Goal: Information Seeking & Learning: Learn about a topic

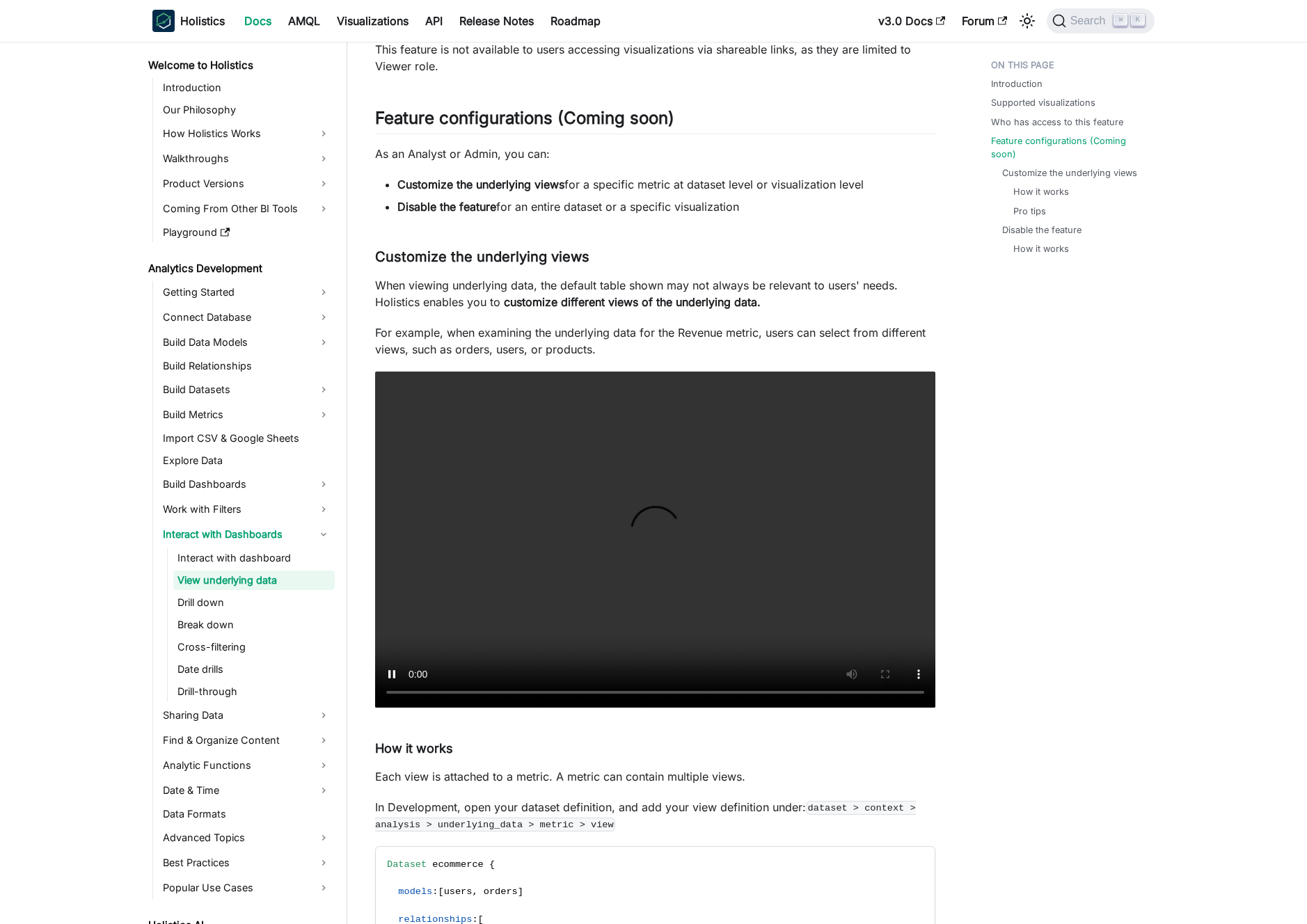
scroll to position [898, 0]
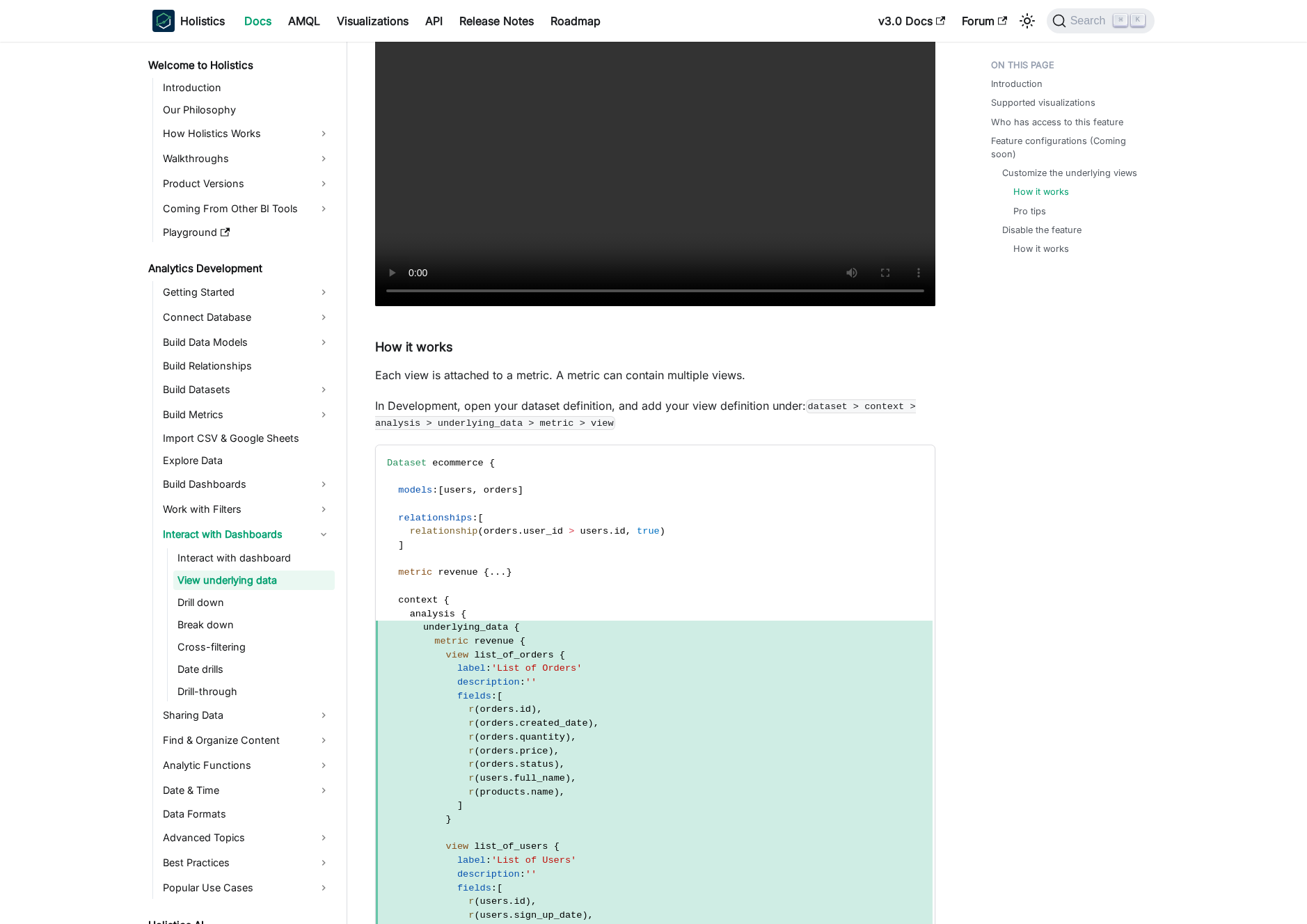
scroll to position [1481, 0]
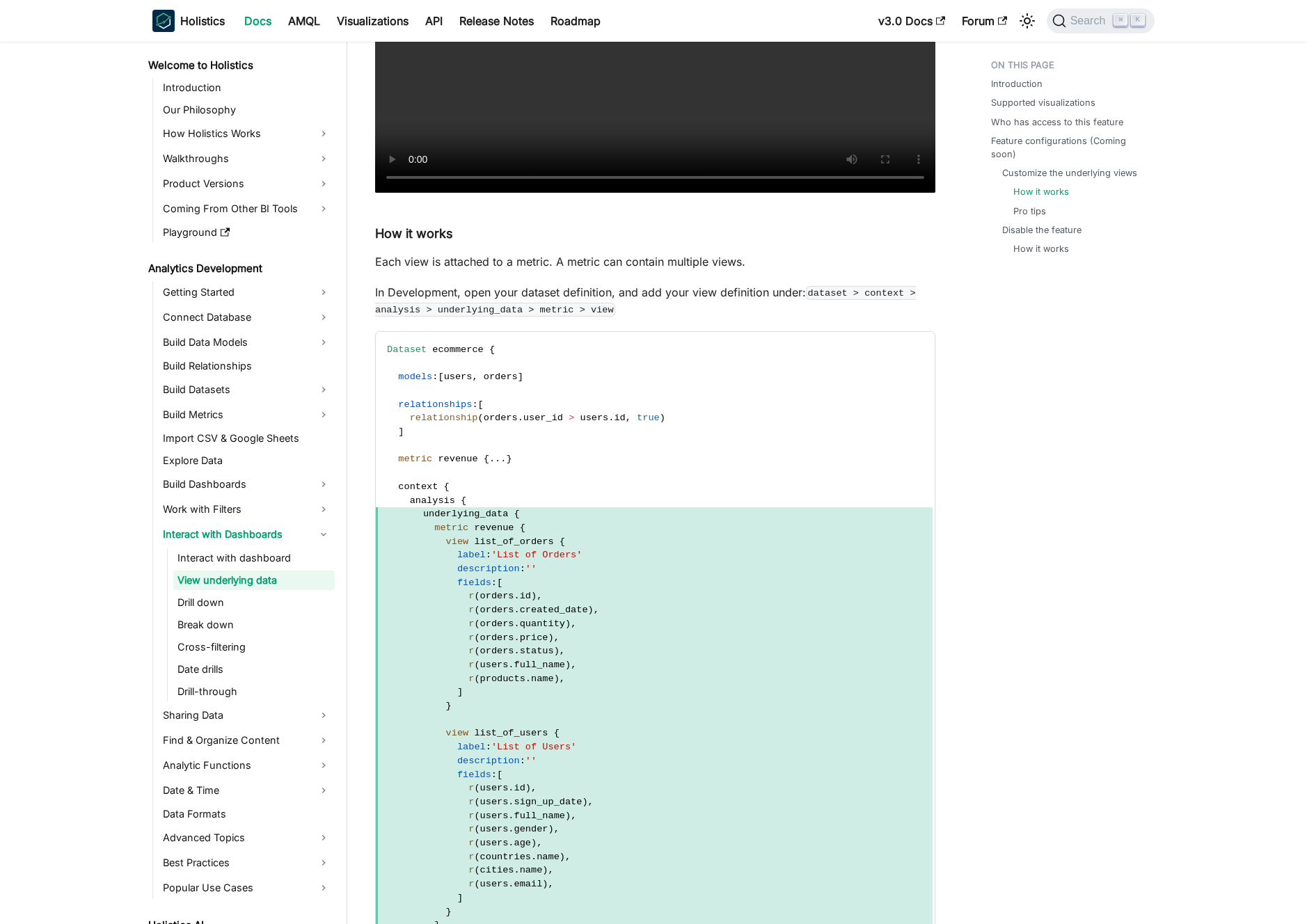
click at [574, 294] on p "In Development, open your dataset definition, and add your view definition unde…" at bounding box center [655, 301] width 561 height 34
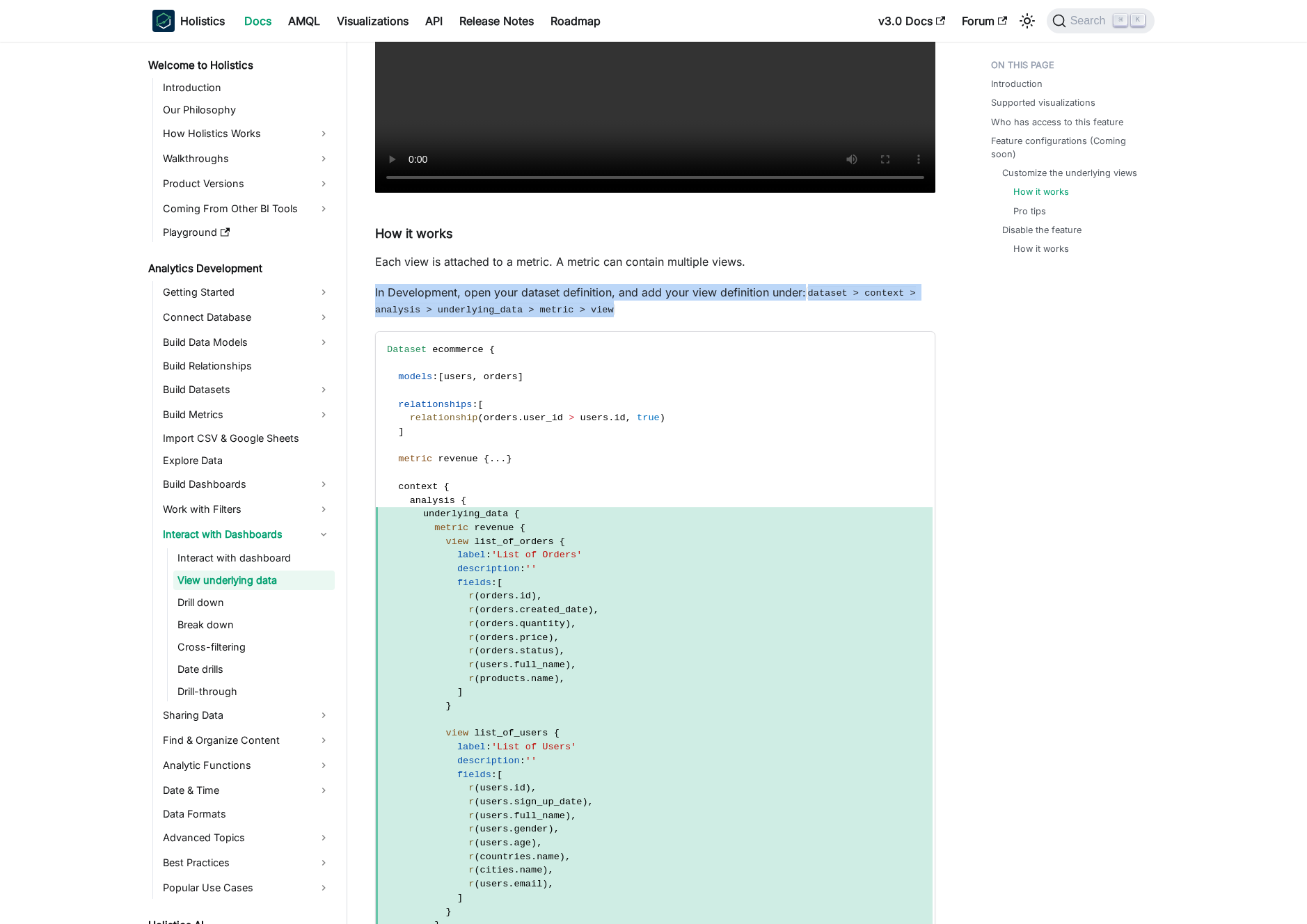
click at [574, 294] on p "In Development, open your dataset definition, and add your view definition unde…" at bounding box center [655, 301] width 561 height 34
click at [583, 291] on p "In Development, open your dataset definition, and add your view definition unde…" at bounding box center [655, 301] width 561 height 34
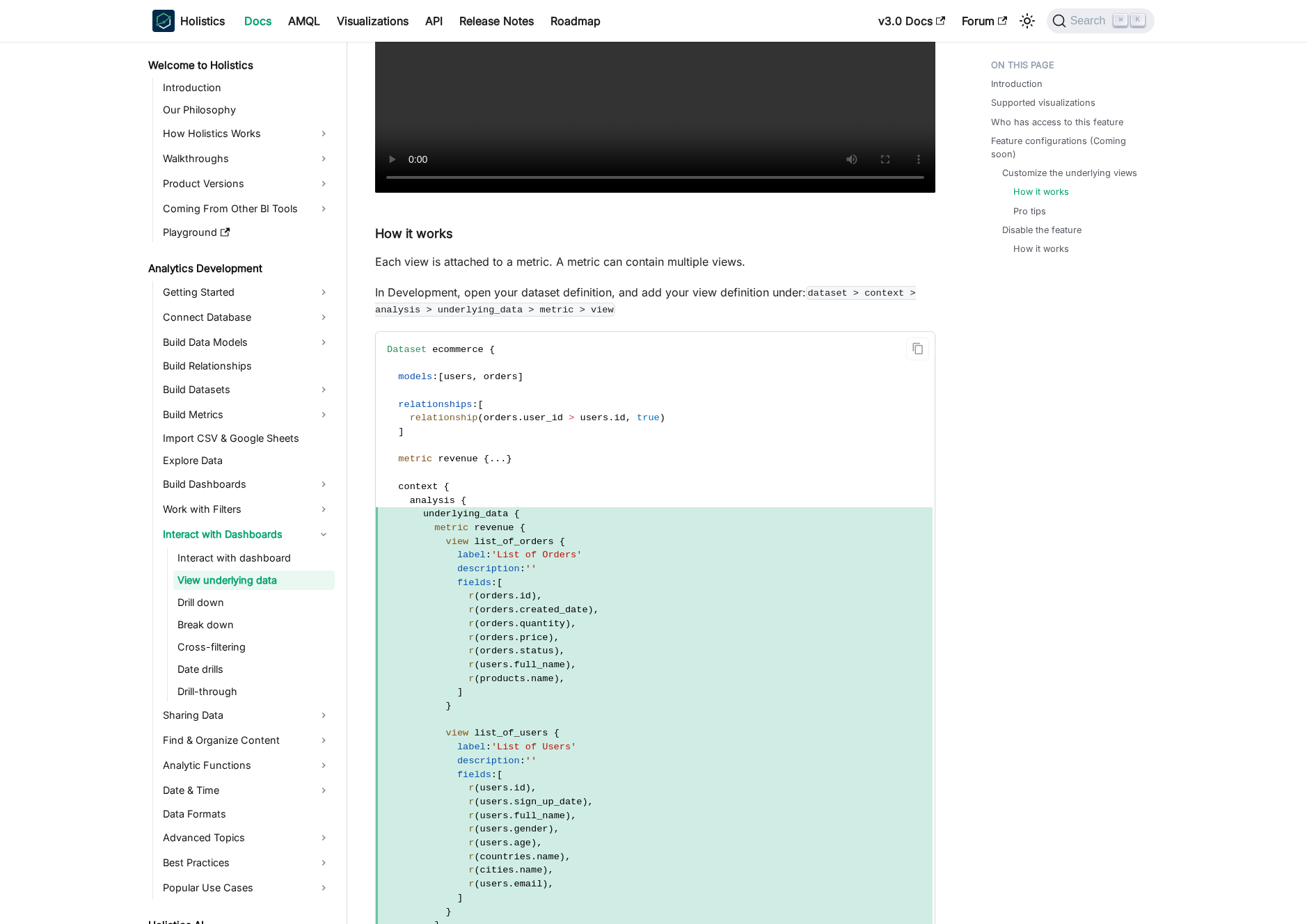
click at [618, 477] on code "Dataset ecommerce { models : [ users , orders ] relationships : [ relationship …" at bounding box center [654, 665] width 557 height 667
drag, startPoint x: 635, startPoint y: 405, endPoint x: 639, endPoint y: 444, distance: 39.2
click at [639, 443] on code "Dataset ecommerce { models : [ users , orders ] relationships : [ relationship …" at bounding box center [654, 665] width 557 height 667
click at [639, 444] on code "Dataset ecommerce { models : [ users , orders ] relationships : [ relationship …" at bounding box center [654, 665] width 557 height 667
drag, startPoint x: 638, startPoint y: 483, endPoint x: 649, endPoint y: 596, distance: 113.5
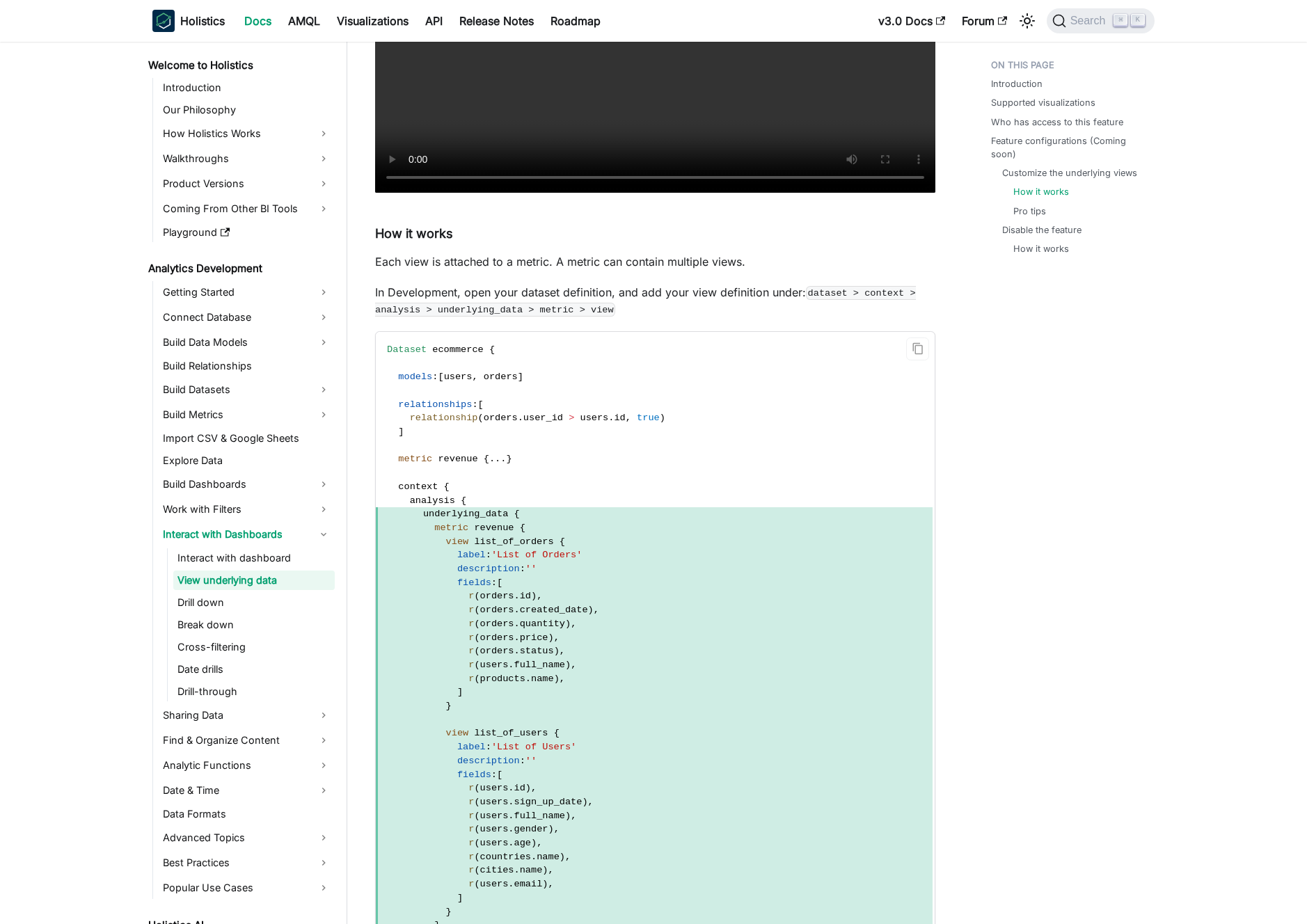
click at [647, 590] on code "Dataset ecommerce { models : [ users , orders ] relationships : [ relationship …" at bounding box center [654, 665] width 557 height 667
click at [649, 596] on span "r ( orders . id ) ," at bounding box center [654, 596] width 557 height 14
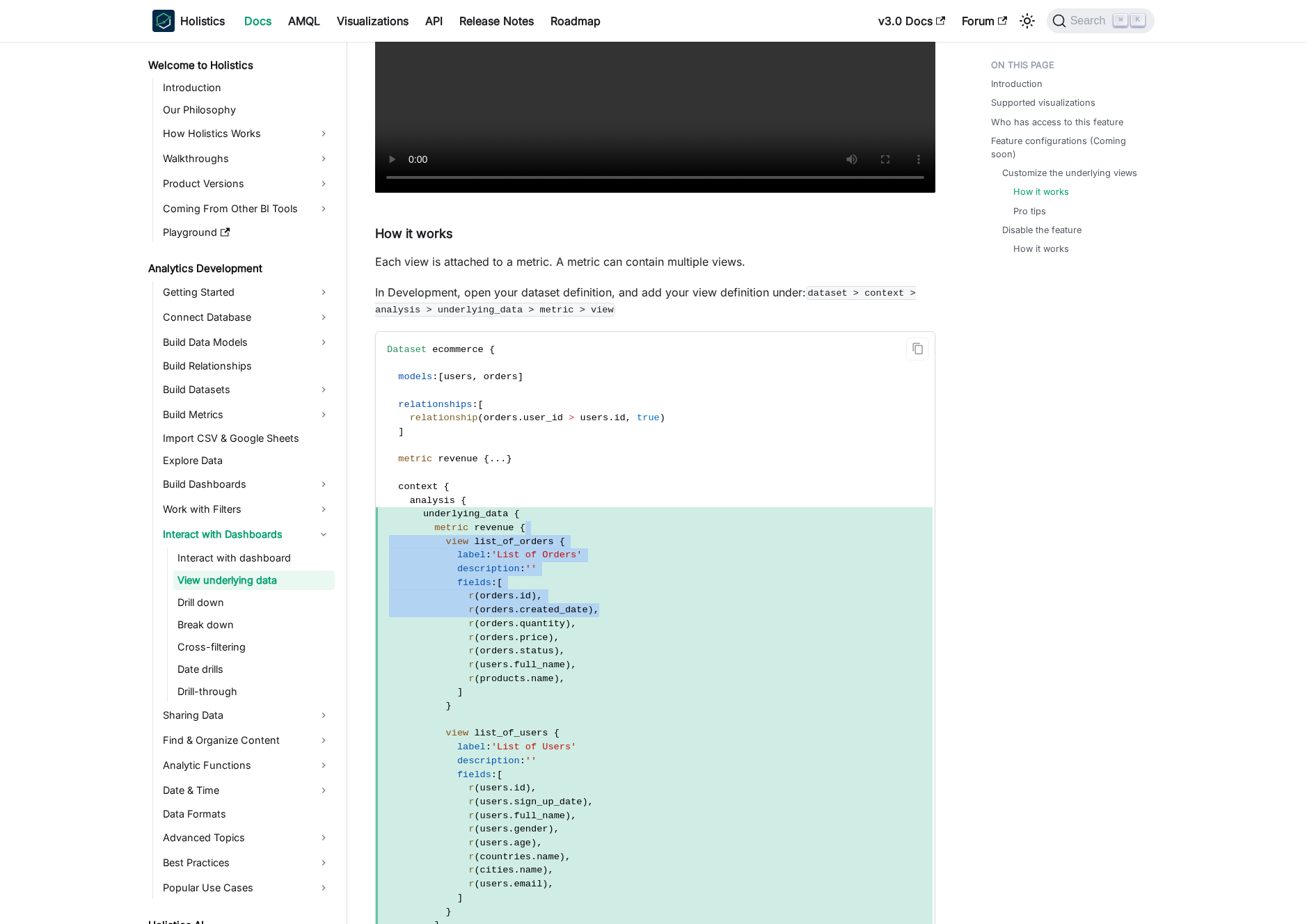
drag, startPoint x: 652, startPoint y: 555, endPoint x: 652, endPoint y: 619, distance: 64.0
click at [652, 618] on code "Dataset ecommerce { models : [ users , orders ] relationships : [ relationship …" at bounding box center [654, 665] width 557 height 667
drag, startPoint x: 652, startPoint y: 619, endPoint x: 648, endPoint y: 599, distance: 20.4
click at [652, 617] on span "r ( orders . quantity ) ," at bounding box center [654, 624] width 557 height 14
drag, startPoint x: 648, startPoint y: 599, endPoint x: 645, endPoint y: 525, distance: 74.1
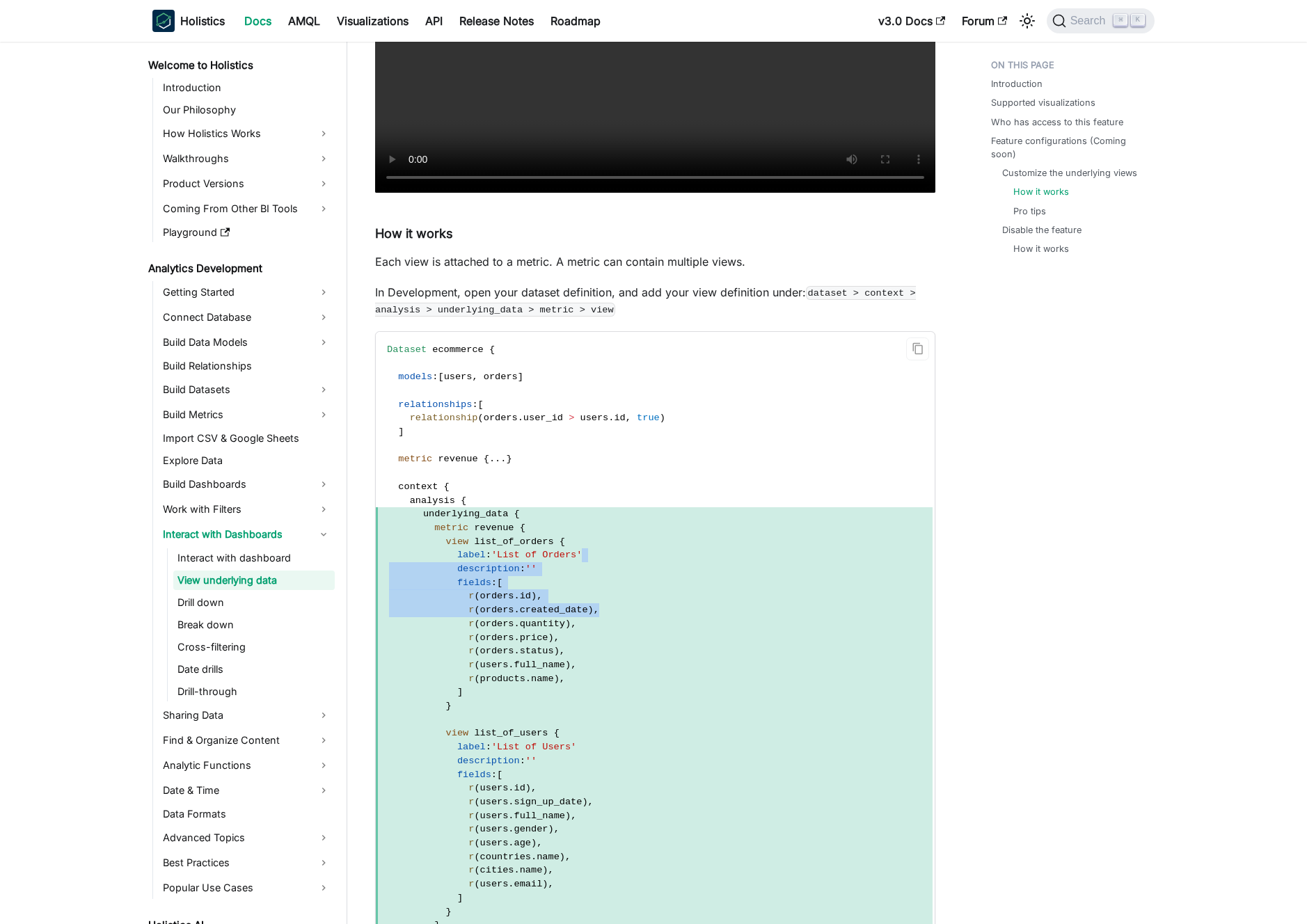
click at [645, 530] on code "Dataset ecommerce { models : [ users , orders ] relationships : [ relationship …" at bounding box center [654, 665] width 557 height 667
click at [645, 524] on span "metric revenue {" at bounding box center [654, 528] width 557 height 14
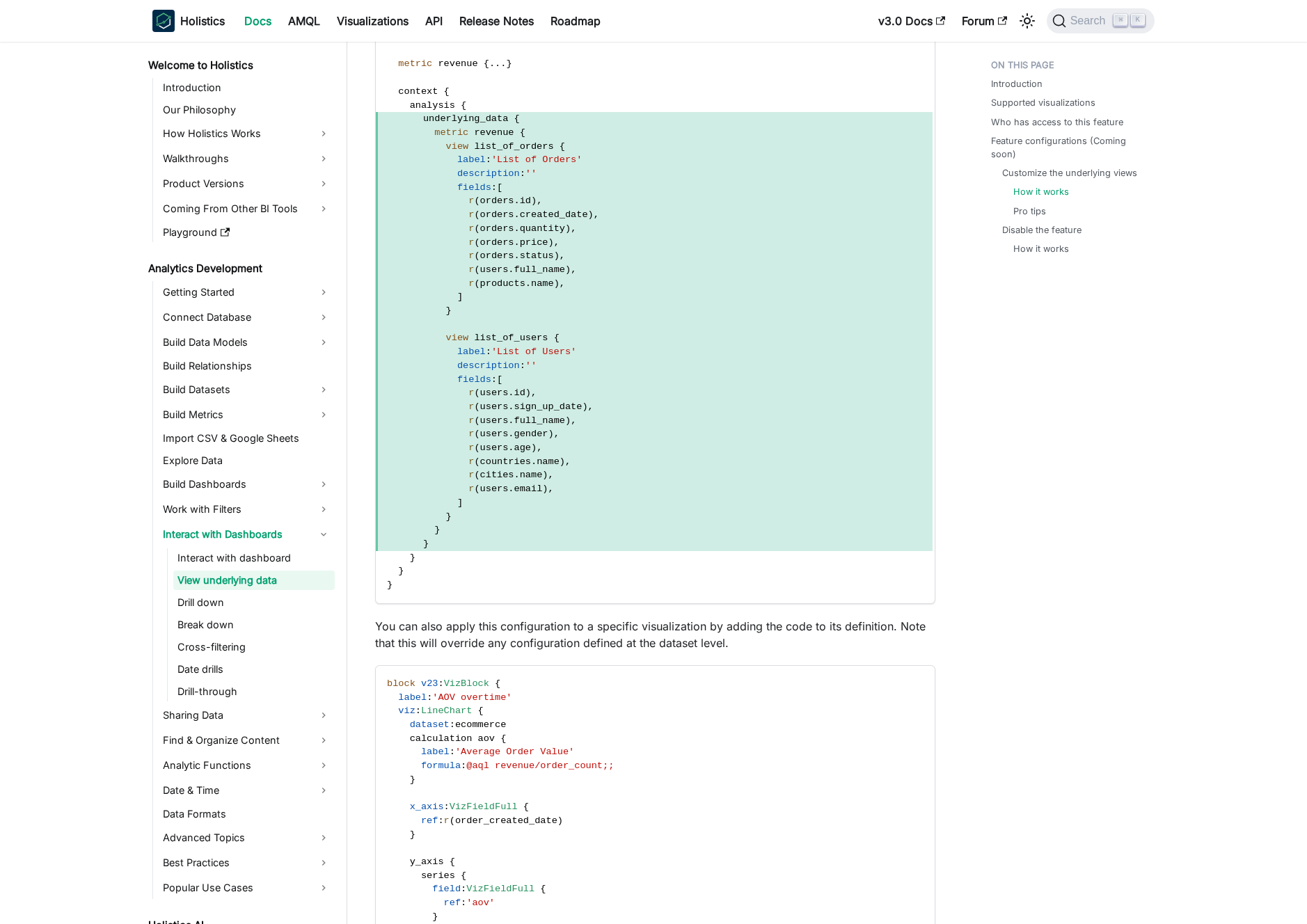
scroll to position [1877, 0]
drag, startPoint x: 637, startPoint y: 452, endPoint x: 629, endPoint y: 397, distance: 55.6
click at [629, 401] on code "Dataset ecommerce { models : [ users , orders ] relationships : [ relationship …" at bounding box center [654, 268] width 557 height 667
drag, startPoint x: 627, startPoint y: 386, endPoint x: 626, endPoint y: 339, distance: 47.0
click at [627, 385] on span "r ( users . id ) ," at bounding box center [654, 392] width 557 height 14
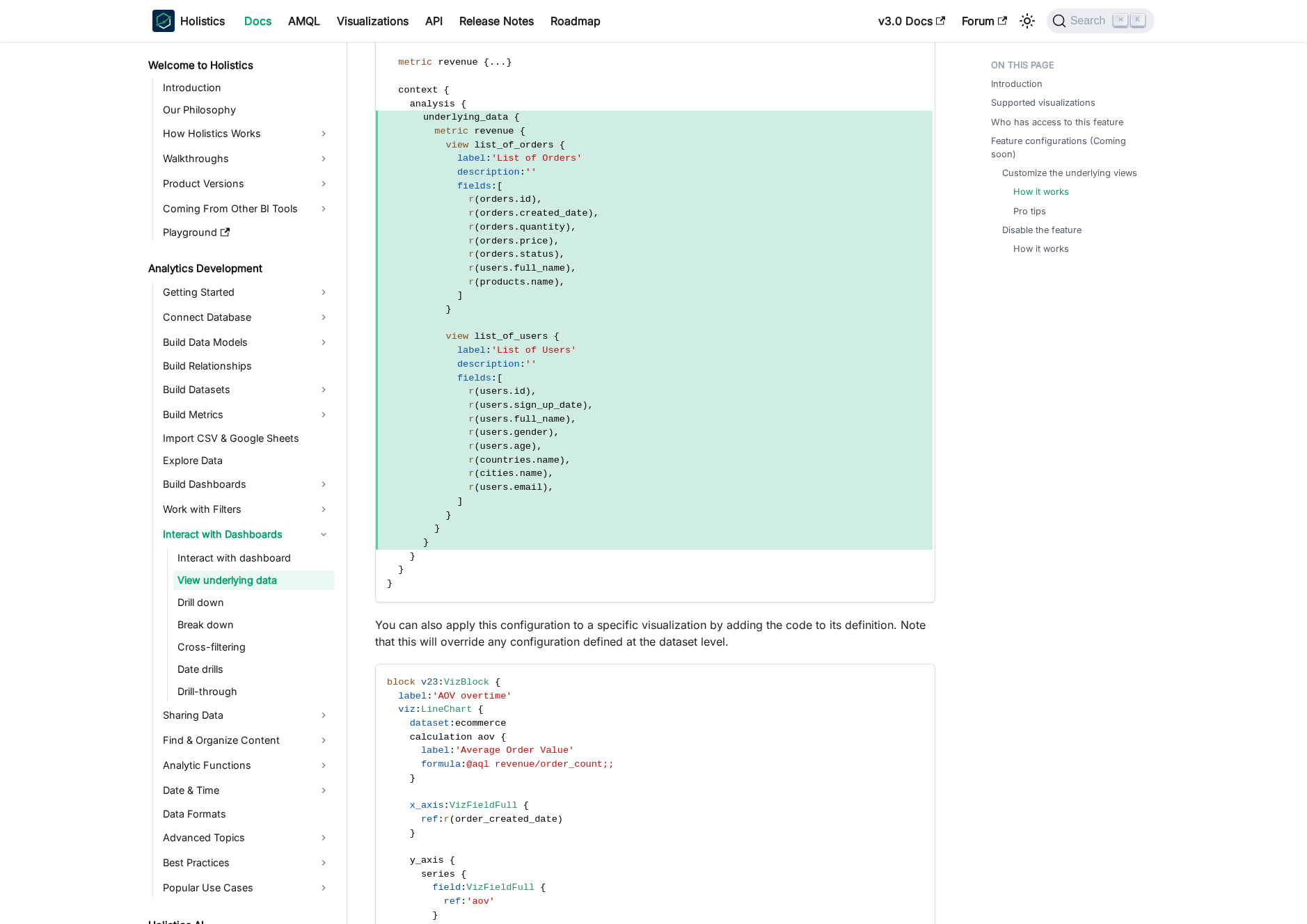
drag, startPoint x: 626, startPoint y: 330, endPoint x: 629, endPoint y: 443, distance: 113.0
click at [629, 442] on code "Dataset ecommerce { models : [ users , orders ] relationships : [ relationship …" at bounding box center [654, 268] width 557 height 667
click at [629, 444] on span "r ( users . age ) ," at bounding box center [654, 447] width 557 height 14
drag, startPoint x: 614, startPoint y: 412, endPoint x: 575, endPoint y: 351, distance: 72.4
click at [580, 357] on code "Dataset ecommerce { models : [ users , orders ] relationships : [ relationship …" at bounding box center [654, 268] width 557 height 667
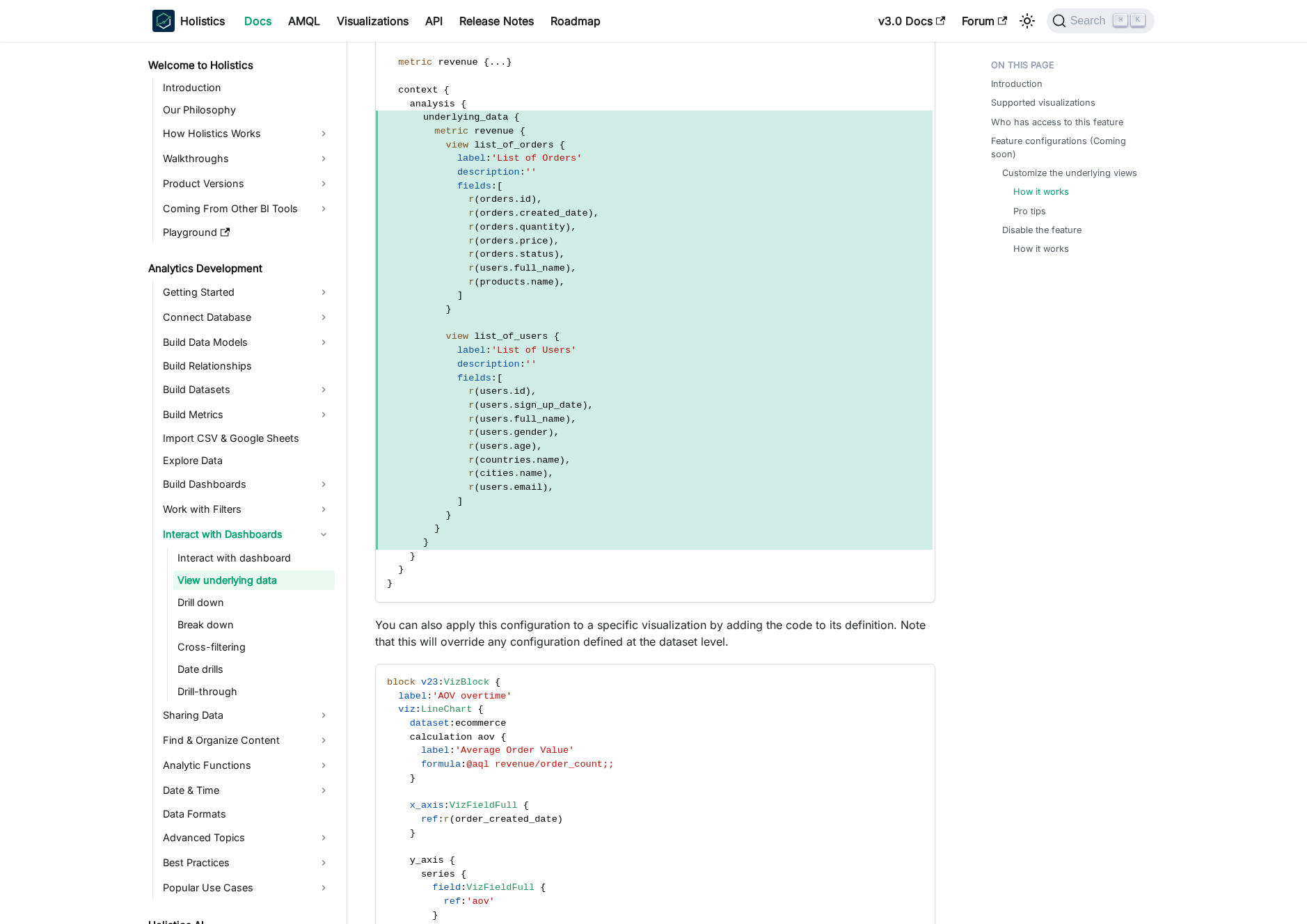
drag, startPoint x: 575, startPoint y: 351, endPoint x: 571, endPoint y: 330, distance: 21.4
click at [575, 348] on span "'List of Users'" at bounding box center [533, 351] width 85 height 11
drag, startPoint x: 571, startPoint y: 330, endPoint x: 545, endPoint y: 394, distance: 69.1
click at [546, 394] on code "Dataset ecommerce { models : [ users , orders ] relationships : [ relationship …" at bounding box center [654, 268] width 557 height 667
drag, startPoint x: 545, startPoint y: 394, endPoint x: 530, endPoint y: 375, distance: 24.2
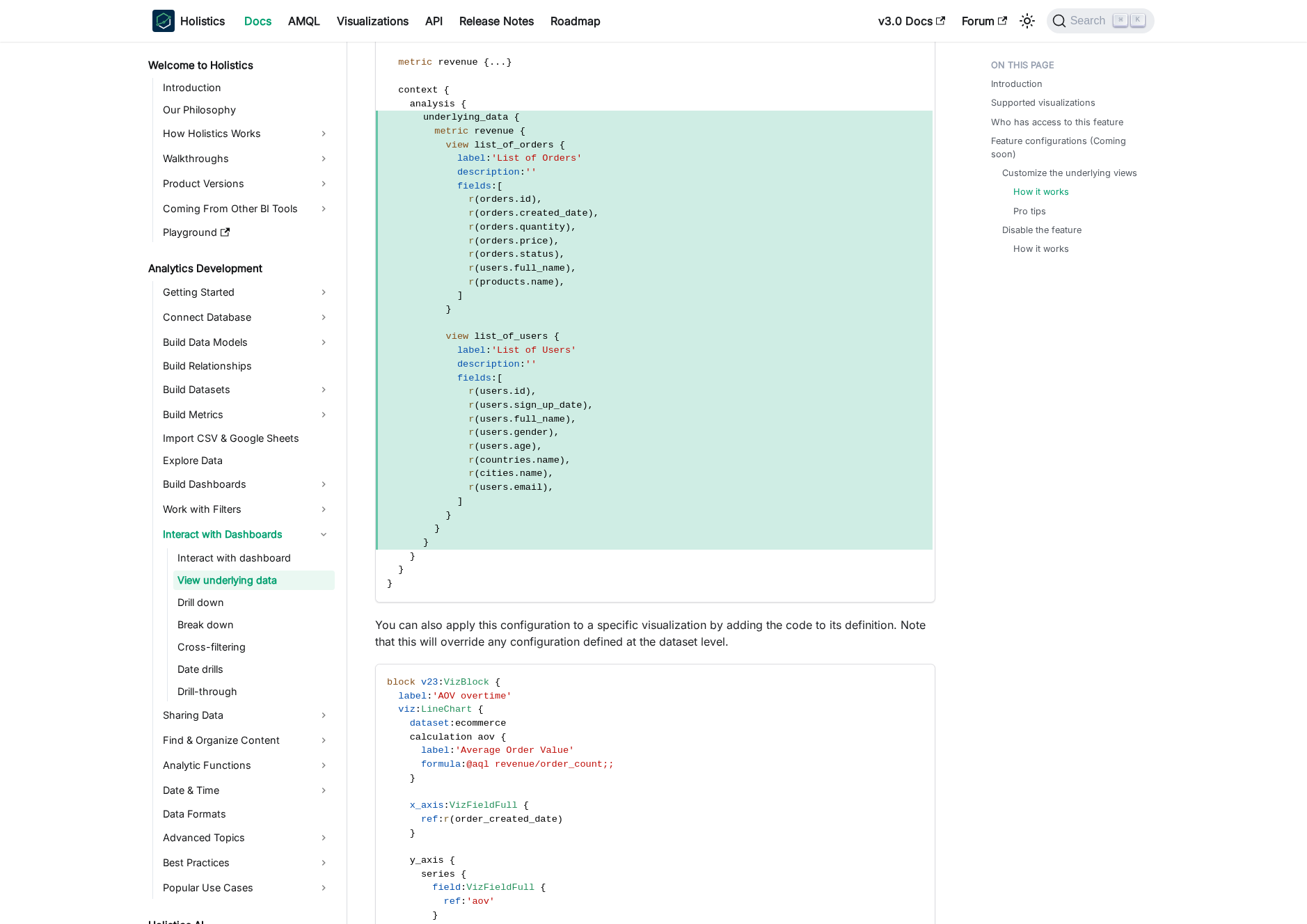
click at [544, 394] on span "r ( users . id ) ," at bounding box center [654, 392] width 557 height 14
drag, startPoint x: 530, startPoint y: 375, endPoint x: 490, endPoint y: 340, distance: 53.2
click at [498, 344] on code "Dataset ecommerce { models : [ users , orders ] relationships : [ relationship …" at bounding box center [654, 268] width 557 height 667
drag, startPoint x: 490, startPoint y: 340, endPoint x: 483, endPoint y: 335, distance: 8.6
click at [489, 339] on span "list_of_users" at bounding box center [511, 337] width 74 height 11
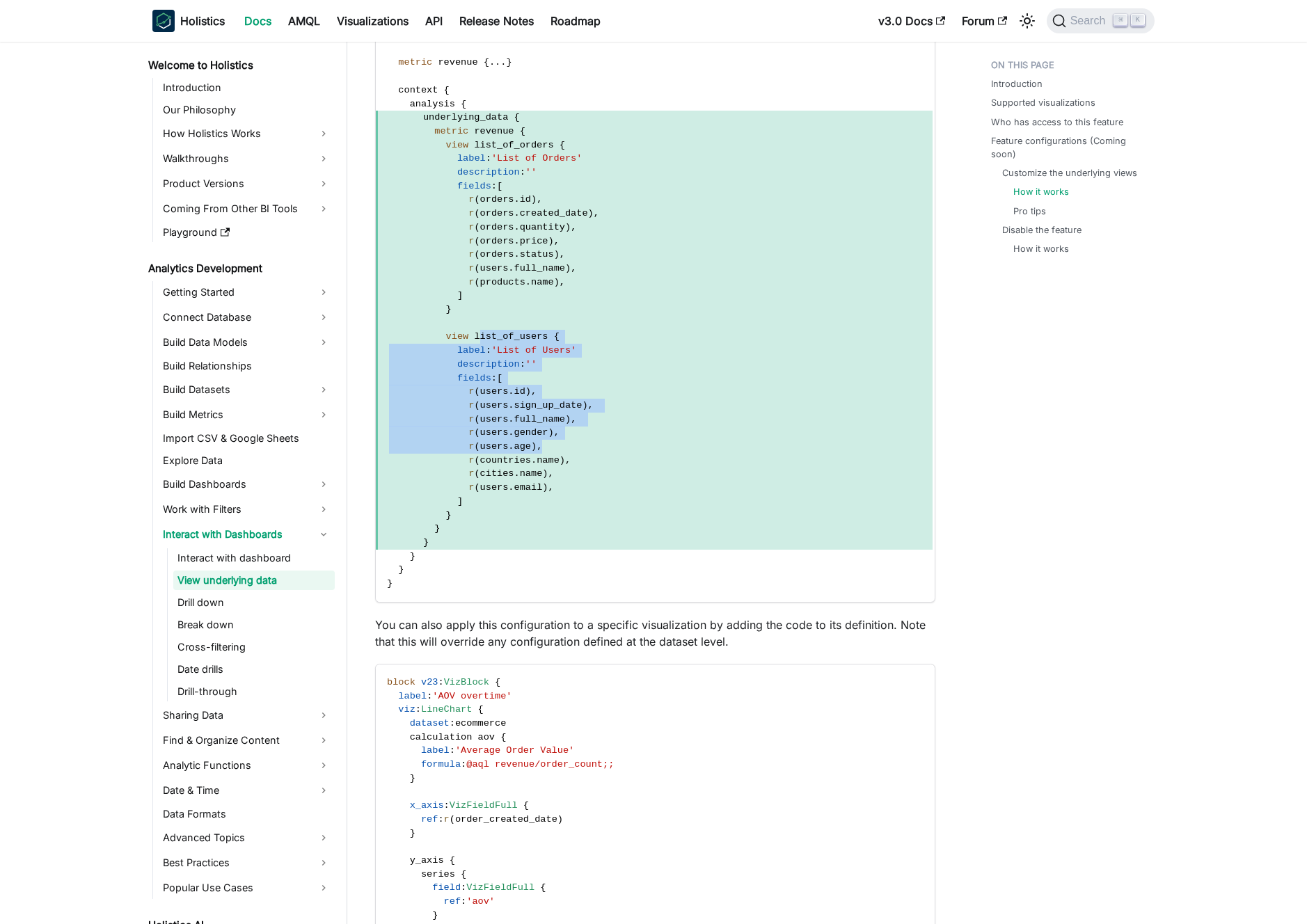
drag, startPoint x: 494, startPoint y: 354, endPoint x: 582, endPoint y: 453, distance: 132.5
click at [582, 453] on code "Dataset ecommerce { models : [ users , orders ] relationships : [ relationship …" at bounding box center [654, 268] width 557 height 667
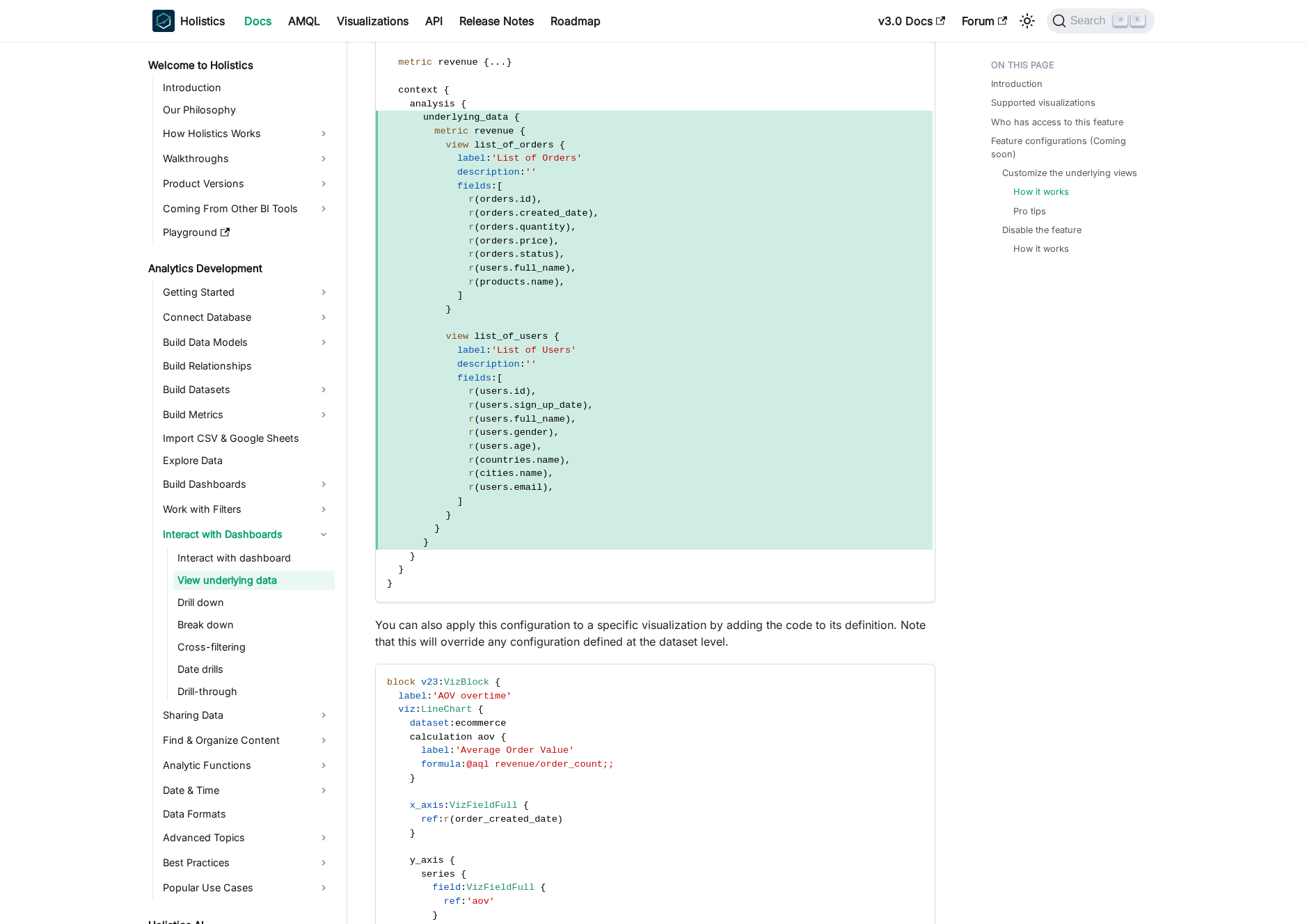
click at [584, 457] on span "r ( countries . name ) ," at bounding box center [654, 460] width 557 height 14
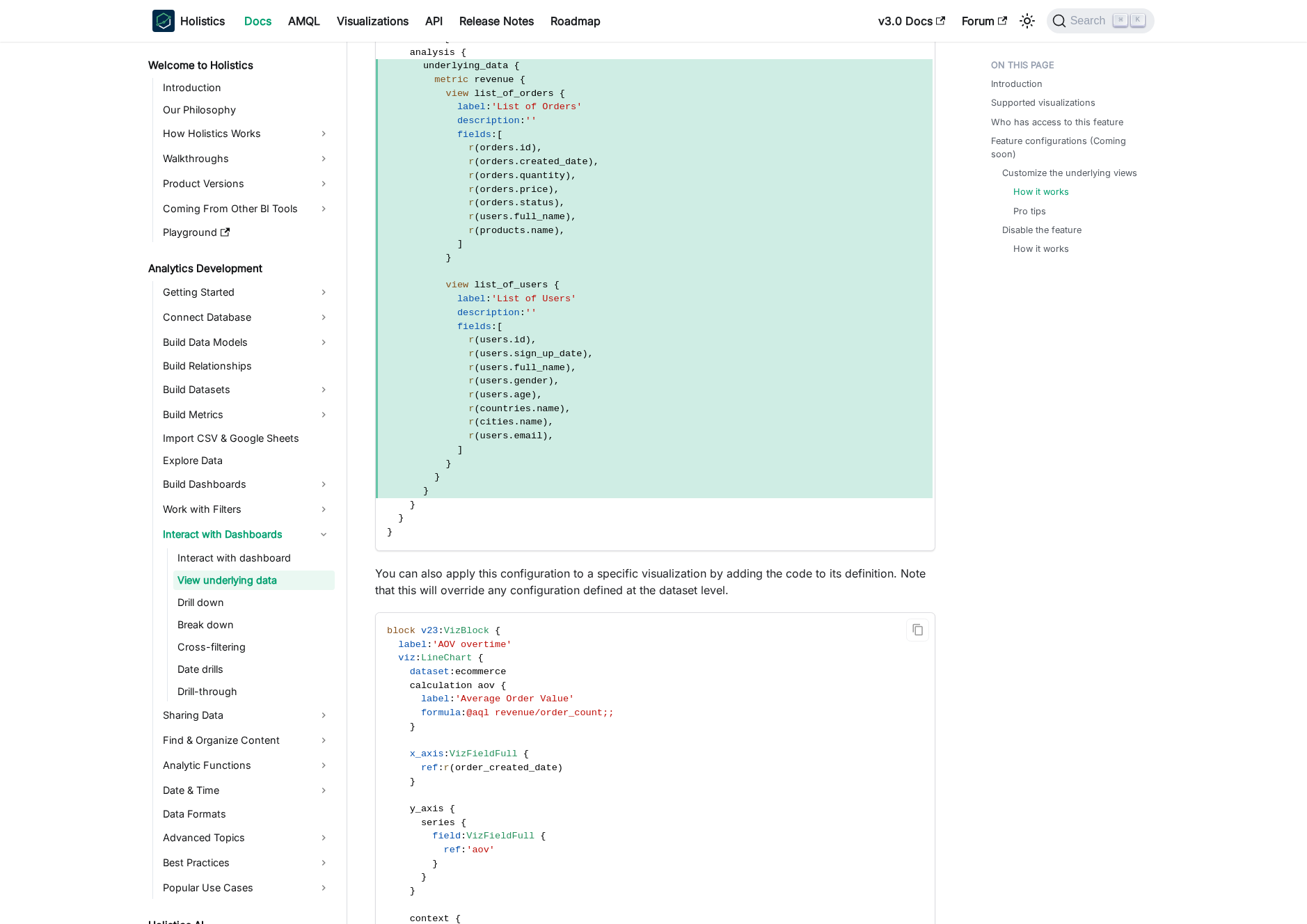
scroll to position [2156, 0]
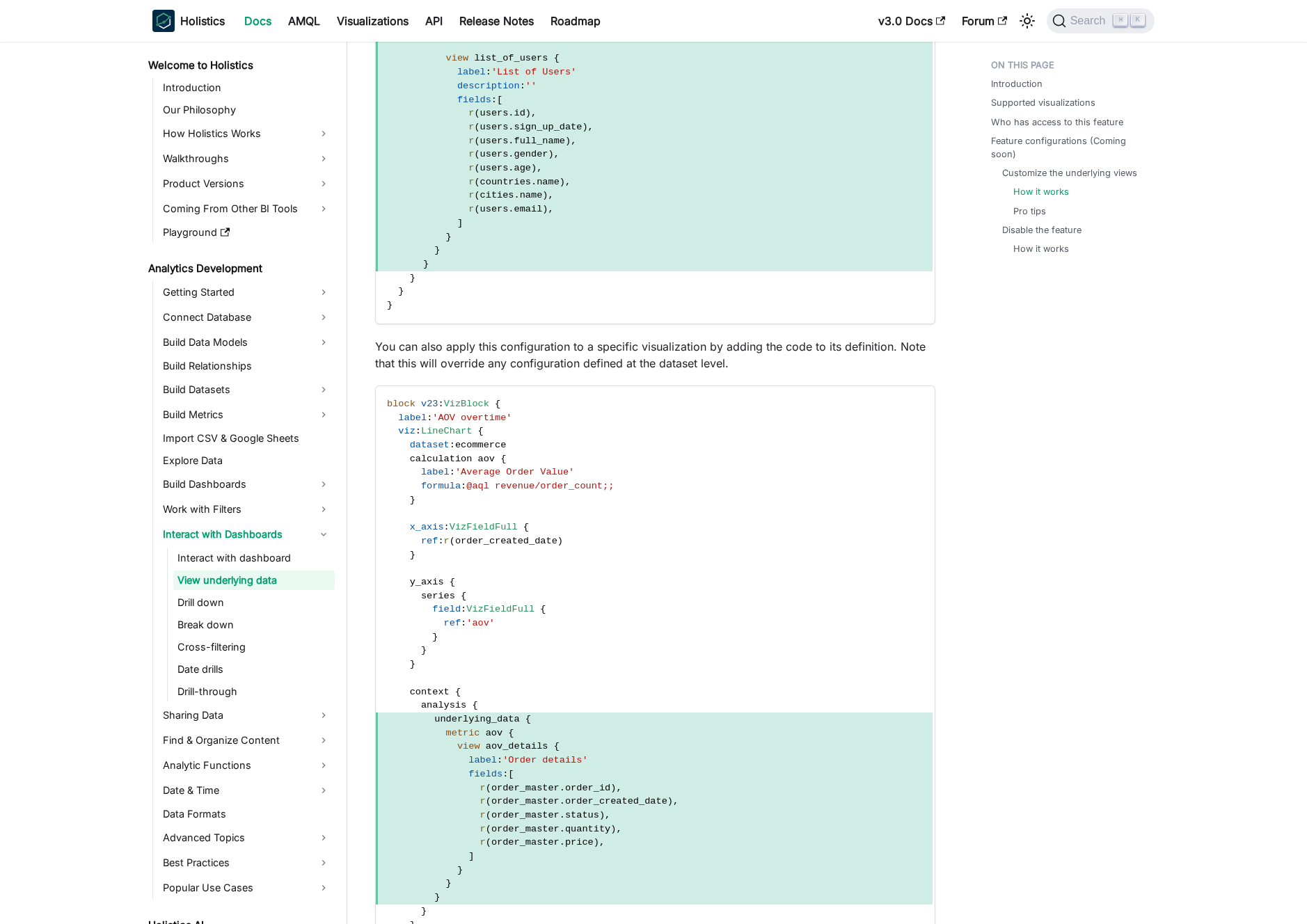
click at [605, 344] on p "You can also apply this configuration to a specific visualization by adding the…" at bounding box center [655, 355] width 561 height 34
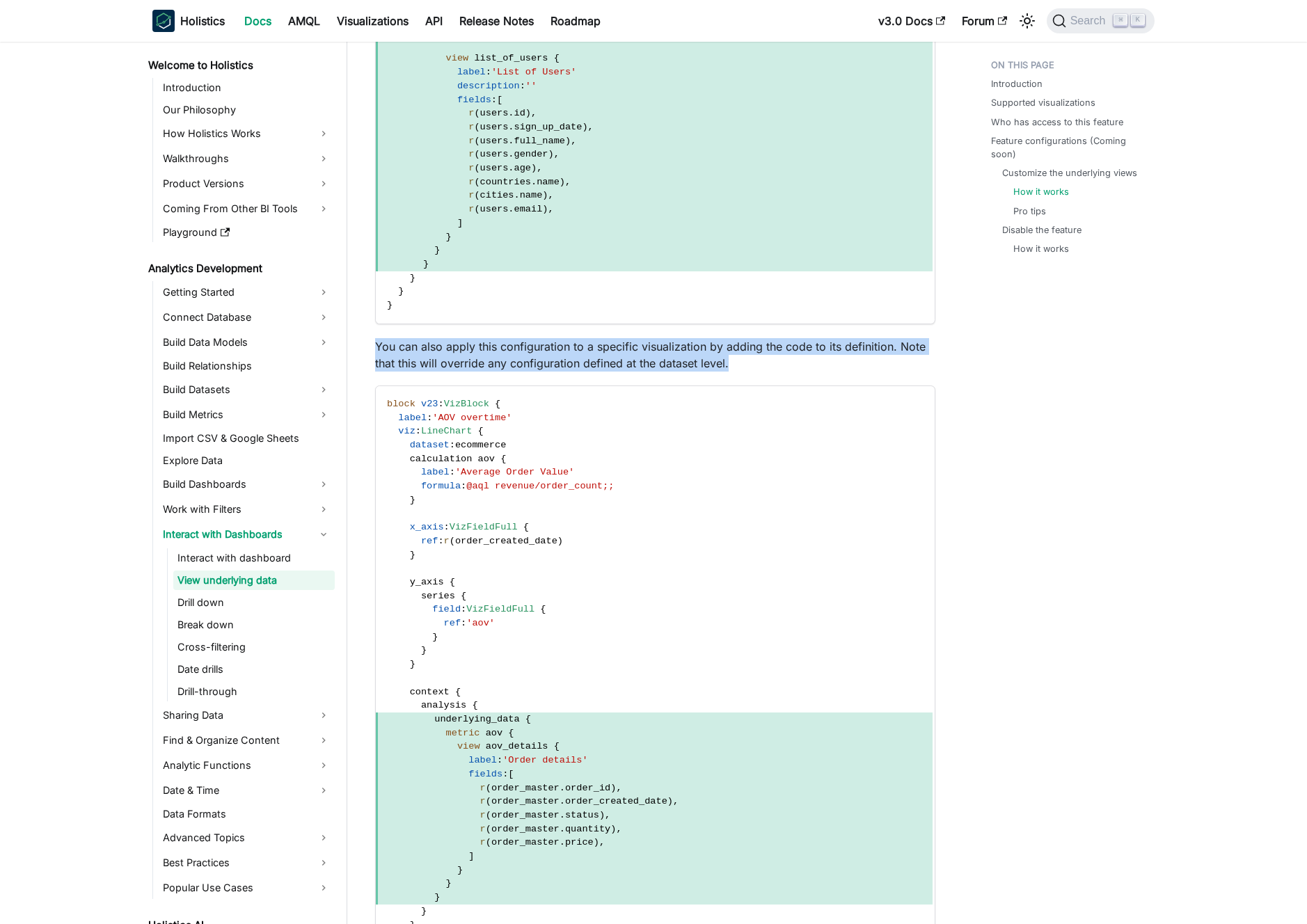
click at [605, 344] on p "You can also apply this configuration to a specific visualization by adding the…" at bounding box center [655, 355] width 561 height 34
click at [616, 343] on p "You can also apply this configuration to a specific visualization by adding the…" at bounding box center [655, 355] width 561 height 34
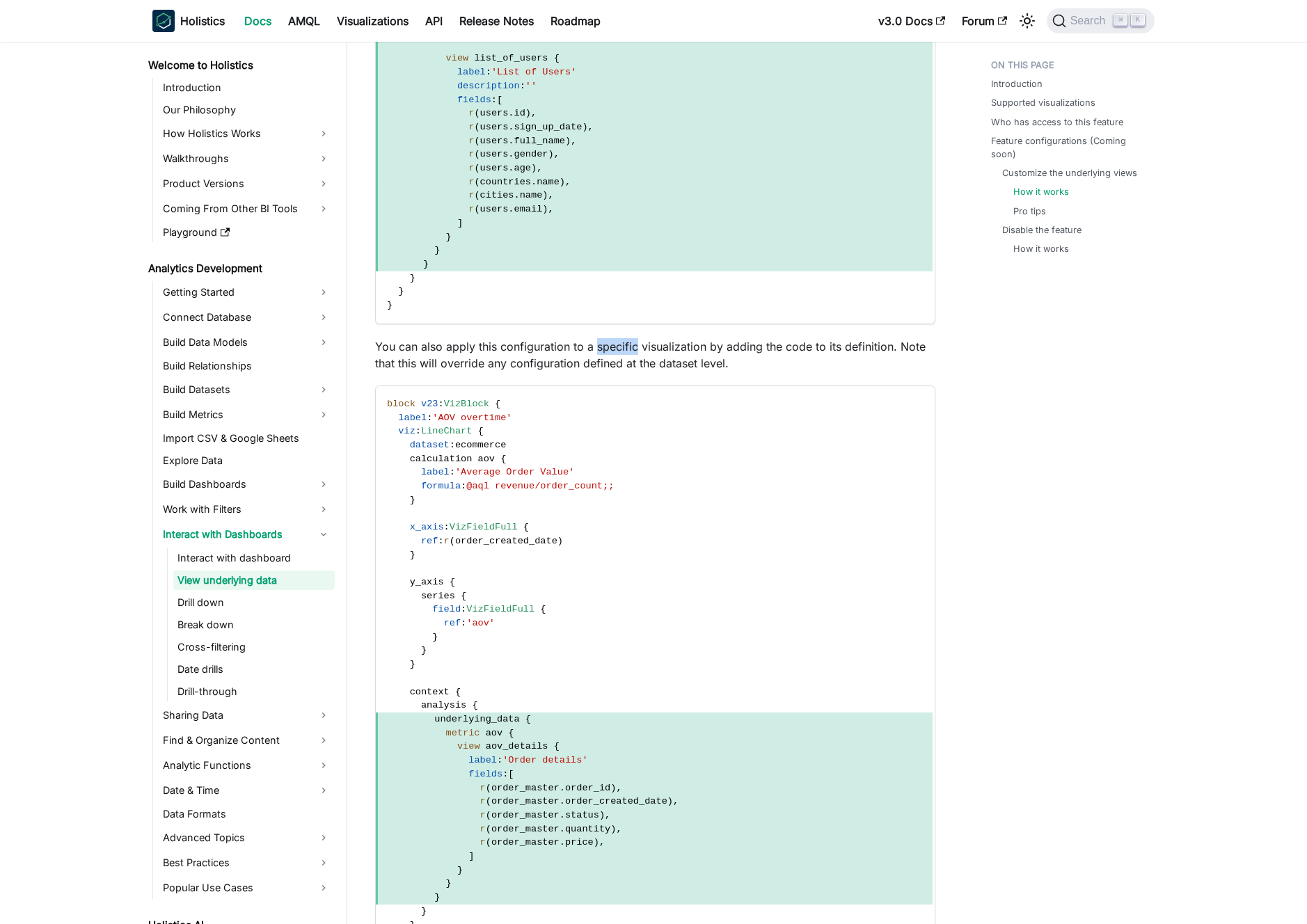
click at [616, 343] on p "You can also apply this configuration to a specific visualization by adding the…" at bounding box center [655, 355] width 561 height 34
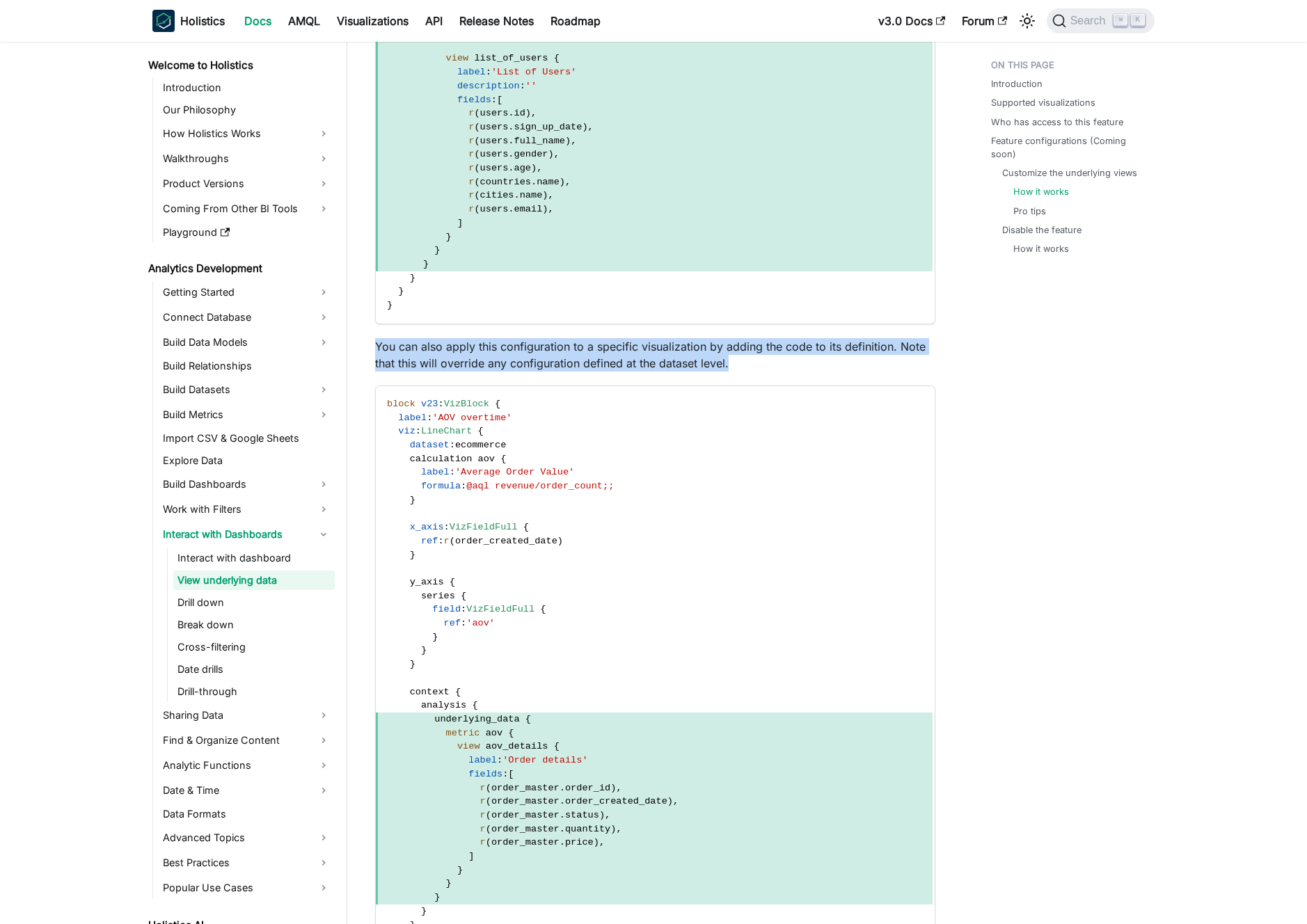
click at [616, 343] on p "You can also apply this configuration to a specific visualization by adding the…" at bounding box center [655, 355] width 561 height 34
click at [627, 346] on p "You can also apply this configuration to a specific visualization by adding the…" at bounding box center [655, 355] width 561 height 34
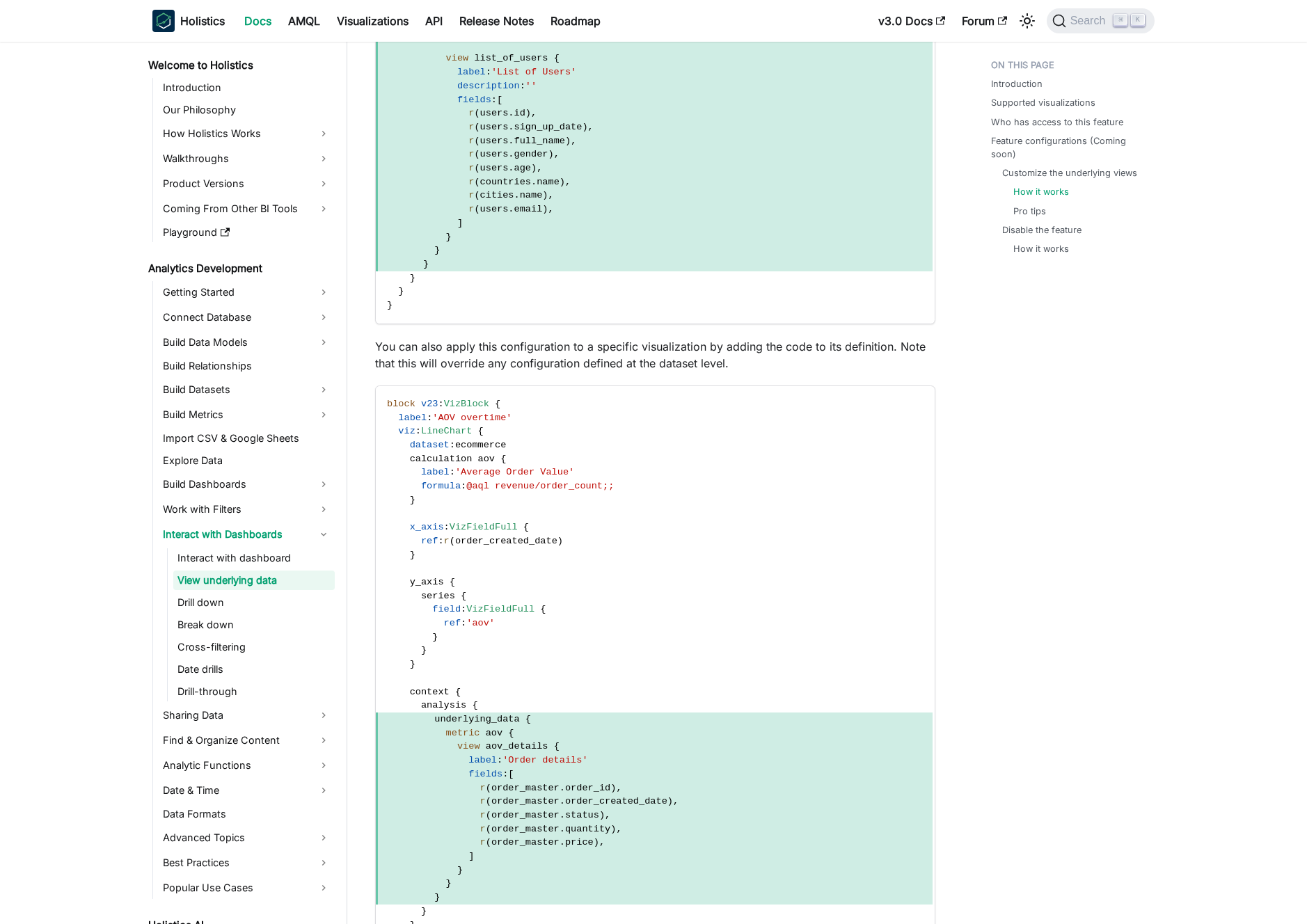
click at [618, 347] on p "You can also apply this configuration to a specific visualization by adding the…" at bounding box center [655, 355] width 561 height 34
drag, startPoint x: 618, startPoint y: 347, endPoint x: 843, endPoint y: 347, distance: 225.0
click at [843, 347] on p "You can also apply this configuration to a specific visualization by adding the…" at bounding box center [655, 355] width 561 height 34
drag, startPoint x: 843, startPoint y: 347, endPoint x: 586, endPoint y: 357, distance: 257.2
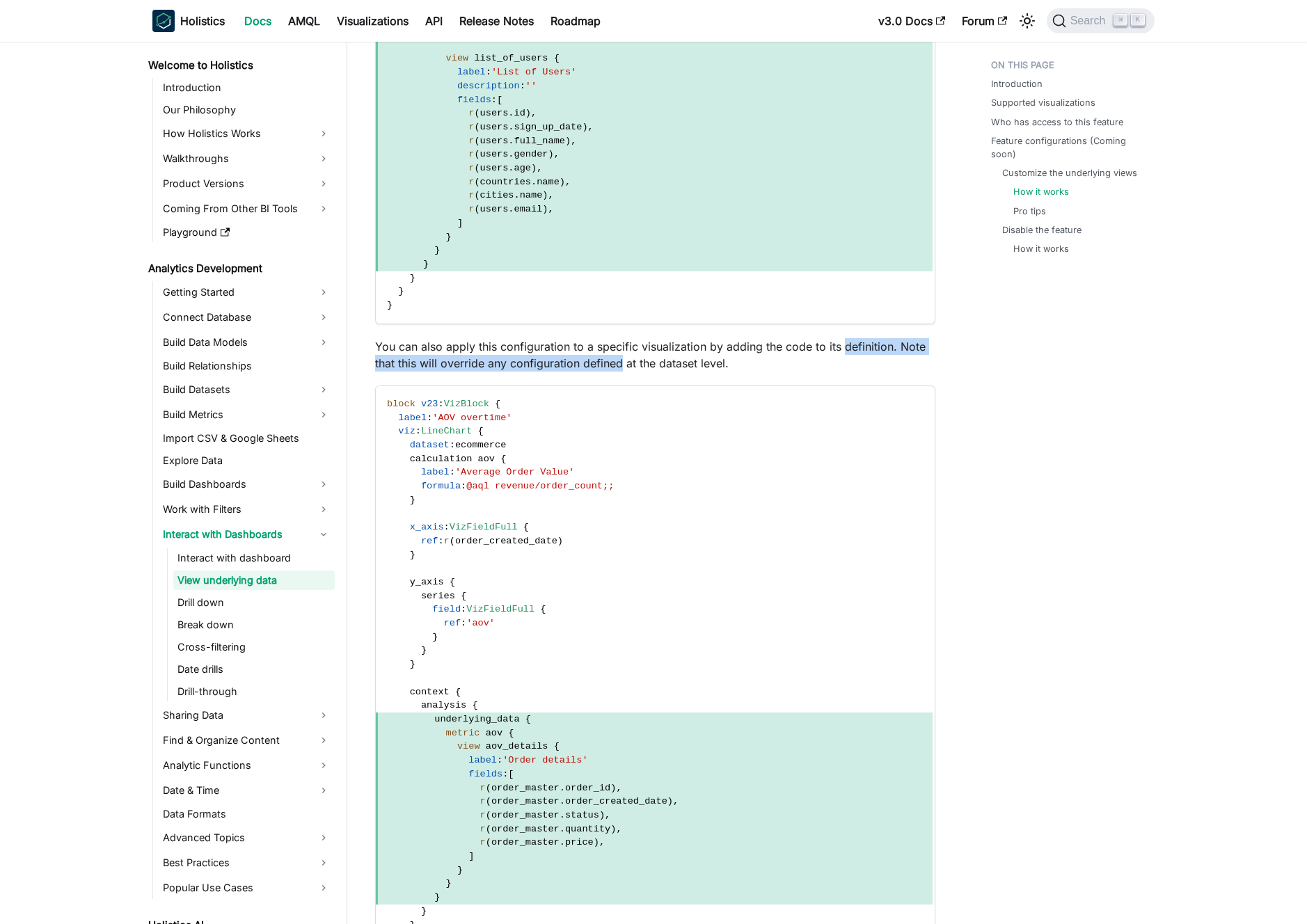
click at [586, 357] on p "You can also apply this configuration to a specific visualization by adding the…" at bounding box center [655, 355] width 561 height 34
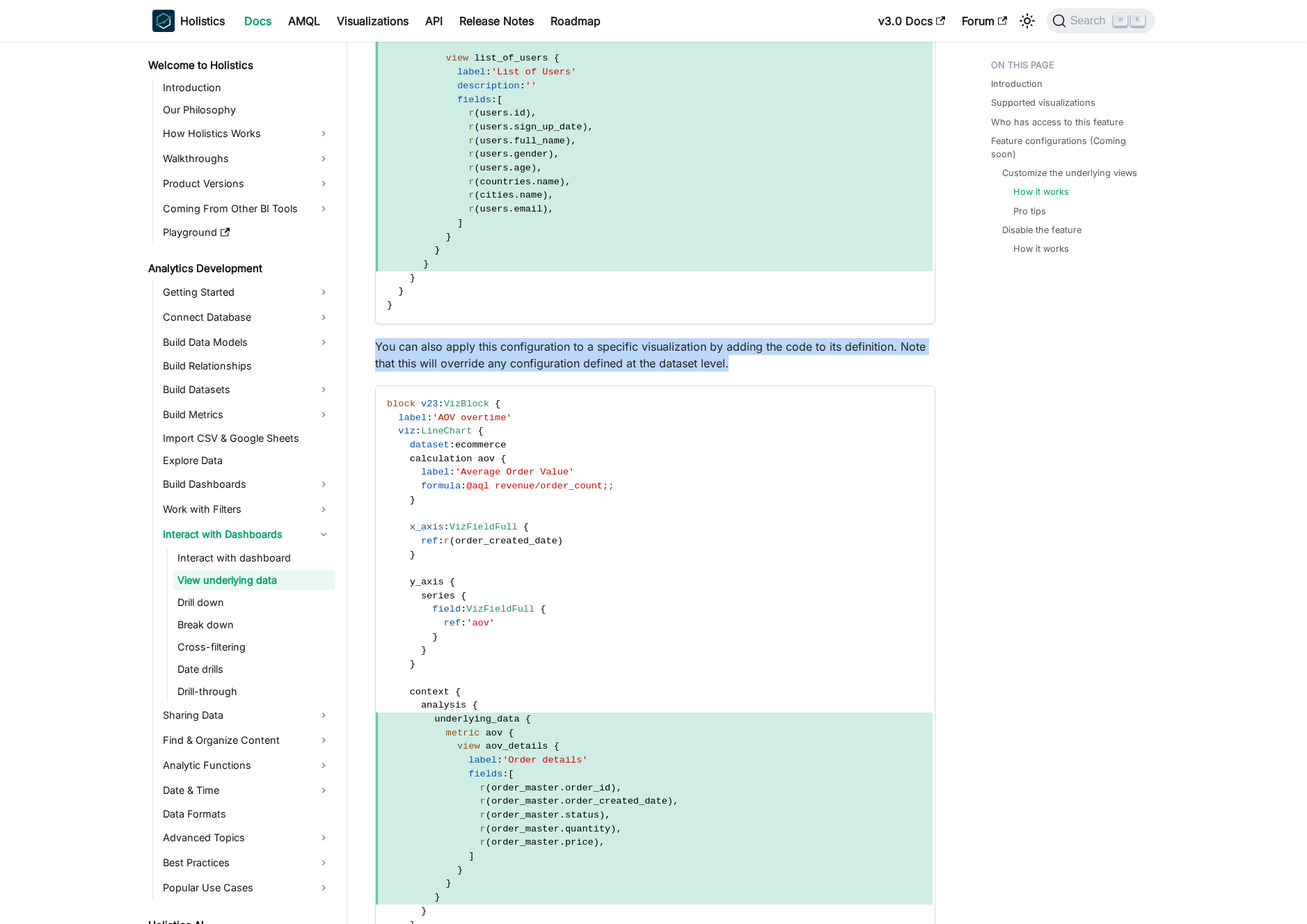
click at [586, 357] on p "You can also apply this configuration to a specific visualization by adding the…" at bounding box center [655, 355] width 561 height 34
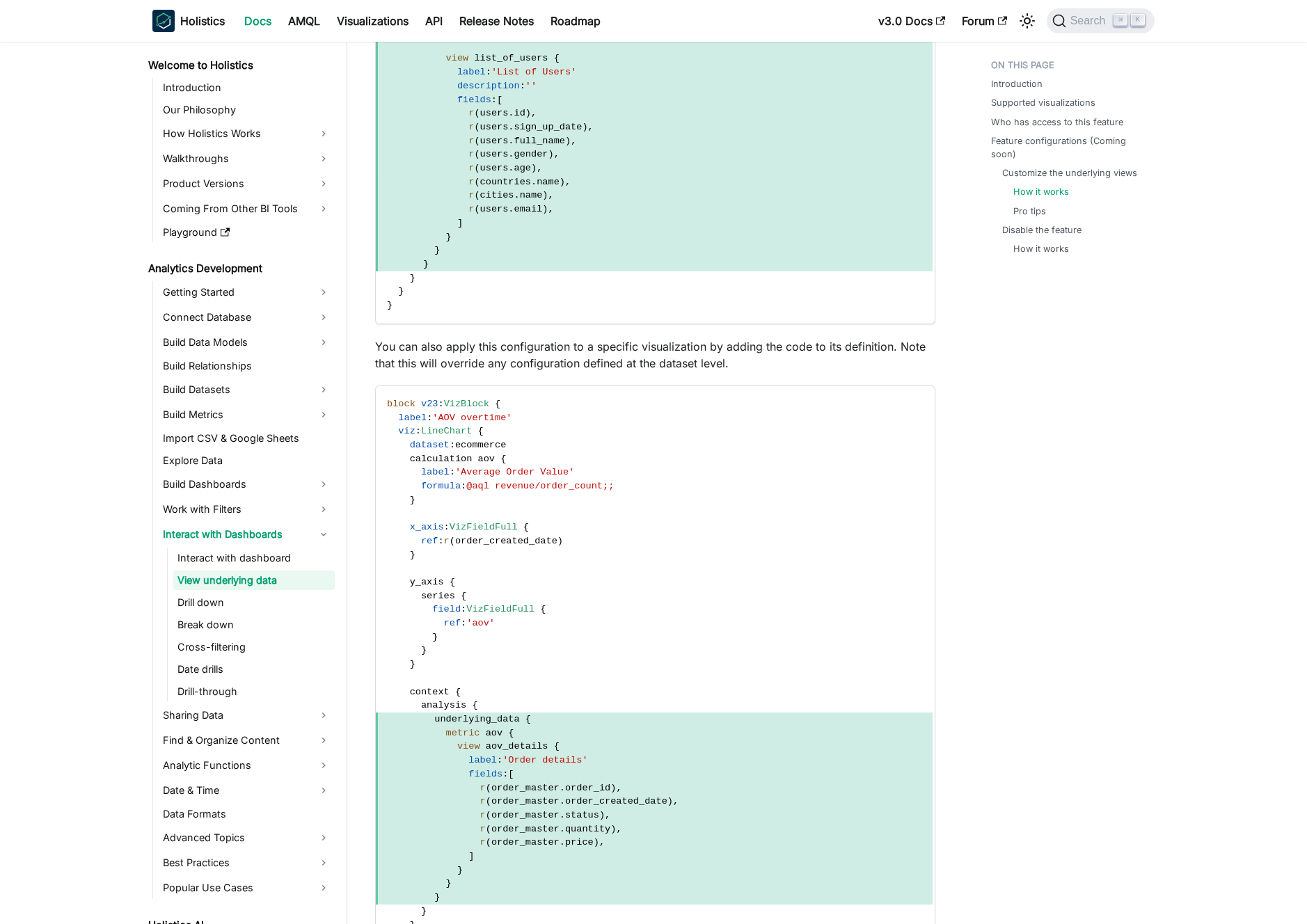
click at [601, 355] on p "You can also apply this configuration to a specific visualization by adding the…" at bounding box center [655, 355] width 561 height 34
drag, startPoint x: 634, startPoint y: 693, endPoint x: 640, endPoint y: 710, distance: 18.0
click at [639, 709] on code "block v23 : VizBlock { label : 'AOV overtime' viz : LineChart { dataset : ecomm…" at bounding box center [654, 678] width 557 height 584
drag, startPoint x: 640, startPoint y: 710, endPoint x: 632, endPoint y: 645, distance: 65.5
click at [640, 709] on code "block v23 : VizBlock { label : 'AOV overtime' viz : LineChart { dataset : ecomm…" at bounding box center [654, 678] width 557 height 584
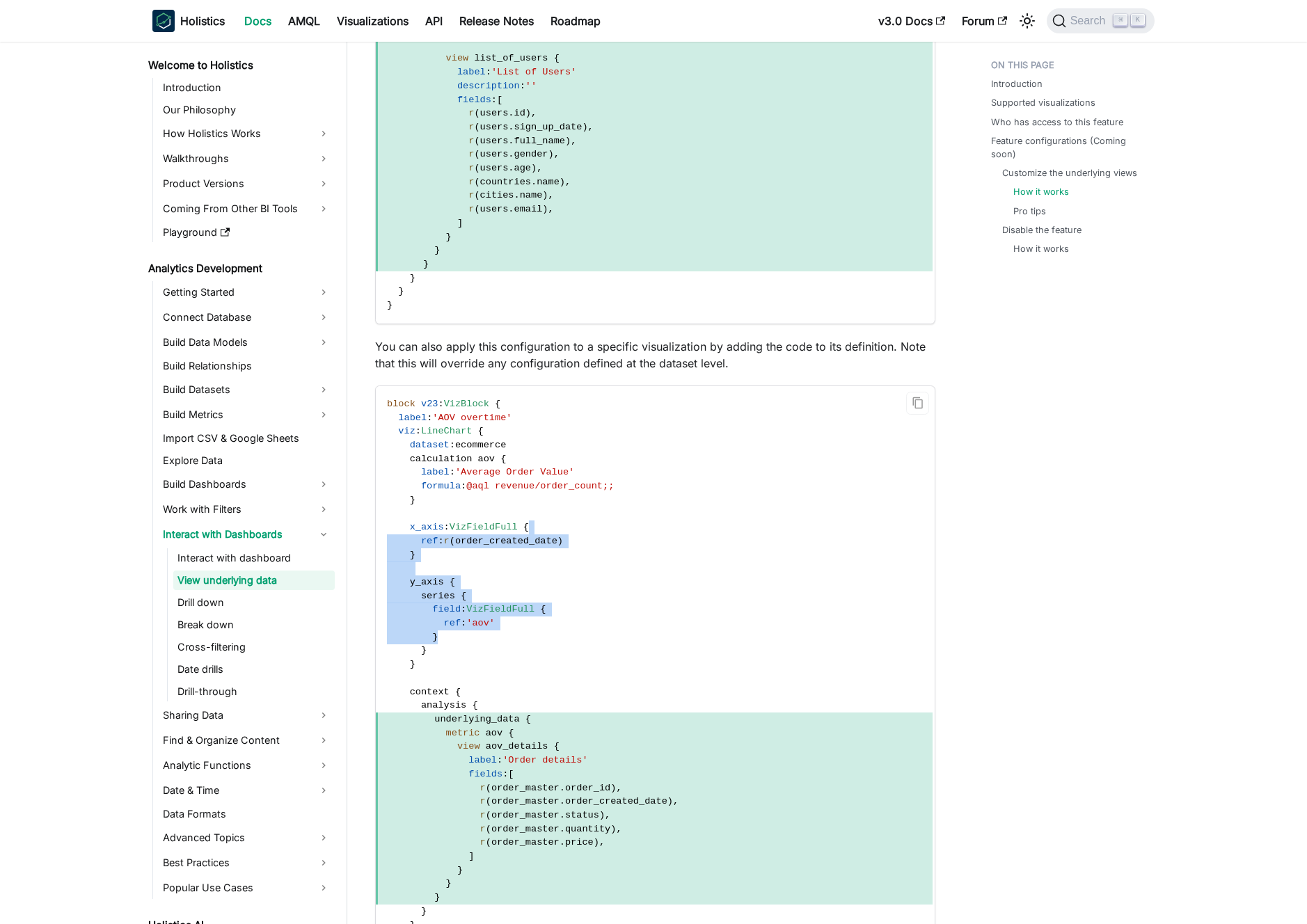
drag, startPoint x: 632, startPoint y: 639, endPoint x: 635, endPoint y: 512, distance: 127.0
click at [634, 521] on code "block v23 : VizBlock { label : 'AOV overtime' viz : LineChart { dataset : ecomm…" at bounding box center [654, 678] width 557 height 584
click at [635, 510] on code "block v23 : VizBlock { label : 'AOV overtime' viz : LineChart { dataset : ecomm…" at bounding box center [654, 678] width 557 height 584
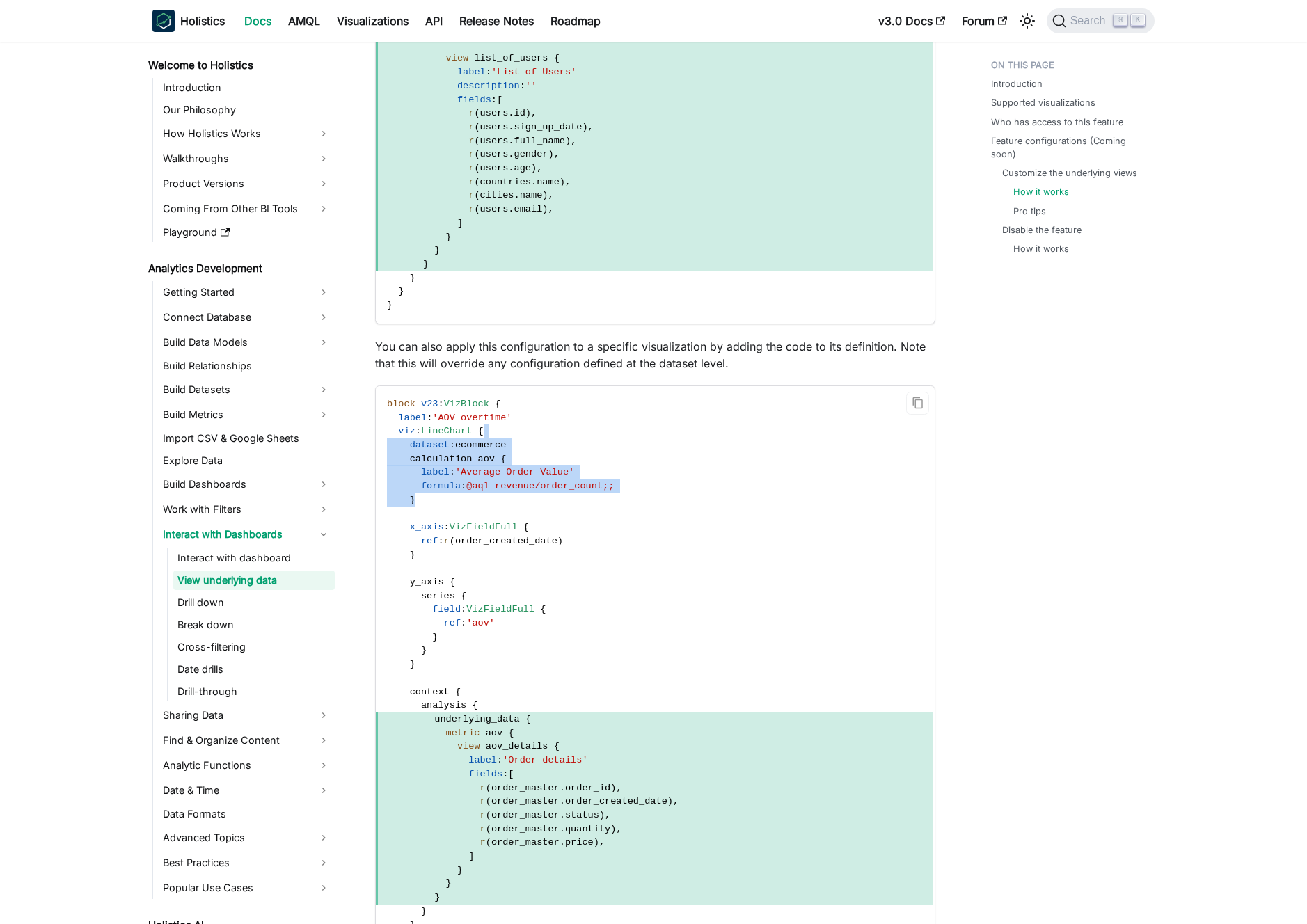
drag, startPoint x: 642, startPoint y: 436, endPoint x: 655, endPoint y: 514, distance: 79.1
click at [655, 513] on code "block v23 : VizBlock { label : 'AOV overtime' viz : LineChart { dataset : ecomm…" at bounding box center [654, 678] width 557 height 584
click at [655, 514] on code "block v23 : VizBlock { label : 'AOV overtime' viz : LineChart { dataset : ecomm…" at bounding box center [654, 678] width 557 height 584
drag, startPoint x: 661, startPoint y: 484, endPoint x: 665, endPoint y: 451, distance: 33.2
click at [665, 458] on code "block v23 : VizBlock { label : 'AOV overtime' viz : LineChart { dataset : ecomm…" at bounding box center [654, 678] width 557 height 584
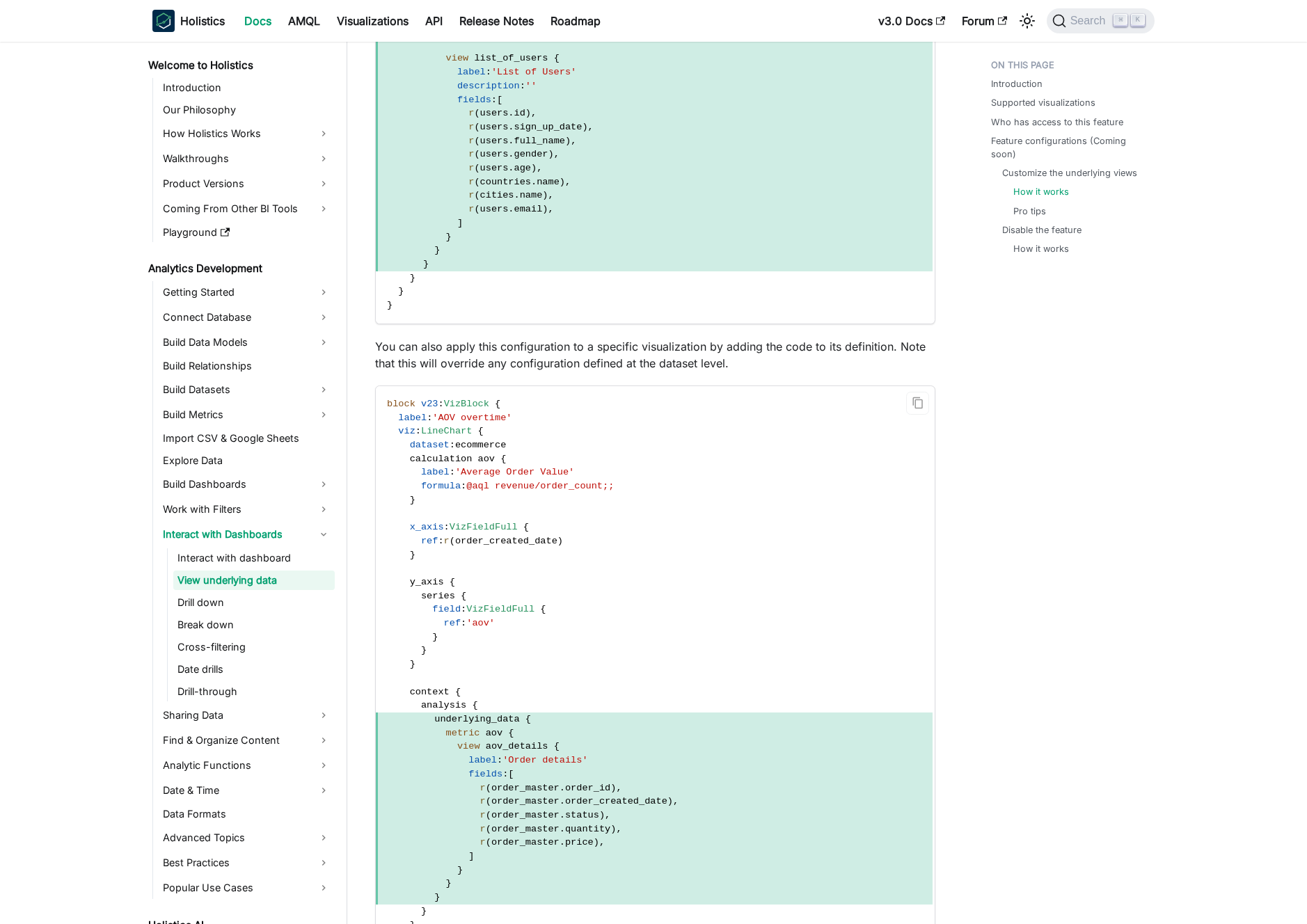
click at [665, 448] on code "block v23 : VizBlock { label : 'AOV overtime' viz : LineChart { dataset : ecomm…" at bounding box center [654, 678] width 557 height 584
click at [670, 422] on code "block v23 : VizBlock { label : 'AOV overtime' viz : LineChart { dataset : ecomm…" at bounding box center [654, 678] width 557 height 584
click at [684, 422] on code "block v23 : VizBlock { label : 'AOV overtime' viz : LineChart { dataset : ecomm…" at bounding box center [654, 678] width 557 height 584
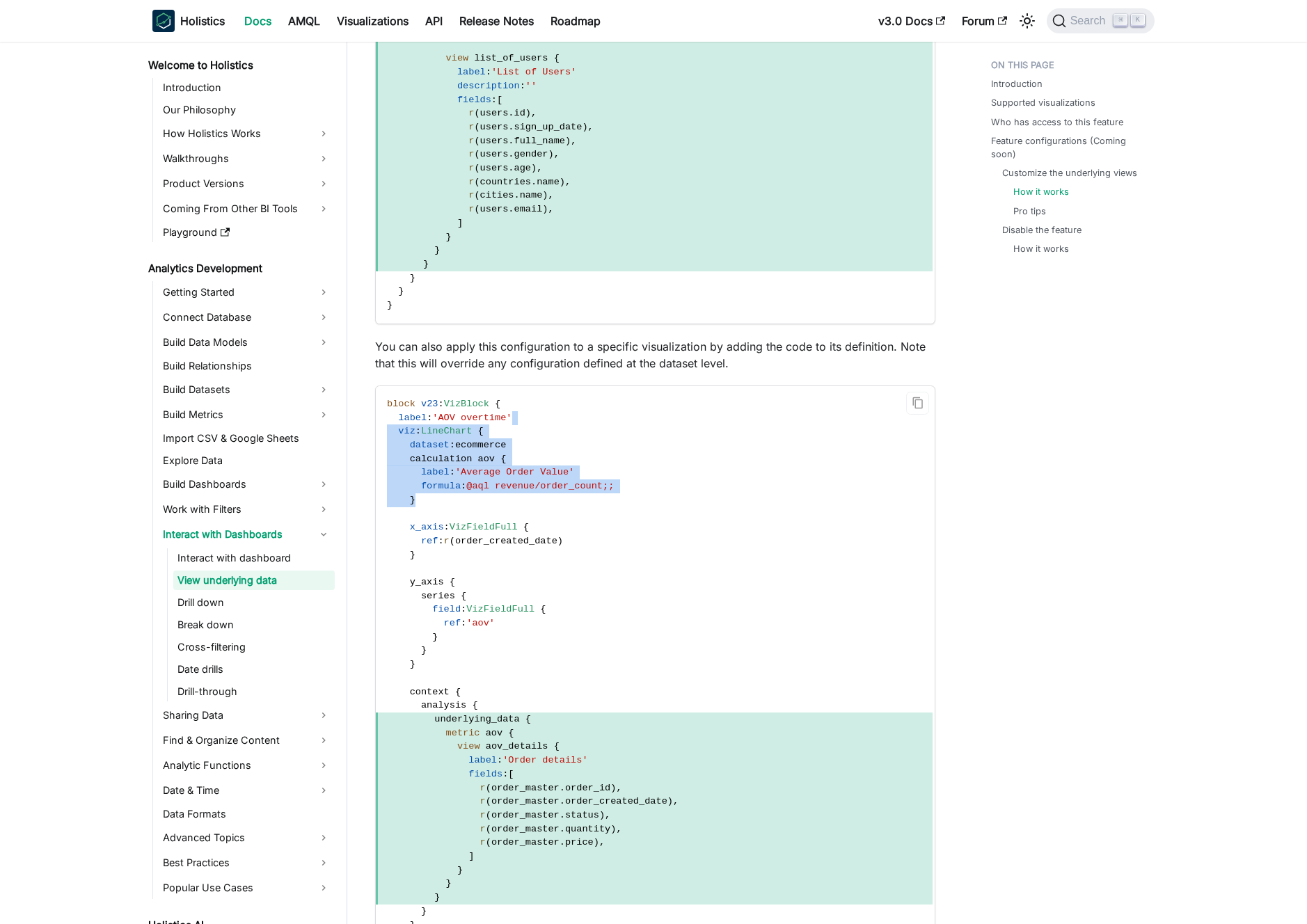
drag, startPoint x: 700, startPoint y: 415, endPoint x: 725, endPoint y: 506, distance: 94.4
click at [724, 502] on code "block v23 : VizBlock { label : 'AOV overtime' viz : LineChart { dataset : ecomm…" at bounding box center [654, 678] width 557 height 584
click at [725, 506] on code "block v23 : VizBlock { label : 'AOV overtime' viz : LineChart { dataset : ecomm…" at bounding box center [654, 678] width 557 height 584
drag, startPoint x: 725, startPoint y: 506, endPoint x: 728, endPoint y: 439, distance: 67.1
click at [728, 443] on code "block v23 : VizBlock { label : 'AOV overtime' viz : LineChart { dataset : ecomm…" at bounding box center [654, 678] width 557 height 584
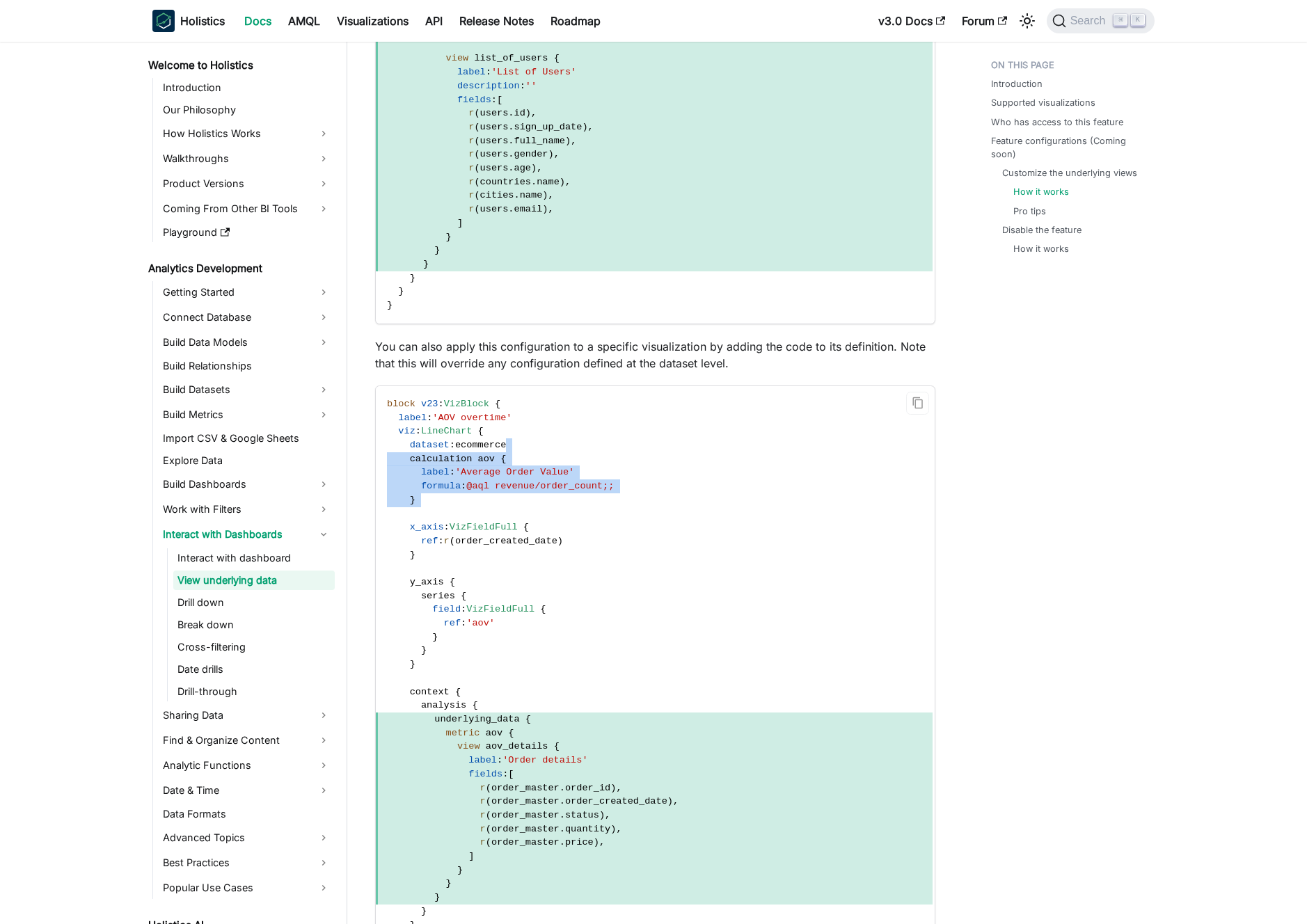
click at [728, 439] on code "block v23 : VizBlock { label : 'AOV overtime' viz : LineChart { dataset : ecomm…" at bounding box center [654, 678] width 557 height 584
click at [726, 427] on code "block v23 : VizBlock { label : 'AOV overtime' viz : LineChart { dataset : ecomm…" at bounding box center [654, 678] width 557 height 584
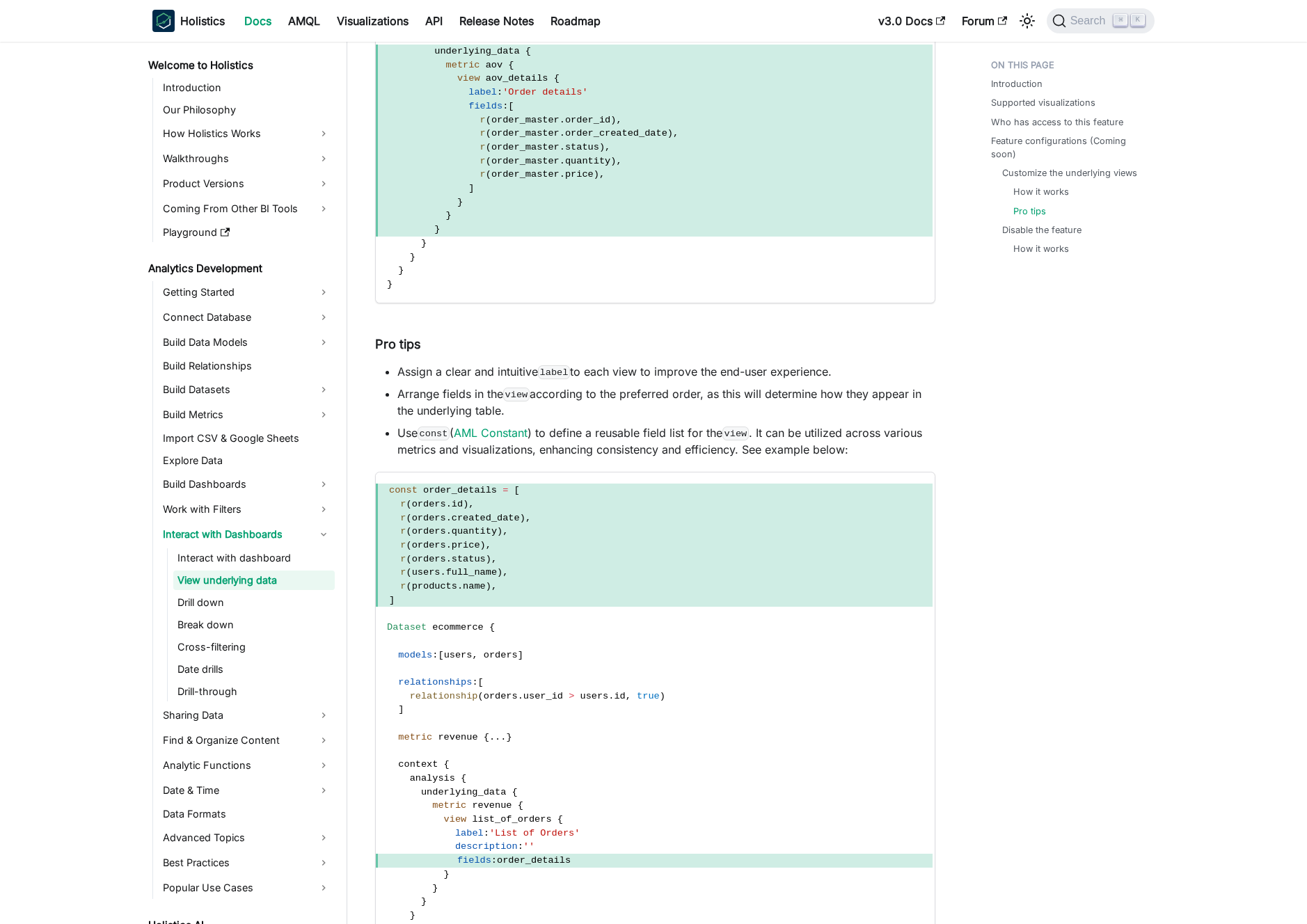
scroll to position [2829, 0]
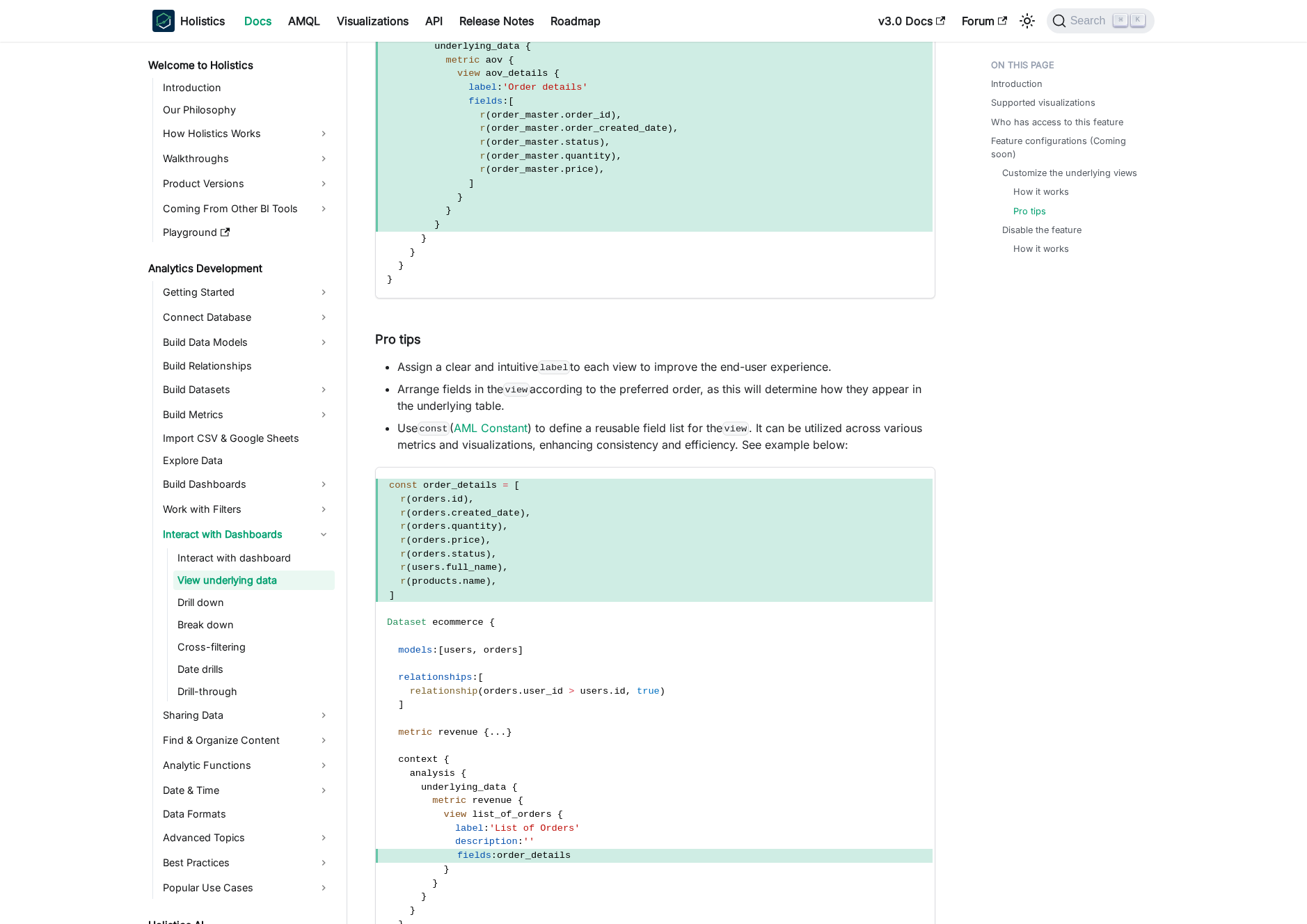
click at [584, 366] on li "Assign a clear and intuitive label to each view to improve the end-user experie…" at bounding box center [666, 367] width 538 height 17
click at [590, 365] on li "Assign a clear and intuitive label to each view to improve the end-user experie…" at bounding box center [666, 367] width 538 height 17
click at [600, 393] on li "Arrange fields in the view according to the preferred order, as this will deter…" at bounding box center [666, 397] width 538 height 34
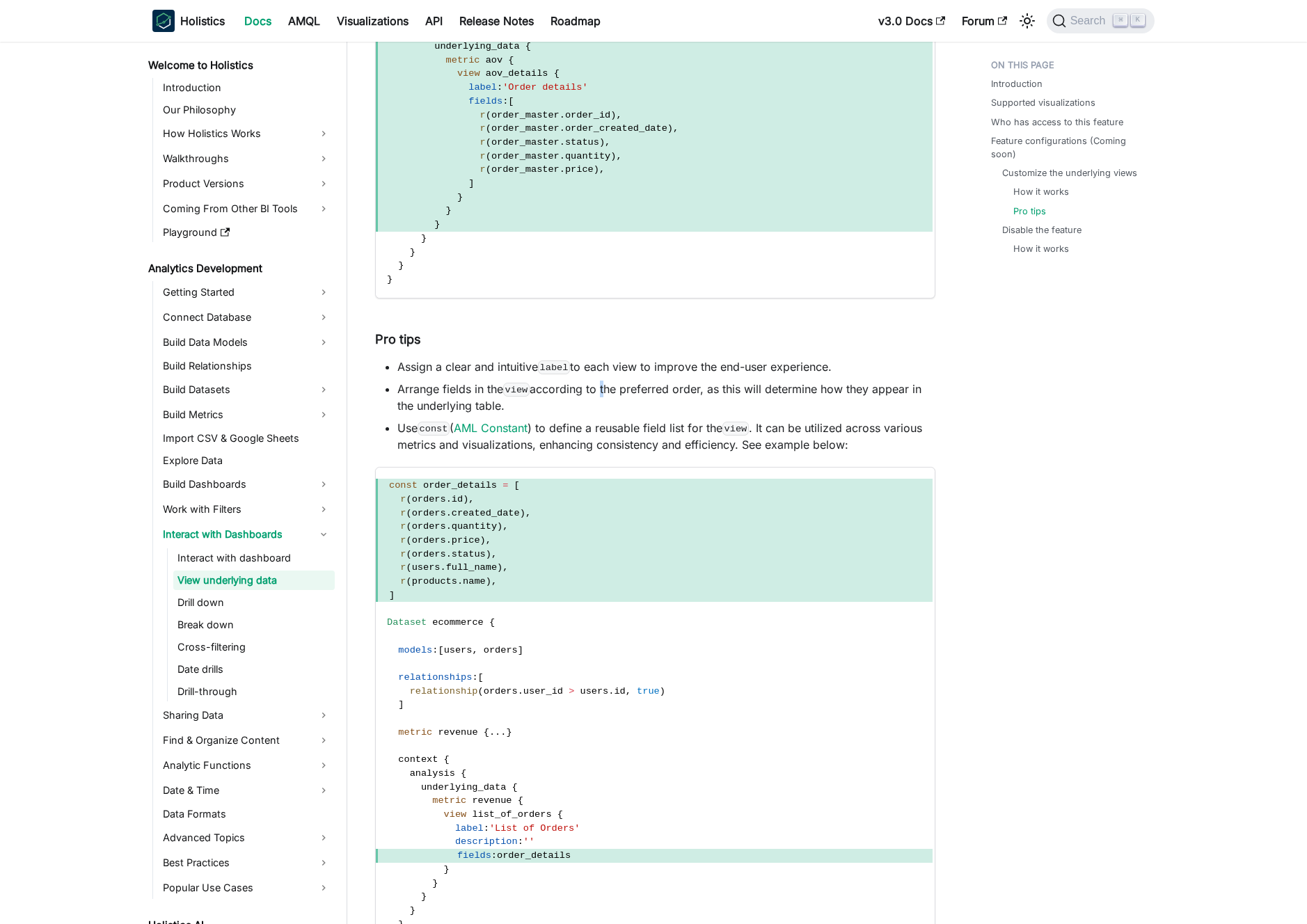
click at [600, 393] on li "Arrange fields in the view according to the preferred order, as this will deter…" at bounding box center [666, 397] width 538 height 34
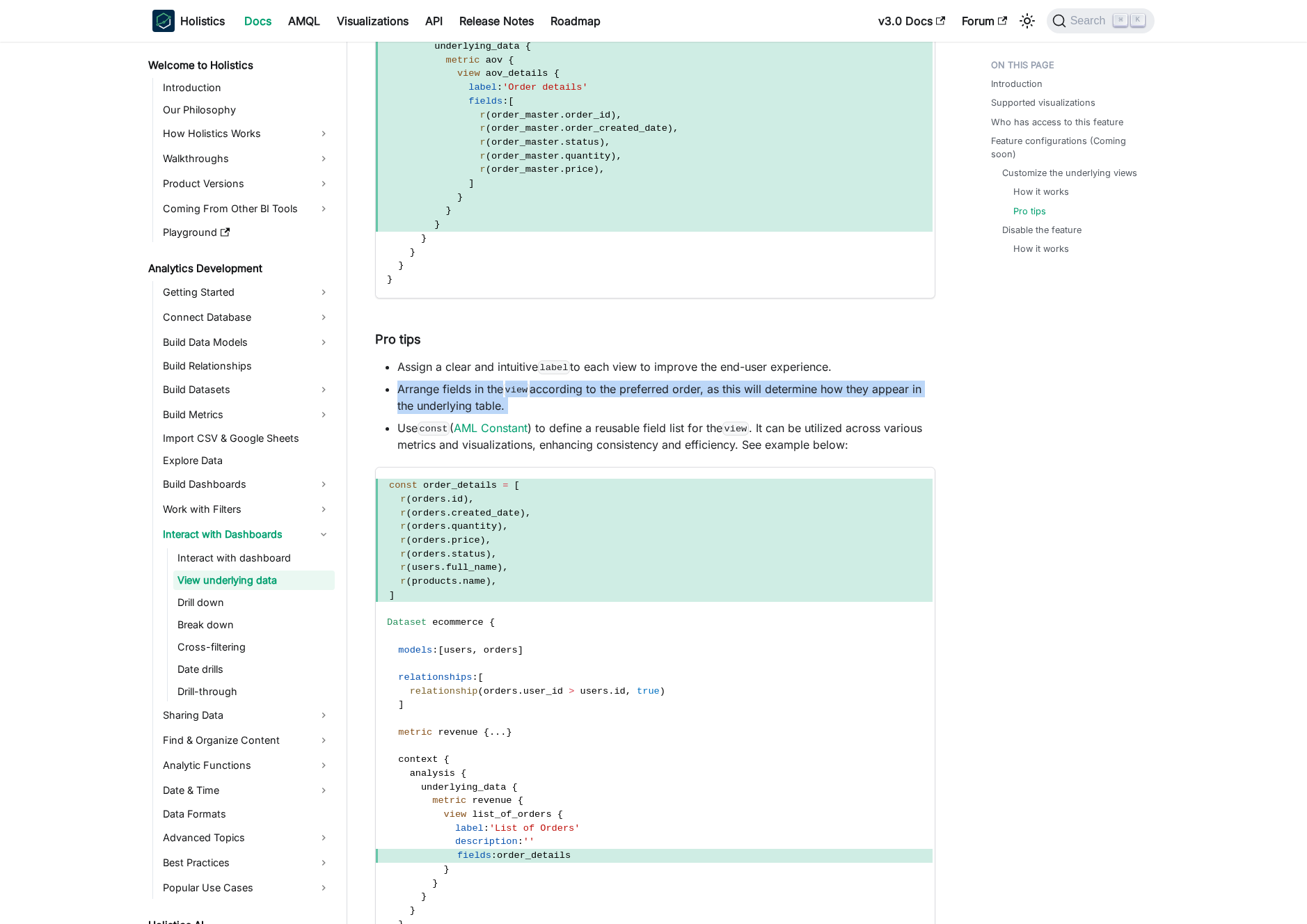
click at [600, 393] on li "Arrange fields in the view according to the preferred order, as this will deter…" at bounding box center [666, 397] width 538 height 34
click at [613, 390] on li "Arrange fields in the view according to the preferred order, as this will deter…" at bounding box center [666, 397] width 538 height 34
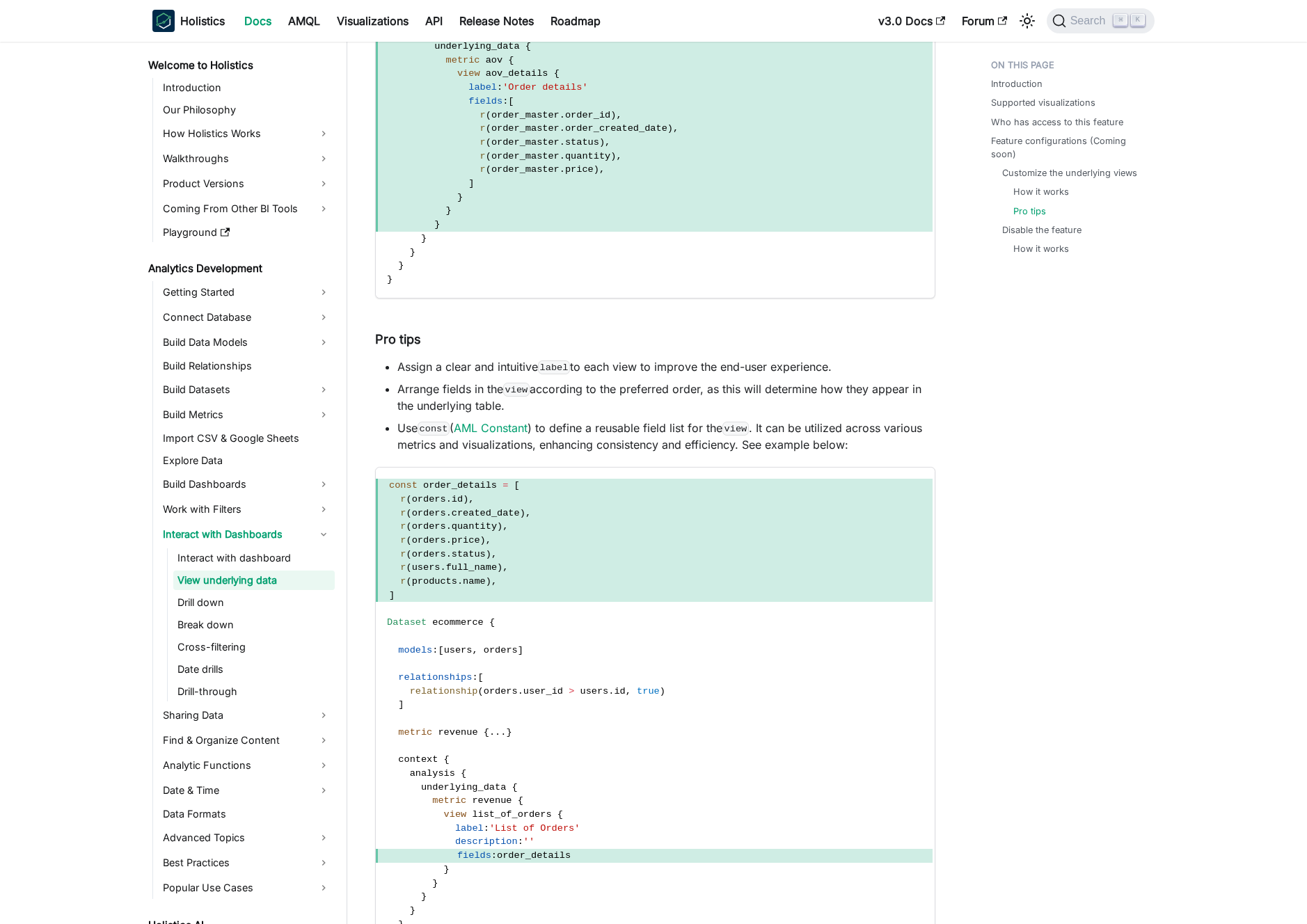
click at [614, 430] on li "Use const ( AML Constant ) to define a reusable field list for the view . It ca…" at bounding box center [666, 436] width 538 height 34
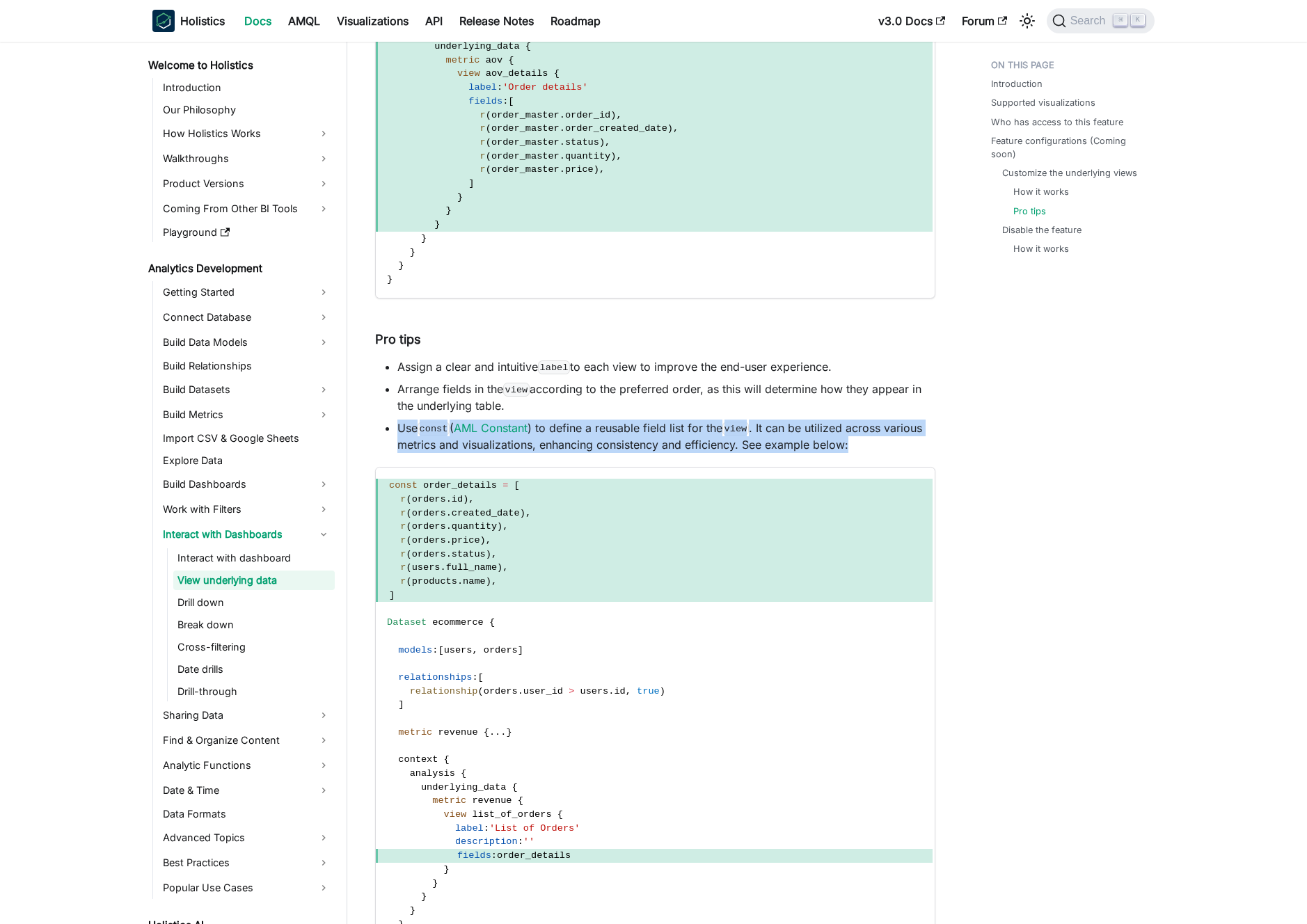
click at [614, 430] on li "Use const ( AML Constant ) to define a reusable field list for the view . It ca…" at bounding box center [666, 436] width 538 height 34
click at [603, 429] on li "Use const ( AML Constant ) to define a reusable field list for the view . It ca…" at bounding box center [666, 436] width 538 height 34
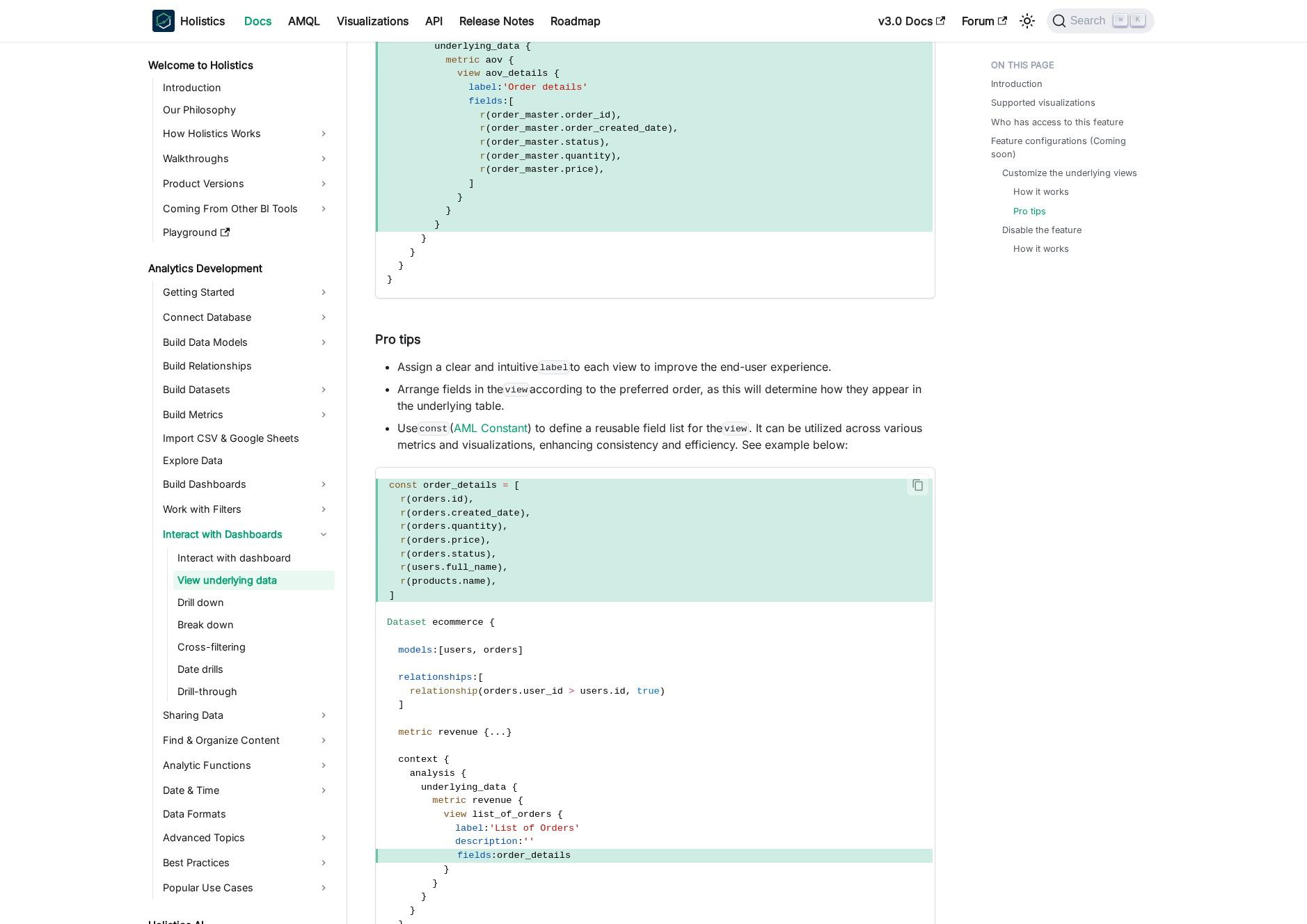
click at [574, 538] on span "r ( orders . price ) ," at bounding box center [654, 541] width 557 height 14
drag, startPoint x: 574, startPoint y: 538, endPoint x: 592, endPoint y: 522, distance: 24.1
click at [574, 538] on span "r ( orders . price ) ," at bounding box center [654, 541] width 557 height 14
click at [592, 522] on span "r ( orders . quantity ) ," at bounding box center [654, 527] width 557 height 14
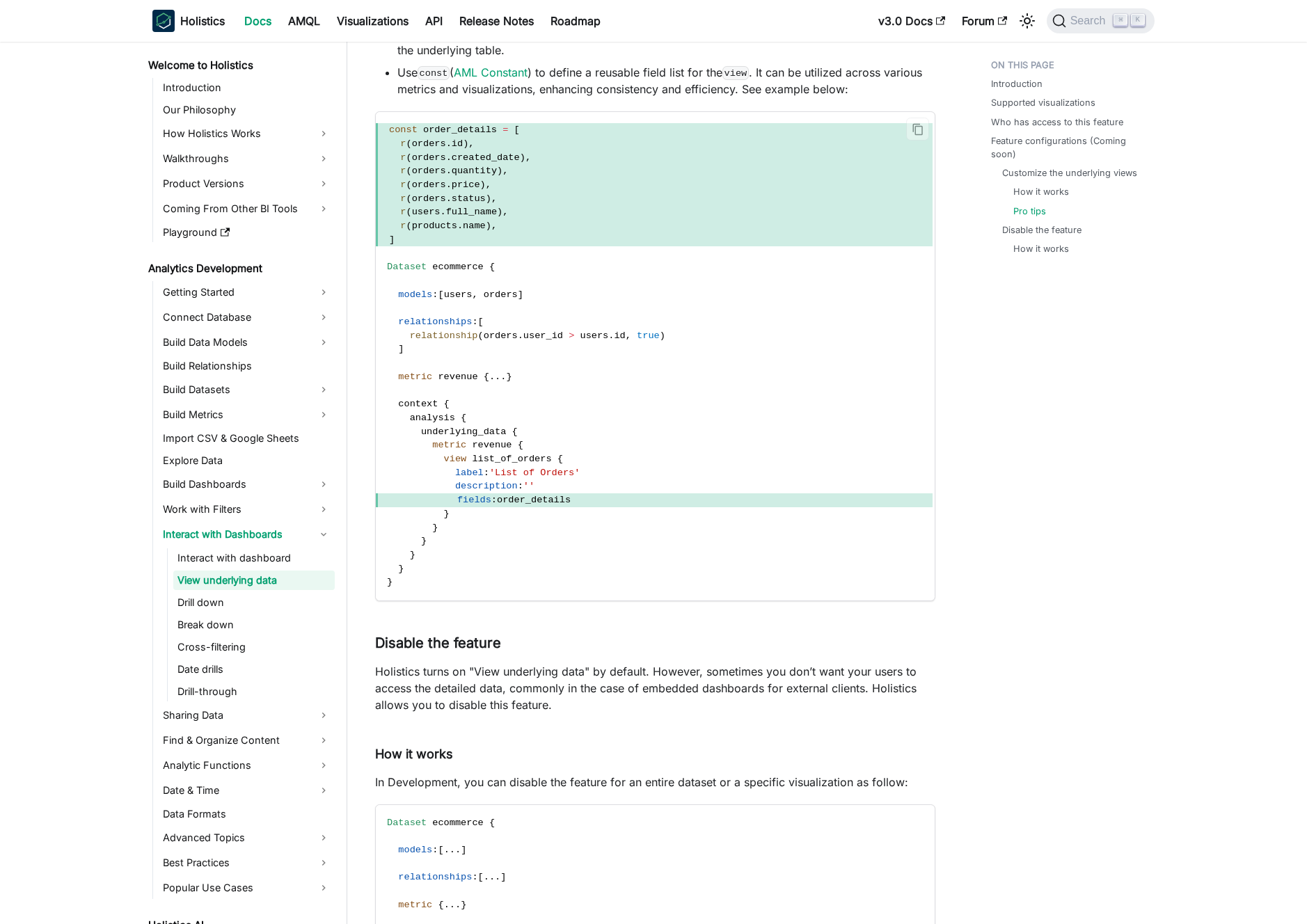
scroll to position [3383, 0]
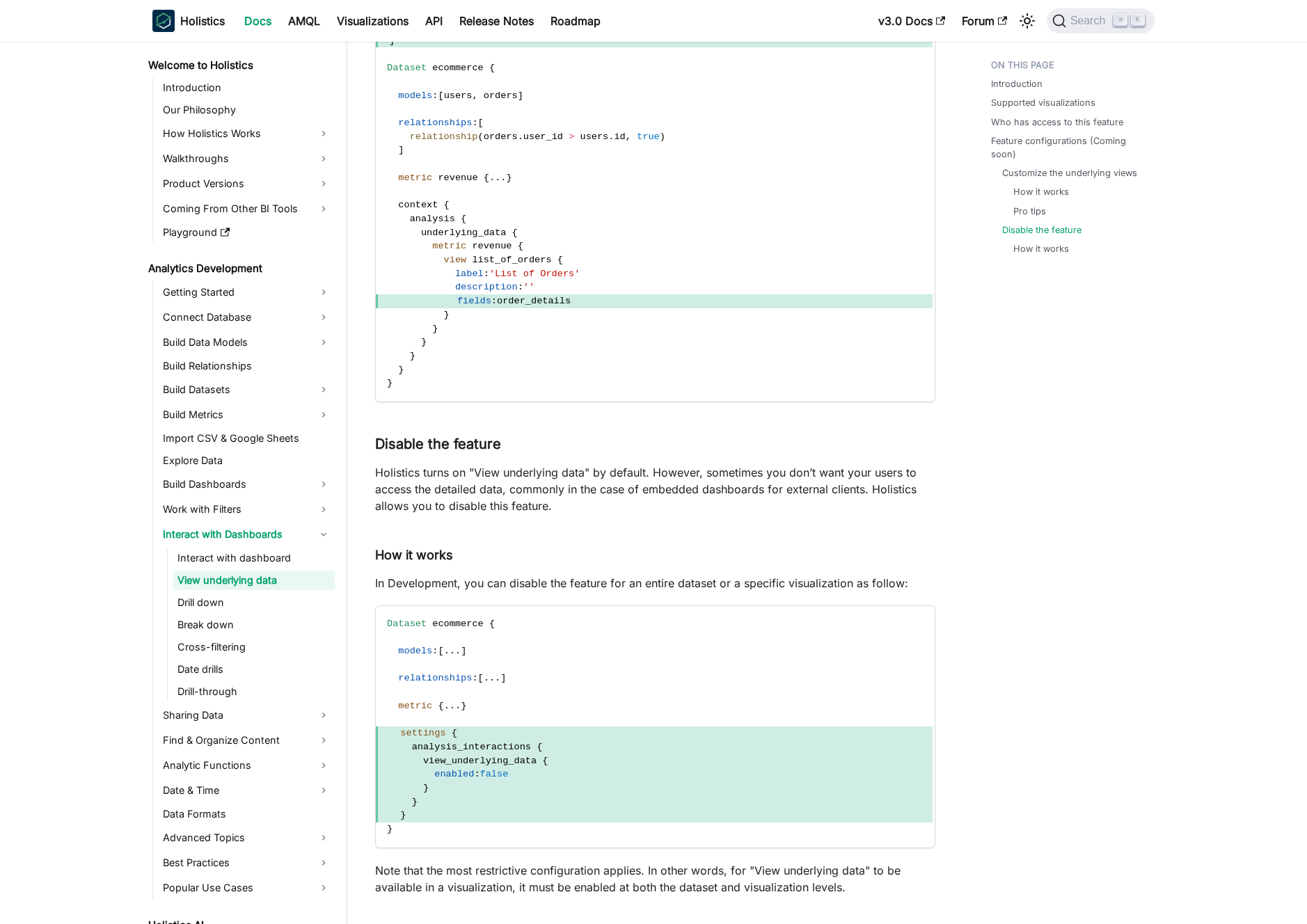
click at [610, 473] on p "Holistics turns on "View underlying data" by default. However, sometimes you do…" at bounding box center [655, 489] width 561 height 50
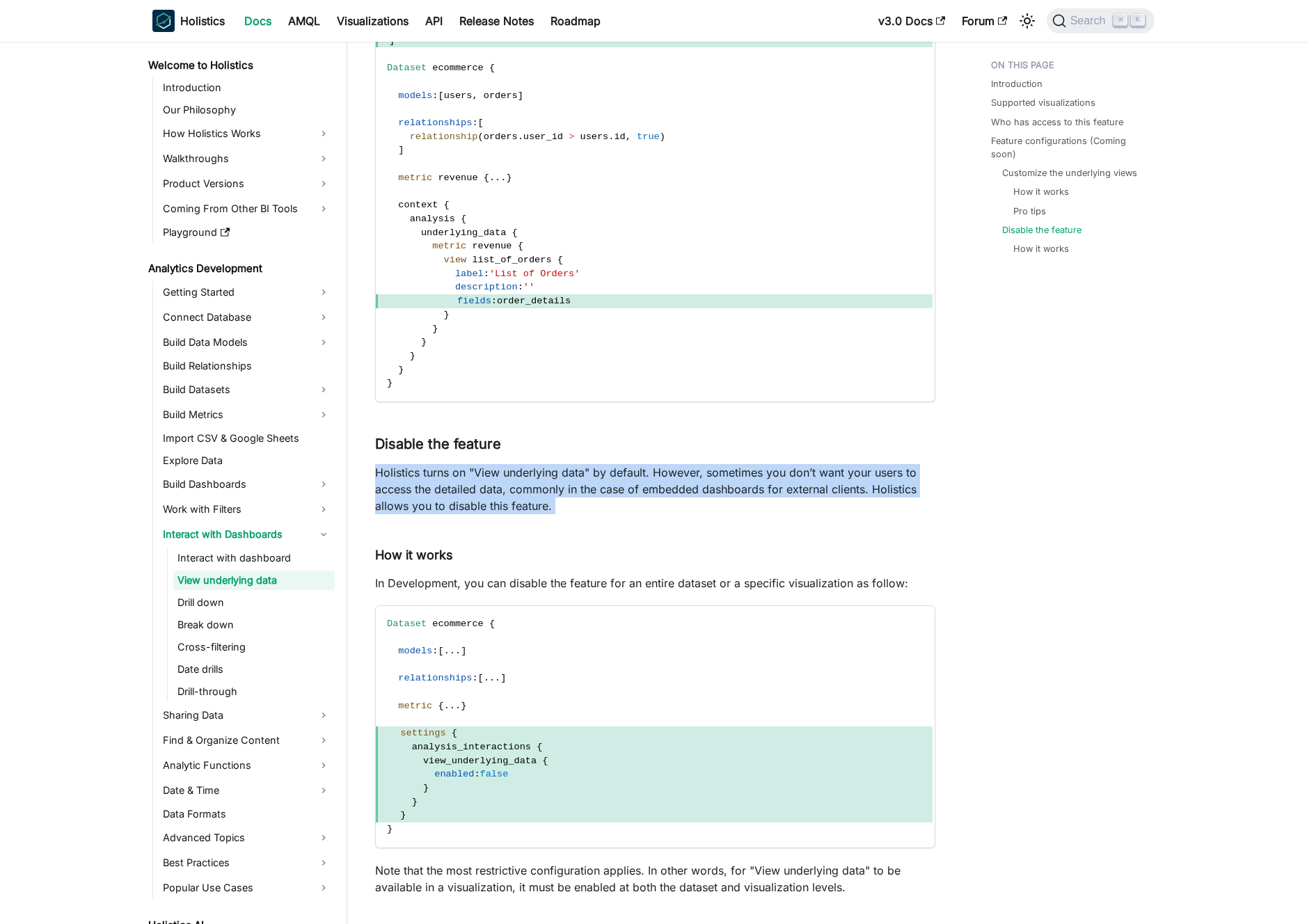
click at [610, 473] on p "Holistics turns on "View underlying data" by default. However, sometimes you do…" at bounding box center [655, 489] width 561 height 50
click at [620, 470] on p "Holistics turns on "View underlying data" by default. However, sometimes you do…" at bounding box center [655, 489] width 561 height 50
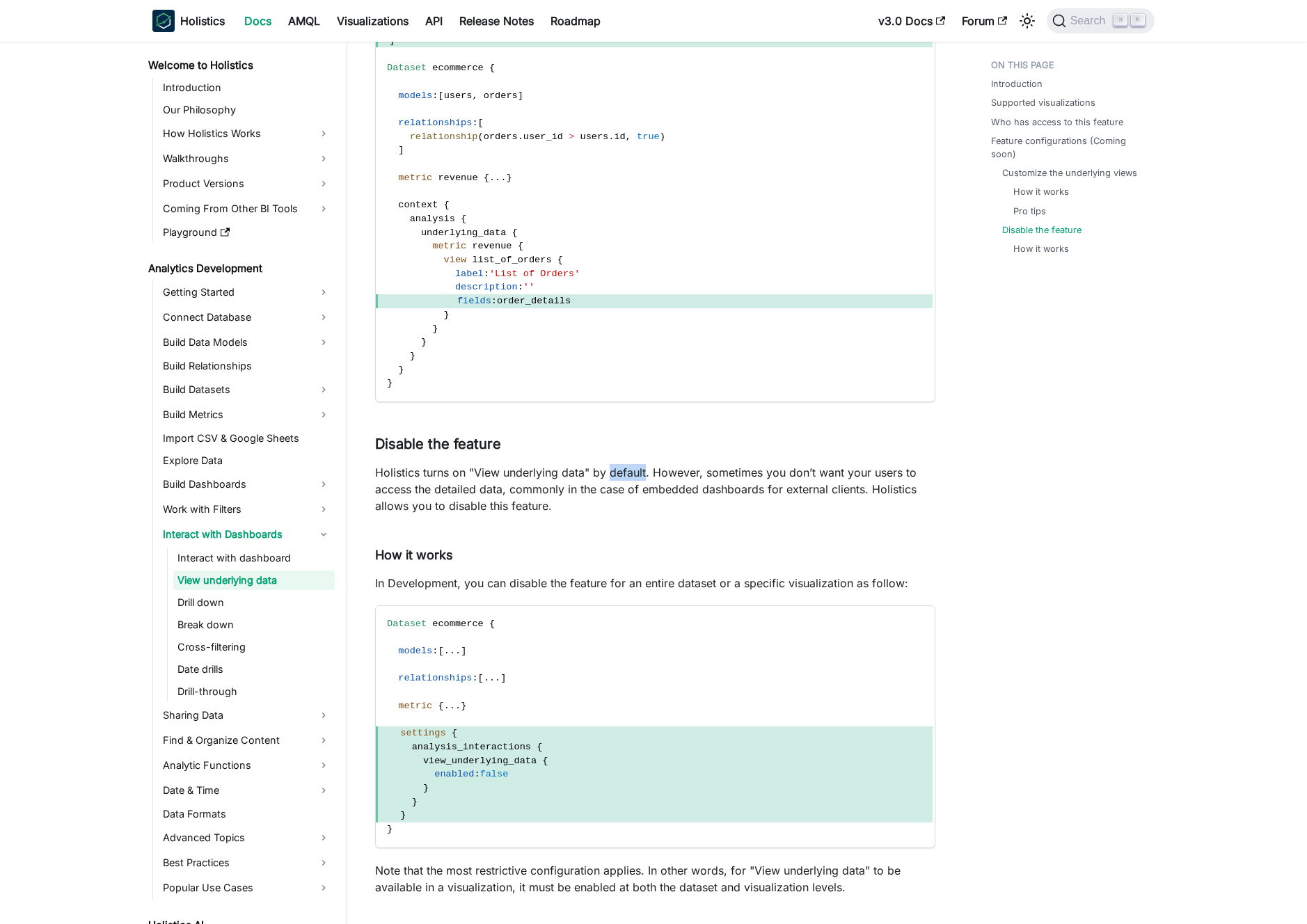
click at [620, 470] on p "Holistics turns on "View underlying data" by default. However, sometimes you do…" at bounding box center [655, 489] width 561 height 50
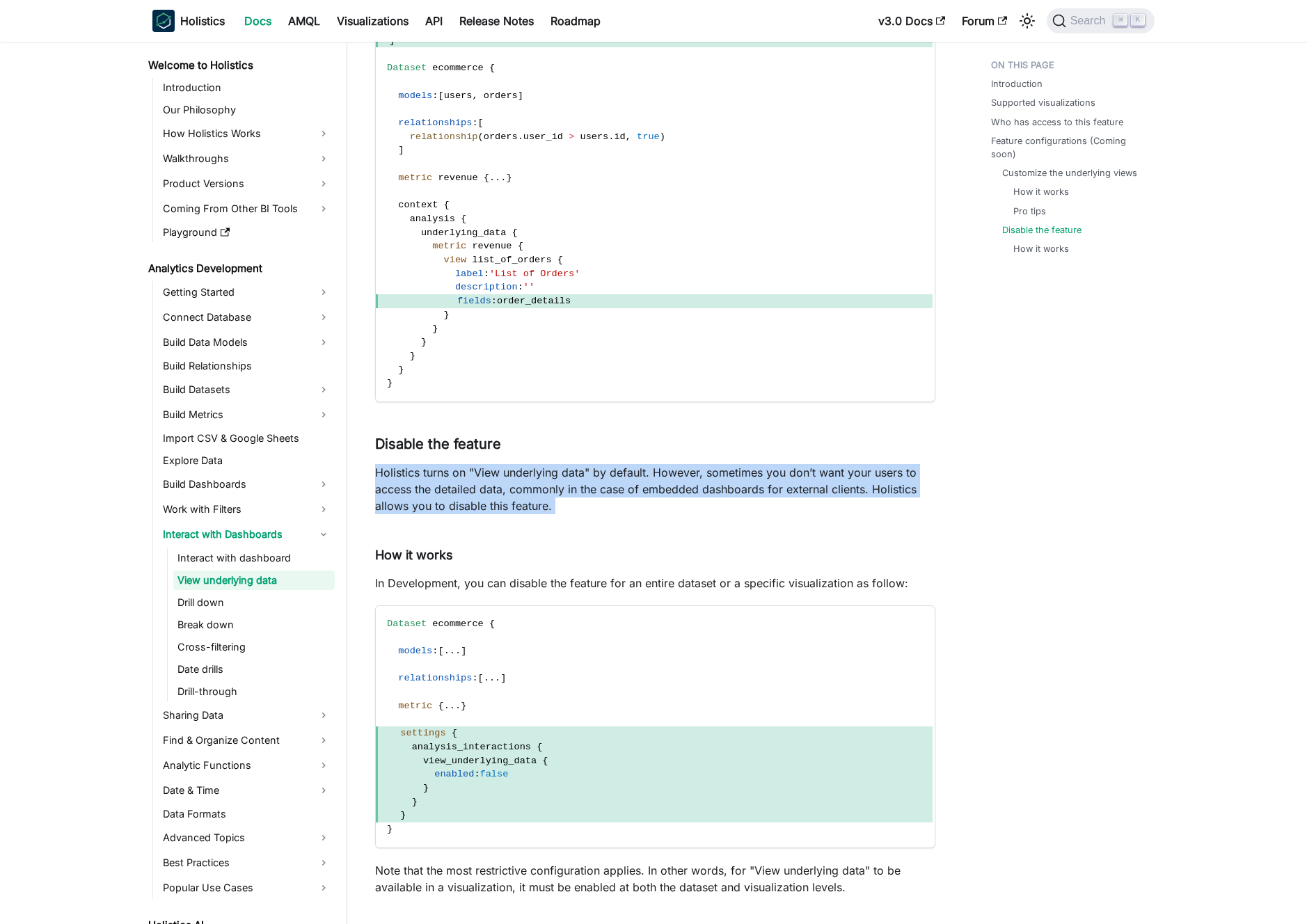
click at [620, 470] on p "Holistics turns on "View underlying data" by default. However, sometimes you do…" at bounding box center [655, 489] width 561 height 50
click at [627, 469] on p "Holistics turns on "View underlying data" by default. However, sometimes you do…" at bounding box center [655, 489] width 561 height 50
drag, startPoint x: 631, startPoint y: 459, endPoint x: 632, endPoint y: 516, distance: 57.0
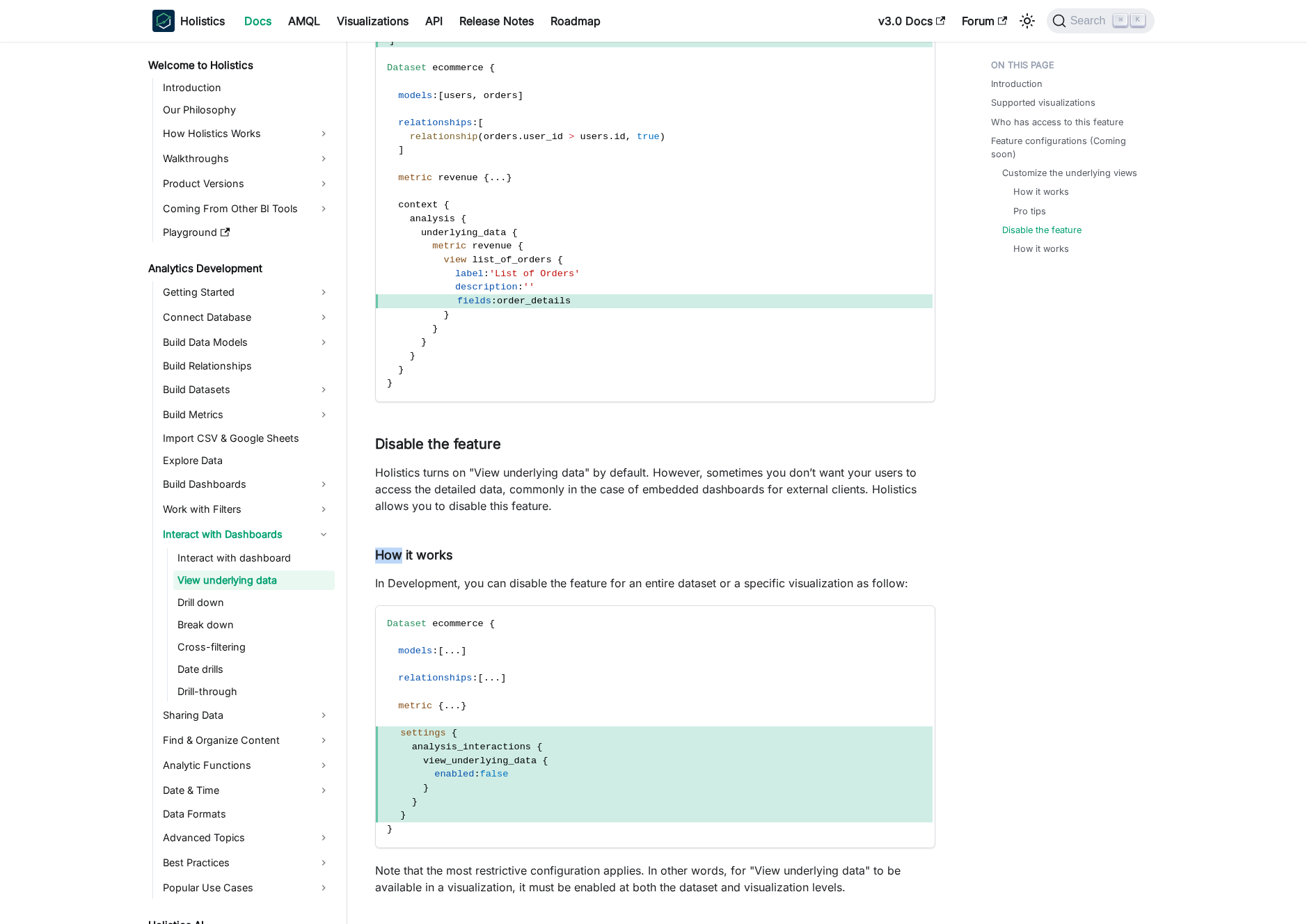
click at [635, 507] on p "Holistics turns on "View underlying data" by default. However, sometimes you do…" at bounding box center [655, 489] width 561 height 50
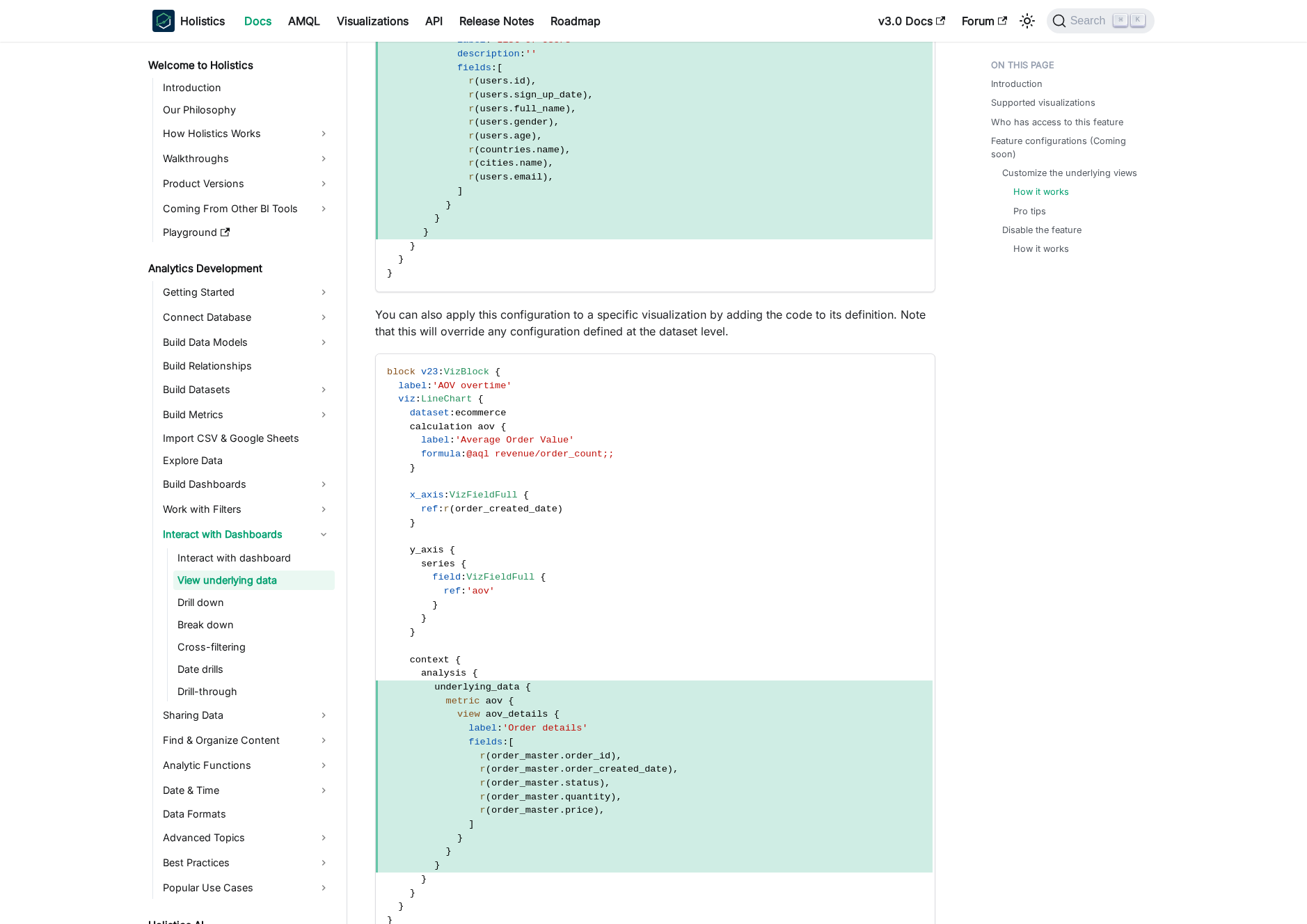
scroll to position [2312, 0]
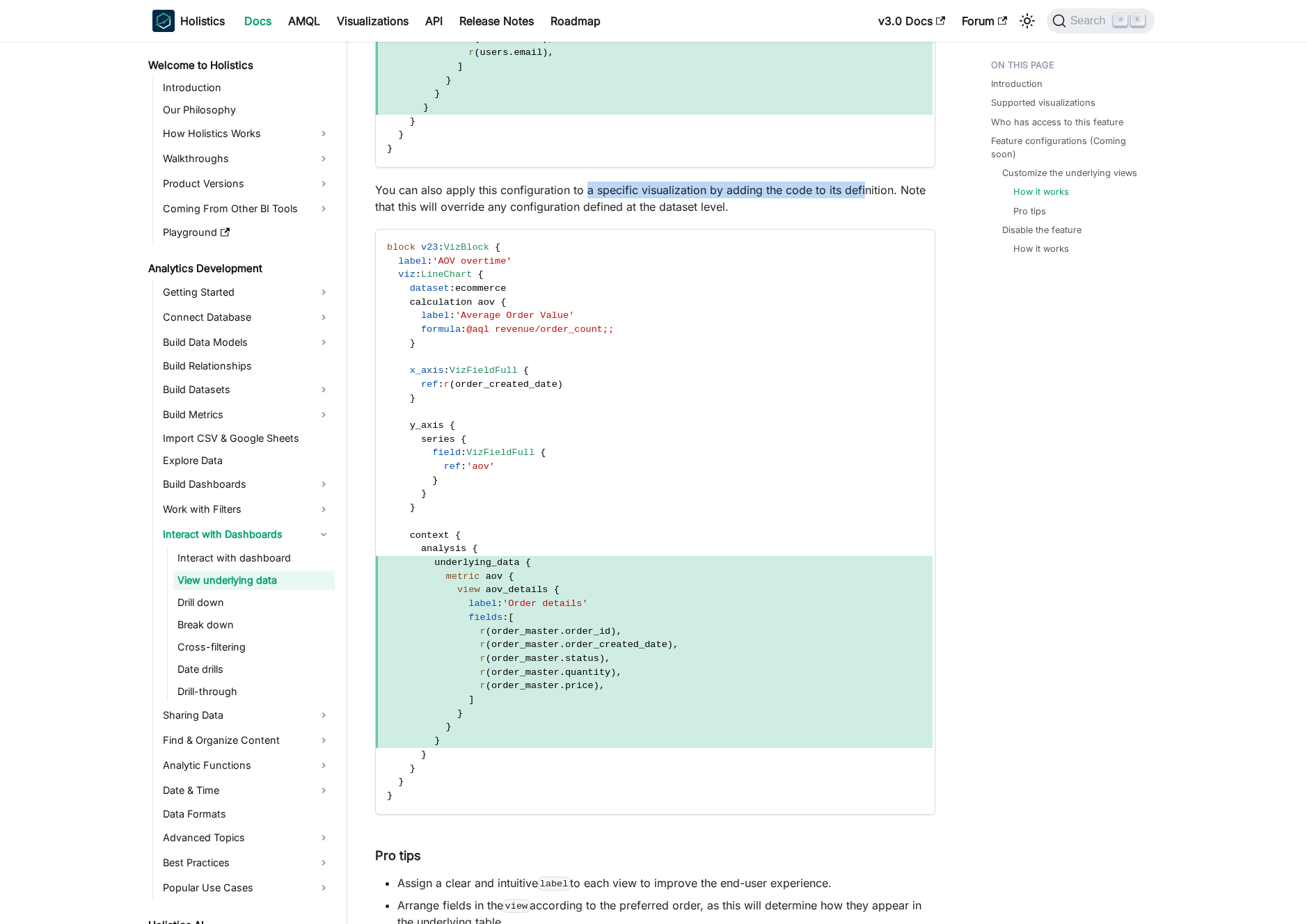
drag, startPoint x: 600, startPoint y: 190, endPoint x: 869, endPoint y: 192, distance: 269.0
click at [862, 192] on p "You can also apply this configuration to a specific visualization by adding the…" at bounding box center [655, 199] width 561 height 34
click at [869, 192] on p "You can also apply this configuration to a specific visualization by adding the…" at bounding box center [655, 199] width 561 height 34
click at [884, 188] on p "You can also apply this configuration to a specific visualization by adding the…" at bounding box center [655, 199] width 561 height 34
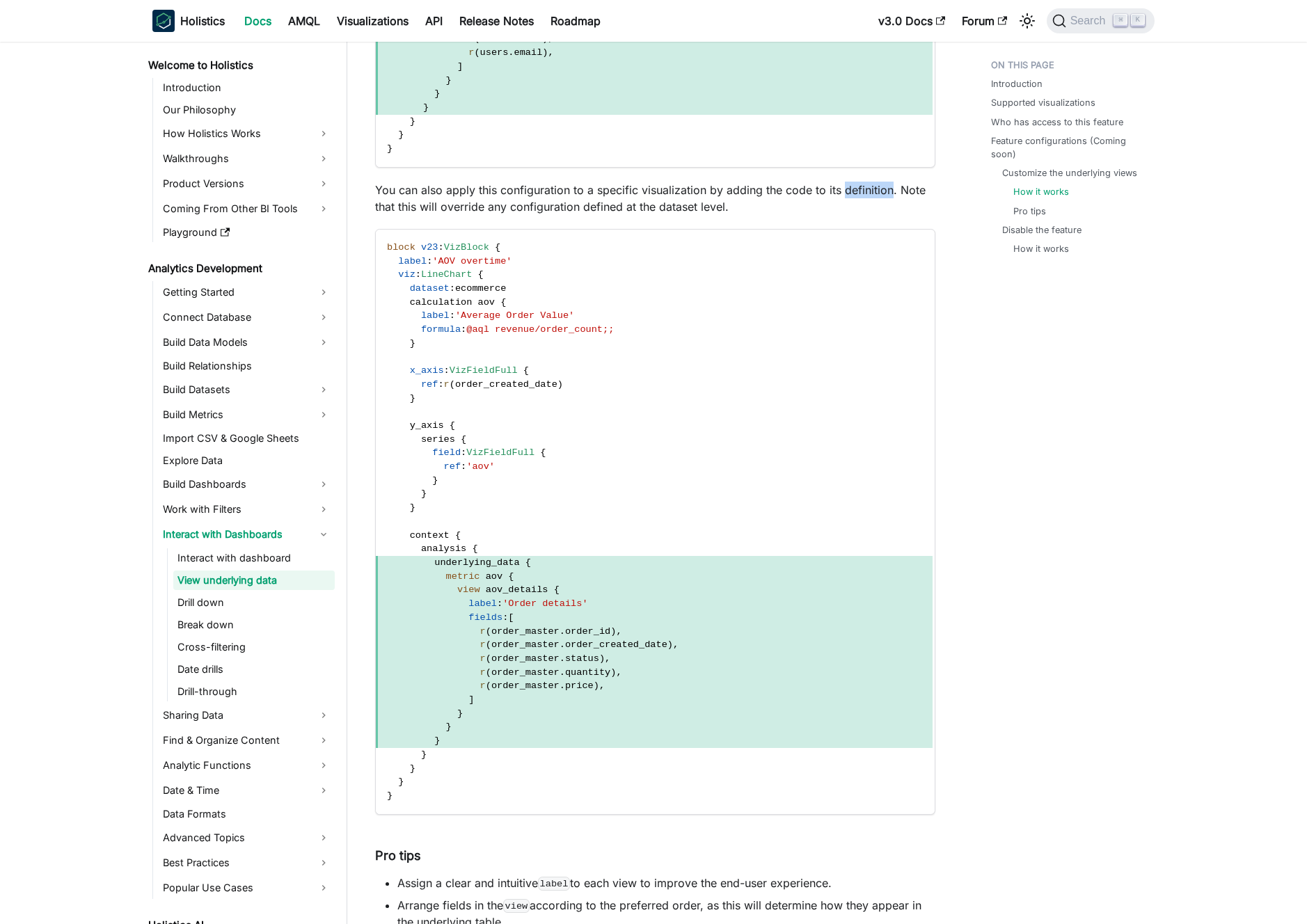
click at [884, 188] on p "You can also apply this configuration to a specific visualization by adding the…" at bounding box center [655, 199] width 561 height 34
drag, startPoint x: 884, startPoint y: 188, endPoint x: 610, endPoint y: 190, distance: 274.0
click at [610, 190] on p "You can also apply this configuration to a specific visualization by adding the…" at bounding box center [655, 199] width 561 height 34
click at [862, 189] on p "You can also apply this configuration to a specific visualization by adding the…" at bounding box center [655, 199] width 561 height 34
drag, startPoint x: 862, startPoint y: 189, endPoint x: 828, endPoint y: 191, distance: 34.1
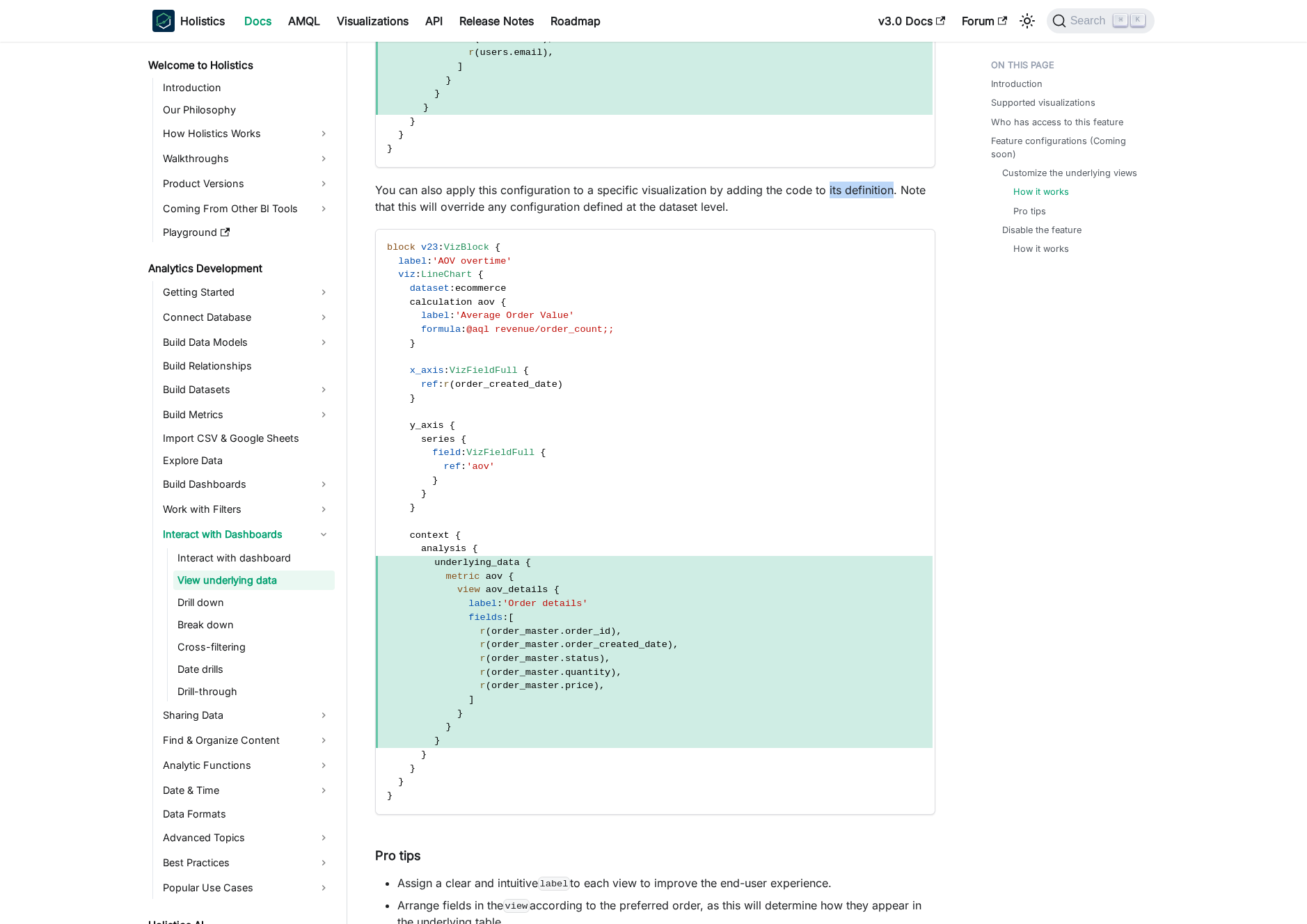
click at [828, 191] on p "You can also apply this configuration to a specific visualization by adding the…" at bounding box center [655, 199] width 561 height 34
click at [732, 207] on p "You can also apply this configuration to a specific visualization by adding the…" at bounding box center [655, 199] width 561 height 34
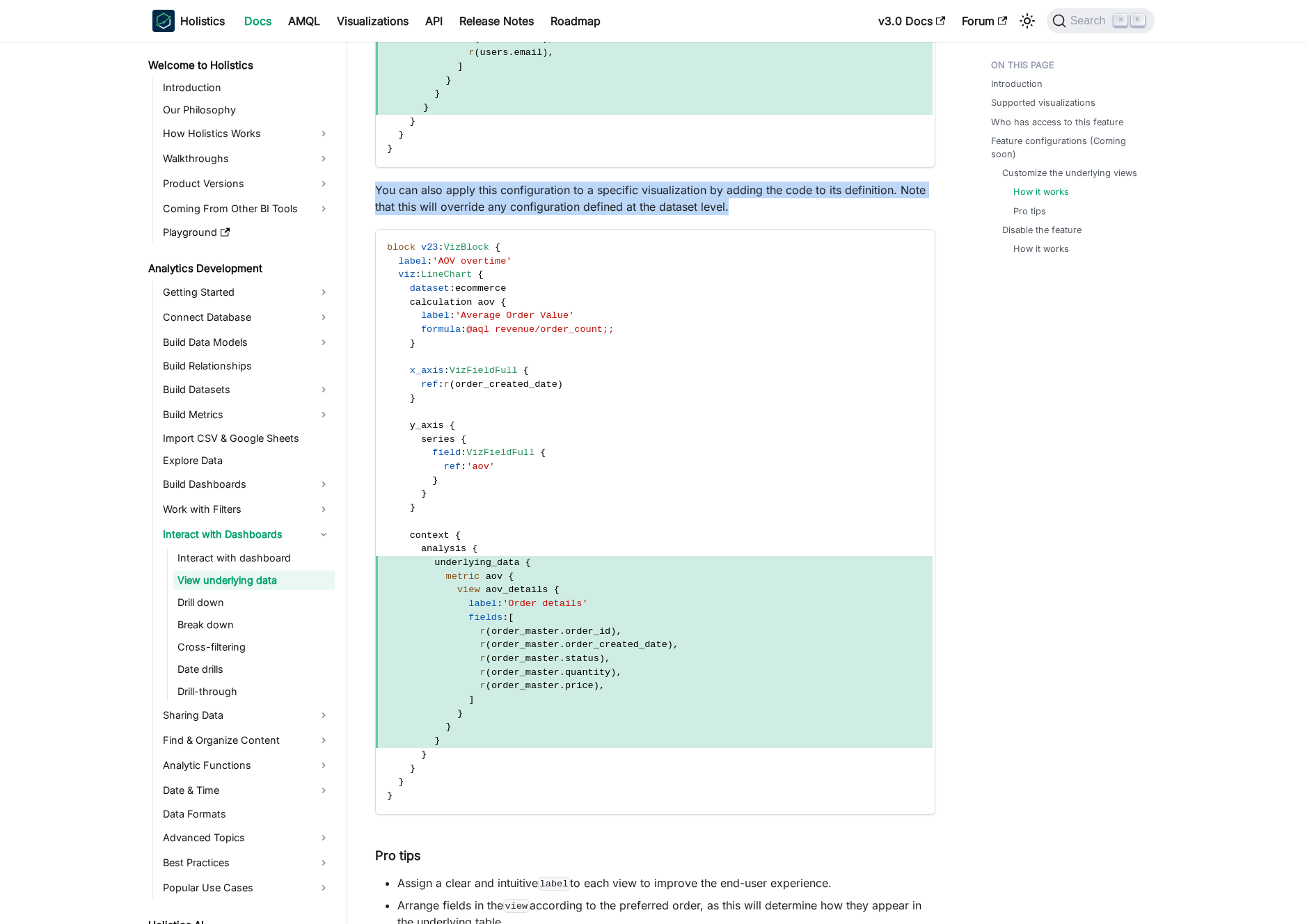
click at [732, 207] on p "You can also apply this configuration to a specific visualization by adding the…" at bounding box center [655, 199] width 561 height 34
click at [741, 205] on p "You can also apply this configuration to a specific visualization by adding the…" at bounding box center [655, 199] width 561 height 34
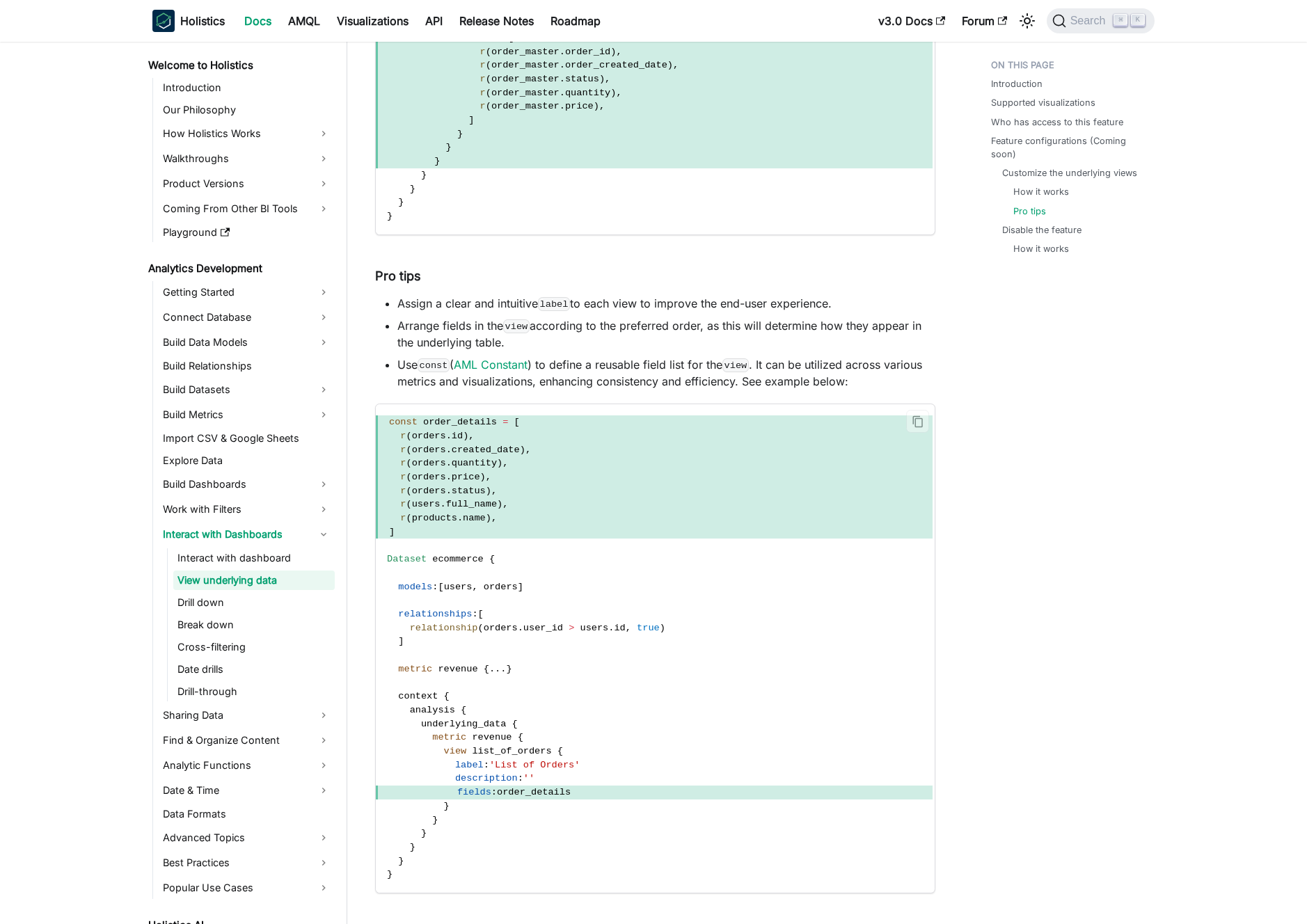
scroll to position [2973, 0]
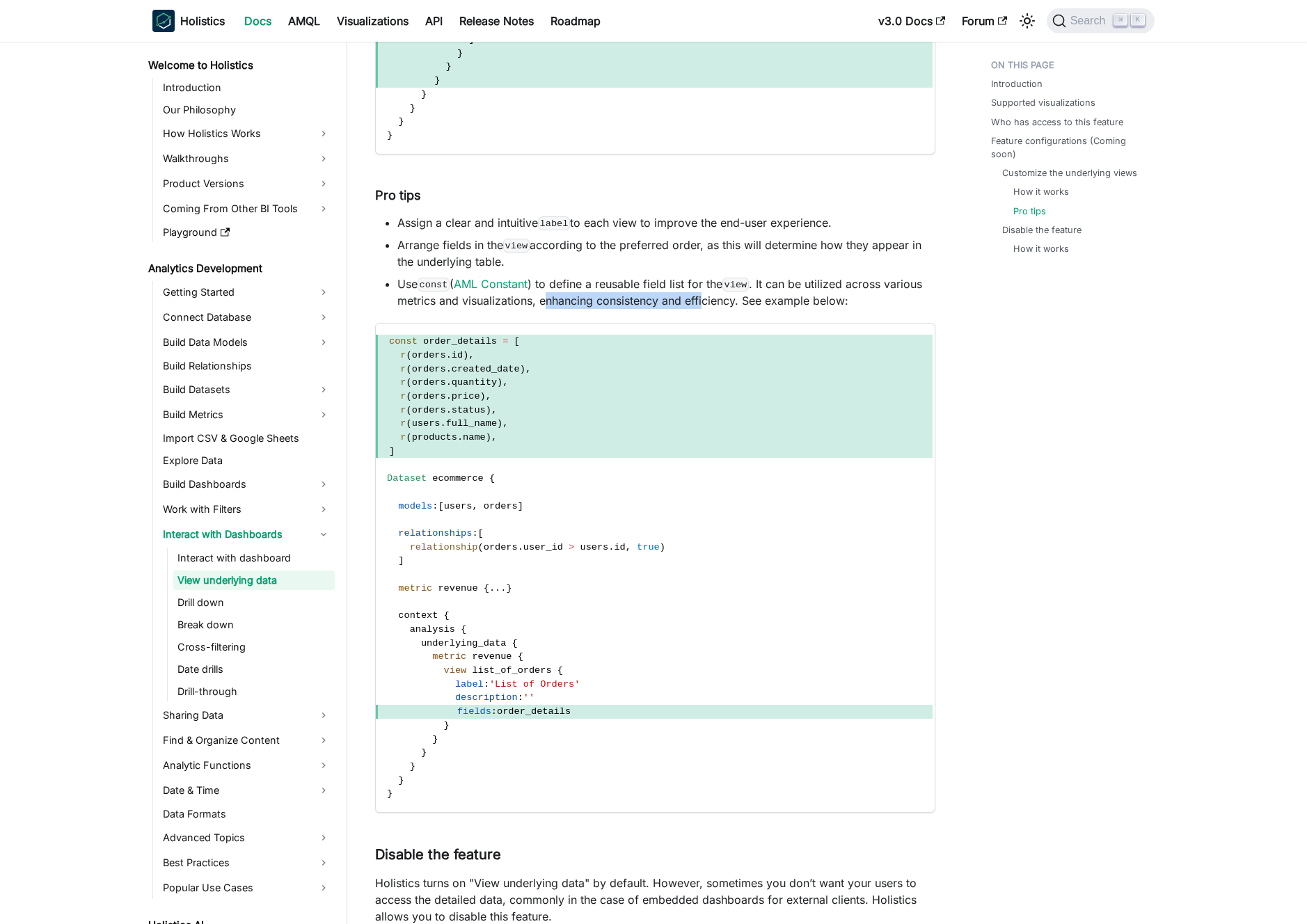
drag, startPoint x: 571, startPoint y: 301, endPoint x: 706, endPoint y: 301, distance: 135.0
click at [706, 301] on li "Use const ( AML Constant ) to define a reusable field list for the view . It ca…" at bounding box center [666, 292] width 538 height 34
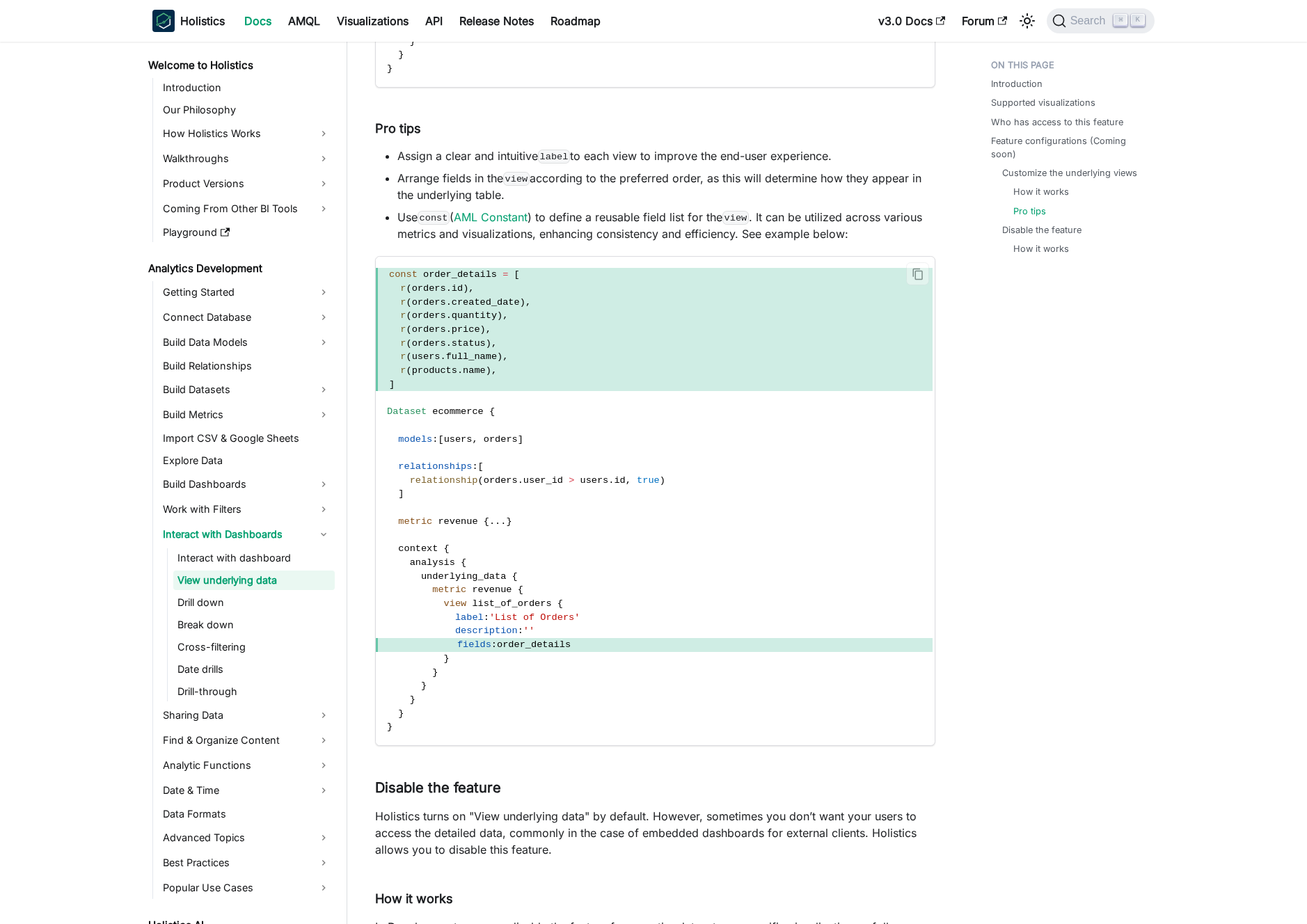
scroll to position [3106, 0]
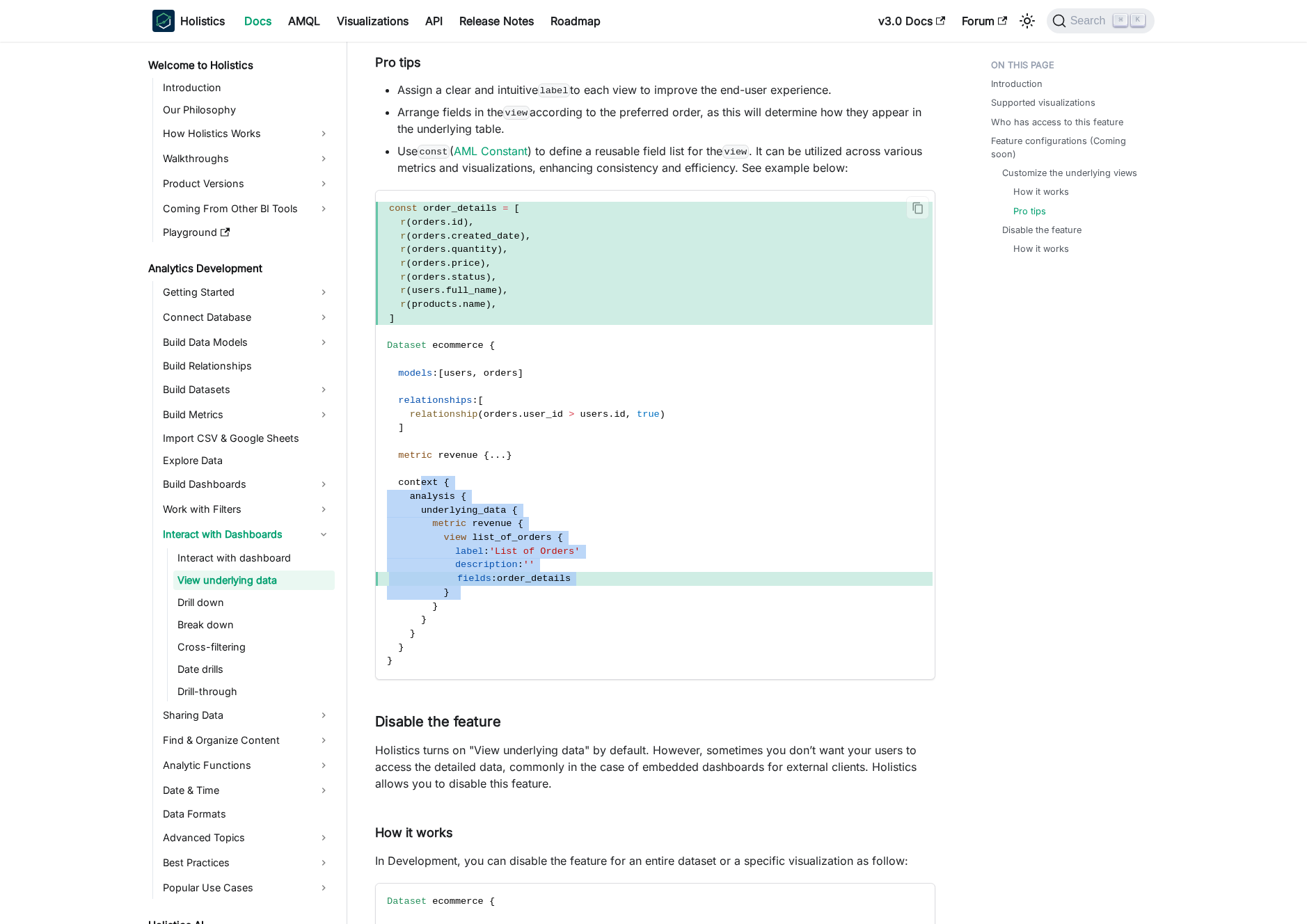
drag, startPoint x: 448, startPoint y: 537, endPoint x: 483, endPoint y: 598, distance: 70.3
click at [483, 598] on code "const order_details = [ r ( orders . id ) , r ( orders . created_date ) , r ( o…" at bounding box center [654, 435] width 557 height 489
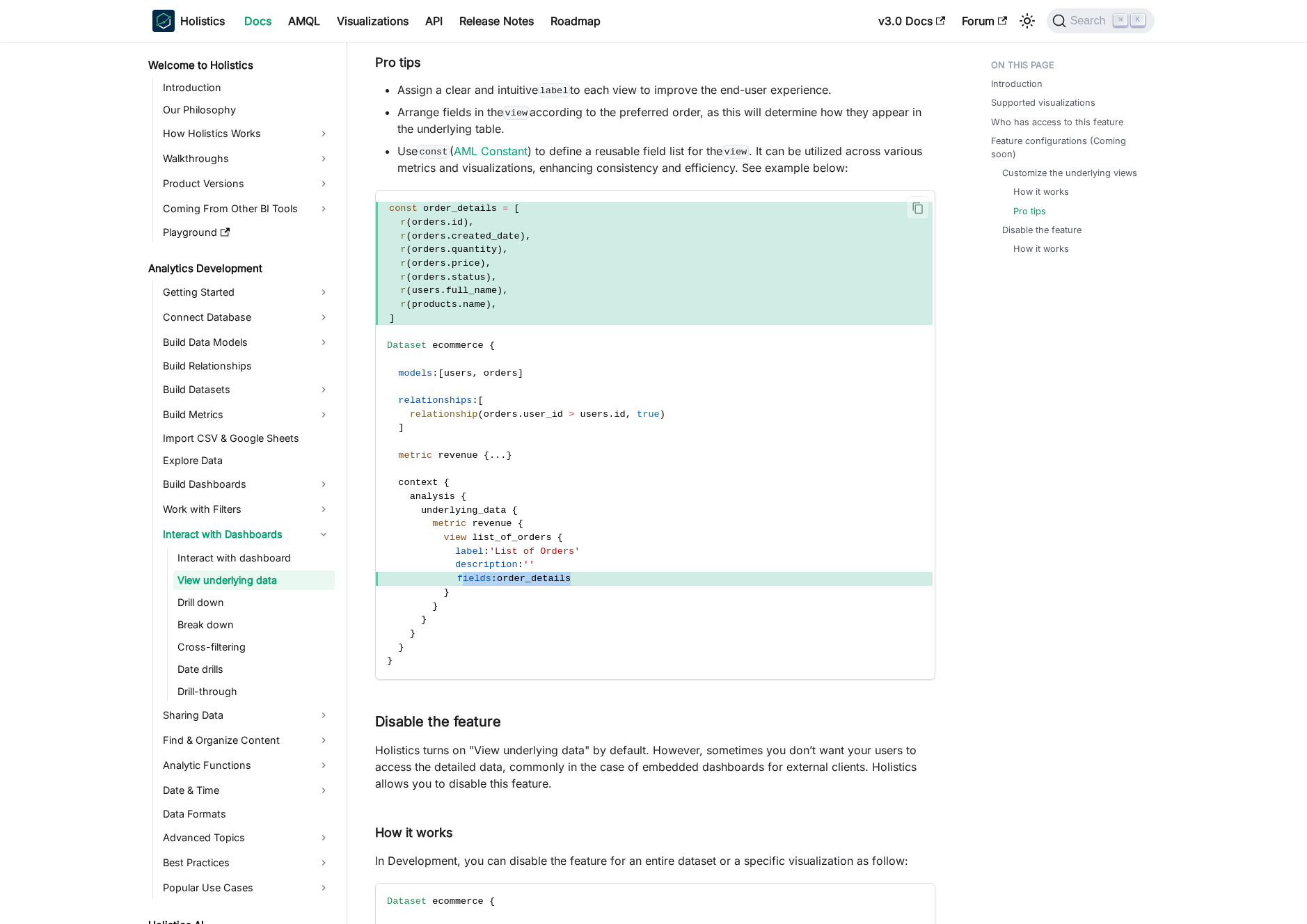
drag, startPoint x: 551, startPoint y: 581, endPoint x: 461, endPoint y: 580, distance: 90.0
click at [461, 580] on span "fields : order_details" at bounding box center [654, 579] width 557 height 14
click at [494, 568] on span "description" at bounding box center [487, 565] width 63 height 11
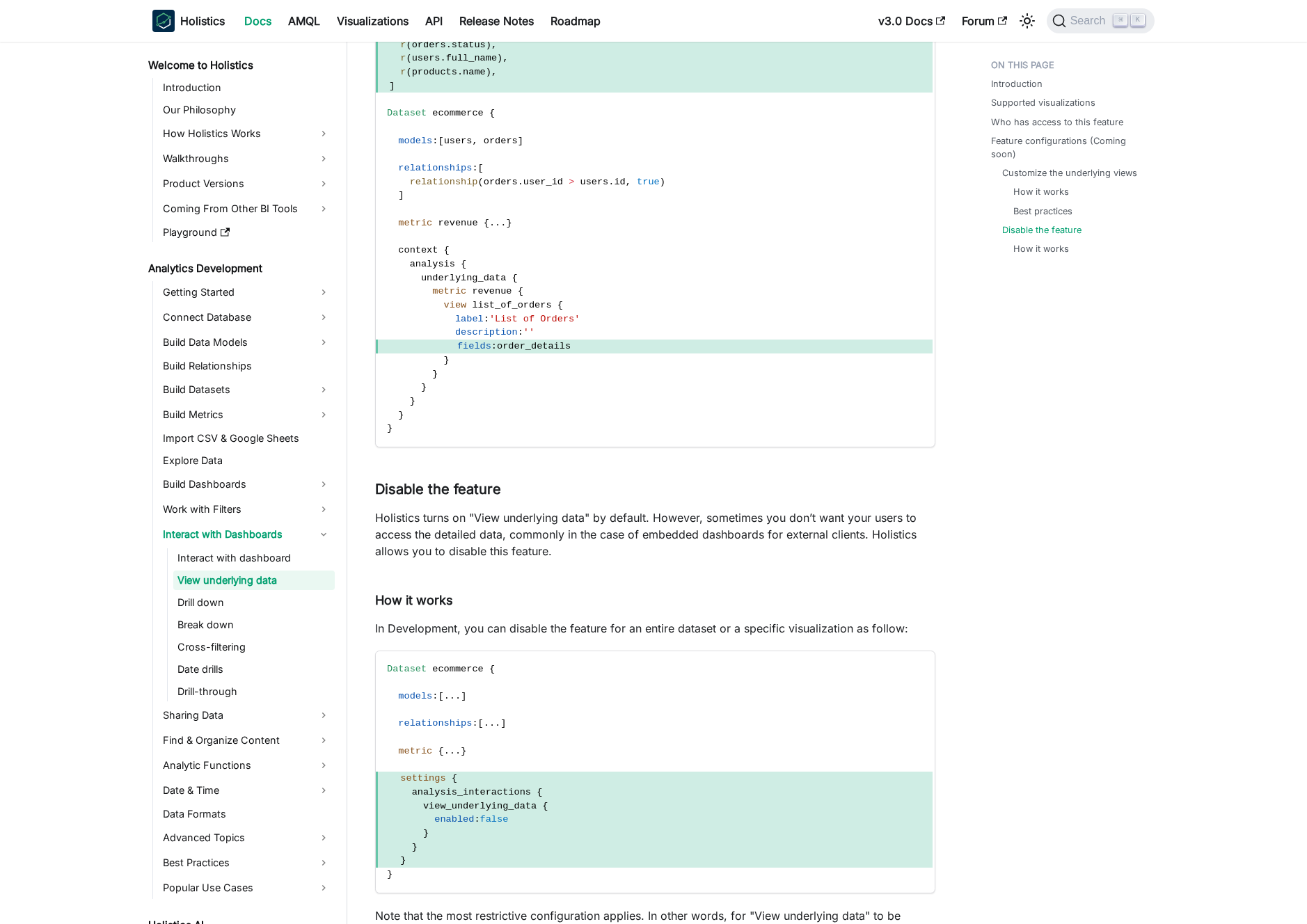
scroll to position [3557, 0]
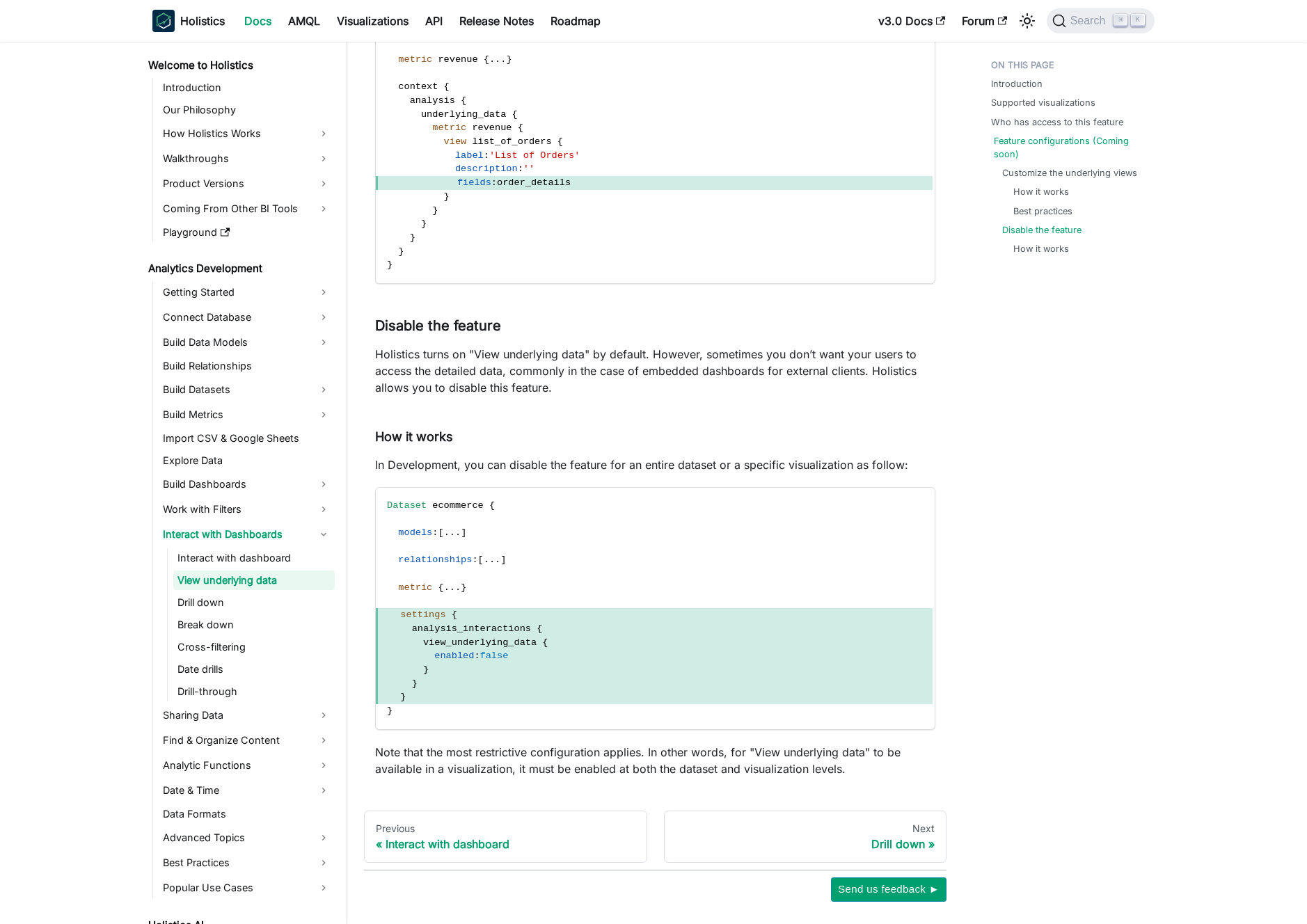
click at [1017, 147] on link "Feature configurations (Coming soon)" at bounding box center [1071, 147] width 155 height 27
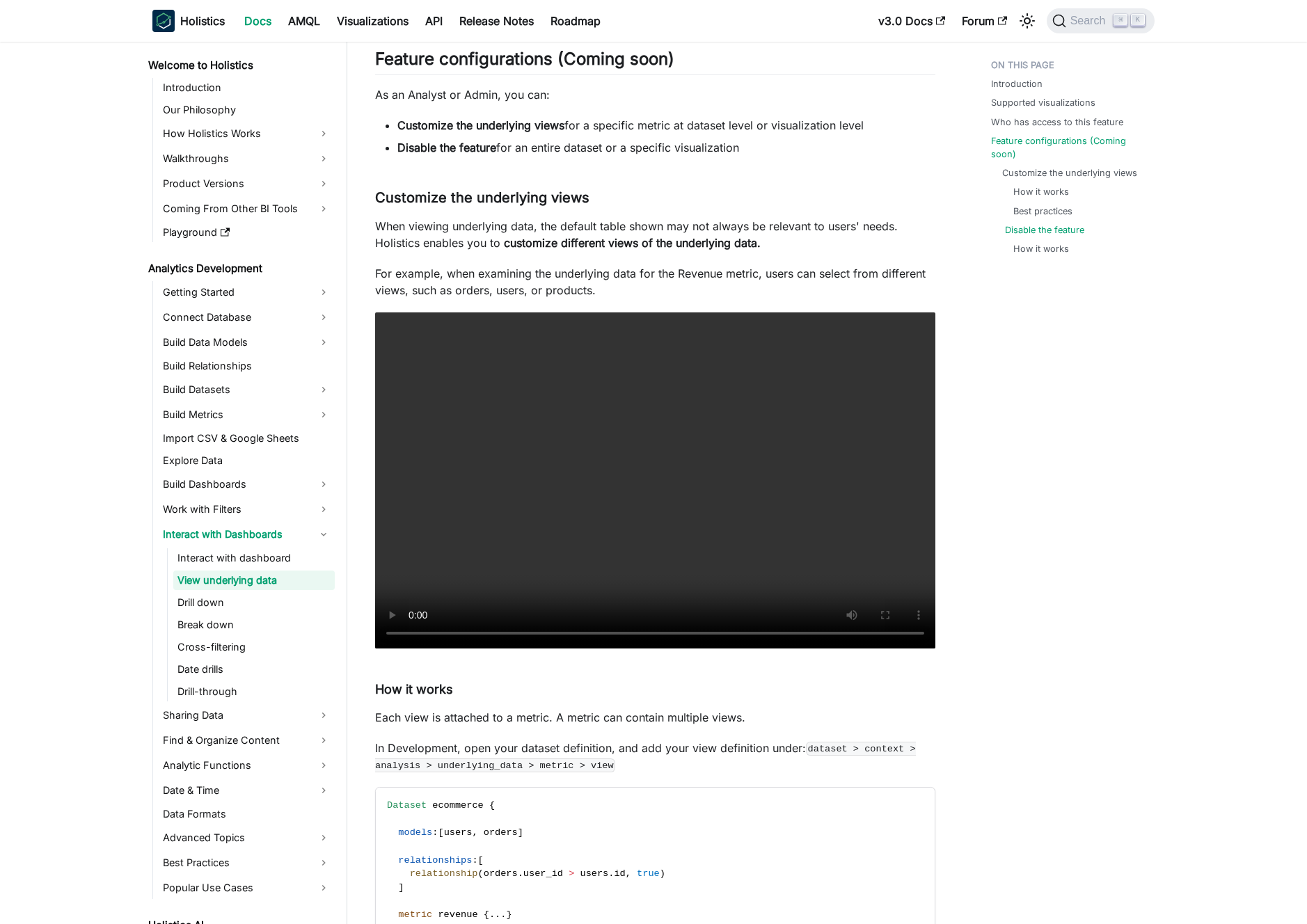
click at [1060, 232] on link "Disable the feature" at bounding box center [1045, 229] width 79 height 13
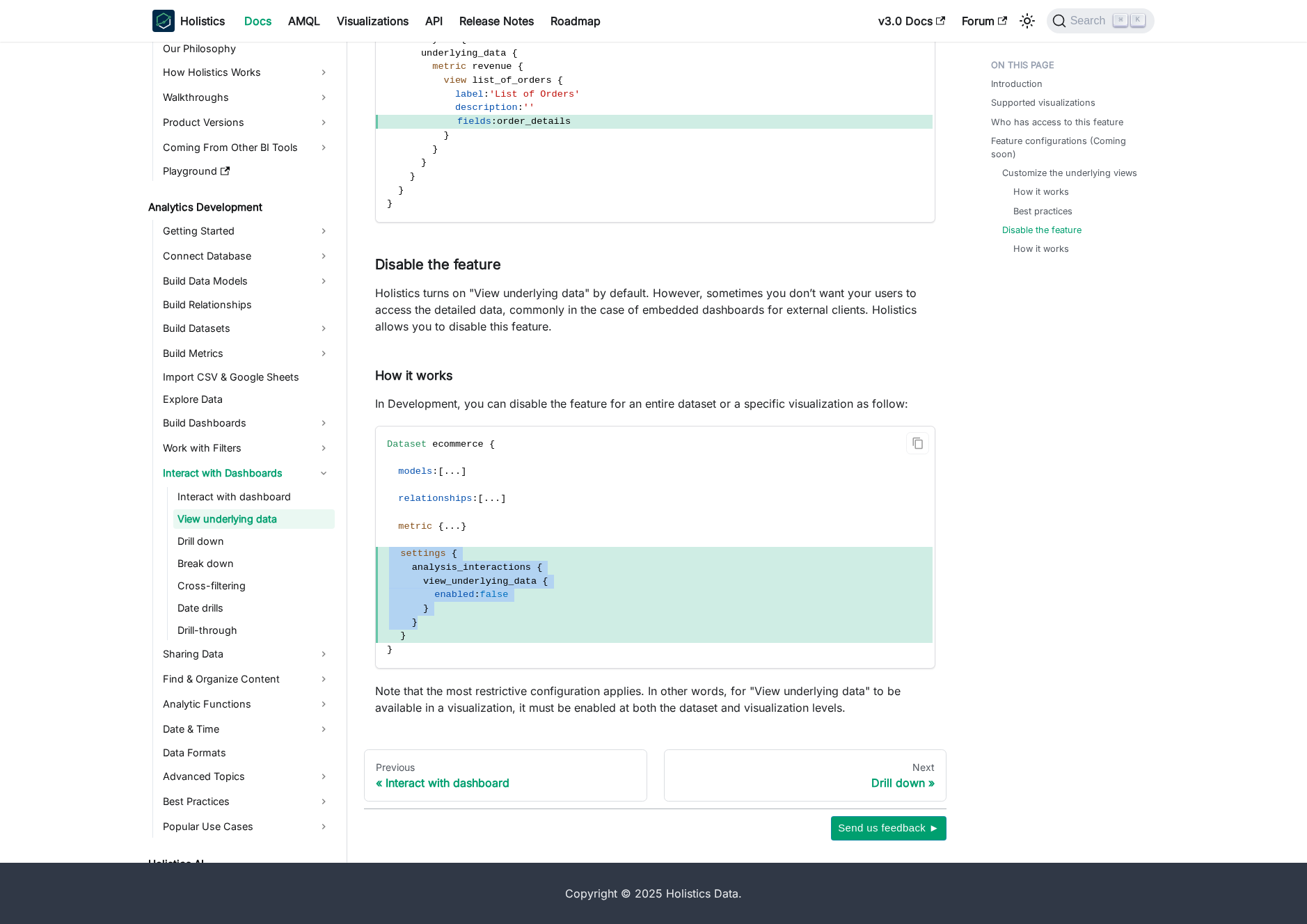
drag, startPoint x: 501, startPoint y: 541, endPoint x: 513, endPoint y: 623, distance: 82.9
click at [513, 623] on code "Dataset ecommerce { models : [ . . . ] relationships : [ . . . ] metric { . . .…" at bounding box center [654, 548] width 557 height 241
click at [513, 623] on span "}" at bounding box center [654, 622] width 557 height 14
click at [621, 582] on span "view_underlying_data {" at bounding box center [654, 582] width 557 height 14
drag, startPoint x: 558, startPoint y: 525, endPoint x: 559, endPoint y: 455, distance: 70.0
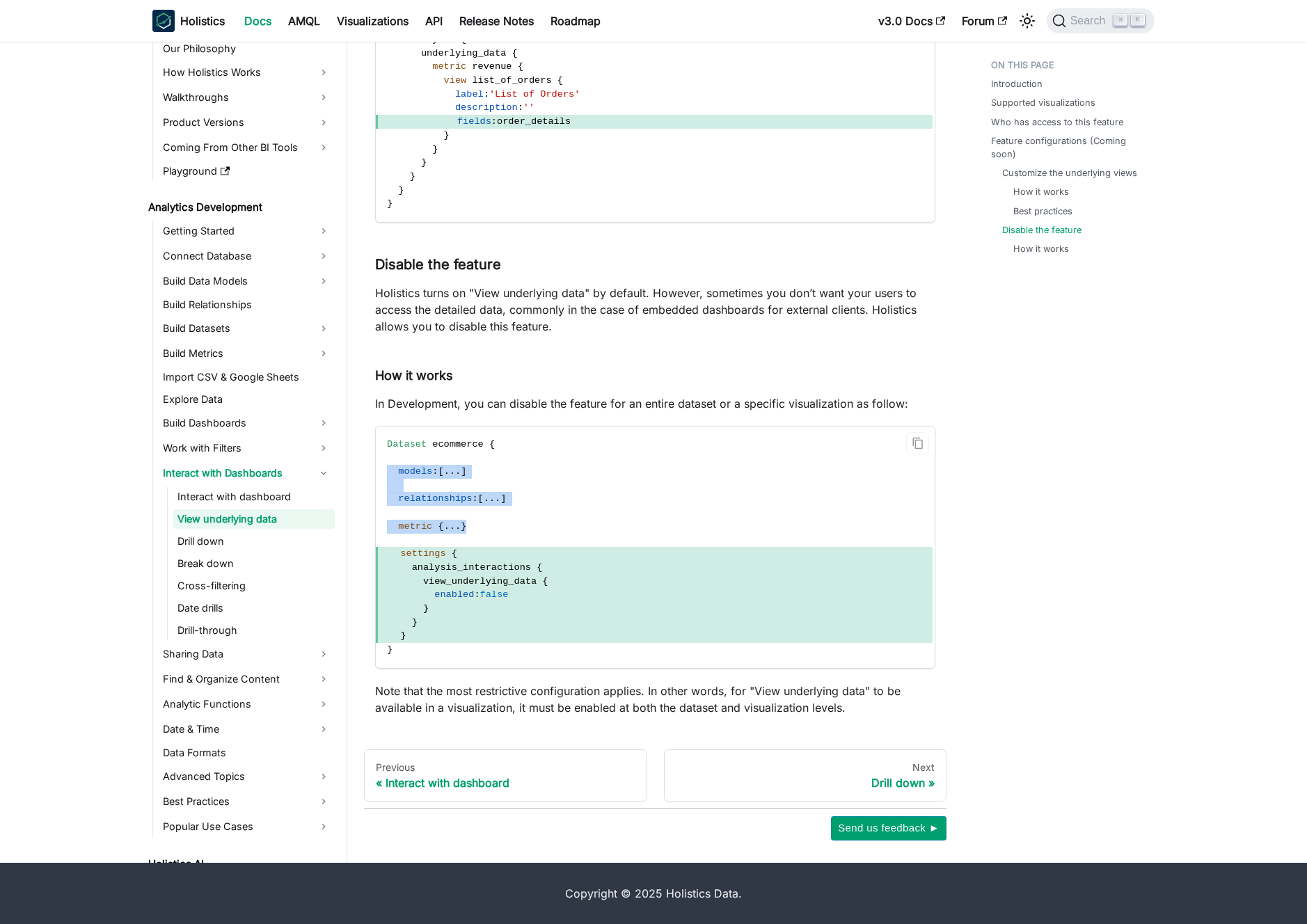
click at [559, 455] on code "Dataset ecommerce { models : [ . . . ] relationships : [ . . . ] metric { . . .…" at bounding box center [654, 548] width 557 height 241
click at [566, 554] on span "settings {" at bounding box center [654, 554] width 557 height 14
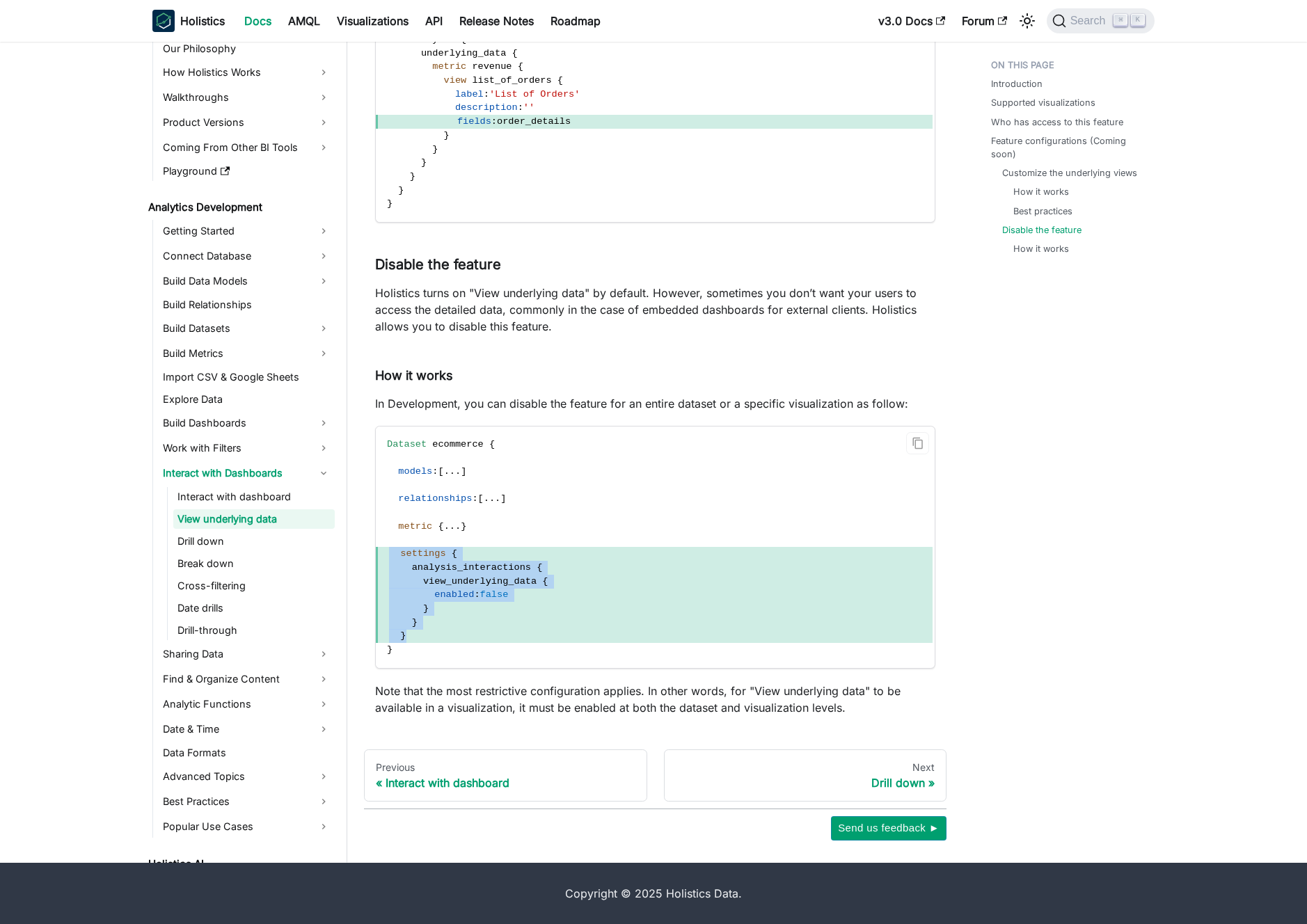
drag, startPoint x: 571, startPoint y: 537, endPoint x: 583, endPoint y: 635, distance: 98.7
click at [583, 635] on code "Dataset ecommerce { models : [ . . . ] relationships : [ . . . ] metric { . . .…" at bounding box center [654, 548] width 557 height 241
click at [583, 635] on span "}" at bounding box center [654, 636] width 557 height 14
drag, startPoint x: 603, startPoint y: 605, endPoint x: 626, endPoint y: 506, distance: 101.6
click at [626, 506] on code "Dataset ecommerce { models : [ . . . ] relationships : [ . . . ] metric { . . .…" at bounding box center [654, 548] width 557 height 241
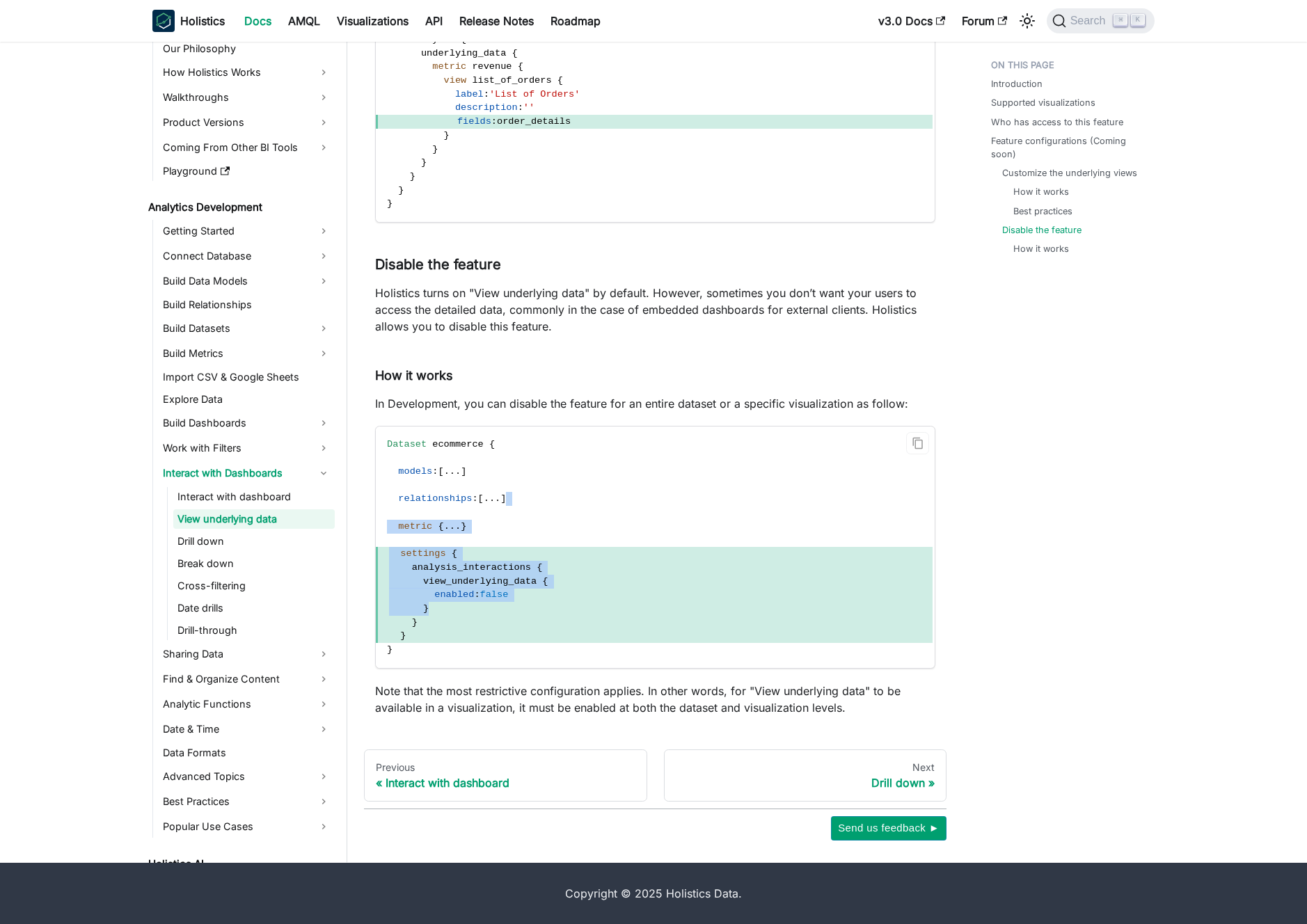
click at [626, 506] on code "Dataset ecommerce { models : [ . . . ] relationships : [ . . . ] metric { . . .…" at bounding box center [654, 548] width 557 height 241
click at [555, 399] on p "In Development, you can disable the feature for an entire dataset or a specific…" at bounding box center [655, 404] width 561 height 17
click at [569, 544] on code "Dataset ecommerce { models : [ . . . ] relationships : [ . . . ] metric { . . .…" at bounding box center [654, 548] width 557 height 241
click at [1043, 230] on link "Disable the feature" at bounding box center [1045, 229] width 79 height 13
drag, startPoint x: 379, startPoint y: 374, endPoint x: 451, endPoint y: 373, distance: 72.0
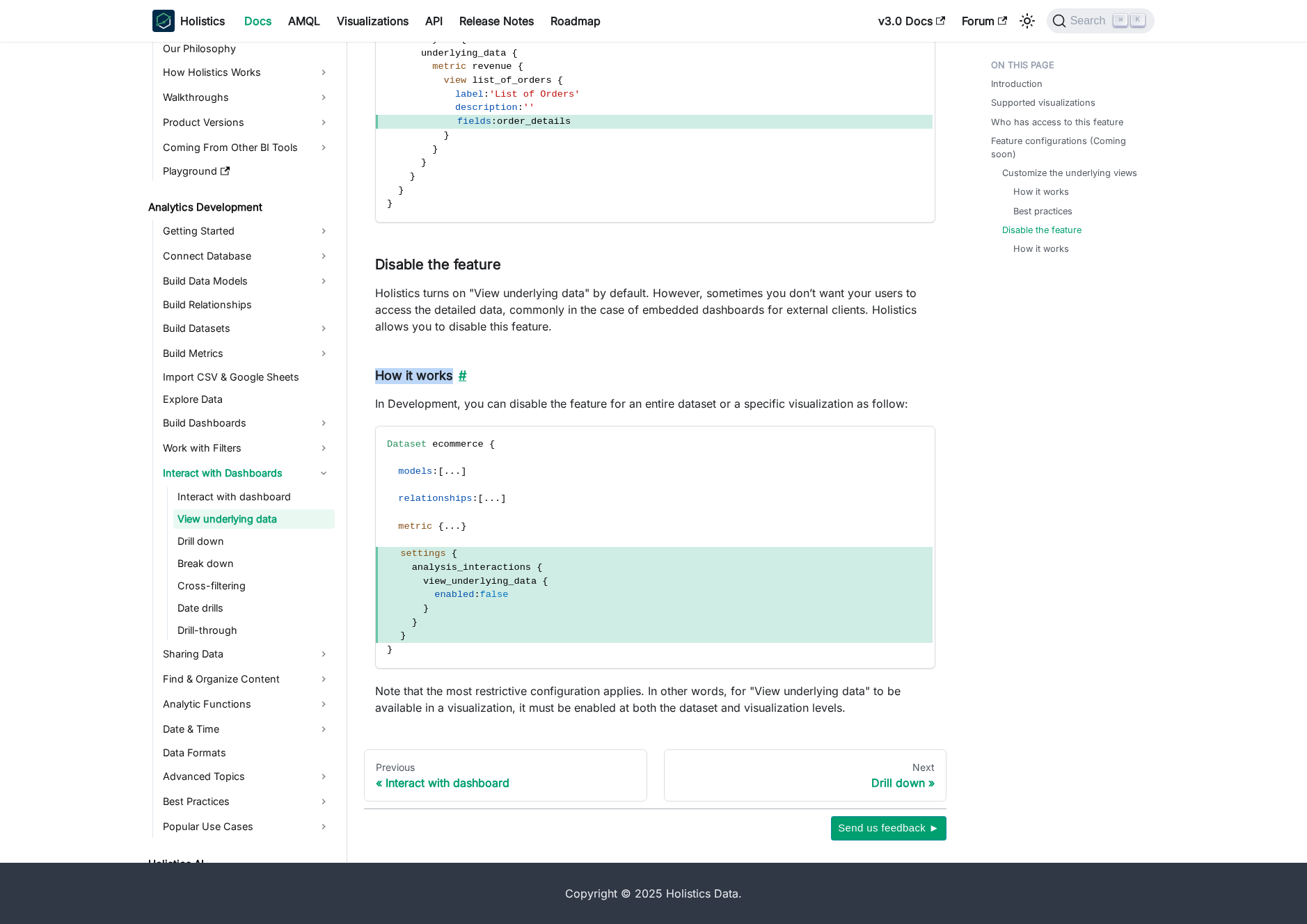
click at [451, 373] on h4 "How it works ​" at bounding box center [655, 376] width 561 height 16
click at [557, 513] on code "Dataset ecommerce { models : [ . . . ] relationships : [ . . . ] metric { . . .…" at bounding box center [654, 548] width 557 height 241
drag, startPoint x: 390, startPoint y: 295, endPoint x: 601, endPoint y: 294, distance: 211.0
click at [588, 294] on p "Holistics turns on "View underlying data" by default. However, sometimes you do…" at bounding box center [655, 310] width 561 height 50
drag, startPoint x: 602, startPoint y: 294, endPoint x: 616, endPoint y: 296, distance: 14.1
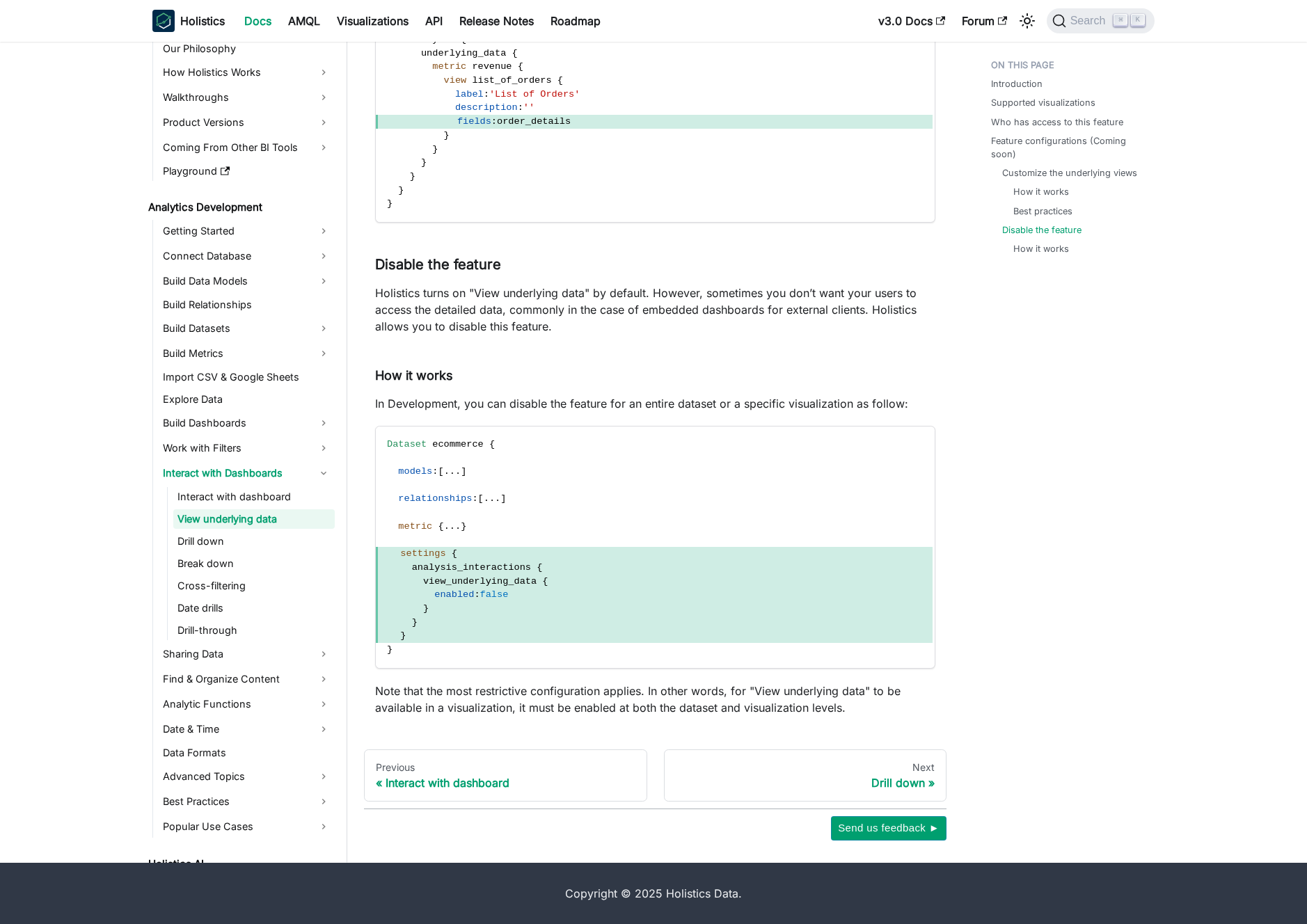
click at [602, 294] on p "Holistics turns on "View underlying data" by default. However, sometimes you do…" at bounding box center [655, 310] width 561 height 50
click at [639, 298] on p "Holistics turns on "View underlying data" by default. However, sometimes you do…" at bounding box center [655, 310] width 561 height 50
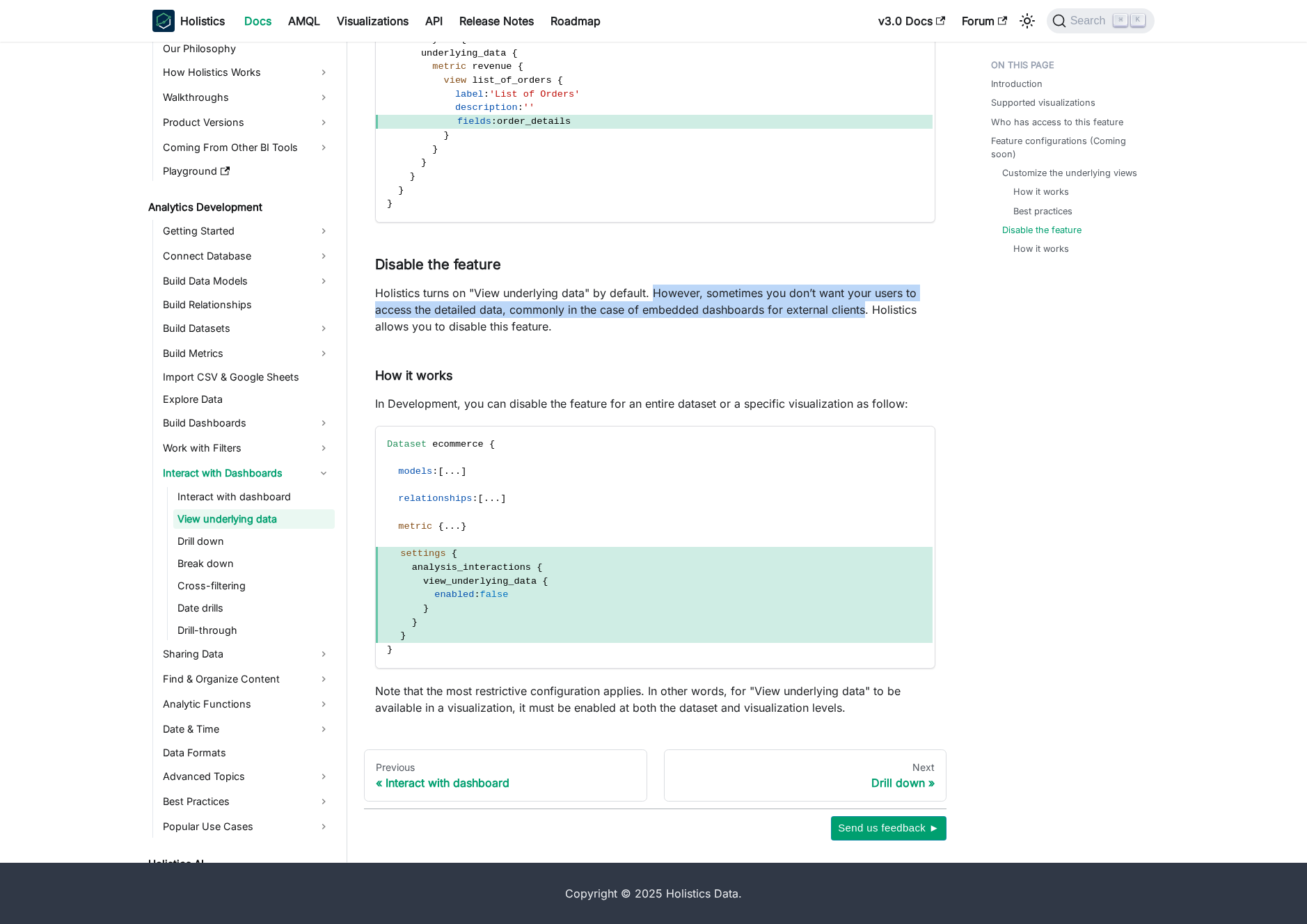
drag, startPoint x: 665, startPoint y: 299, endPoint x: 866, endPoint y: 313, distance: 201.5
click at [866, 313] on p "Holistics turns on "View underlying data" by default. However, sometimes you do…" at bounding box center [655, 310] width 561 height 50
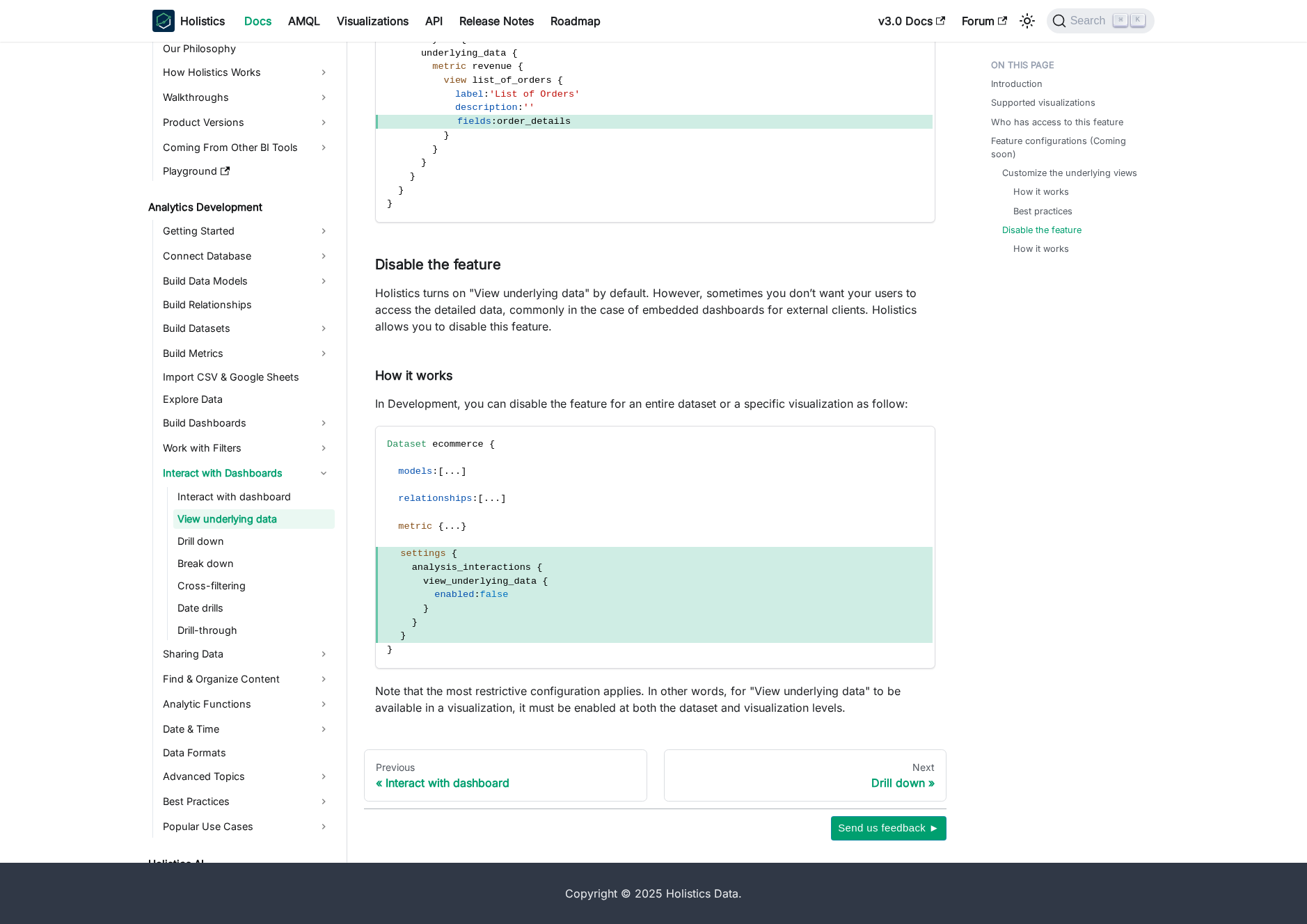
click at [876, 332] on p "Holistics turns on "View underlying data" by default. However, sometimes you do…" at bounding box center [655, 310] width 561 height 50
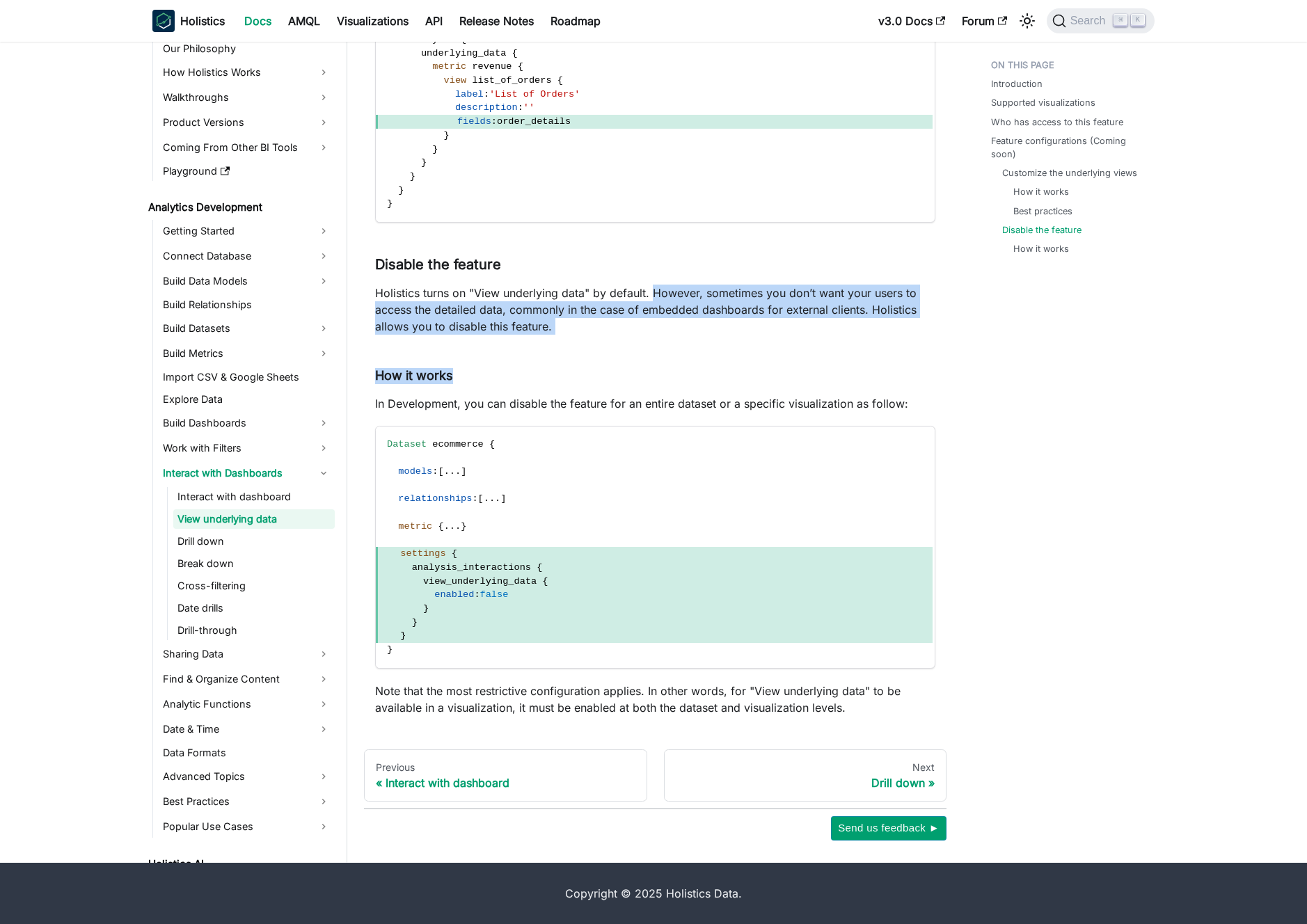
drag, startPoint x: 653, startPoint y: 291, endPoint x: 665, endPoint y: 392, distance: 101.7
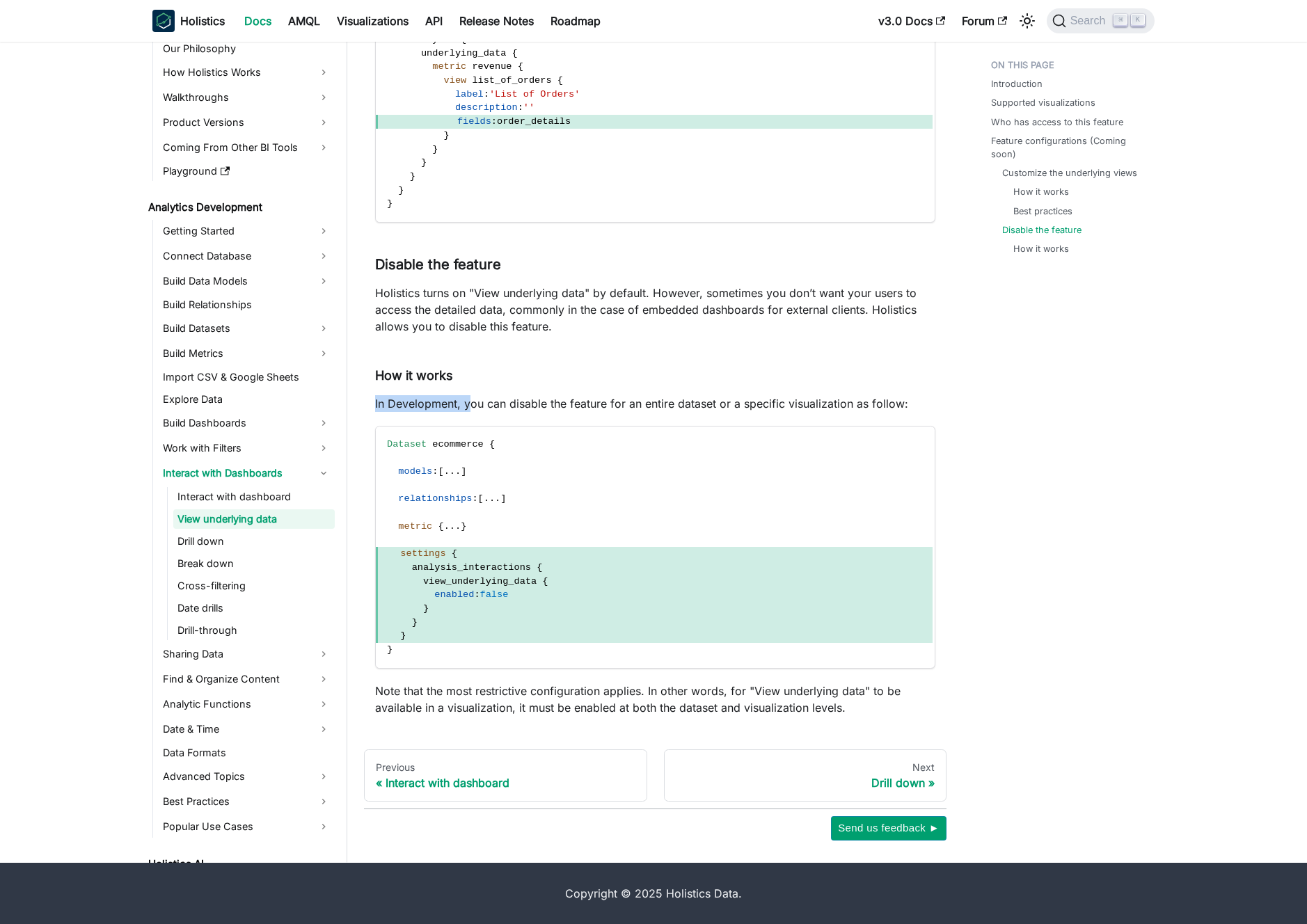
drag, startPoint x: 450, startPoint y: 404, endPoint x: 376, endPoint y: 408, distance: 74.1
click at [376, 408] on p "In Development, you can disable the feature for an entire dataset or a specific…" at bounding box center [655, 404] width 561 height 17
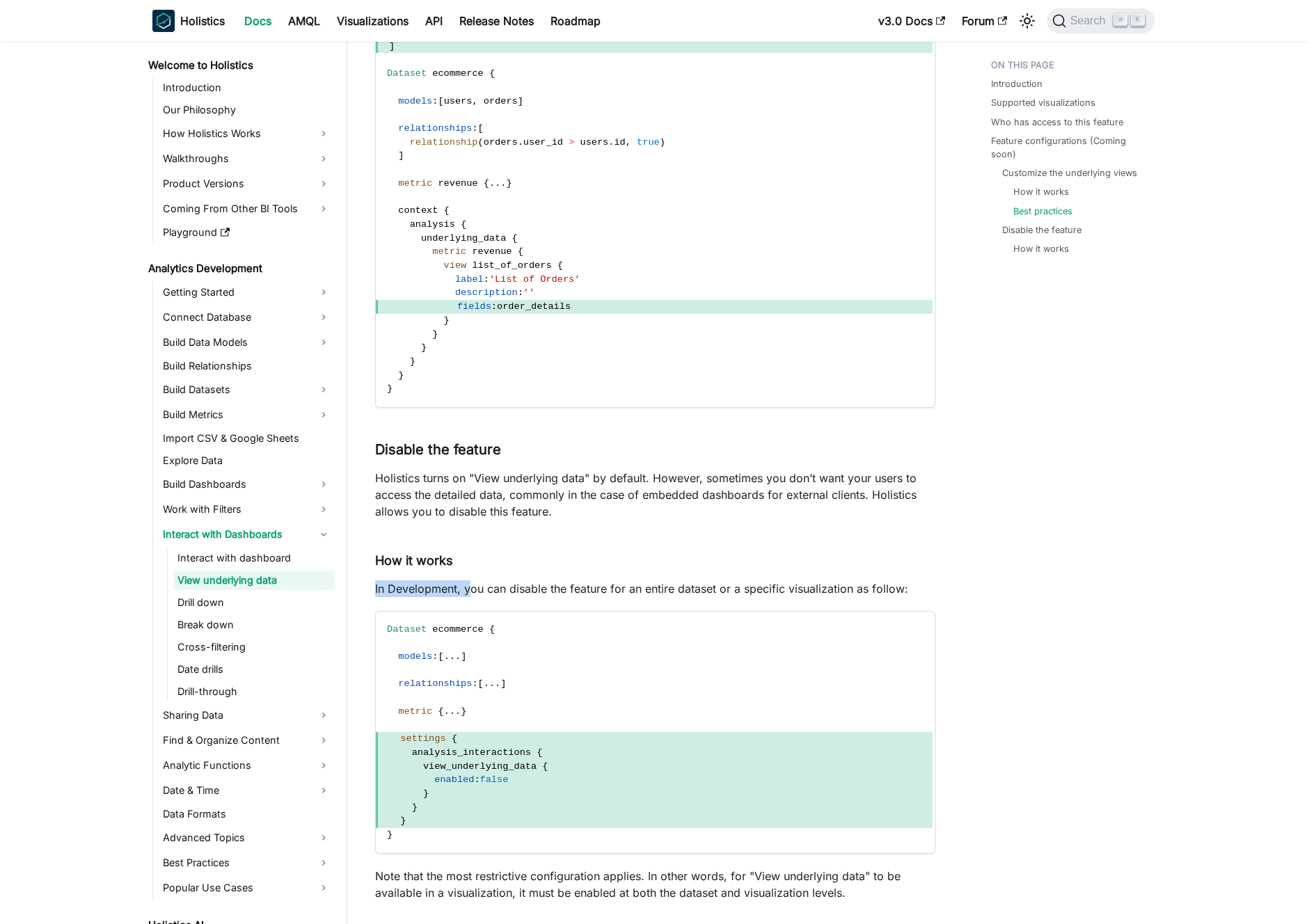
scroll to position [3550, 0]
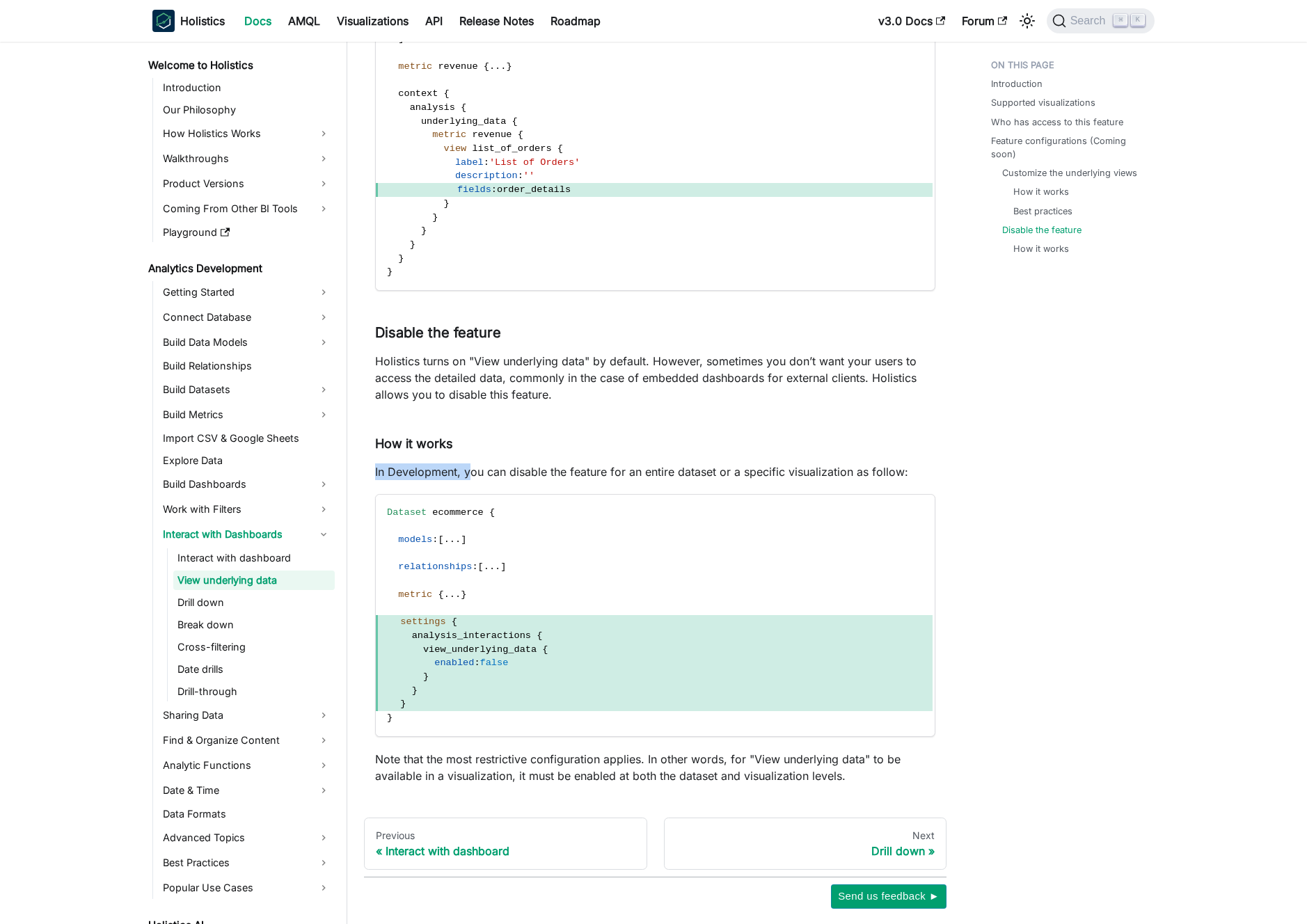
drag, startPoint x: 461, startPoint y: 471, endPoint x: 395, endPoint y: 498, distance: 71.3
click at [377, 471] on p "In Development, you can disable the feature for an entire dataset or a specific…" at bounding box center [655, 472] width 561 height 17
click at [460, 474] on p "In Development, you can disable the feature for an entire dataset or a specific…" at bounding box center [655, 472] width 561 height 17
drag, startPoint x: 463, startPoint y: 473, endPoint x: 436, endPoint y: 476, distance: 27.2
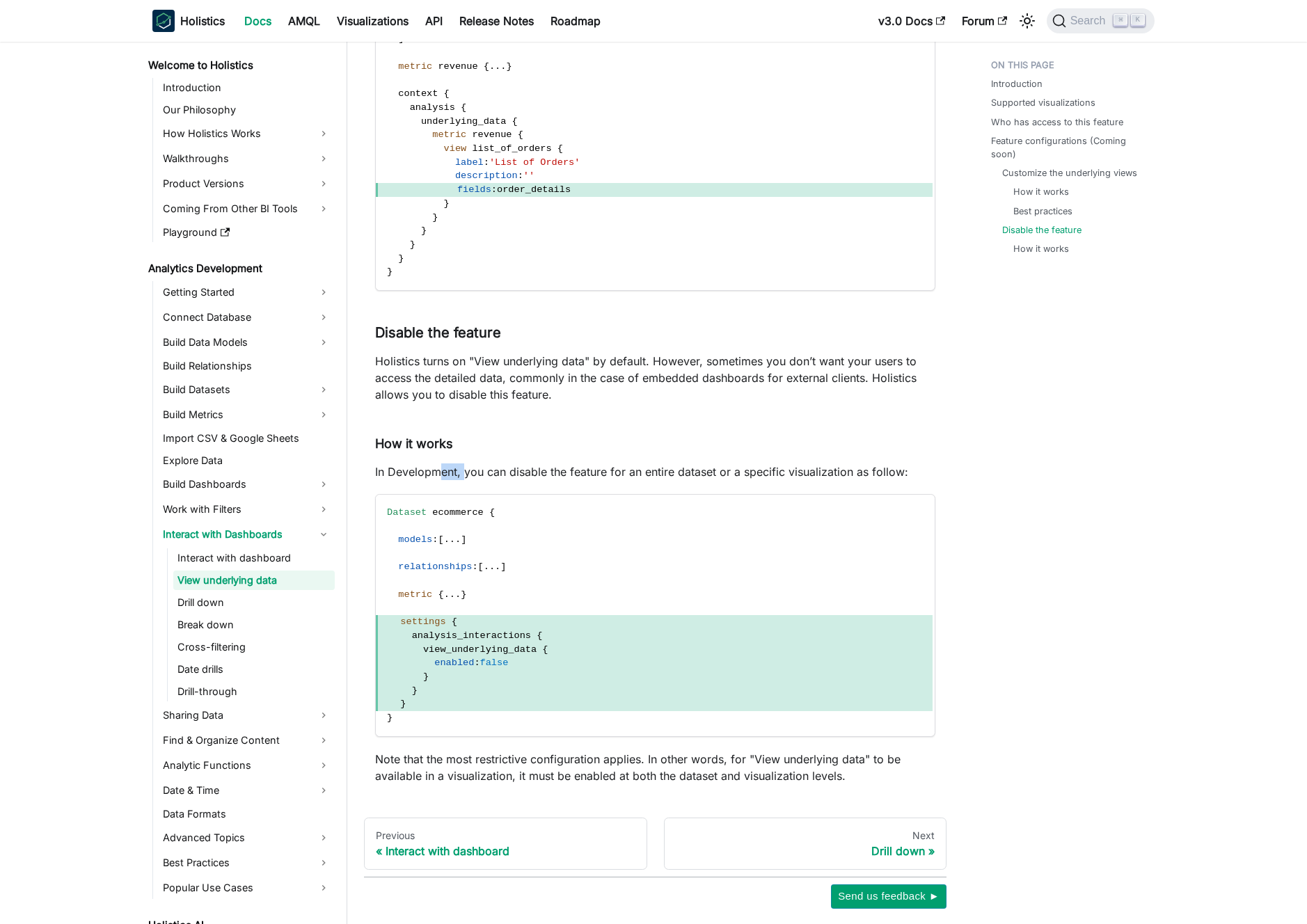
click at [436, 476] on p "In Development, you can disable the feature for an entire dataset or a specific…" at bounding box center [655, 472] width 561 height 17
click at [447, 473] on p "In Development, you can disable the feature for an entire dataset or a specific…" at bounding box center [655, 472] width 561 height 17
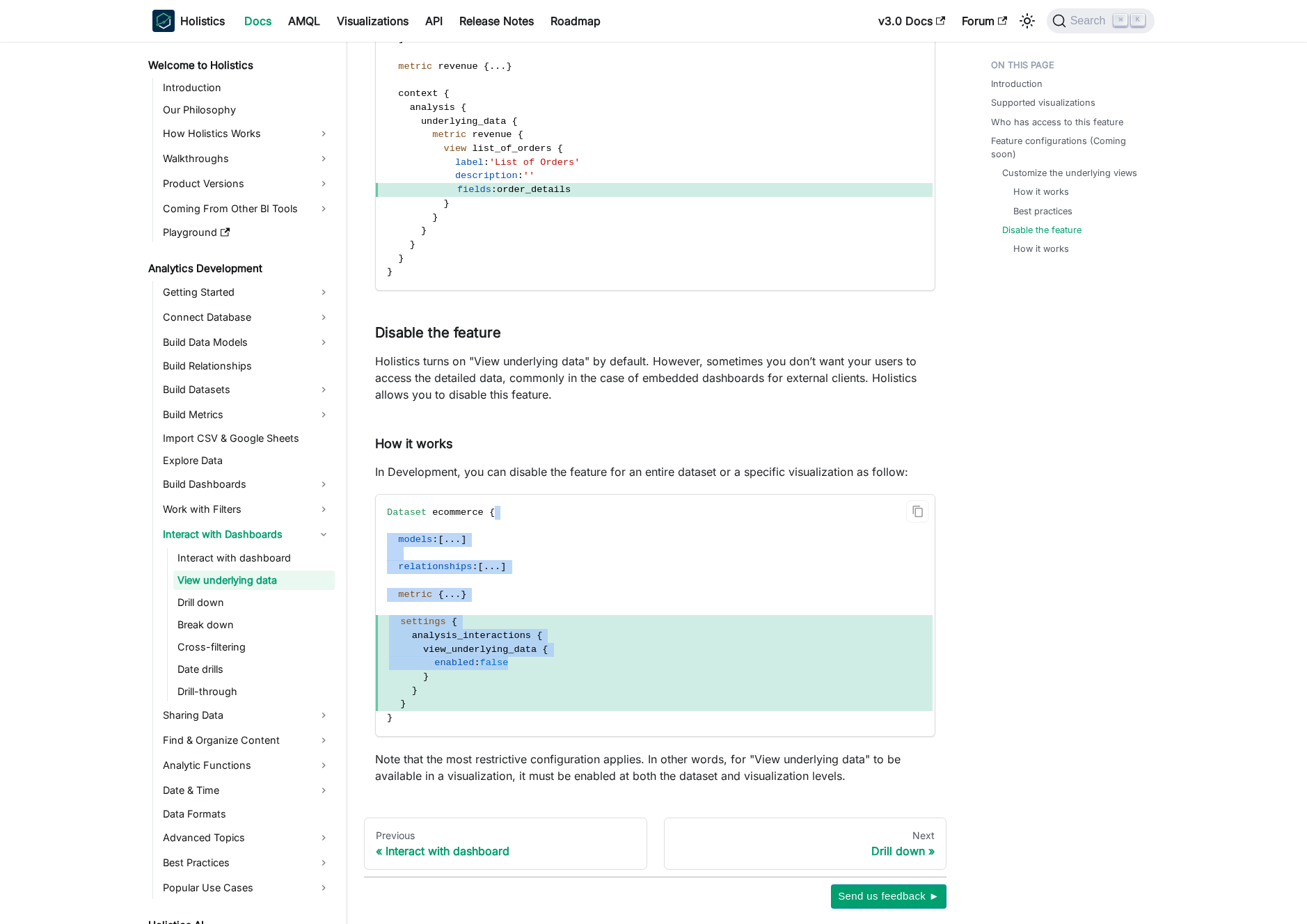
drag, startPoint x: 505, startPoint y: 517, endPoint x: 538, endPoint y: 672, distance: 158.5
click at [538, 672] on code "Dataset ecommerce { models : [ . . . ] relationships : [ . . . ] metric { . . .…" at bounding box center [654, 615] width 557 height 241
click at [538, 673] on span "}" at bounding box center [654, 677] width 557 height 14
click at [551, 684] on span "}" at bounding box center [654, 691] width 557 height 14
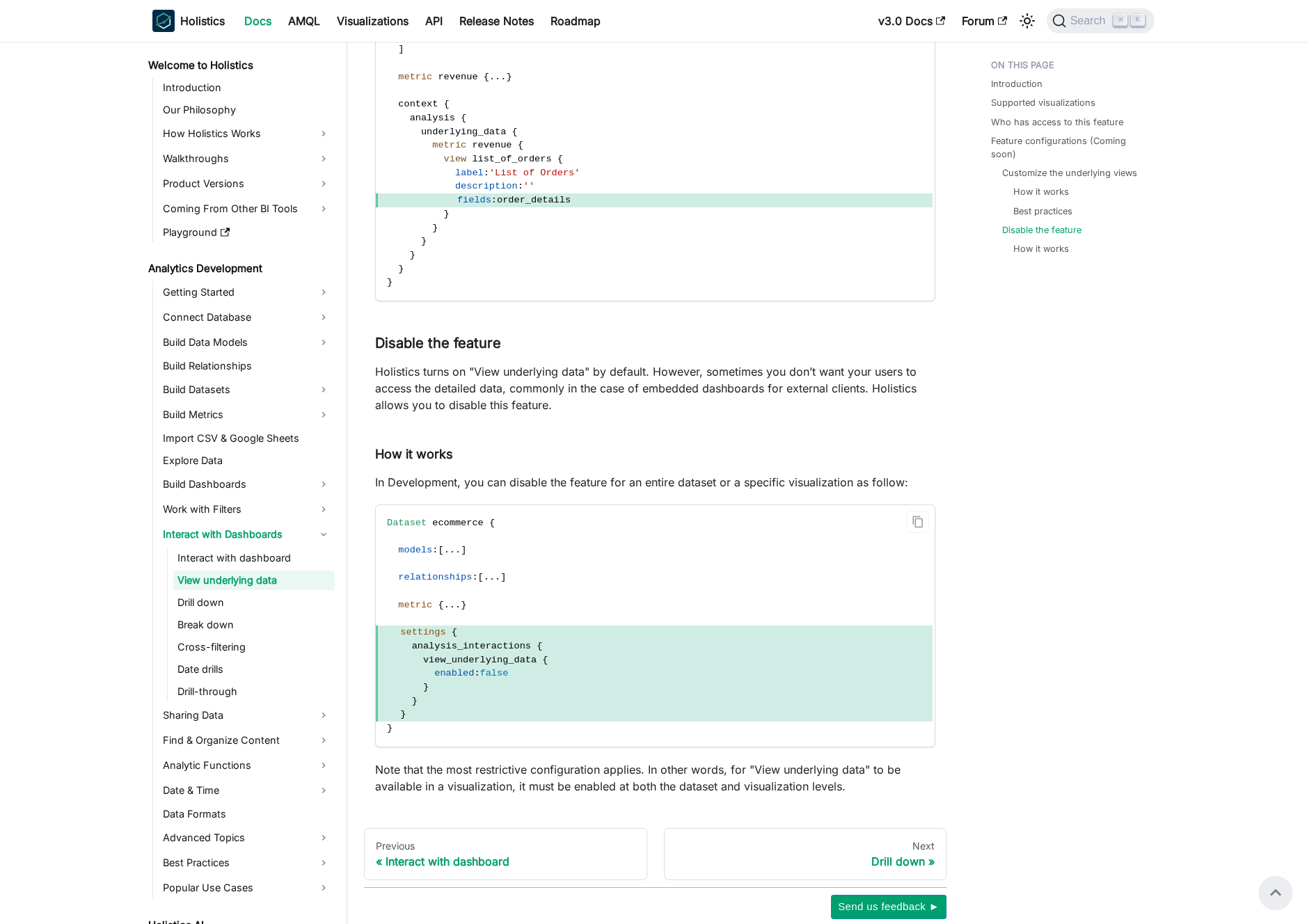
scroll to position [3533, 0]
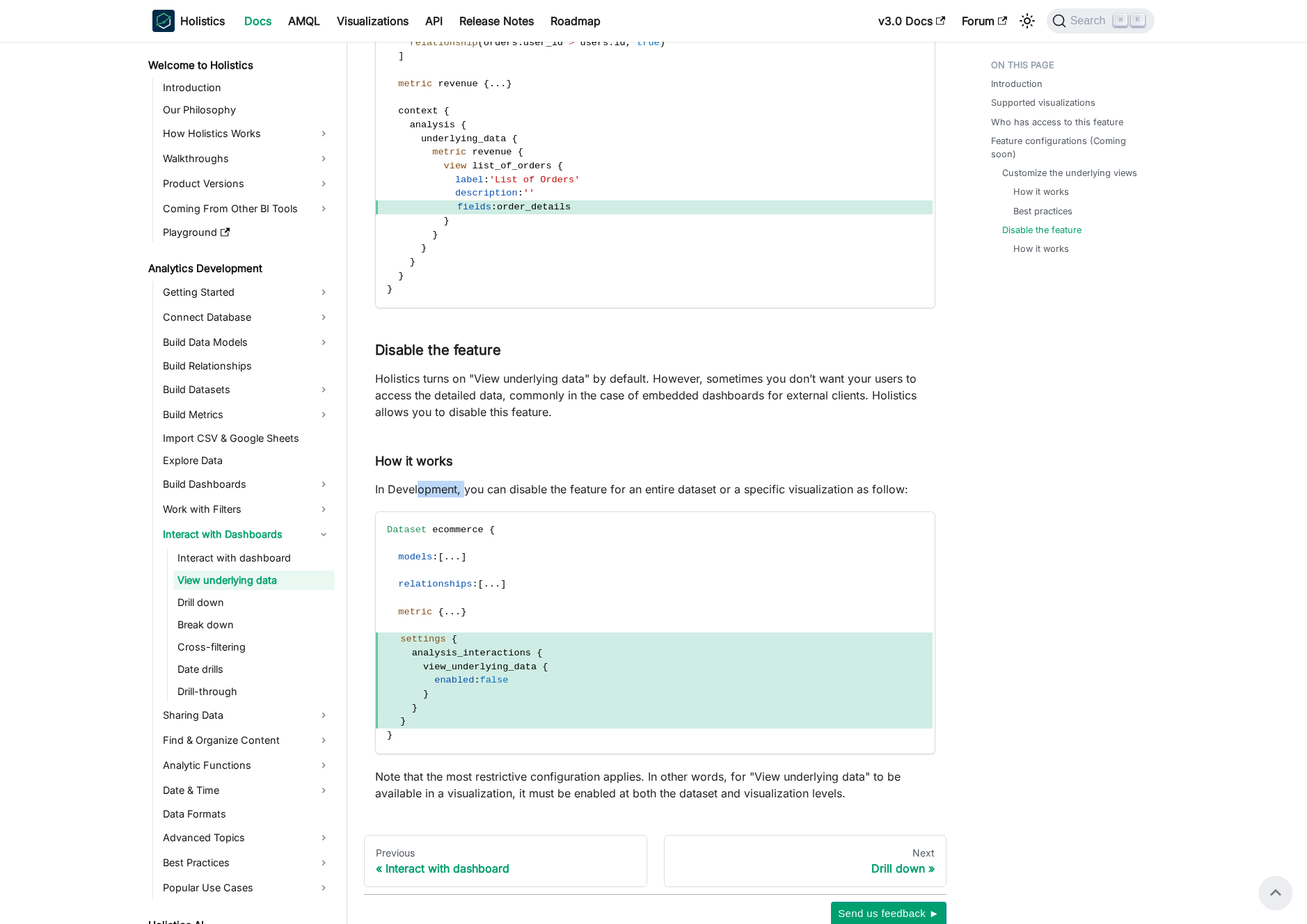
drag, startPoint x: 464, startPoint y: 490, endPoint x: 419, endPoint y: 494, distance: 45.2
click at [419, 494] on p "In Development, you can disable the feature for an entire dataset or a specific…" at bounding box center [655, 489] width 561 height 17
drag, startPoint x: 512, startPoint y: 464, endPoint x: 370, endPoint y: 458, distance: 142.1
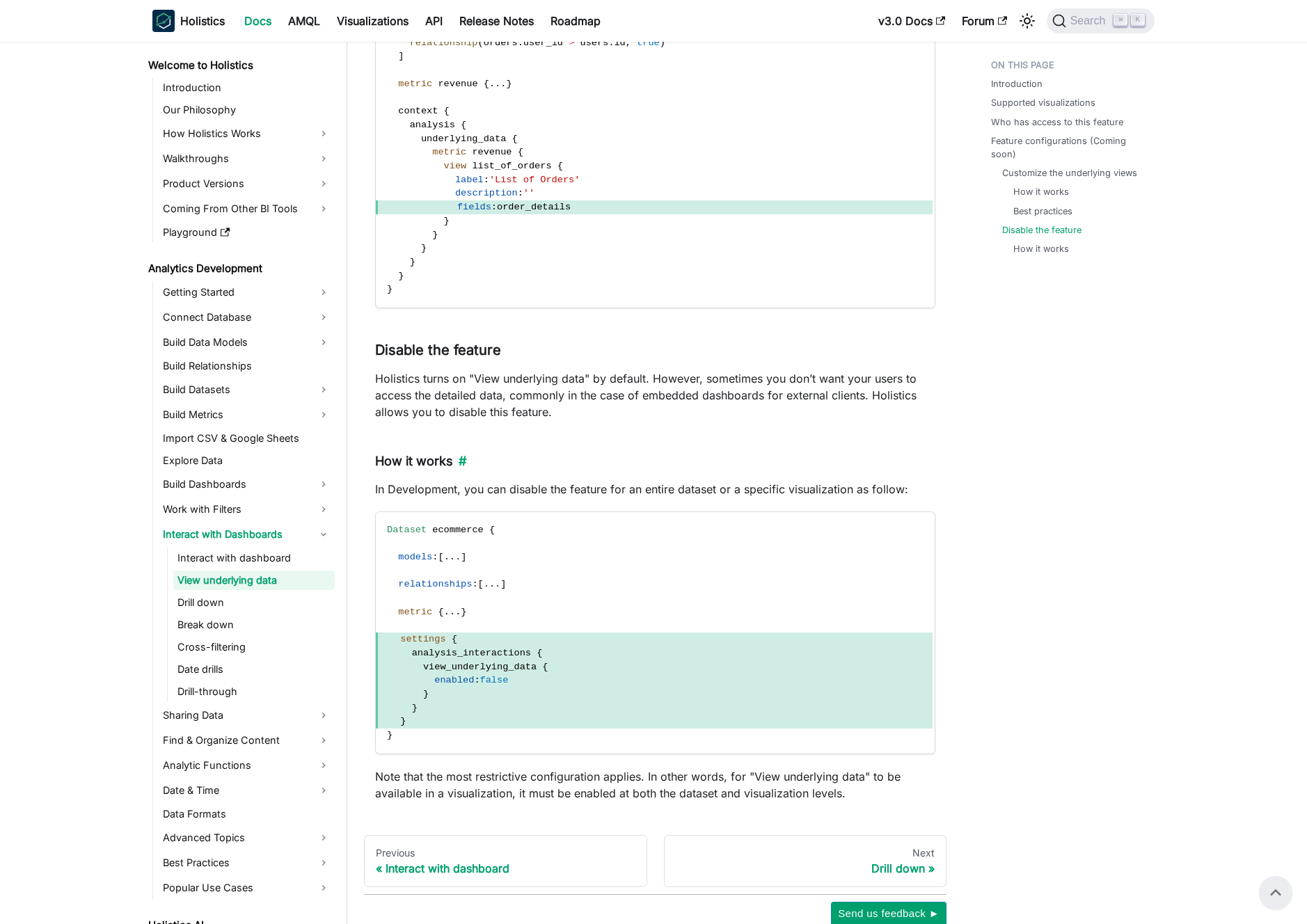
click at [518, 455] on h4 "How it works ​" at bounding box center [655, 461] width 561 height 16
click at [535, 458] on h4 "How it works ​" at bounding box center [655, 461] width 561 height 16
click at [680, 378] on p "Holistics turns on "View underlying data" by default. However, sometimes you do…" at bounding box center [655, 396] width 561 height 50
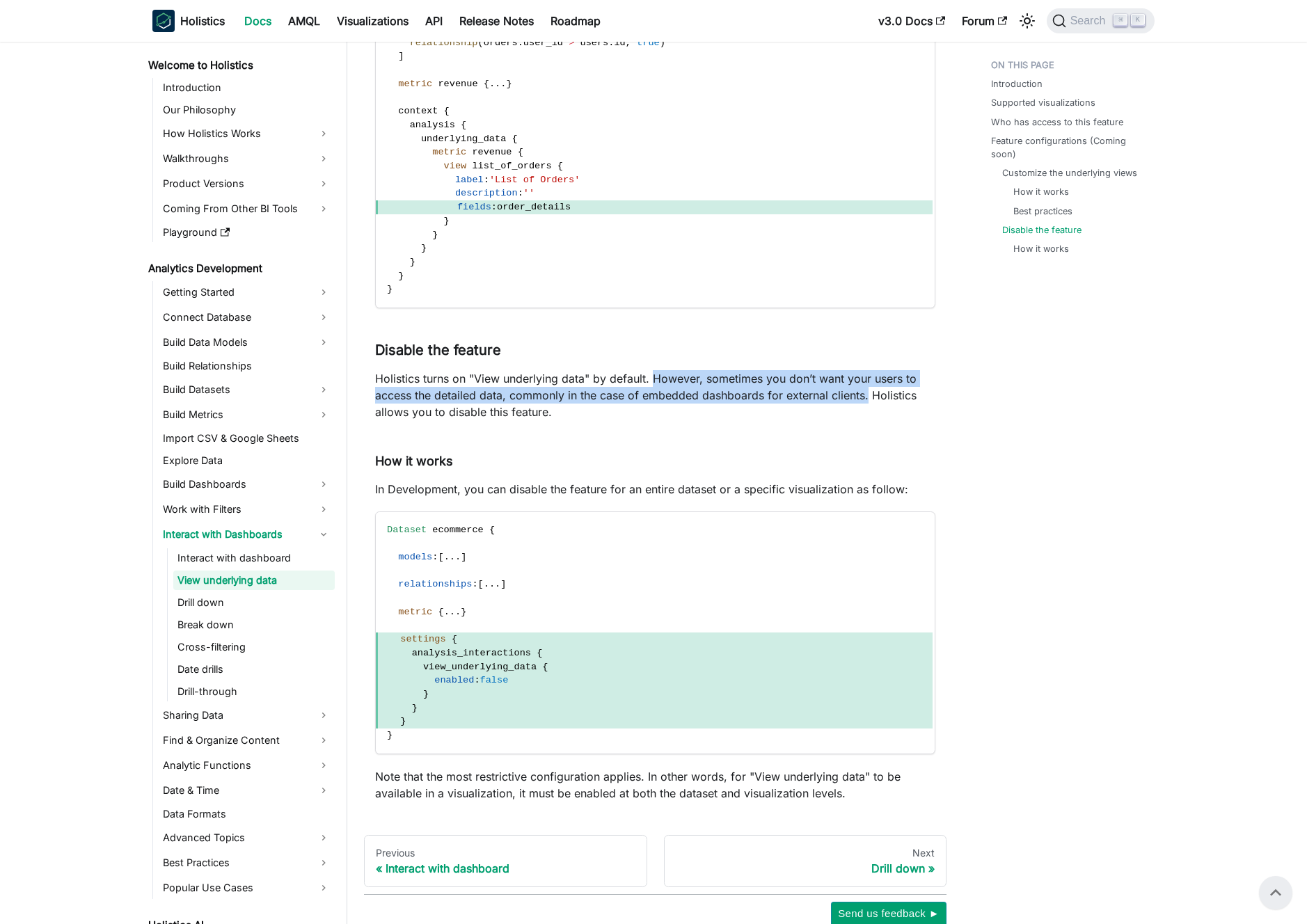
drag, startPoint x: 680, startPoint y: 378, endPoint x: 865, endPoint y: 399, distance: 186.2
click at [865, 399] on p "Holistics turns on "View underlying data" by default. However, sometimes you do…" at bounding box center [655, 396] width 561 height 50
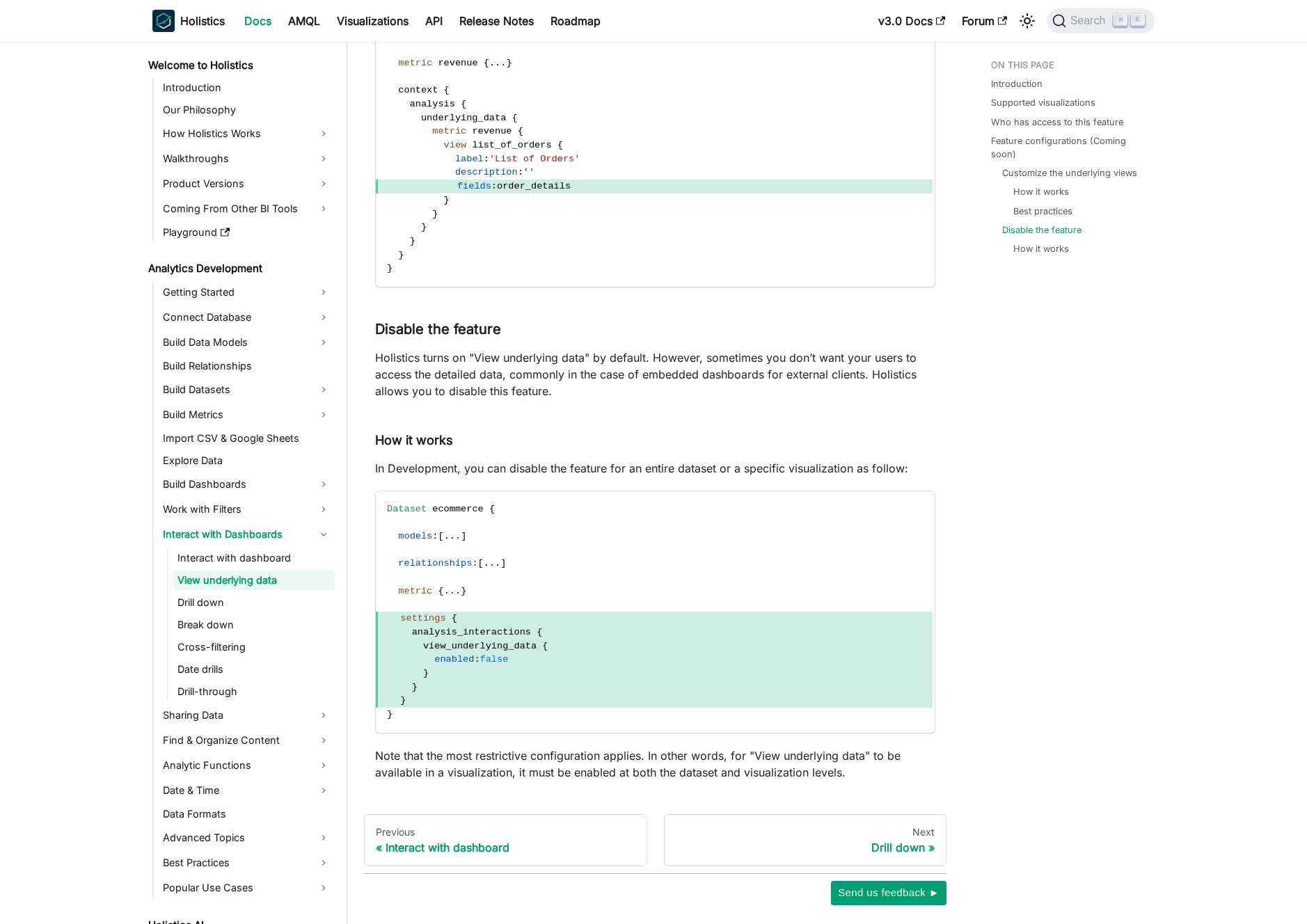
scroll to position [3562, 0]
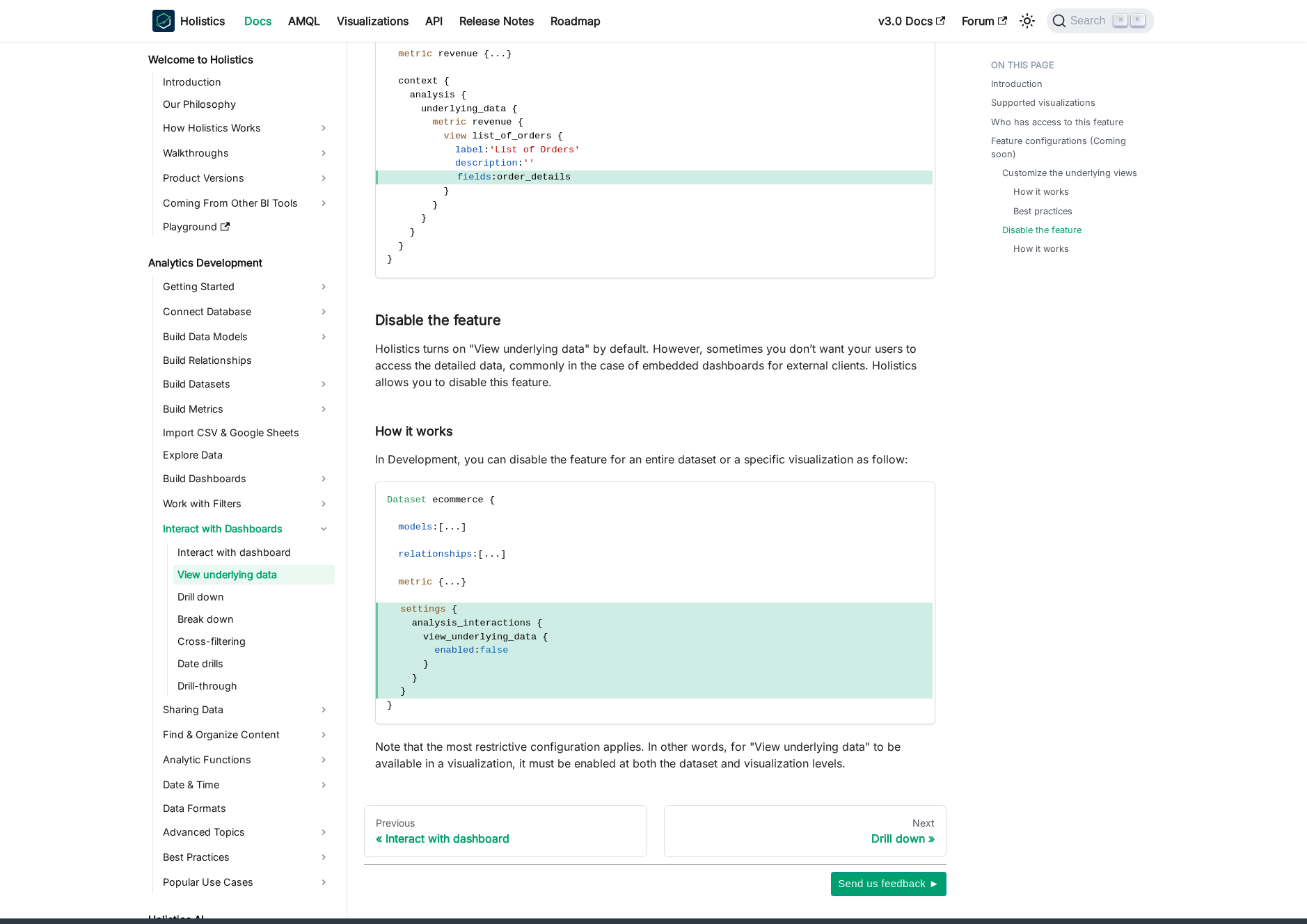
click at [587, 455] on p "In Development, you can disable the feature for an entire dataset or a specific…" at bounding box center [655, 459] width 561 height 17
click at [592, 455] on p "In Development, you can disable the feature for an entire dataset or a specific…" at bounding box center [655, 459] width 561 height 17
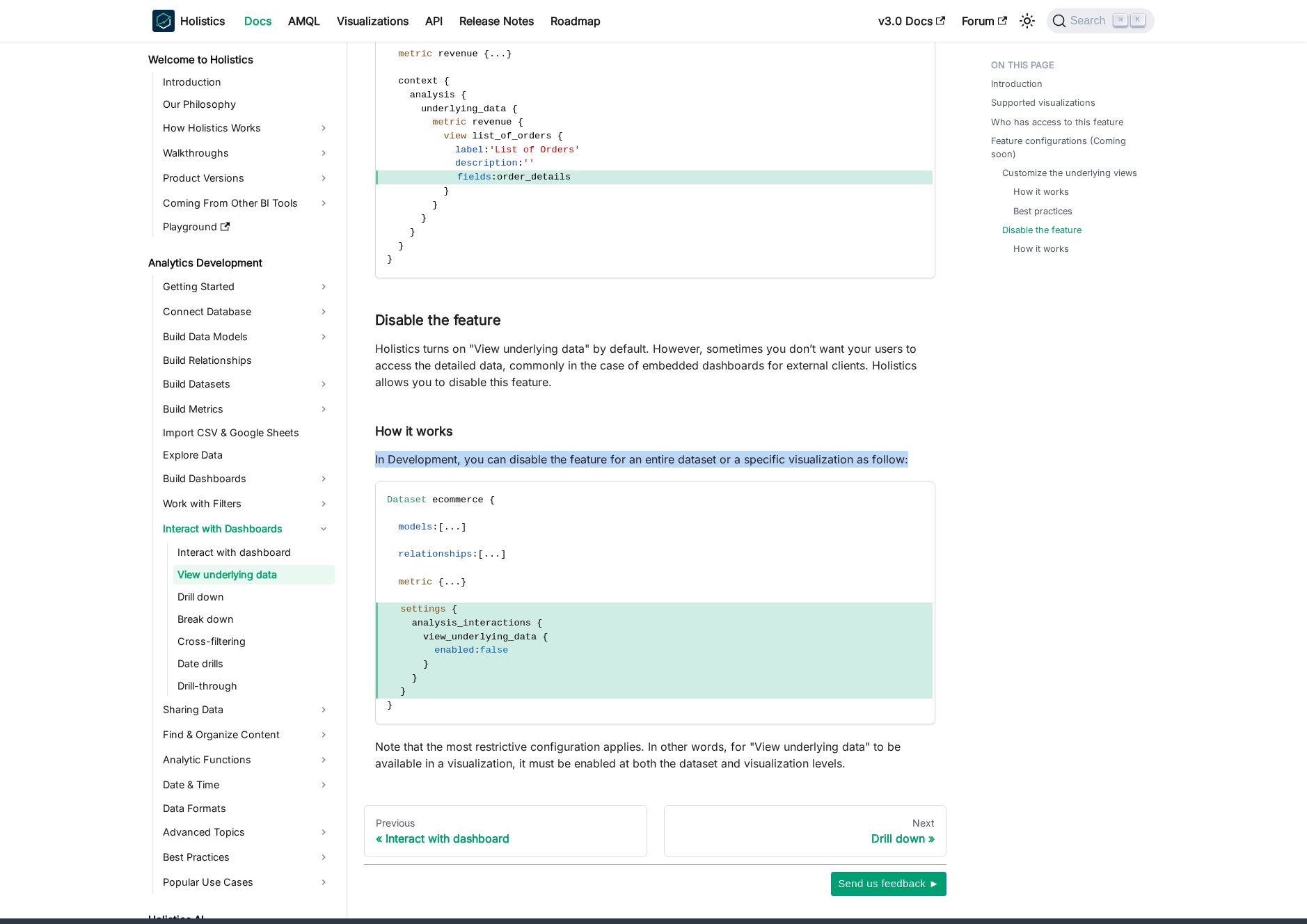
click at [592, 455] on p "In Development, you can disable the feature for an entire dataset or a specific…" at bounding box center [655, 459] width 561 height 17
click at [600, 455] on p "In Development, you can disable the feature for an entire dataset or a specific…" at bounding box center [655, 459] width 561 height 17
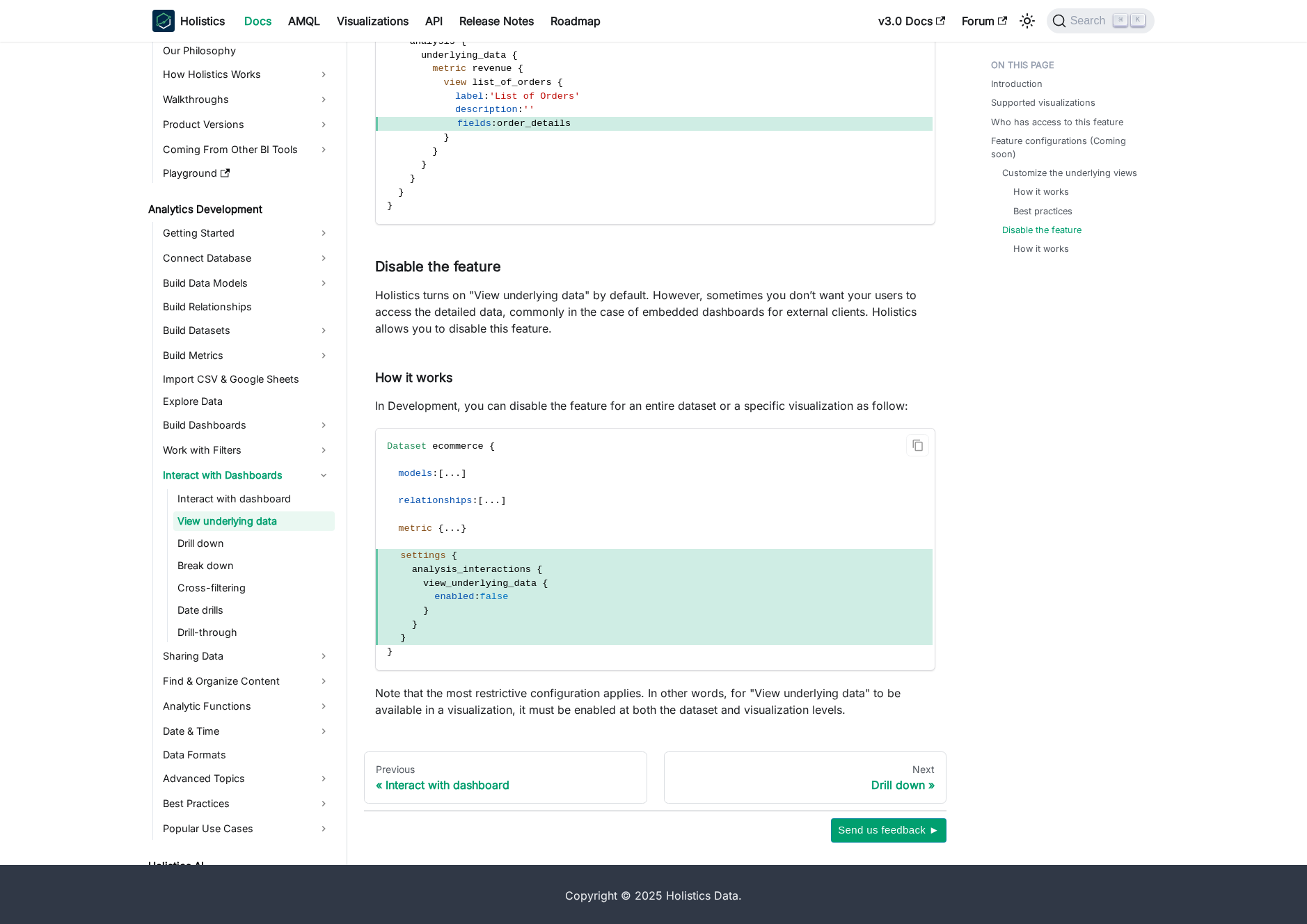
scroll to position [3618, 0]
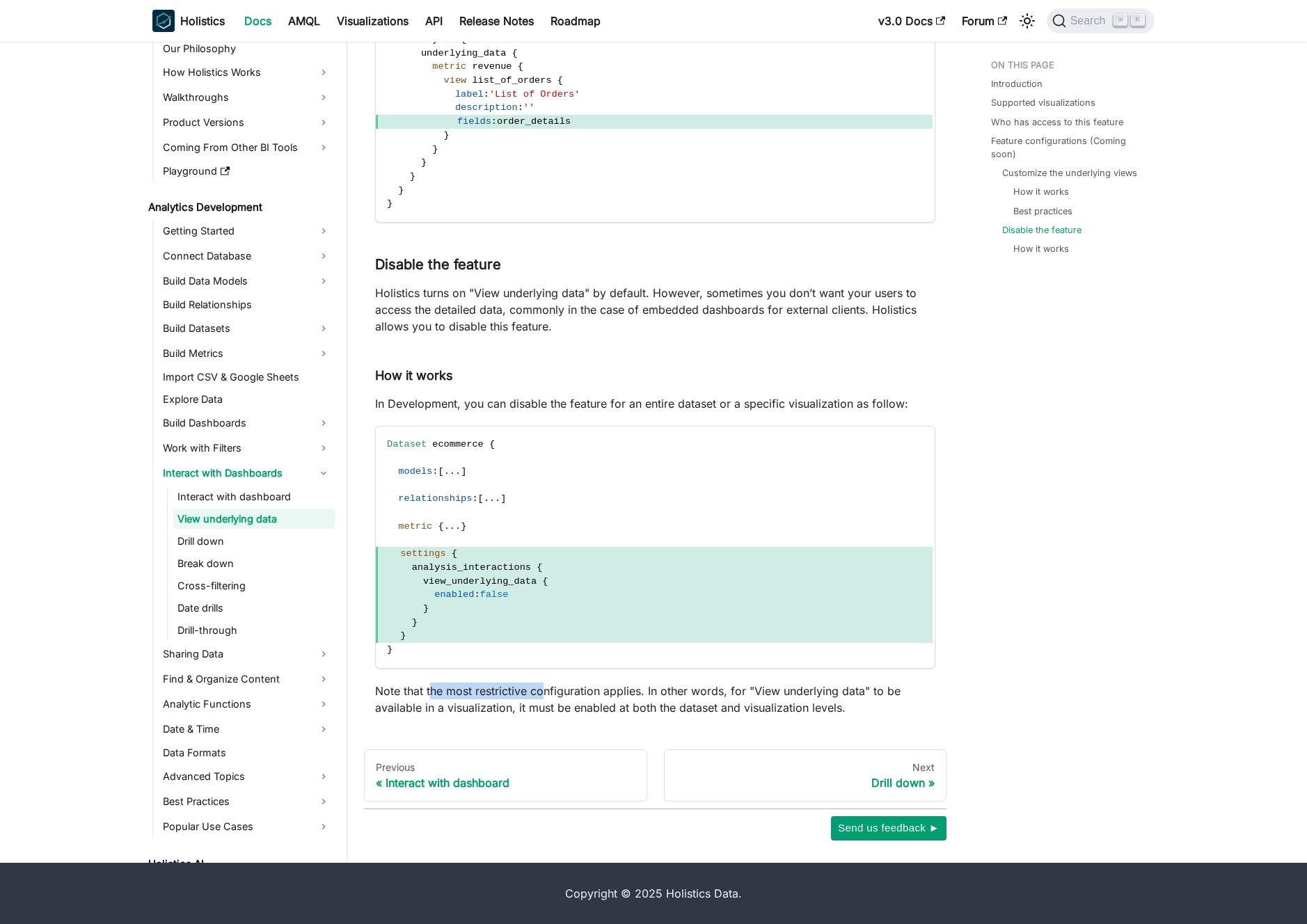
drag, startPoint x: 434, startPoint y: 693, endPoint x: 600, endPoint y: 703, distance: 166.3
click at [579, 701] on p "Note that the most restrictive configuration applies. In other words, for "View…" at bounding box center [655, 699] width 561 height 34
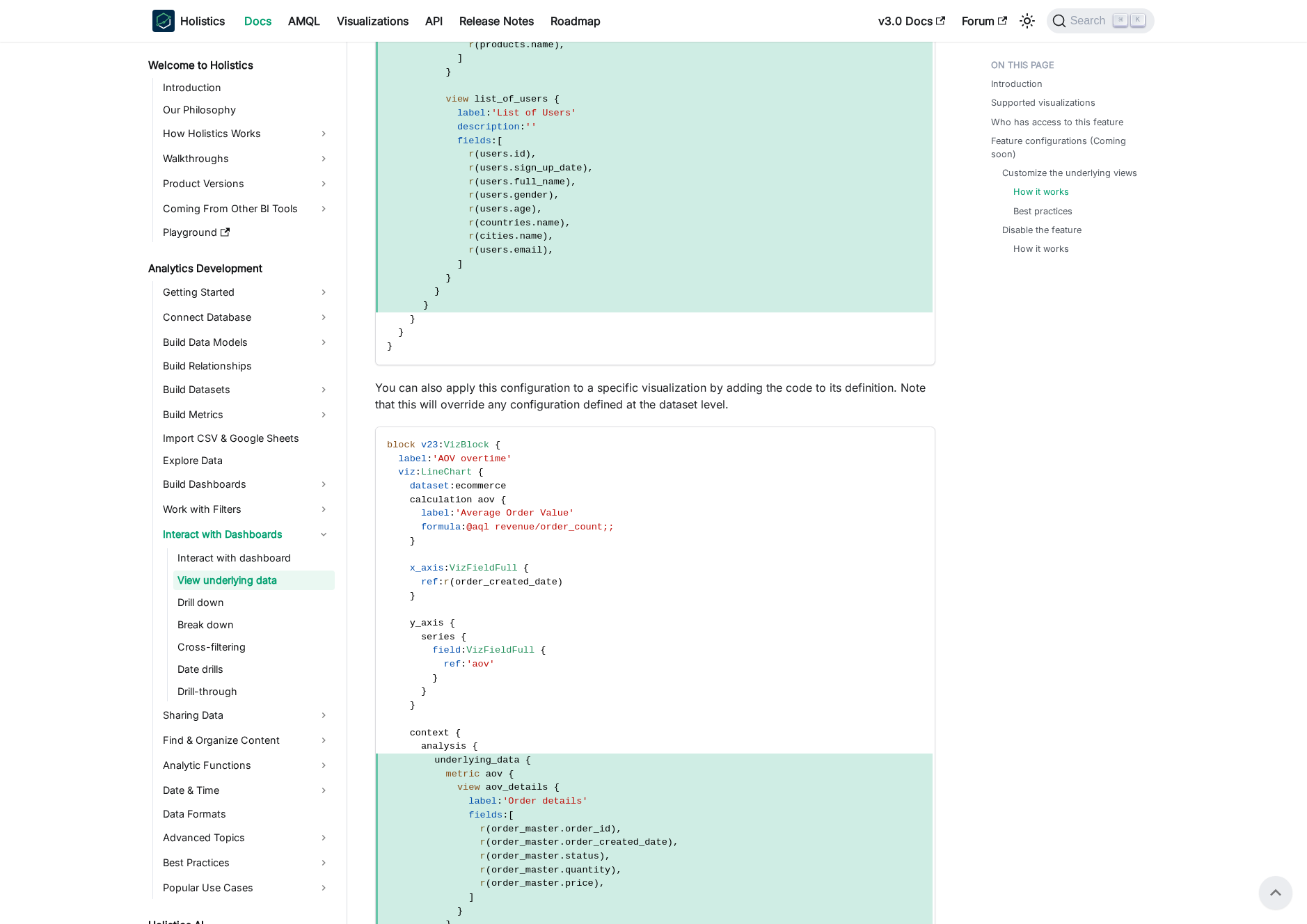
scroll to position [2100, 0]
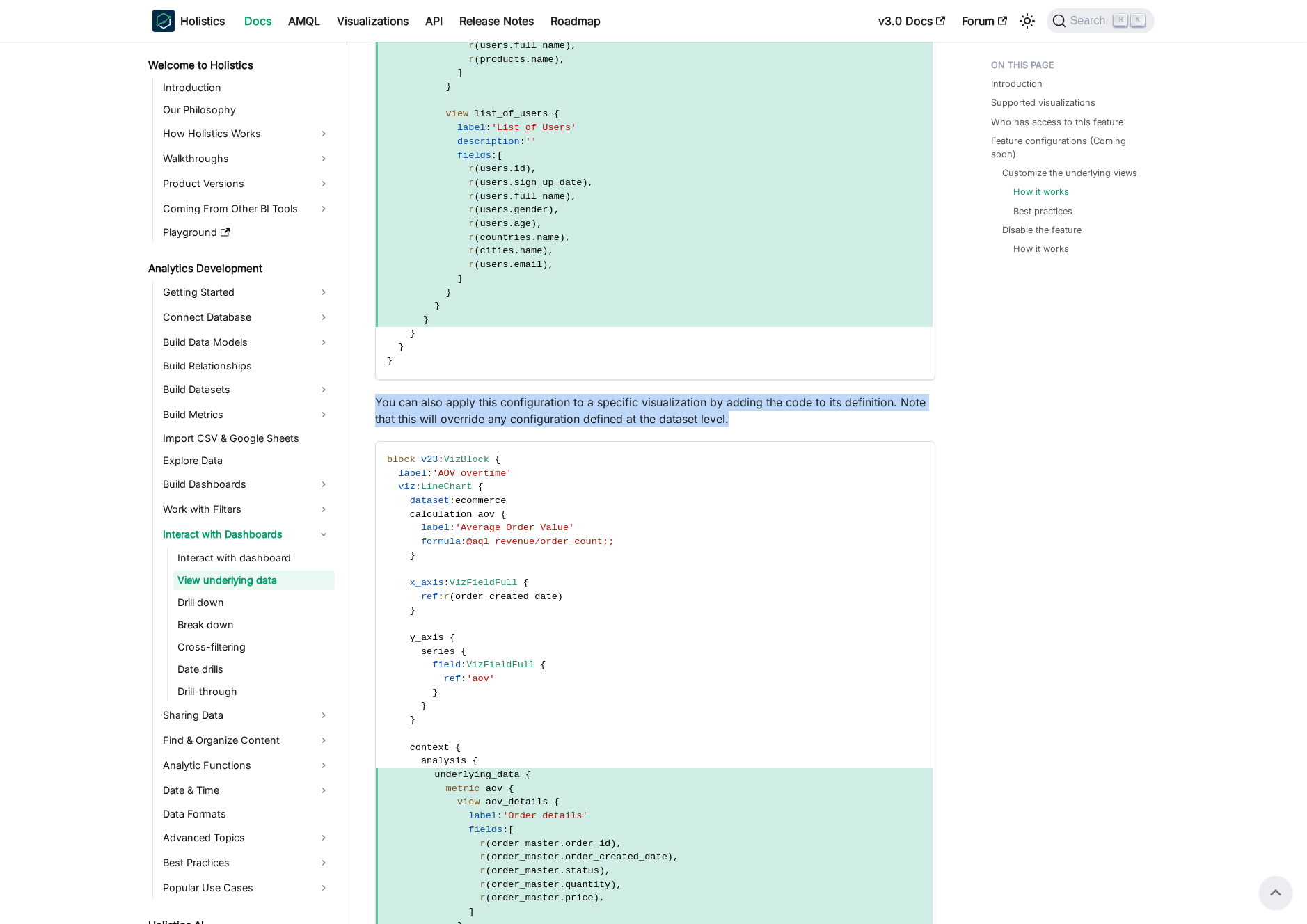
drag, startPoint x: 374, startPoint y: 402, endPoint x: 741, endPoint y: 412, distance: 367.1
click at [741, 412] on p "You can also apply this configuration to a specific visualization by adding the…" at bounding box center [655, 411] width 561 height 34
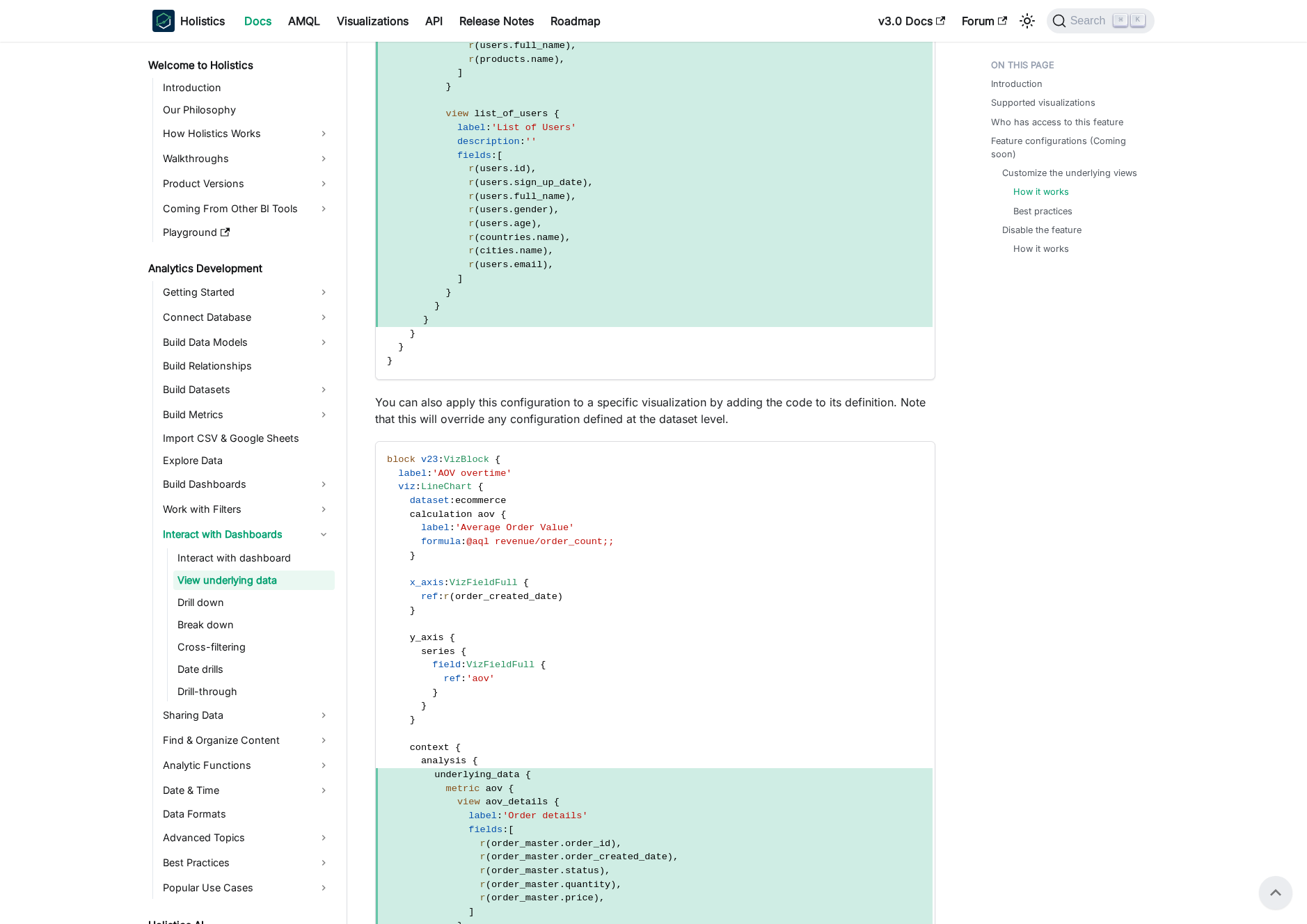
click at [699, 397] on p "You can also apply this configuration to a specific visualization by adding the…" at bounding box center [655, 411] width 561 height 34
click at [684, 402] on p "You can also apply this configuration to a specific visualization by adding the…" at bounding box center [655, 411] width 561 height 34
drag, startPoint x: 684, startPoint y: 402, endPoint x: 388, endPoint y: 408, distance: 296.1
click at [388, 408] on p "You can also apply this configuration to a specific visualization by adding the…" at bounding box center [655, 411] width 561 height 34
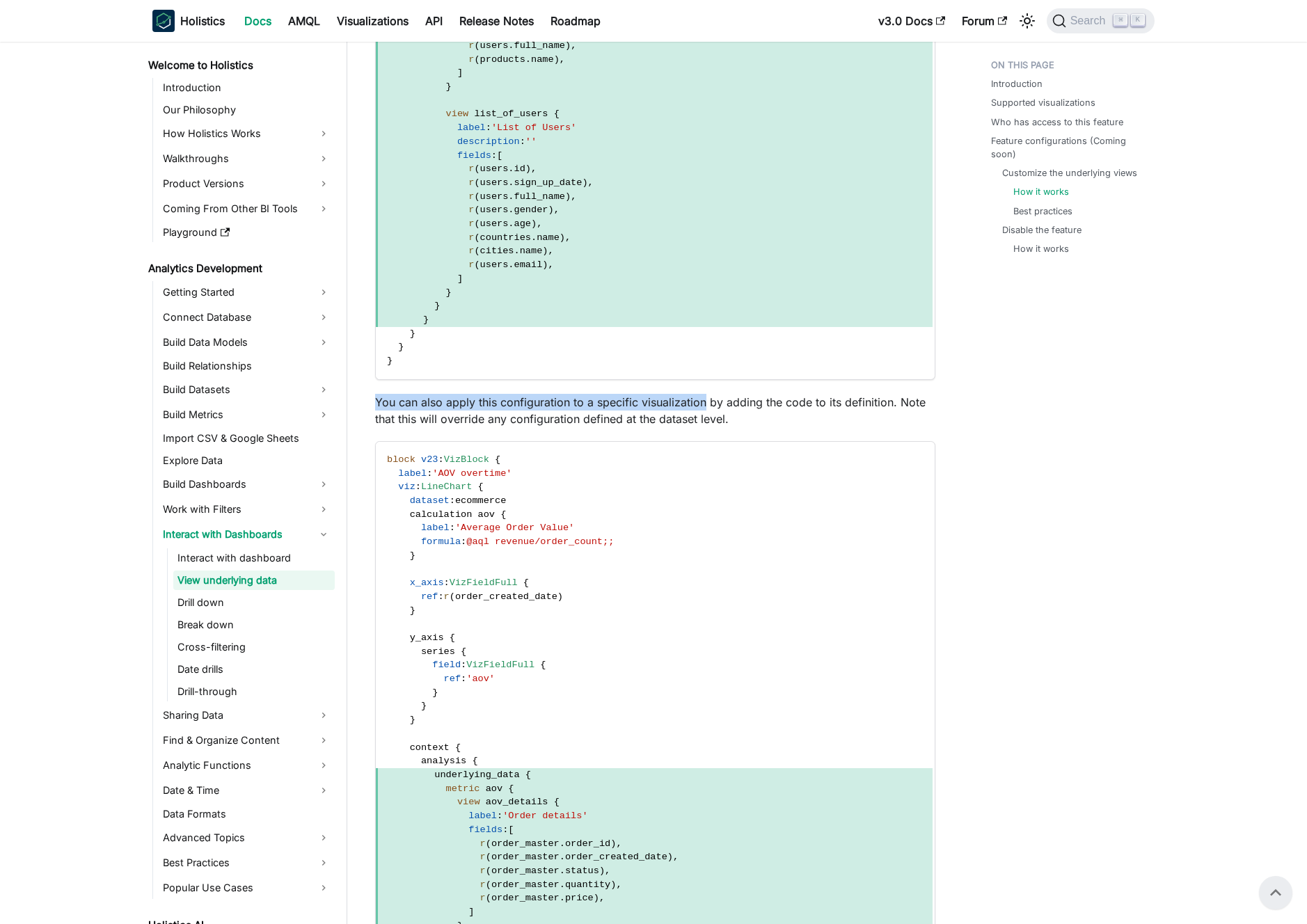
drag, startPoint x: 388, startPoint y: 408, endPoint x: 691, endPoint y: 408, distance: 303.0
click at [691, 408] on p "You can also apply this configuration to a specific visualization by adding the…" at bounding box center [655, 411] width 561 height 34
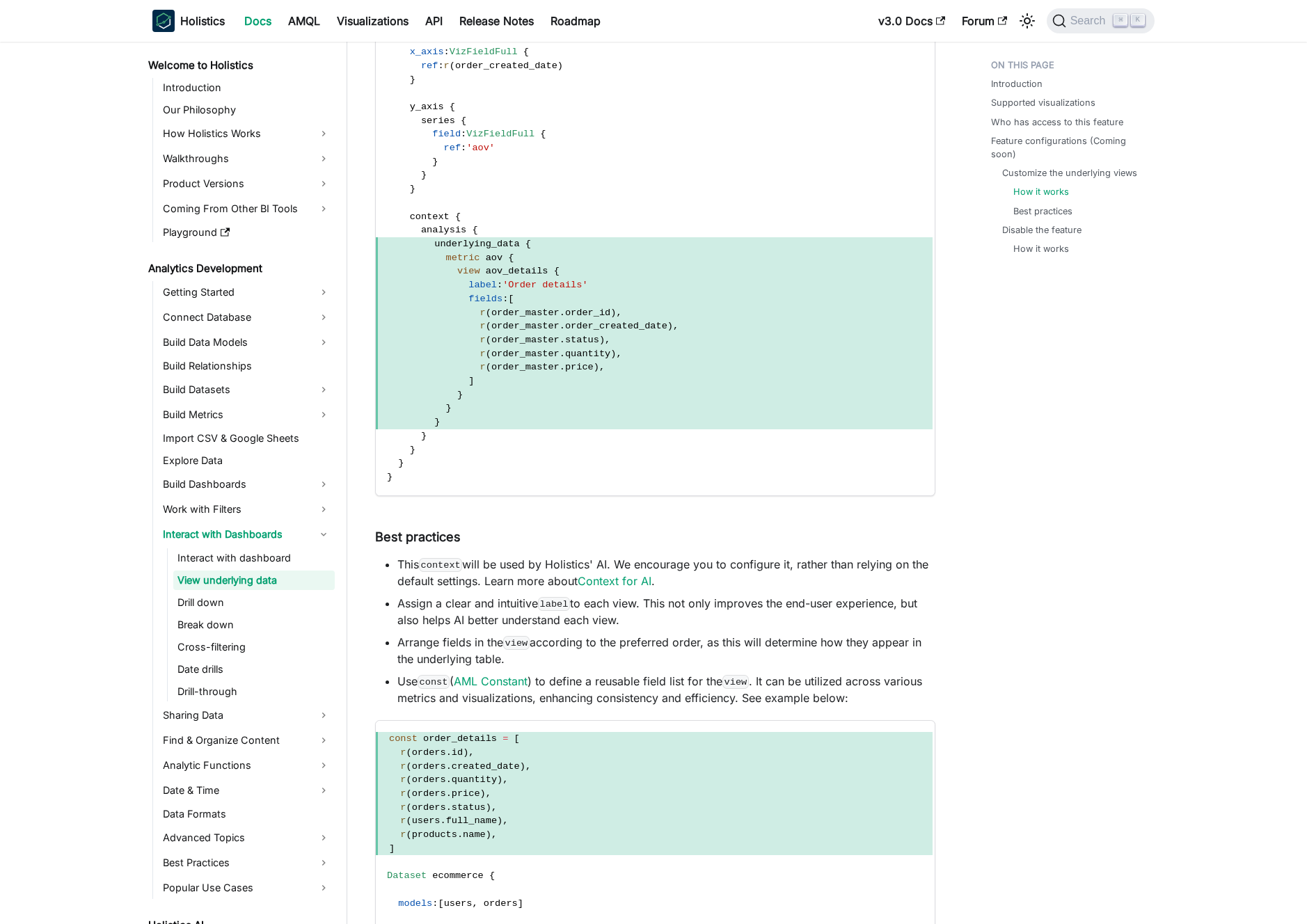
scroll to position [2689, 0]
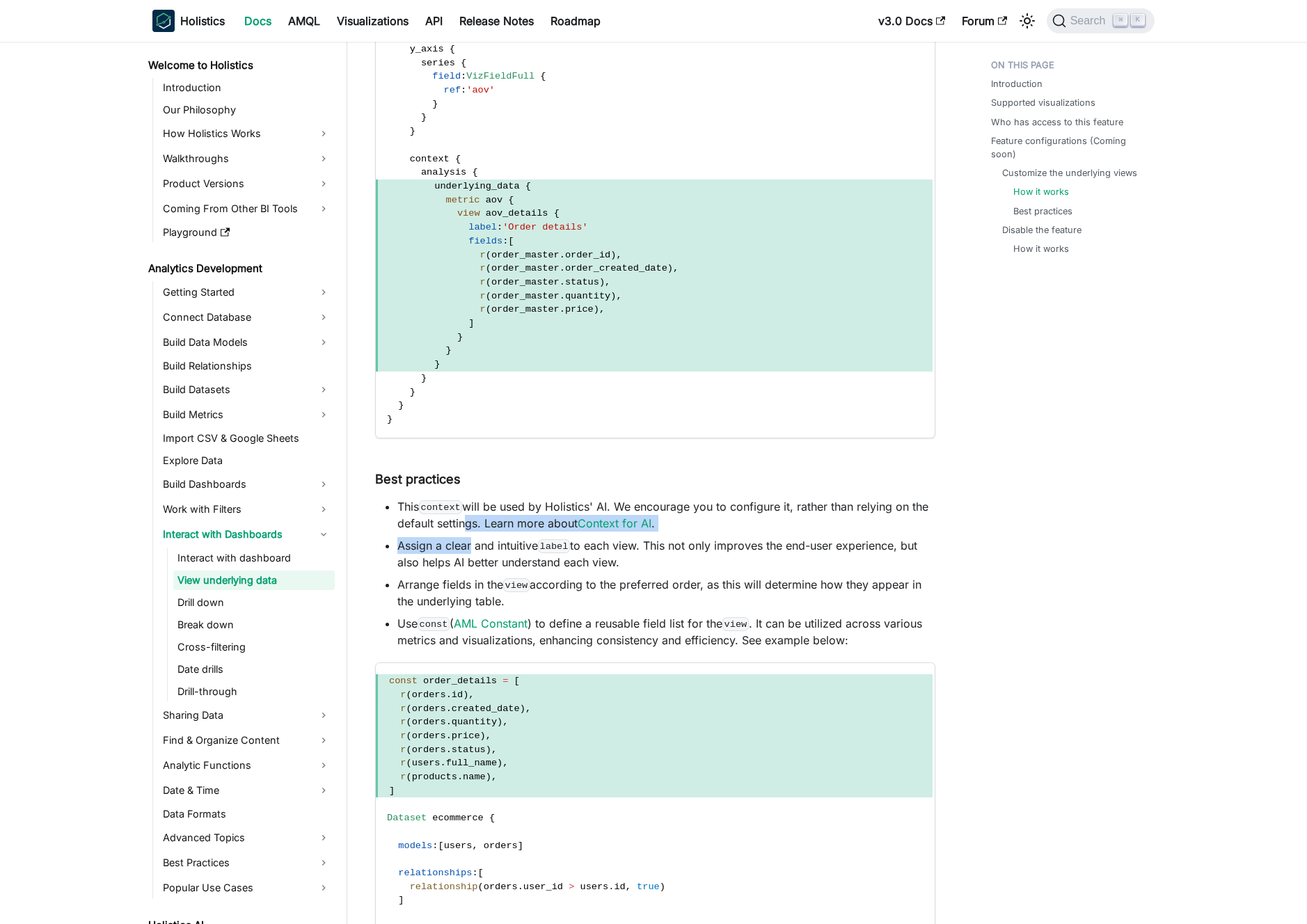
drag, startPoint x: 468, startPoint y: 538, endPoint x: 472, endPoint y: 557, distance: 19.4
click at [472, 557] on ul "This context will be used by Holistics' AI. We encourage you to configure it, r…" at bounding box center [655, 573] width 561 height 150
click at [472, 565] on li "Assign a clear and intuitive label to each view. This not only improves the end…" at bounding box center [666, 554] width 538 height 34
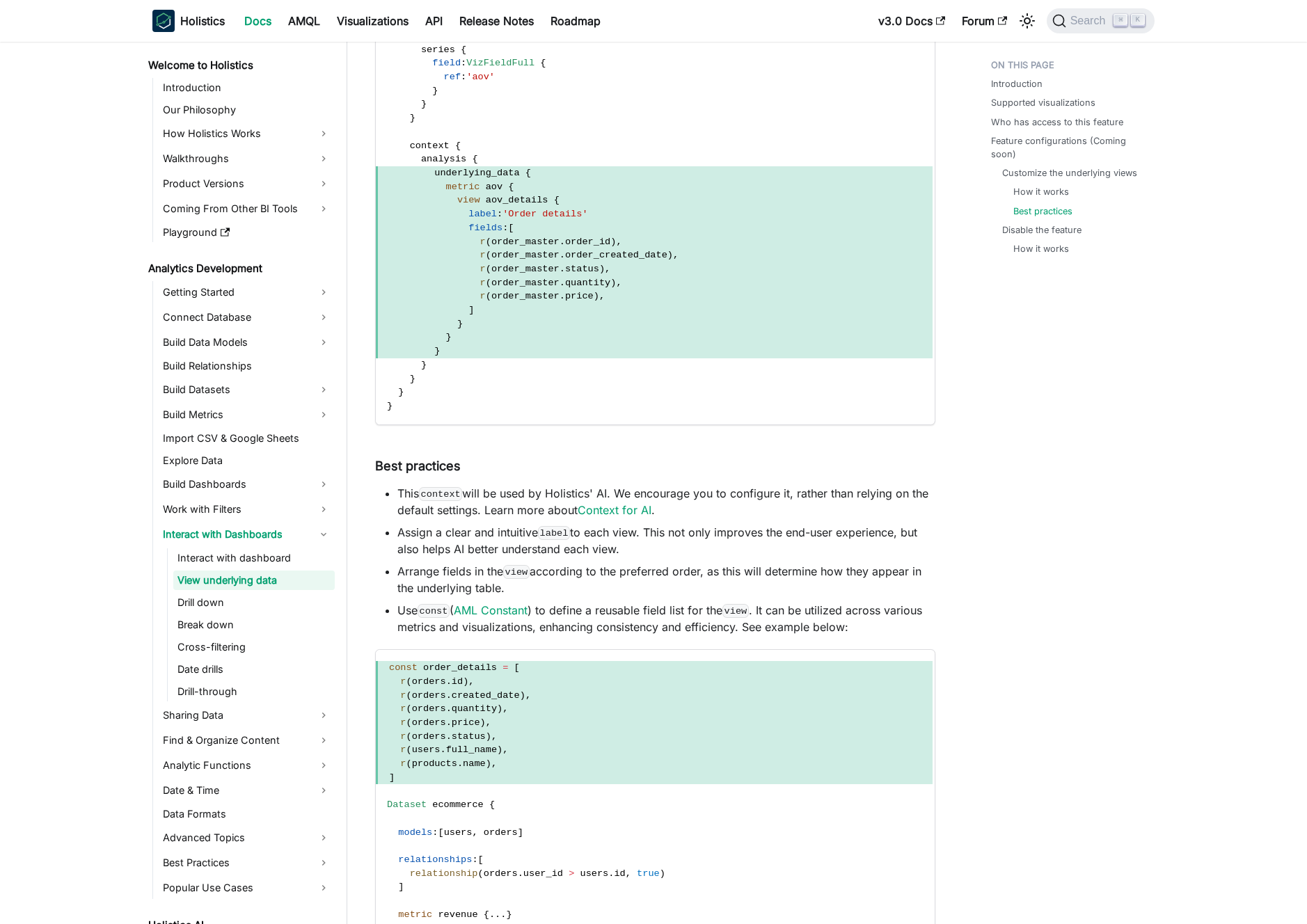
scroll to position [2715, 0]
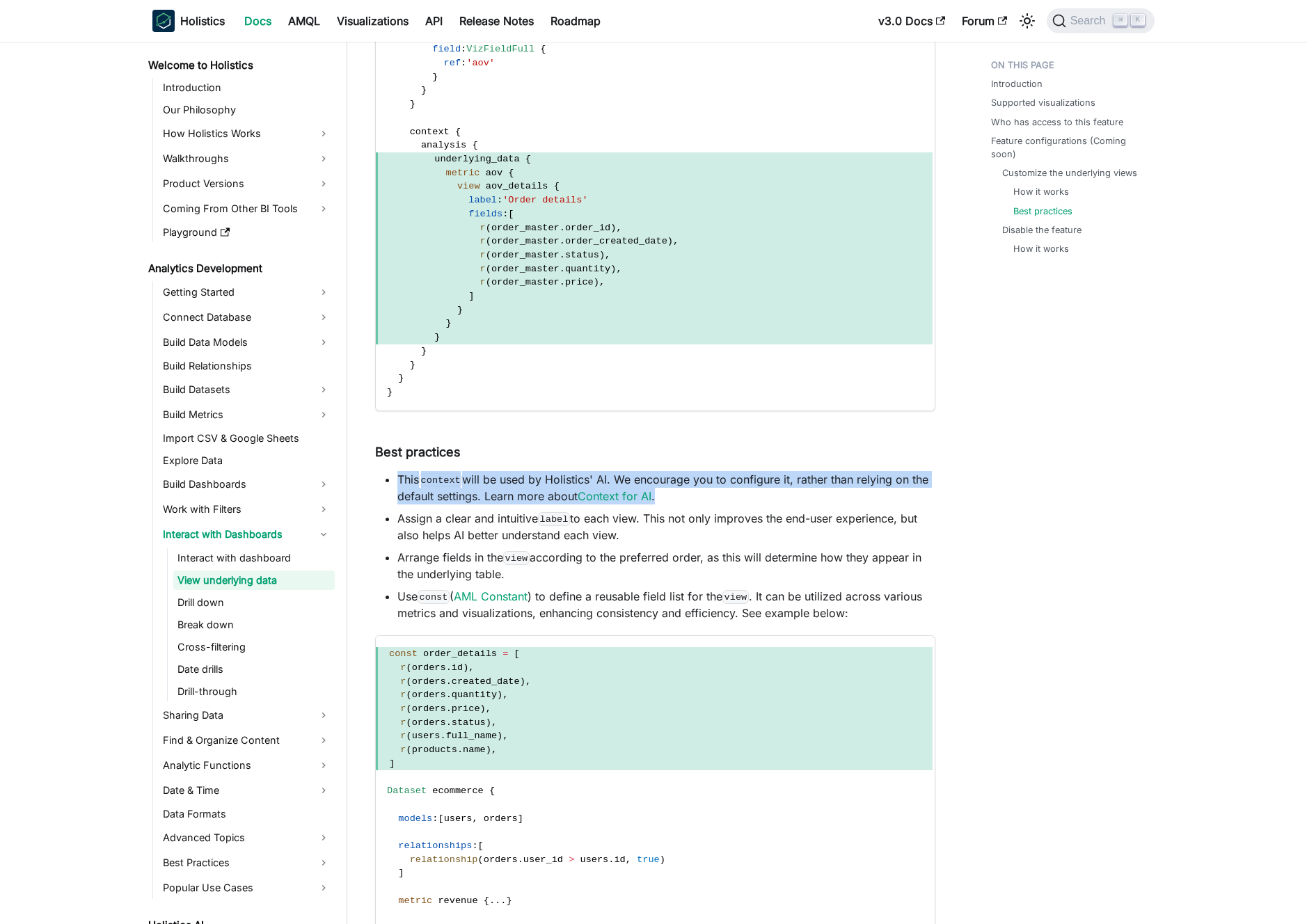
drag, startPoint x: 692, startPoint y: 498, endPoint x: 395, endPoint y: 482, distance: 297.4
click at [395, 482] on ul "This context will be used by Holistics' AI. We encourage you to configure it, r…" at bounding box center [655, 546] width 561 height 150
drag, startPoint x: 405, startPoint y: 515, endPoint x: 552, endPoint y: 569, distance: 156.6
click at [552, 569] on ul "This context will be used by Holistics' AI. We encourage you to configure it, r…" at bounding box center [655, 546] width 561 height 150
click at [552, 569] on li "Arrange fields in the view according to the preferred order, as this will deter…" at bounding box center [666, 566] width 538 height 34
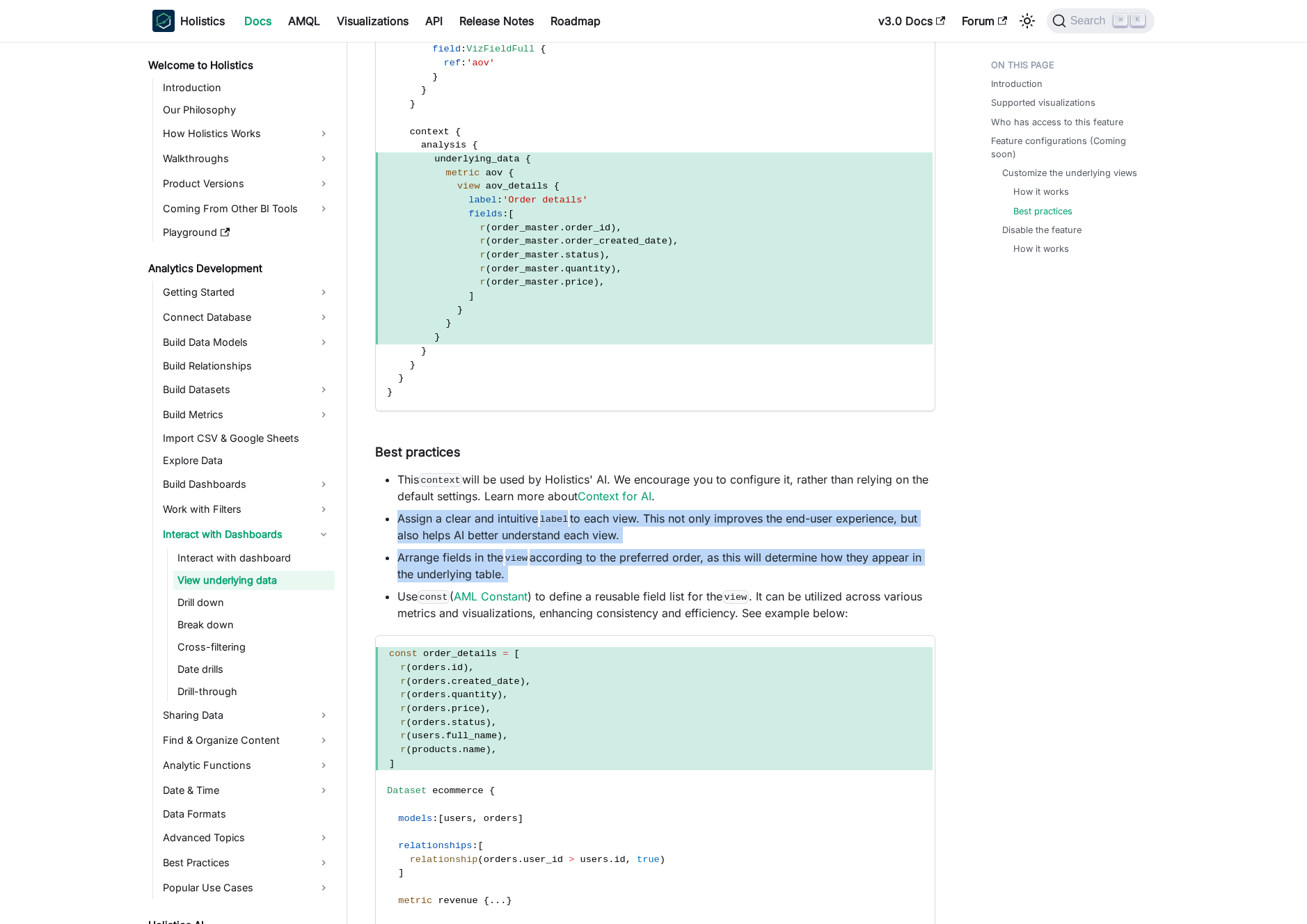
drag, startPoint x: 552, startPoint y: 569, endPoint x: 394, endPoint y: 519, distance: 165.7
click at [394, 519] on ul "This context will be used by Holistics' AI. We encourage you to configure it, r…" at bounding box center [655, 546] width 561 height 150
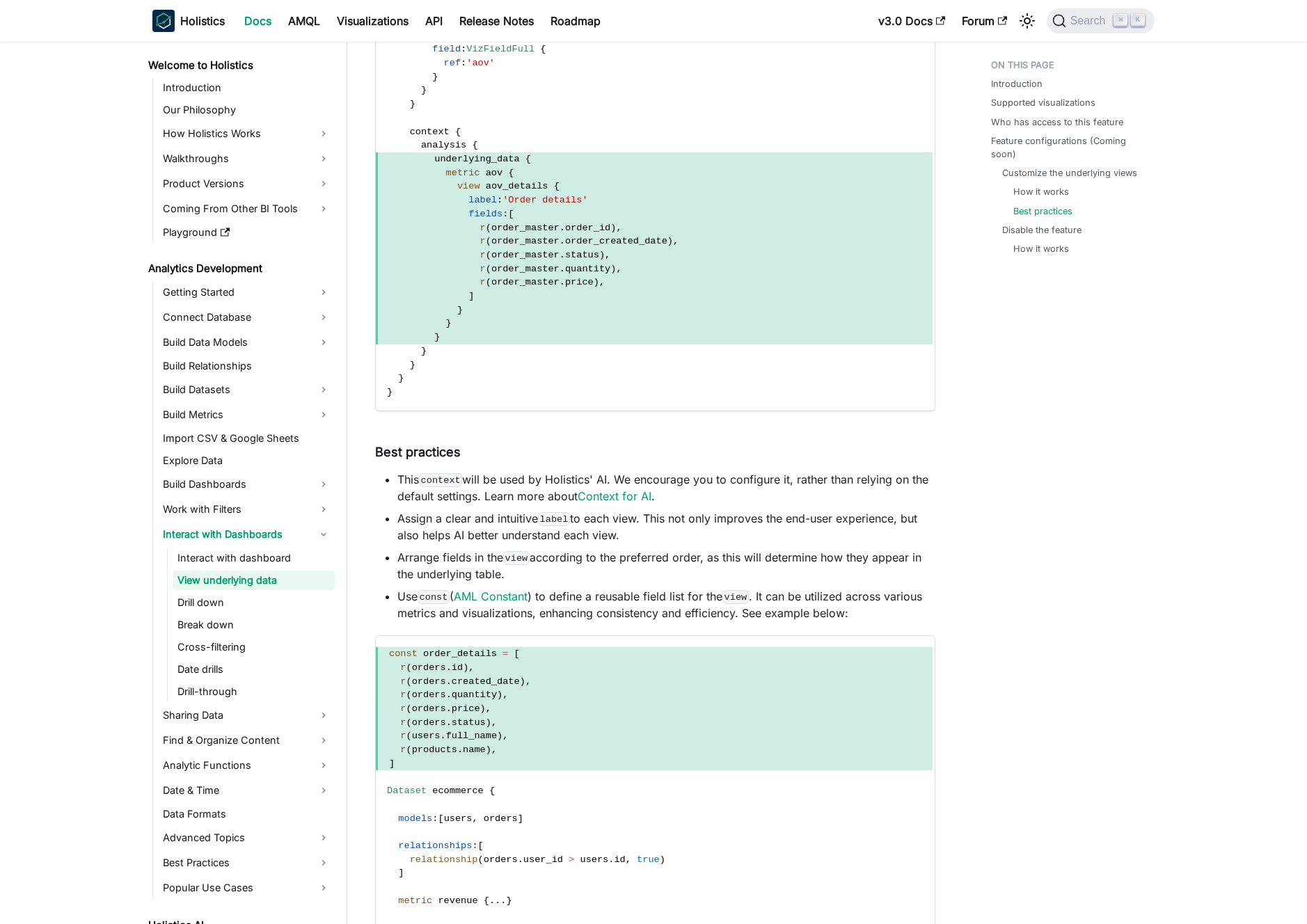
click at [399, 517] on li "Assign a clear and intuitive label to each view. This not only improves the end…" at bounding box center [666, 527] width 538 height 34
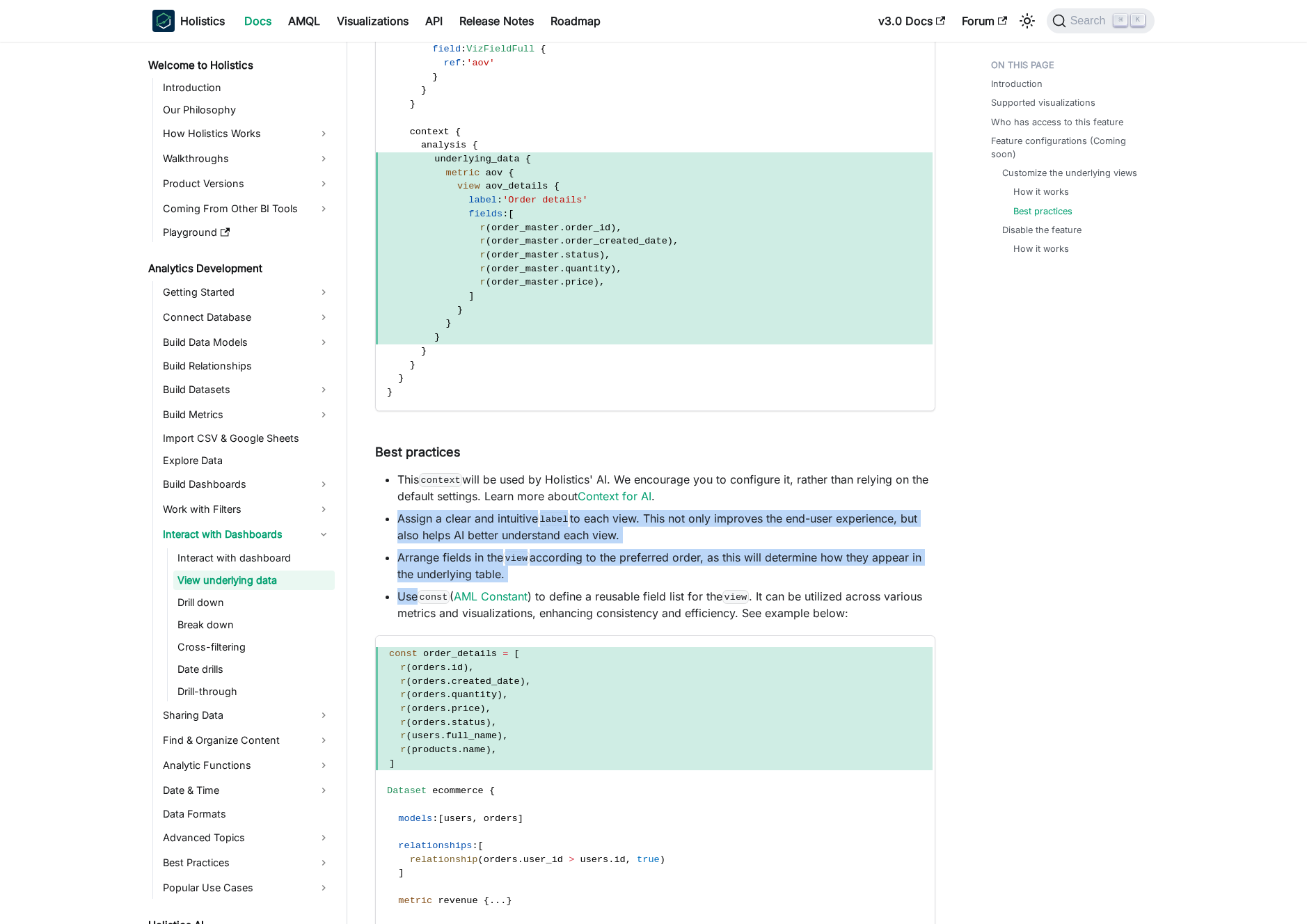
drag, startPoint x: 399, startPoint y: 517, endPoint x: 595, endPoint y: 598, distance: 212.1
click at [572, 588] on ul "This context will be used by Holistics' AI. We encourage you to configure it, r…" at bounding box center [655, 546] width 561 height 150
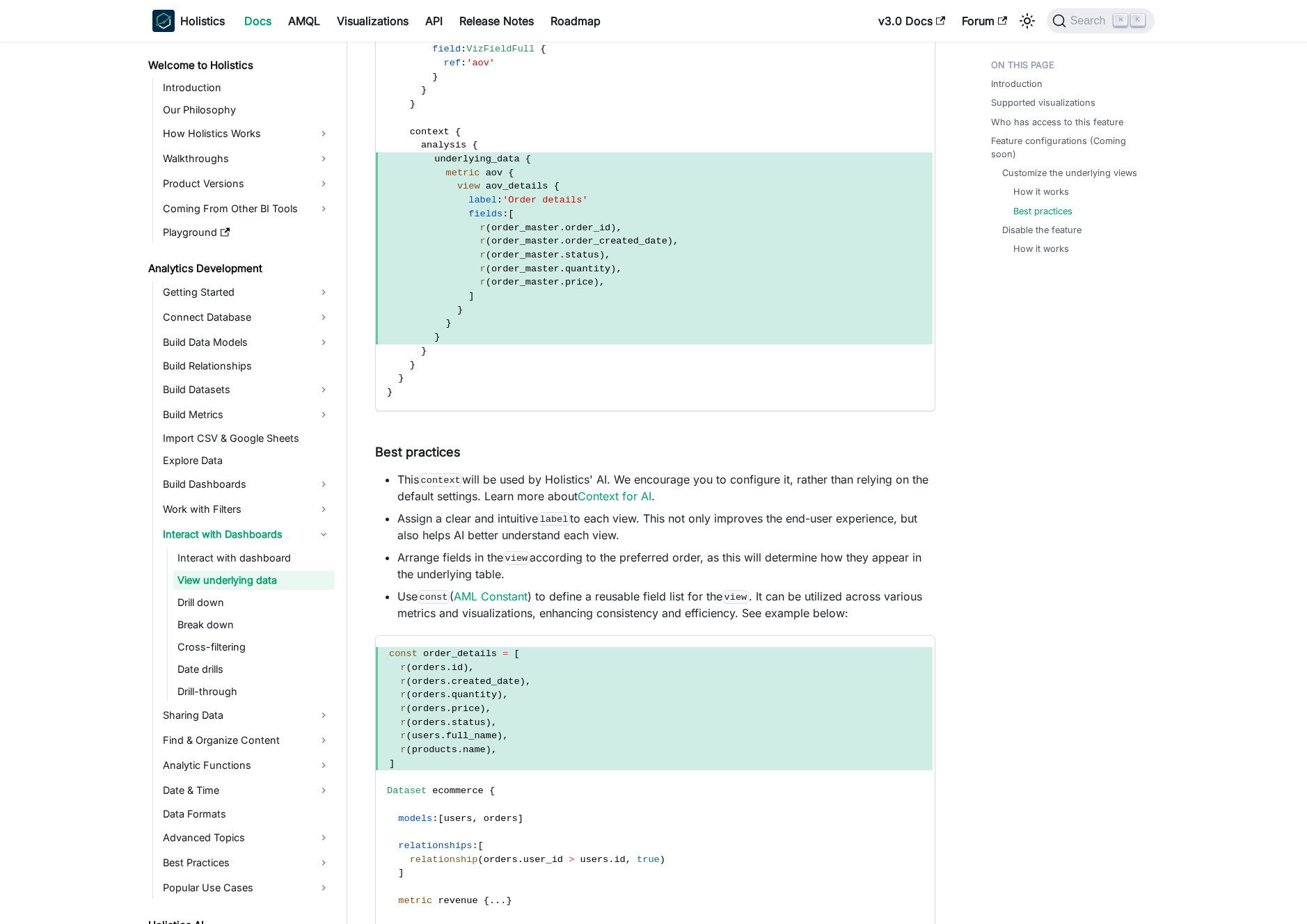
click at [607, 601] on li "Use const ( AML Constant ) to define a reusable field list for the view . It ca…" at bounding box center [666, 605] width 538 height 34
click at [723, 480] on li "This context will be used by Holistics' AI. We encourage you to configure it, r…" at bounding box center [666, 488] width 538 height 34
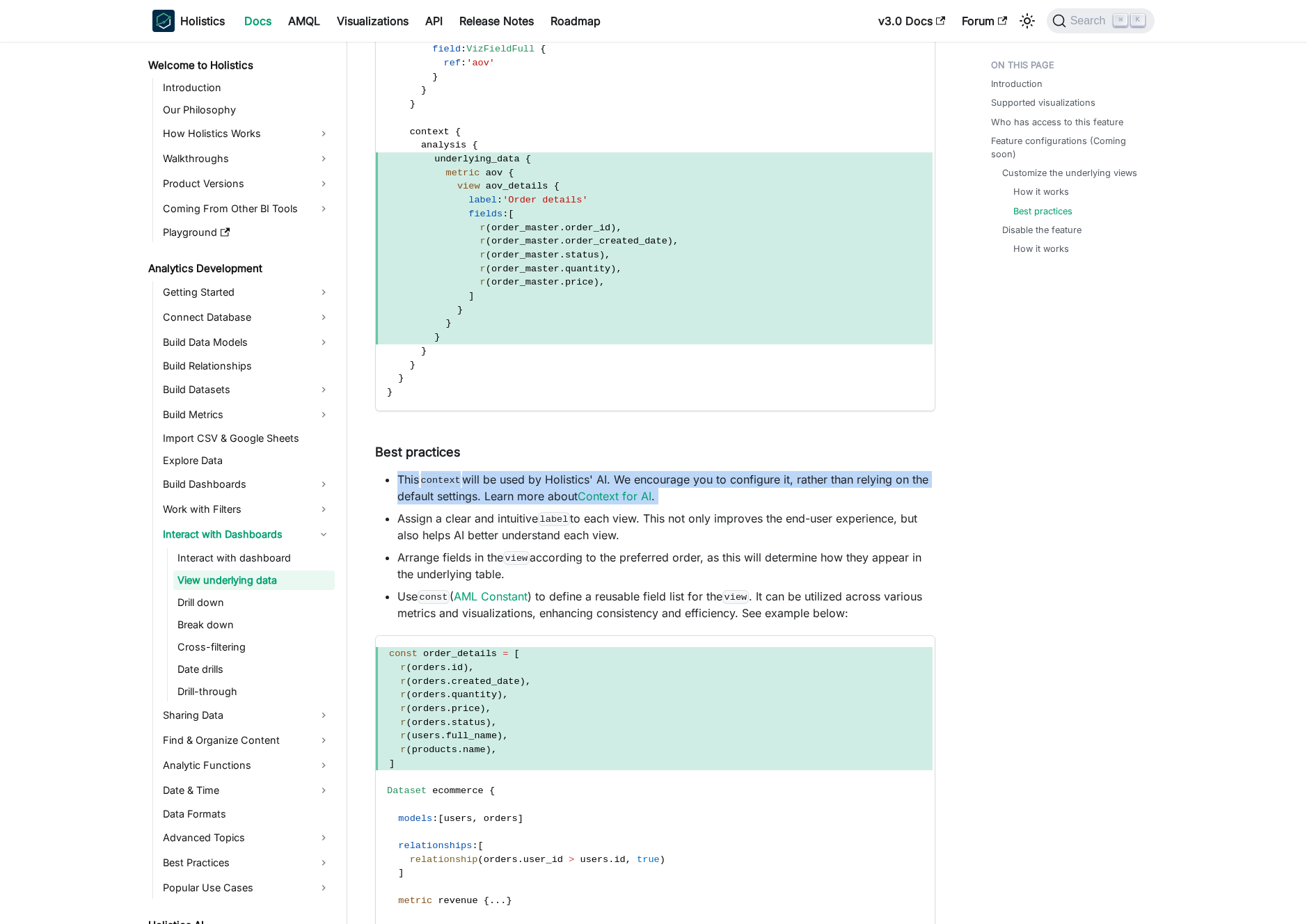
click at [723, 480] on li "This context will be used by Holistics' AI. We encourage you to configure it, r…" at bounding box center [666, 488] width 538 height 34
click at [728, 480] on li "This context will be used by Holistics' AI. We encourage you to configure it, r…" at bounding box center [666, 488] width 538 height 34
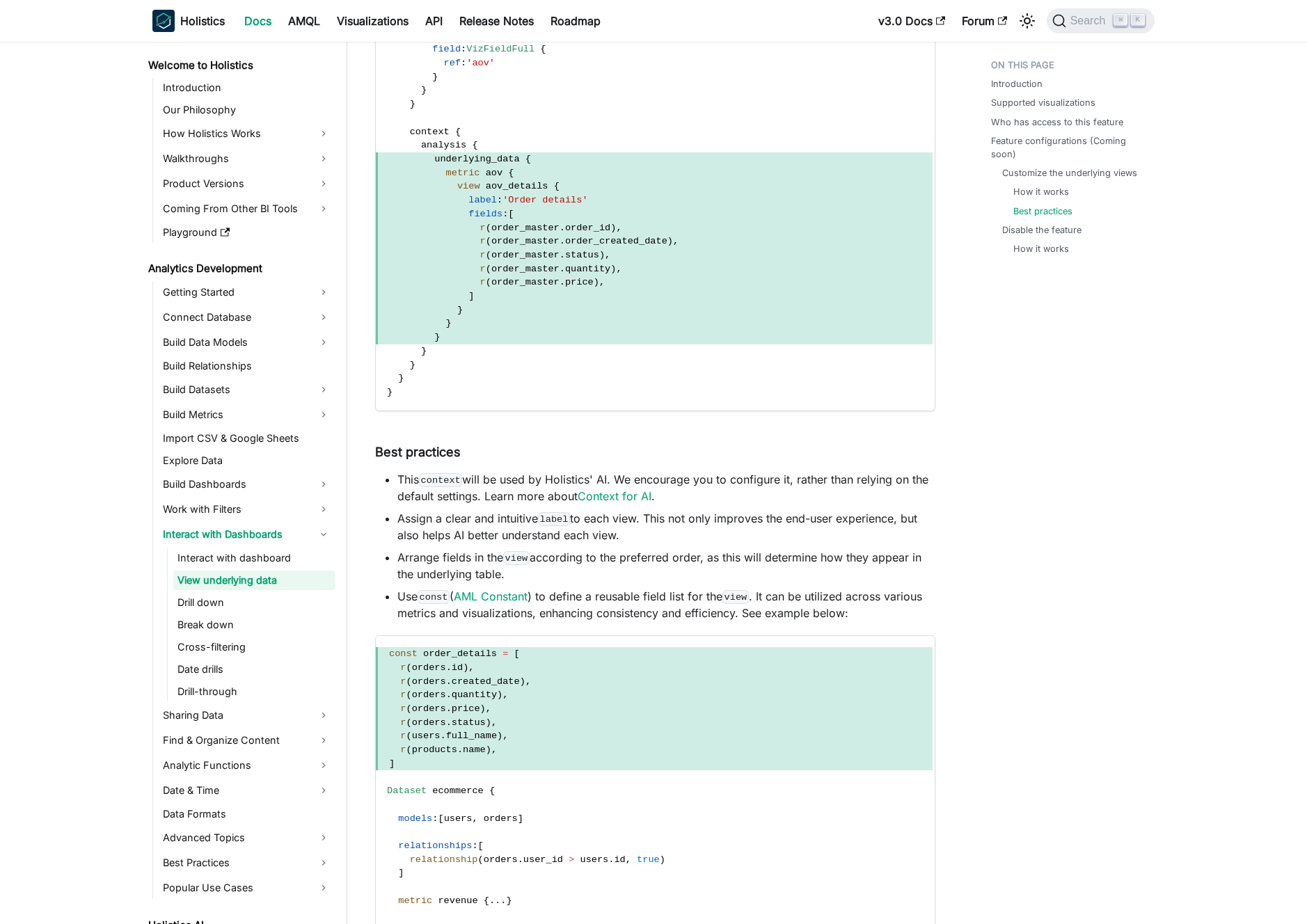
click at [678, 480] on li "This context will be used by Holistics' AI. We encourage you to configure it, r…" at bounding box center [666, 488] width 538 height 34
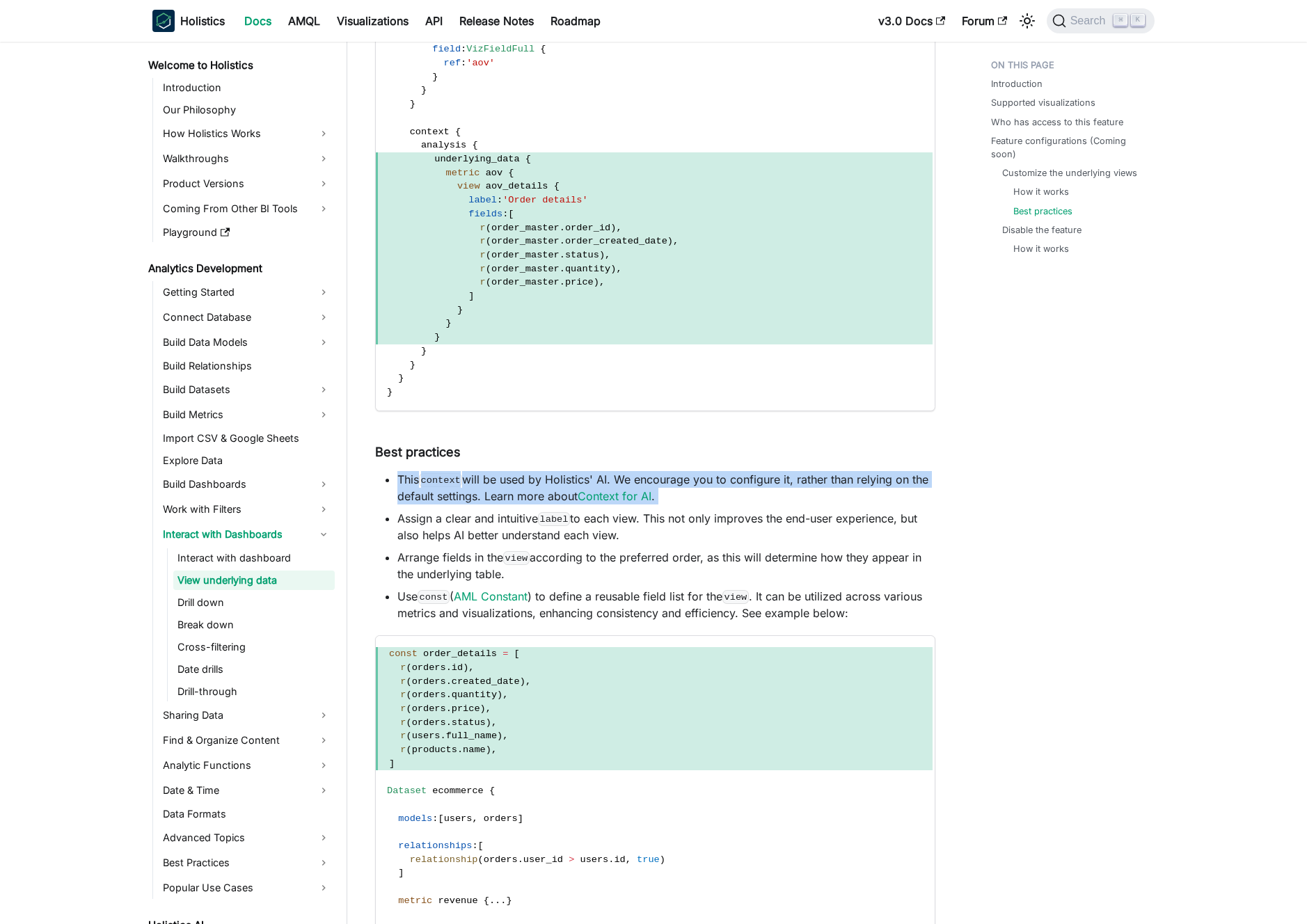
click at [678, 480] on li "This context will be used by Holistics' AI. We encourage you to configure it, r…" at bounding box center [666, 488] width 538 height 34
click at [684, 481] on li "This context will be used by Holistics' AI. We encourage you to configure it, r…" at bounding box center [666, 488] width 538 height 34
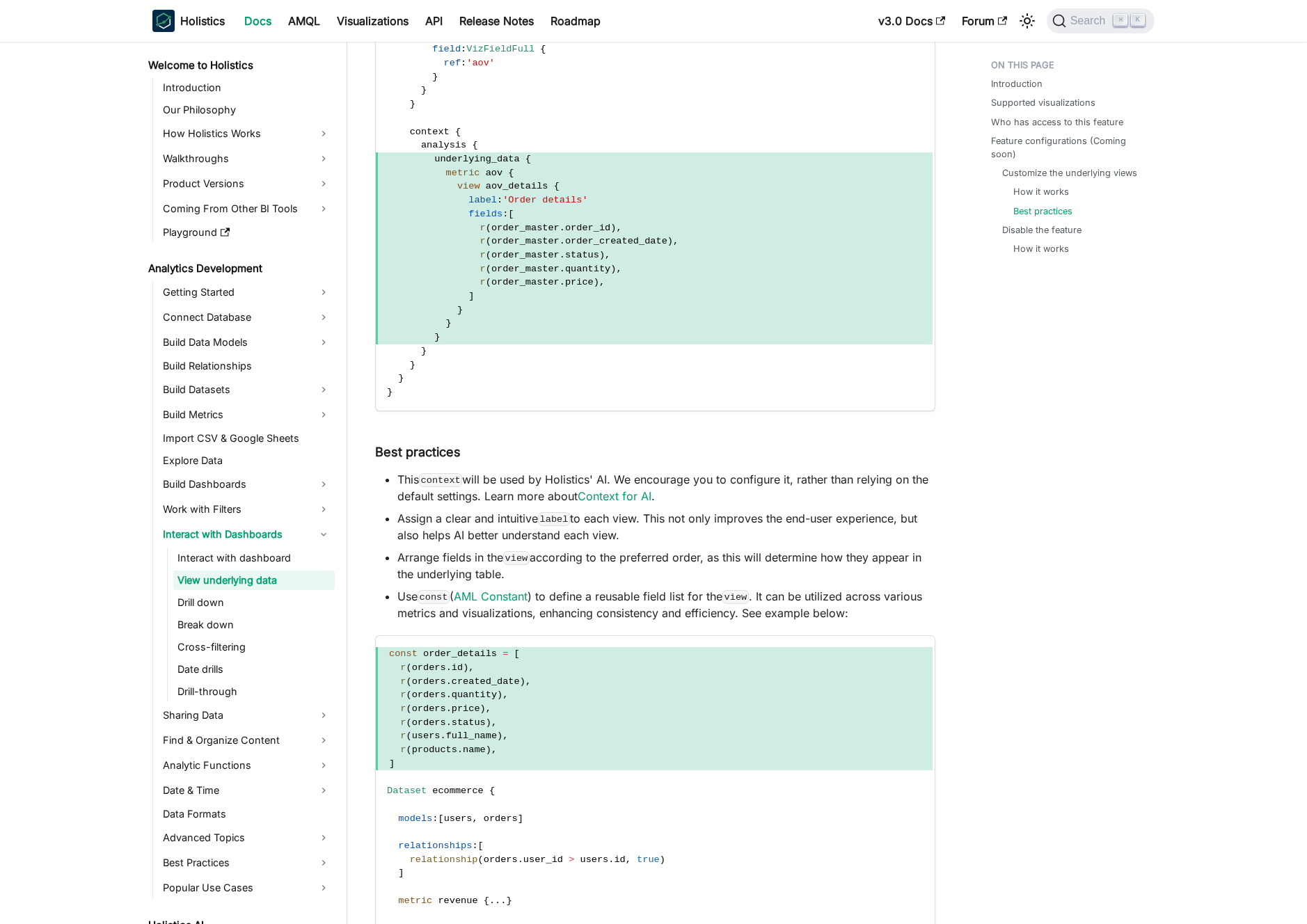
click at [683, 498] on li "This context will be used by Holistics' AI. We encourage you to configure it, r…" at bounding box center [666, 488] width 538 height 34
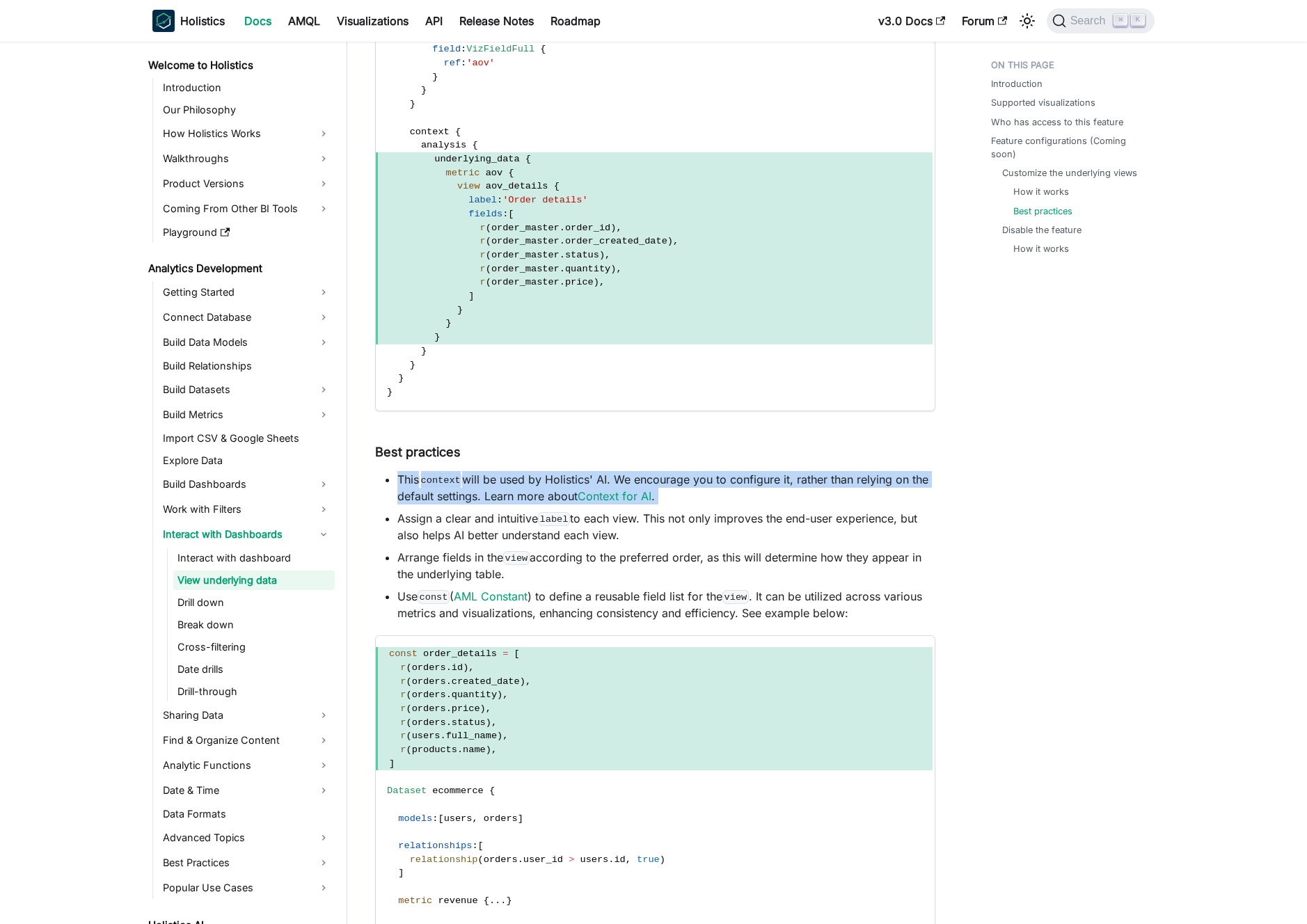
drag, startPoint x: 683, startPoint y: 498, endPoint x: 404, endPoint y: 476, distance: 279.9
click at [404, 476] on li "This context will be used by Holistics' AI. We encourage you to configure it, r…" at bounding box center [666, 488] width 538 height 34
click at [494, 477] on li "This context will be used by Holistics' AI. We encourage you to configure it, r…" at bounding box center [666, 488] width 538 height 34
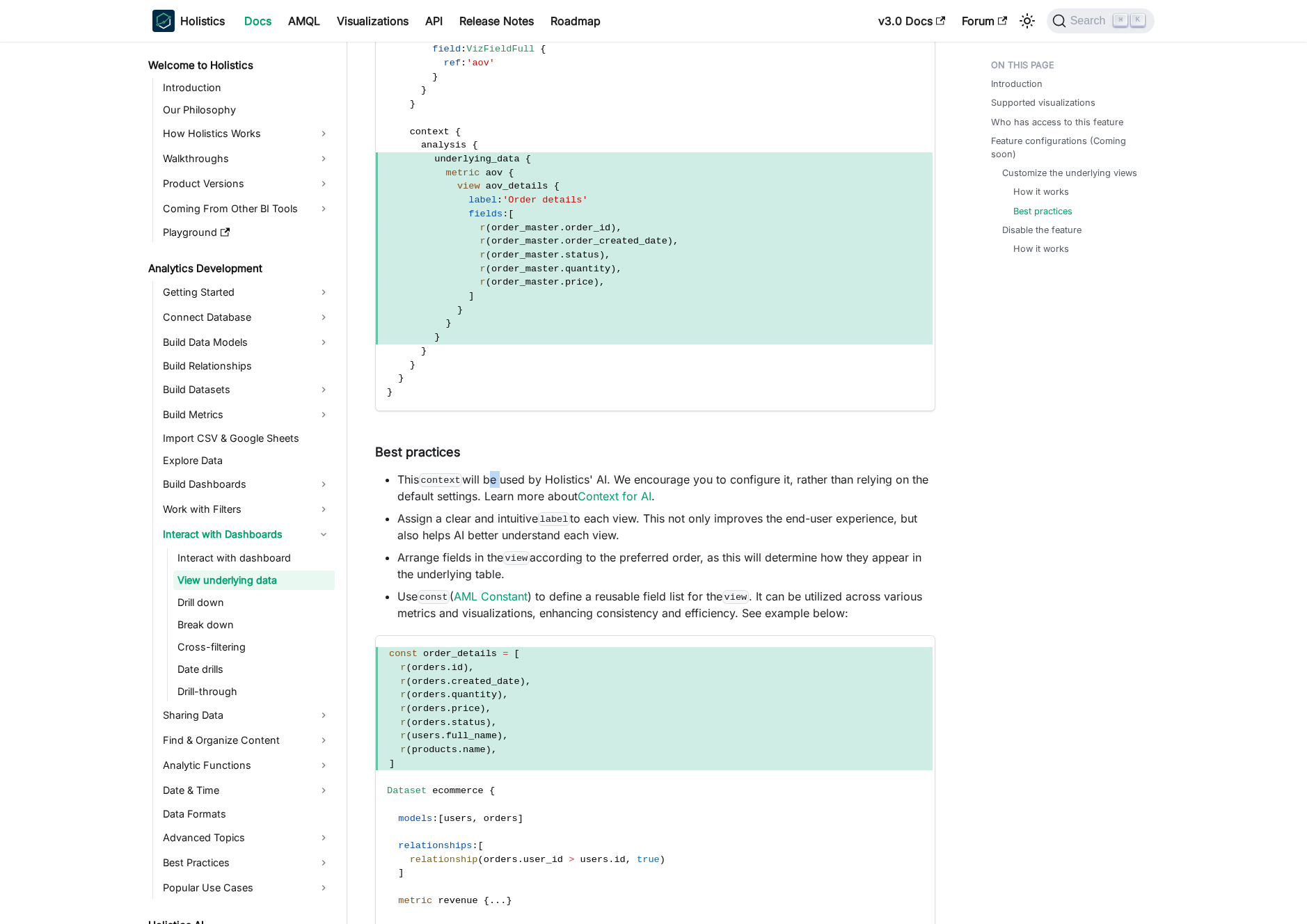
click at [494, 477] on li "This context will be used by Holistics' AI. We encourage you to configure it, r…" at bounding box center [666, 488] width 538 height 34
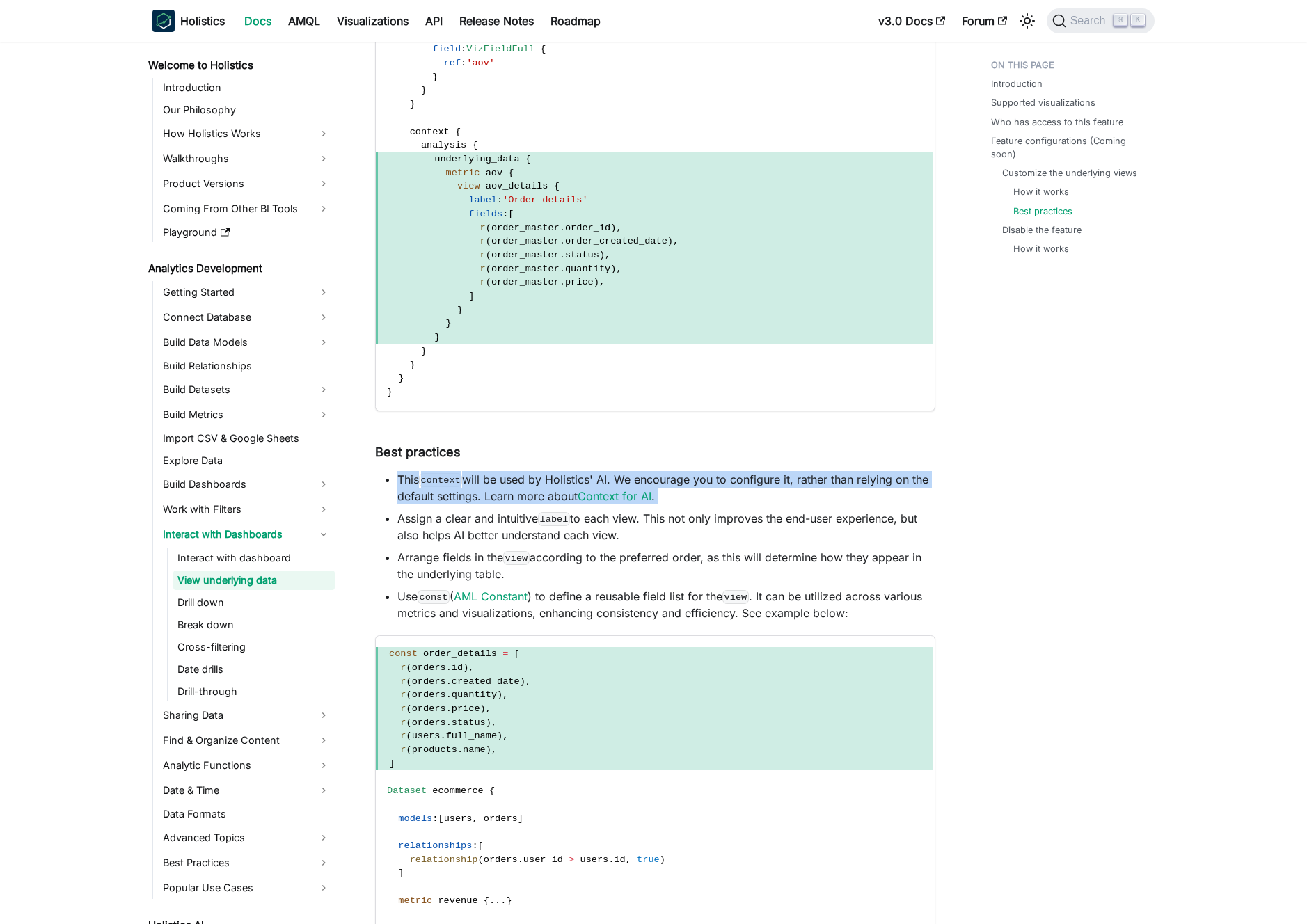
click at [494, 477] on li "This context will be used by Holistics' AI. We encourage you to configure it, r…" at bounding box center [666, 488] width 538 height 34
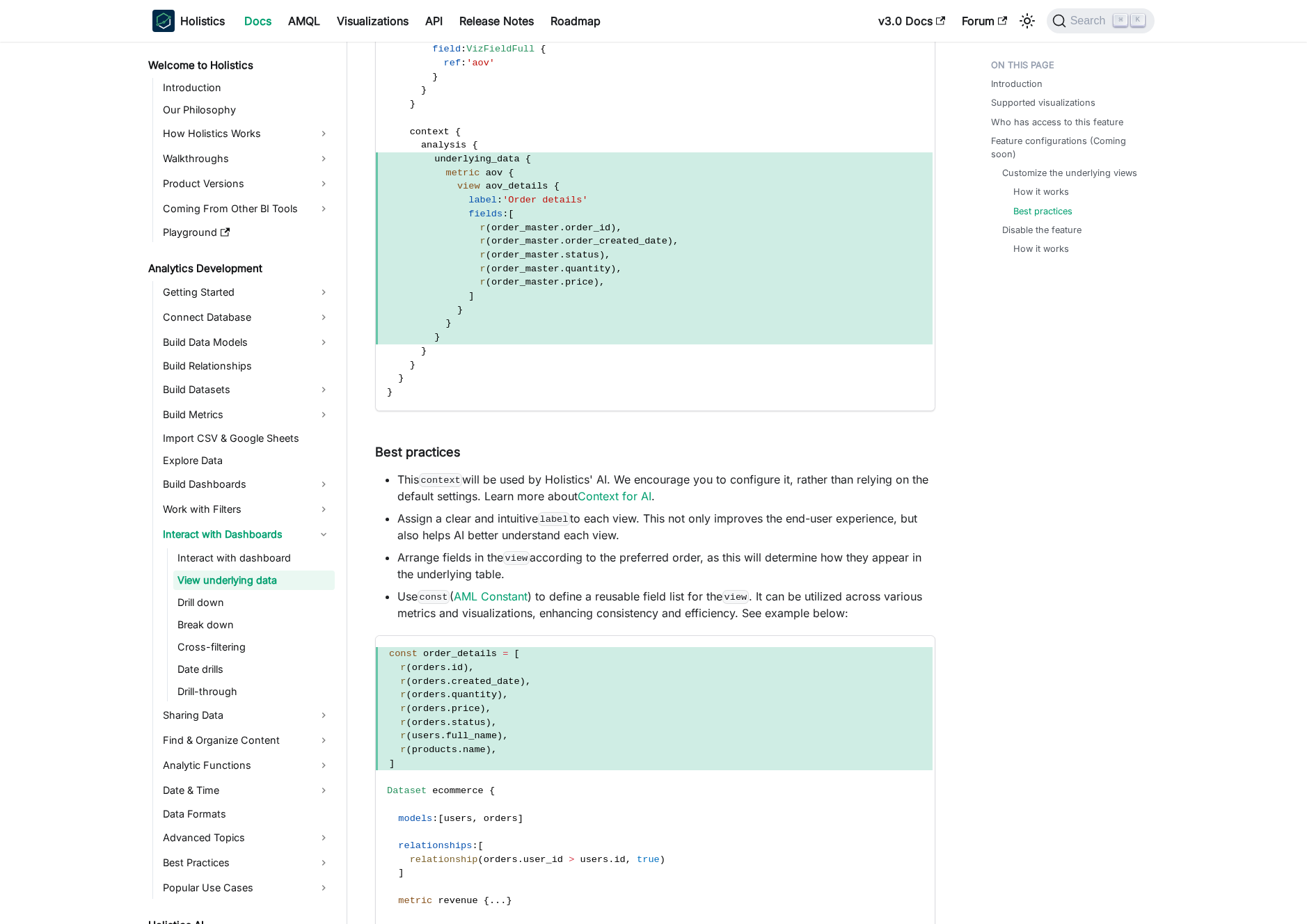
click at [484, 479] on li "This context will be used by Holistics' AI. We encourage you to configure it, r…" at bounding box center [666, 488] width 538 height 34
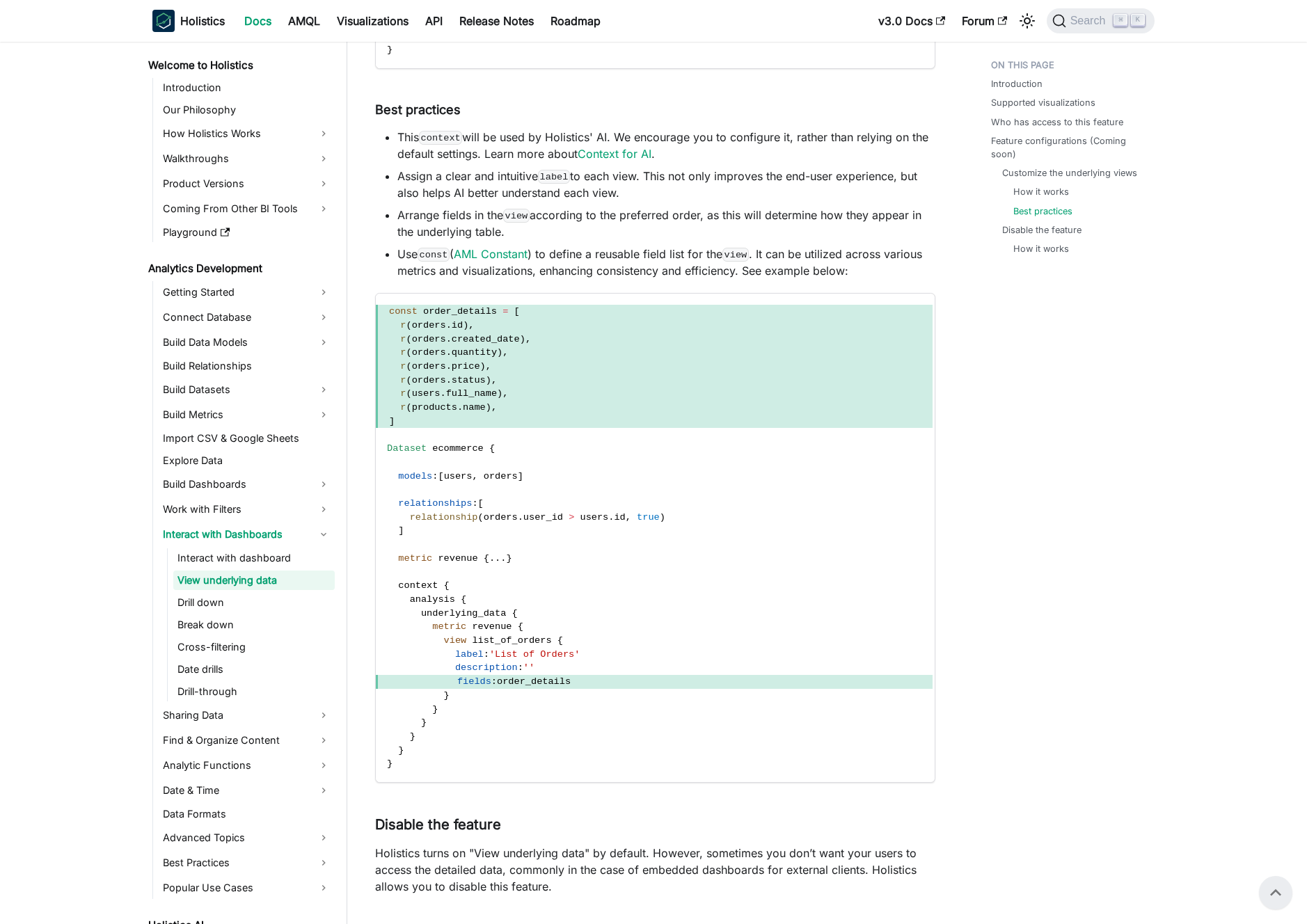
scroll to position [3055, 0]
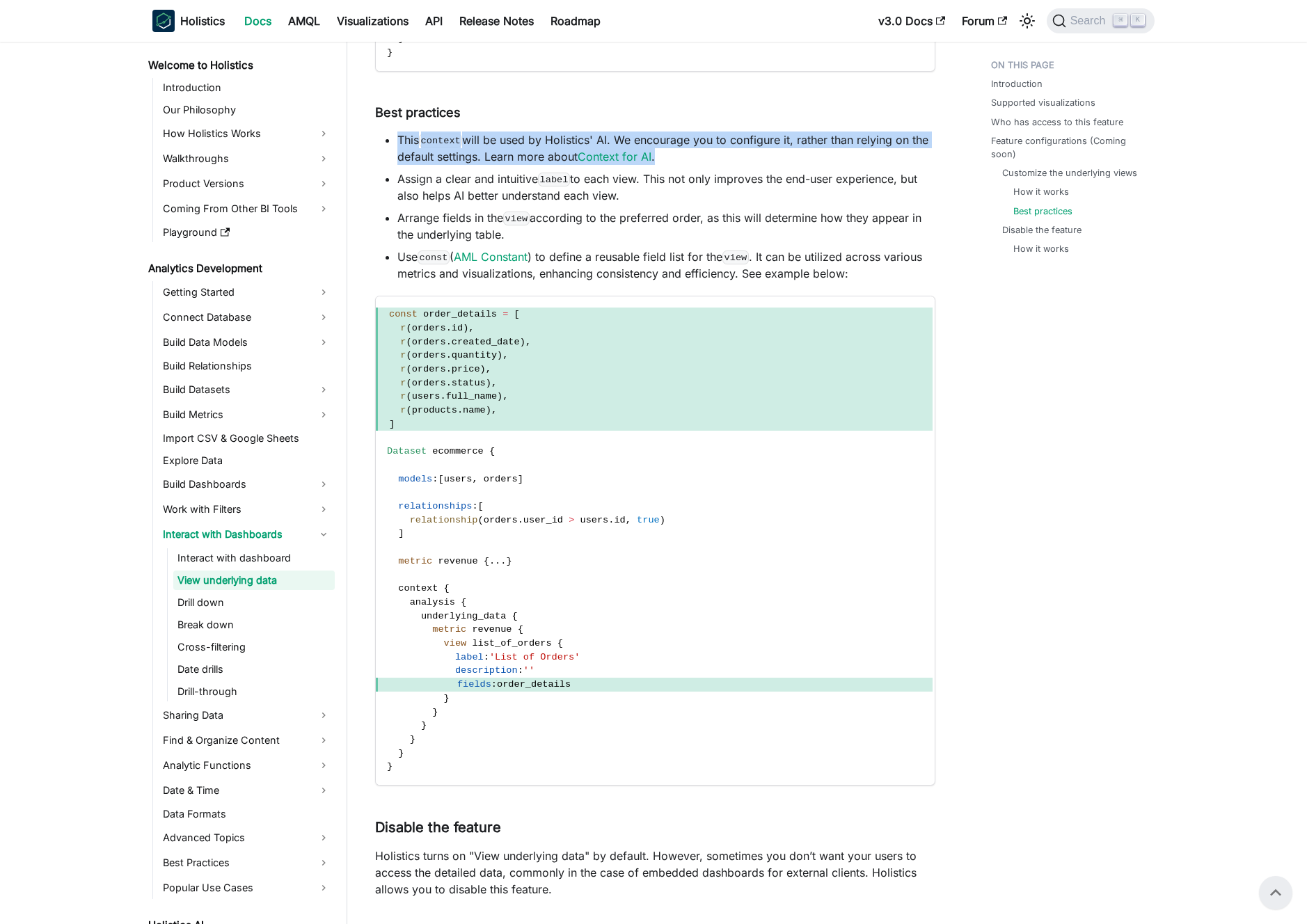
drag, startPoint x: 681, startPoint y: 151, endPoint x: 399, endPoint y: 145, distance: 282.1
click at [399, 145] on li "This context will be used by Holistics' AI. We encourage you to configure it, r…" at bounding box center [666, 148] width 538 height 34
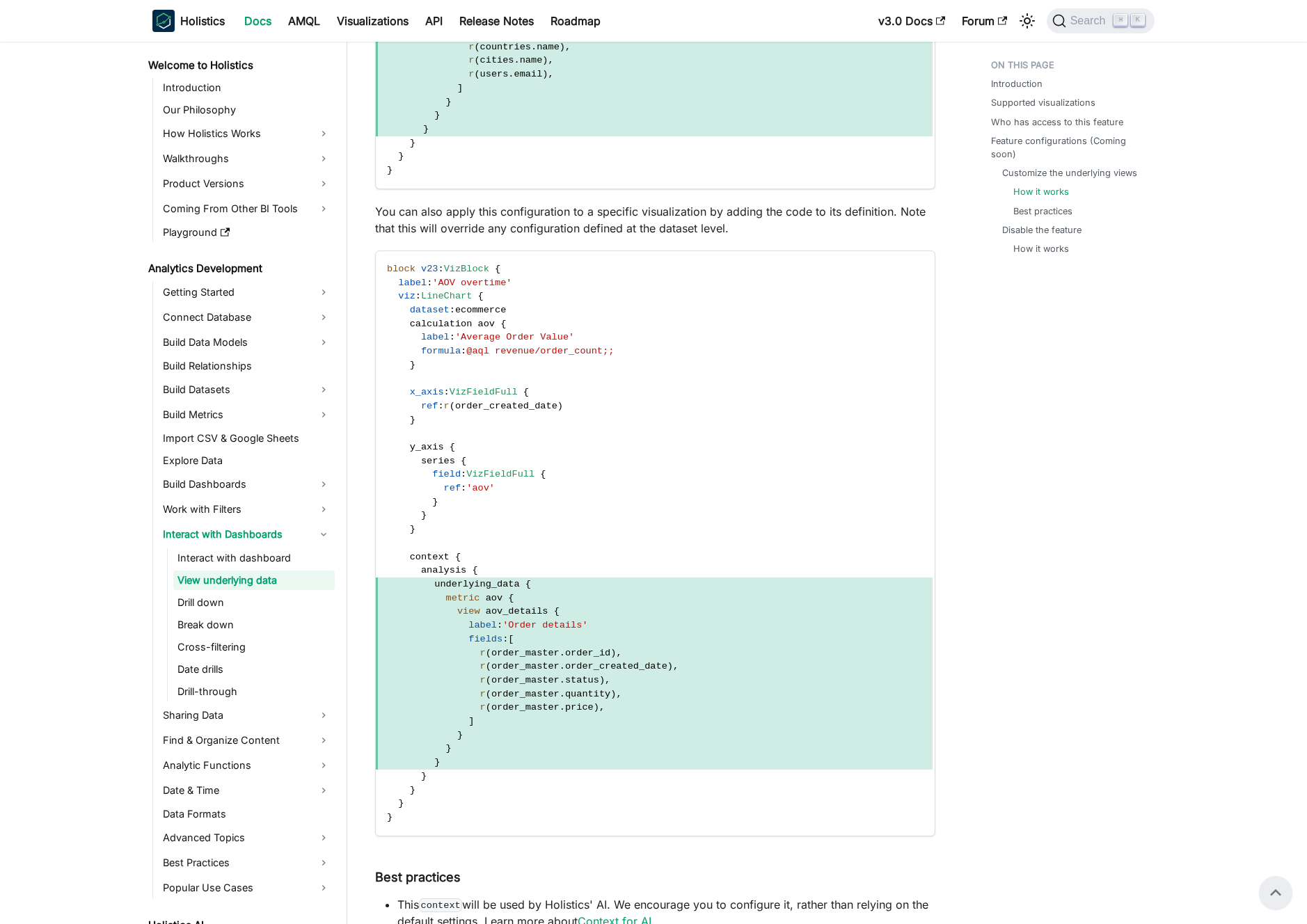
scroll to position [2126, 0]
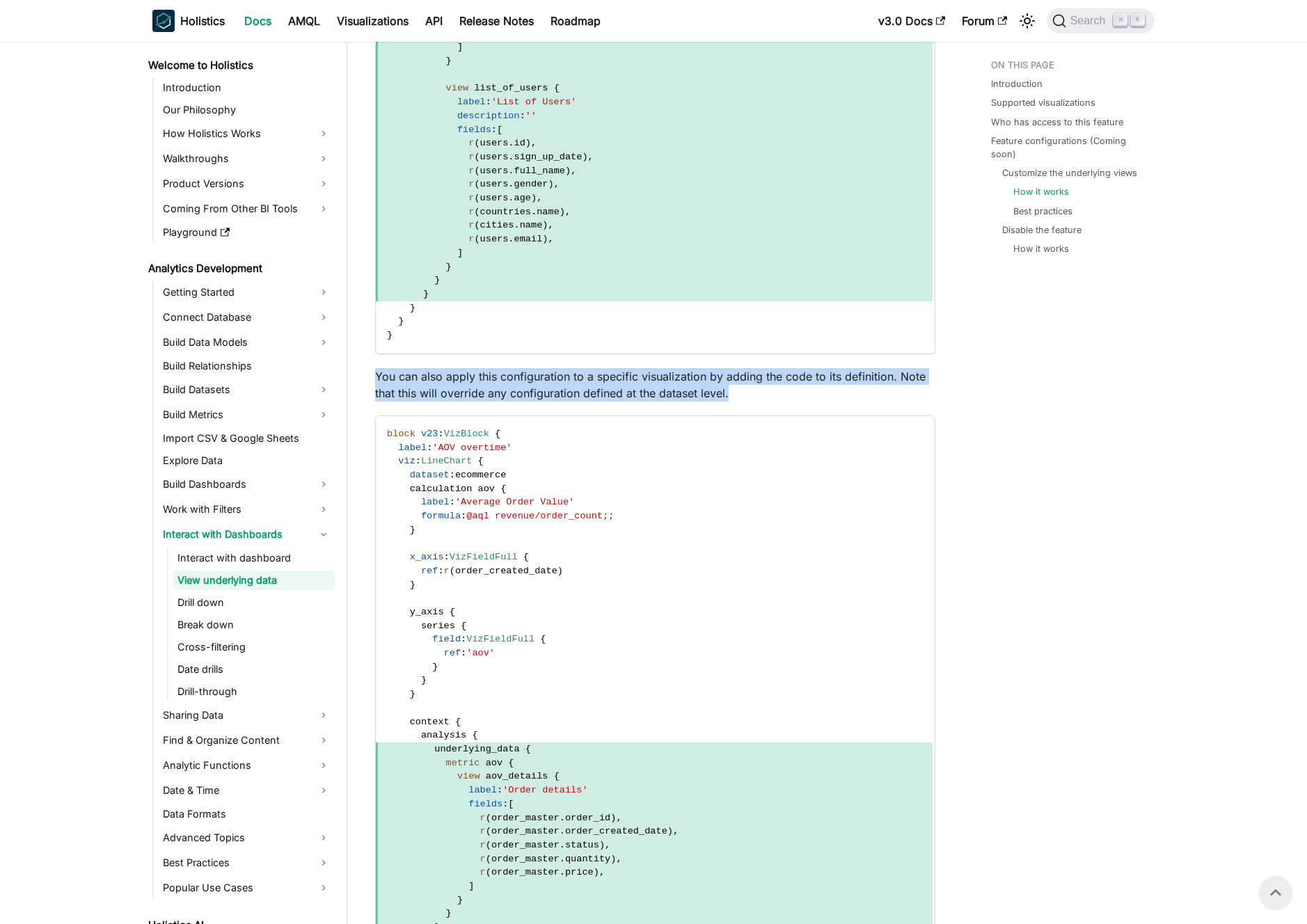
drag, startPoint x: 375, startPoint y: 373, endPoint x: 744, endPoint y: 392, distance: 369.5
click at [744, 392] on p "You can also apply this configuration to a specific visualization by adding the…" at bounding box center [655, 385] width 561 height 34
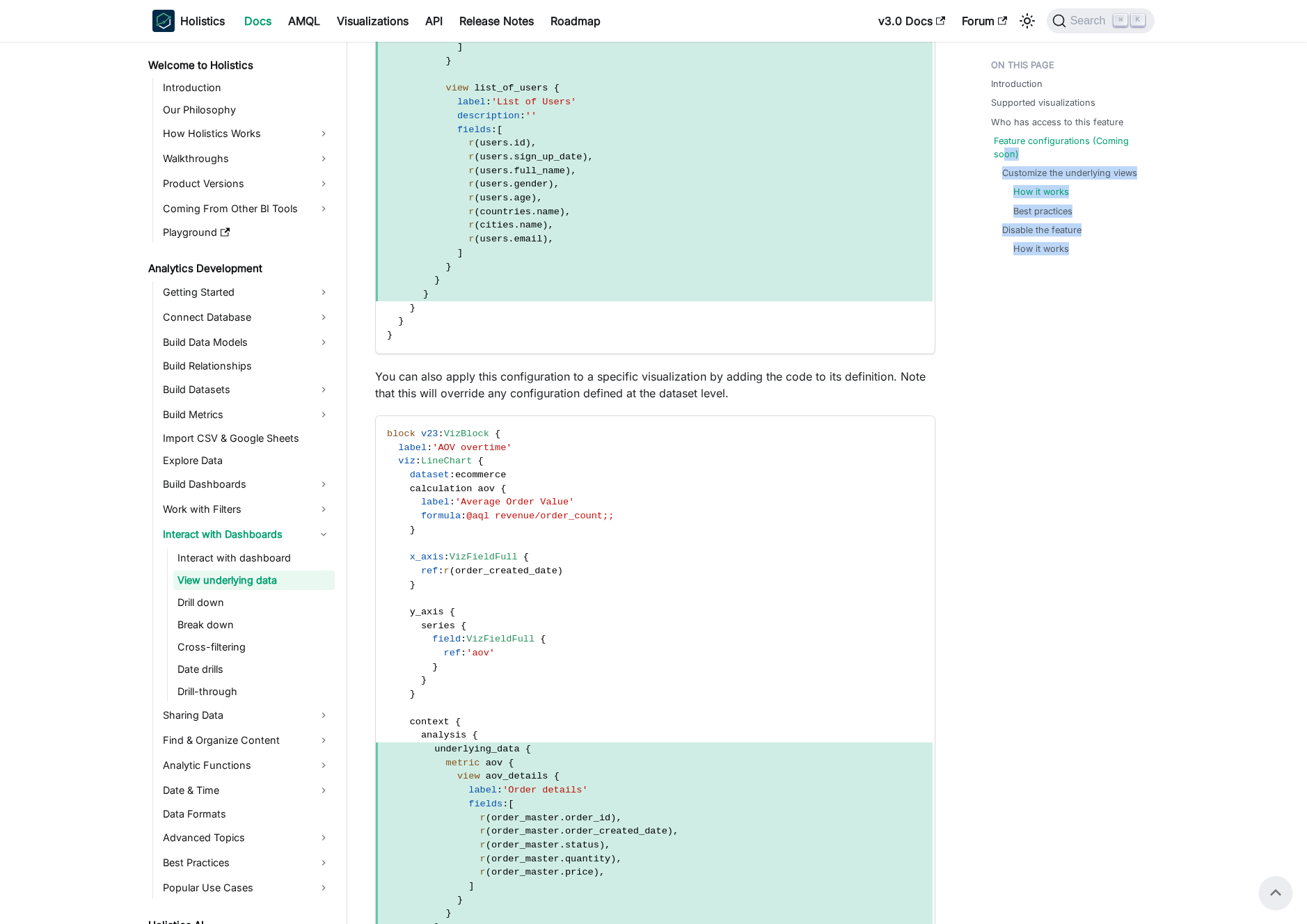
drag, startPoint x: 974, startPoint y: 142, endPoint x: 998, endPoint y: 152, distance: 26.0
click at [1004, 150] on div "Introduction Supported visualizations Who has access to this feature Feature co…" at bounding box center [1066, 131] width 205 height 4406
click at [975, 156] on div "Introduction Supported visualizations Who has access to this feature Feature co…" at bounding box center [1066, 131] width 205 height 4406
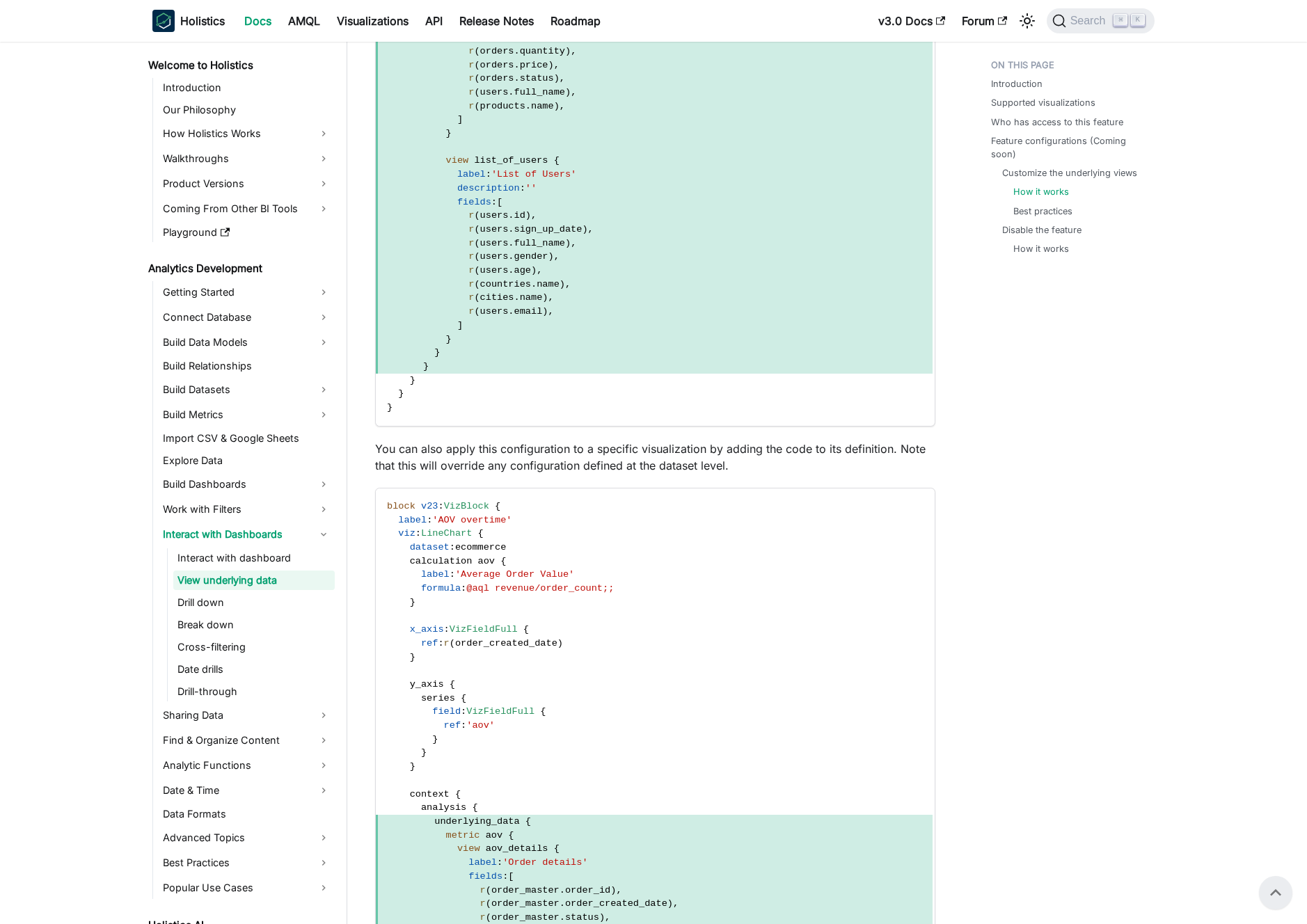
scroll to position [2050, 0]
drag, startPoint x: 1004, startPoint y: 212, endPoint x: 1095, endPoint y: 208, distance: 91.1
click at [1094, 207] on ul "How it works Best practices" at bounding box center [1071, 201] width 138 height 32
click at [1101, 208] on li "Best practices" at bounding box center [1074, 211] width 121 height 13
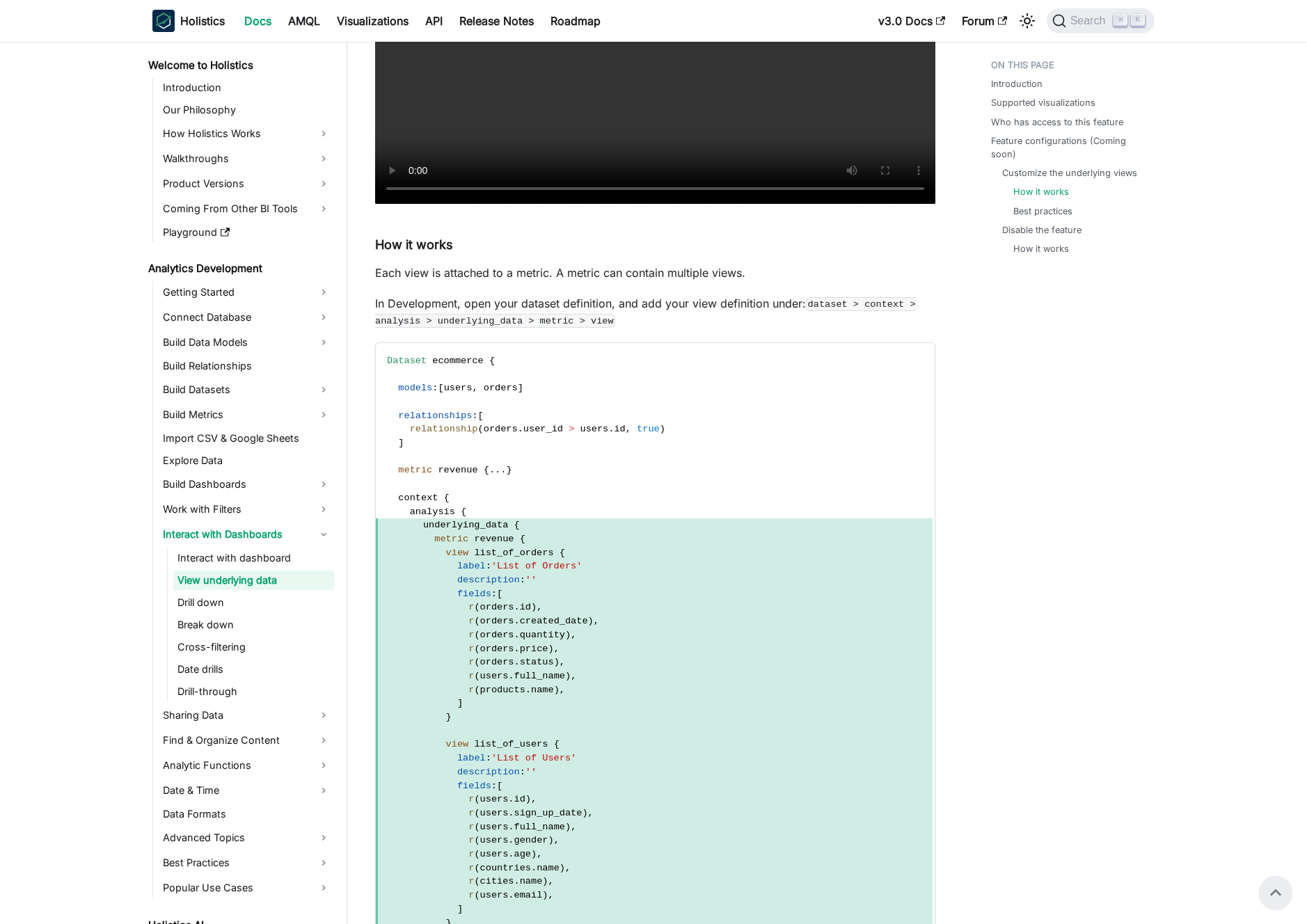
scroll to position [1468, 0]
click at [707, 272] on p "Each view is attached to a metric. A metric can contain multiple views." at bounding box center [655, 275] width 561 height 17
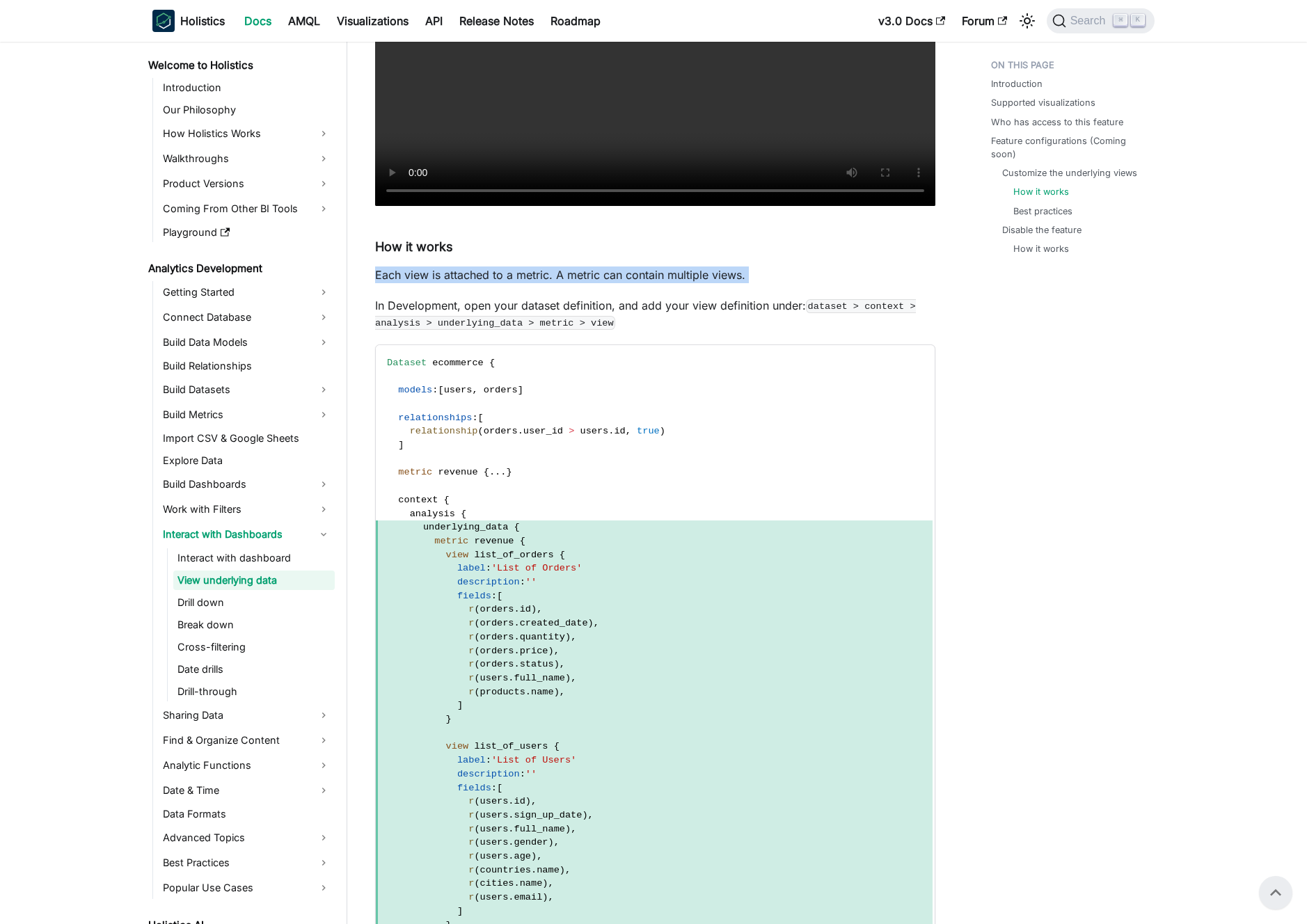
click at [707, 272] on p "Each view is attached to a metric. A metric can contain multiple views." at bounding box center [655, 275] width 561 height 17
click at [694, 272] on p "Each view is attached to a metric. A metric can contain multiple views." at bounding box center [655, 275] width 561 height 17
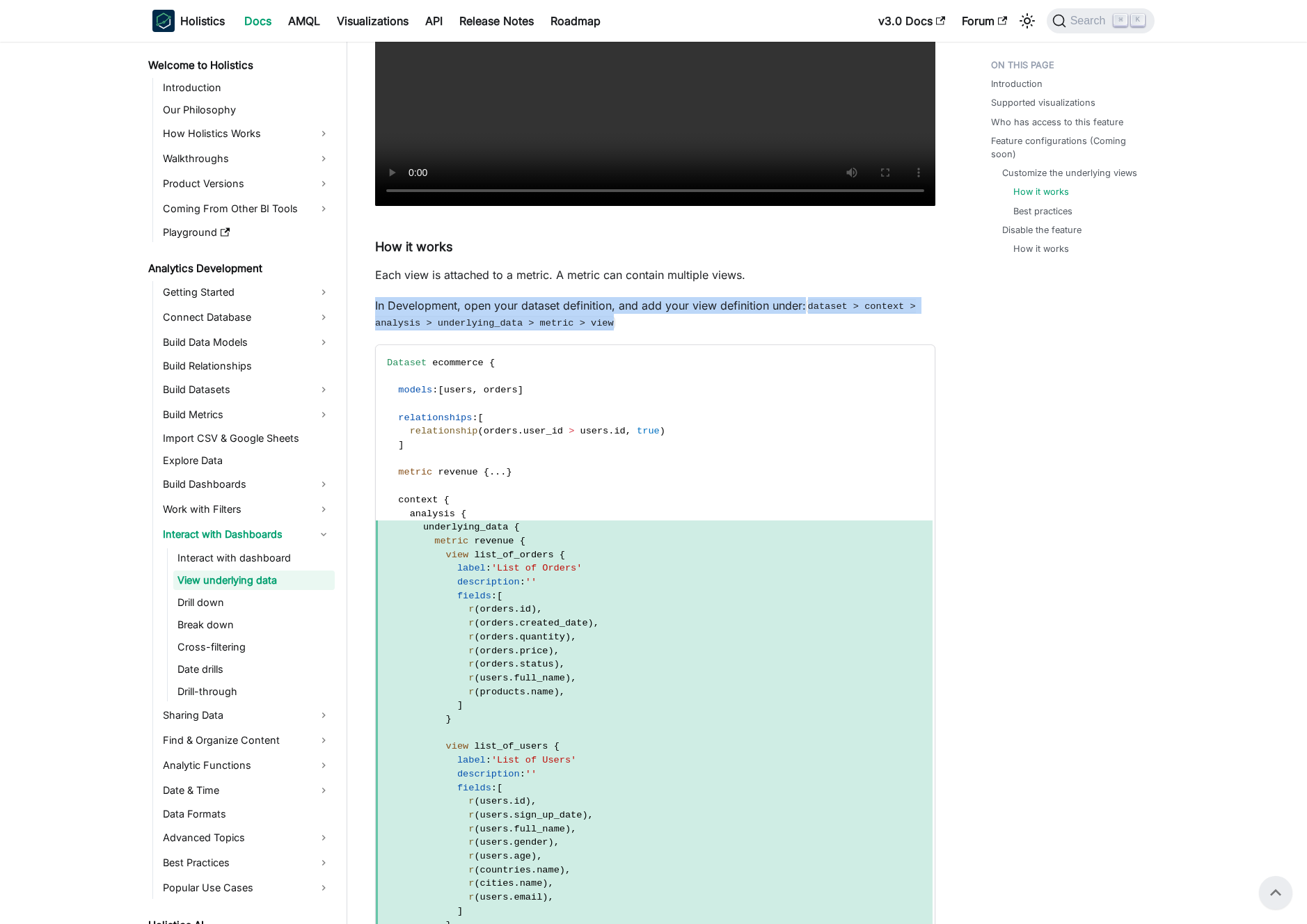
drag, startPoint x: 713, startPoint y: 291, endPoint x: 726, endPoint y: 325, distance: 36.4
click at [726, 325] on div "View underlying data BETA FEATURE This is a Beta feature. The documentation and…" at bounding box center [655, 741] width 561 height 4252
click at [726, 325] on p "In Development, open your dataset definition, and add your view definition unde…" at bounding box center [655, 314] width 561 height 34
drag, startPoint x: 726, startPoint y: 325, endPoint x: 747, endPoint y: 297, distance: 35.0
click at [747, 297] on p "In Development, open your dataset definition, and add your view definition unde…" at bounding box center [655, 314] width 561 height 34
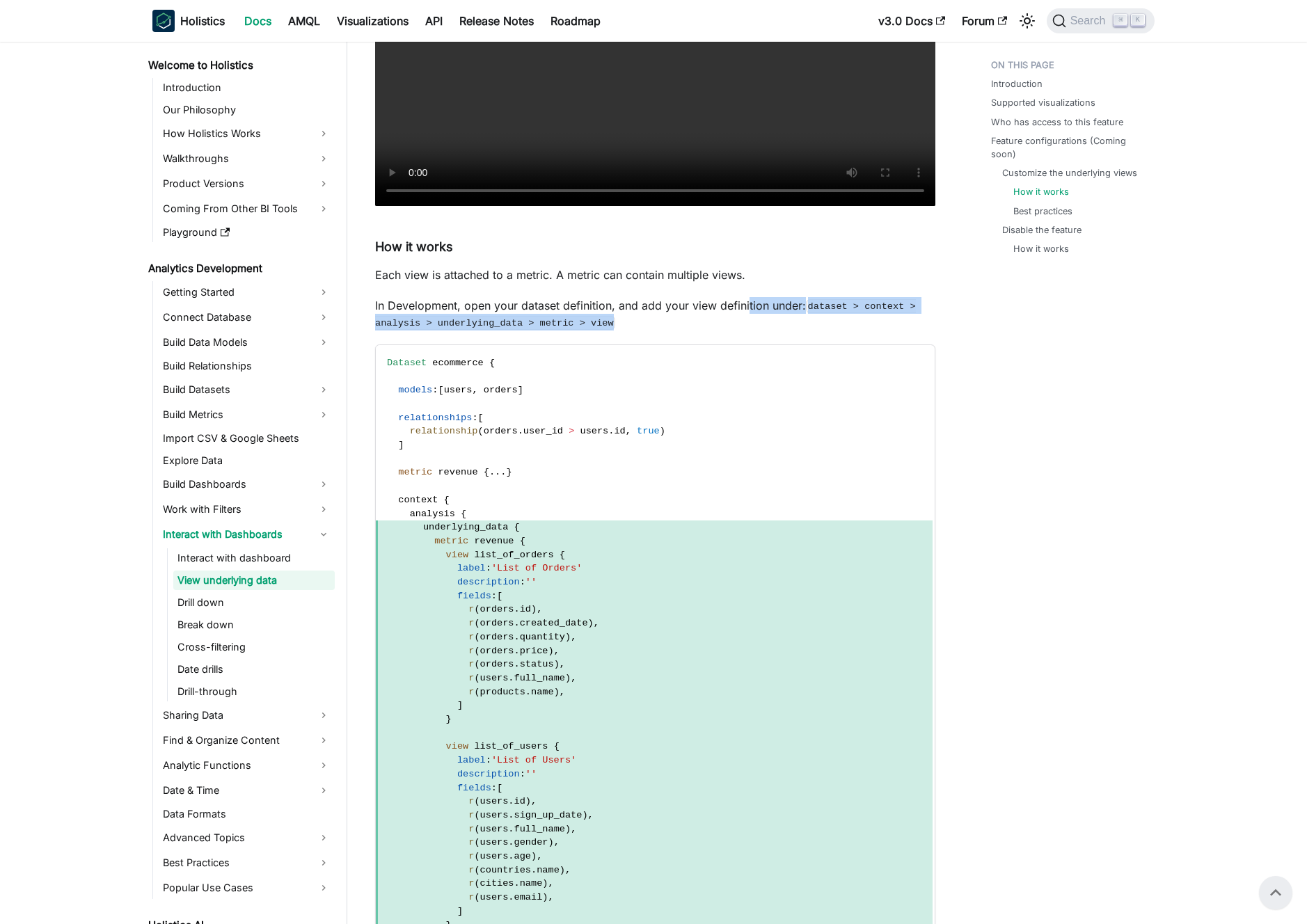
click at [747, 297] on p "In Development, open your dataset definition, and add your view definition unde…" at bounding box center [655, 314] width 561 height 34
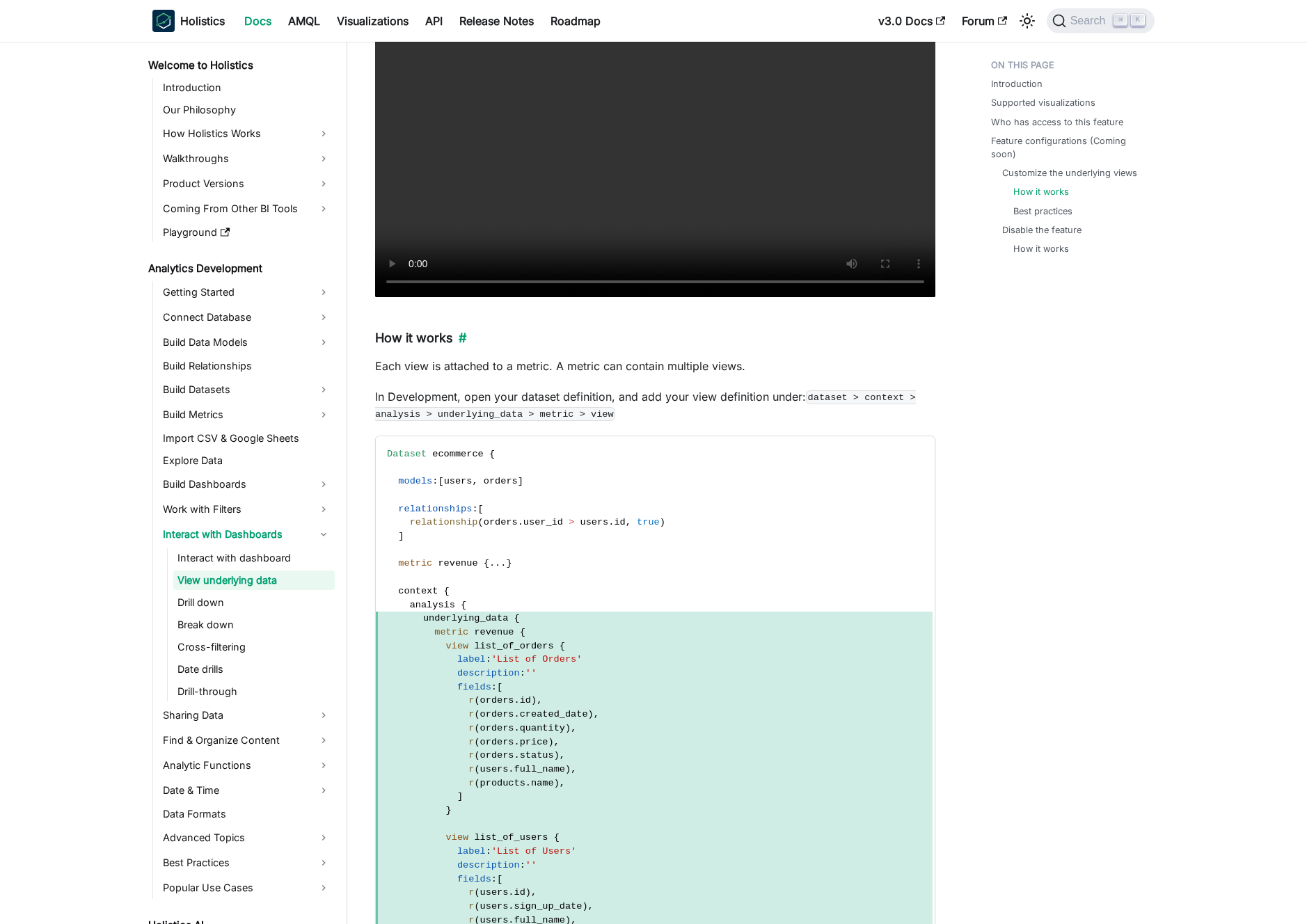
scroll to position [1443, 0]
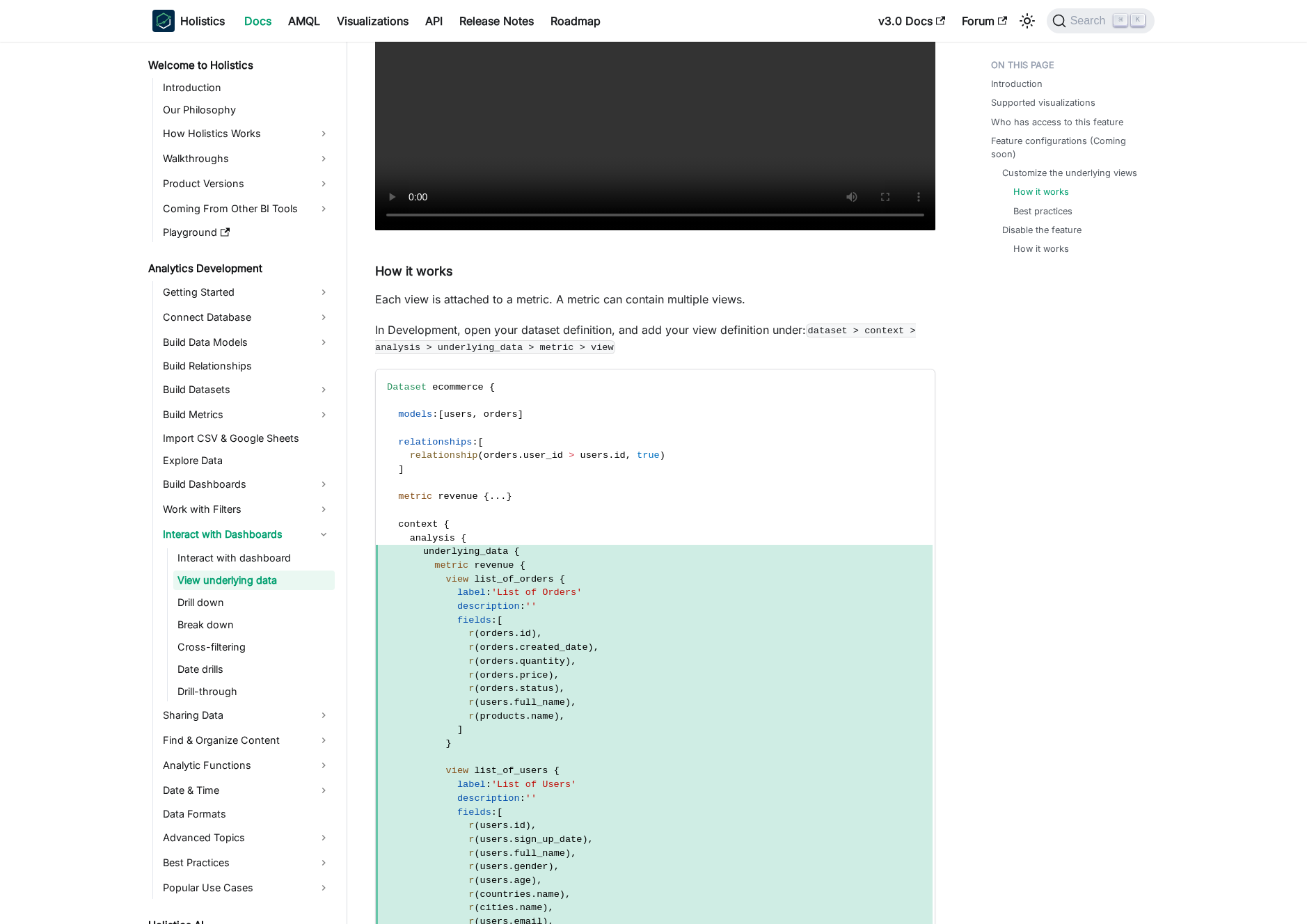
click at [632, 333] on p "In Development, open your dataset definition, and add your view definition unde…" at bounding box center [655, 338] width 561 height 34
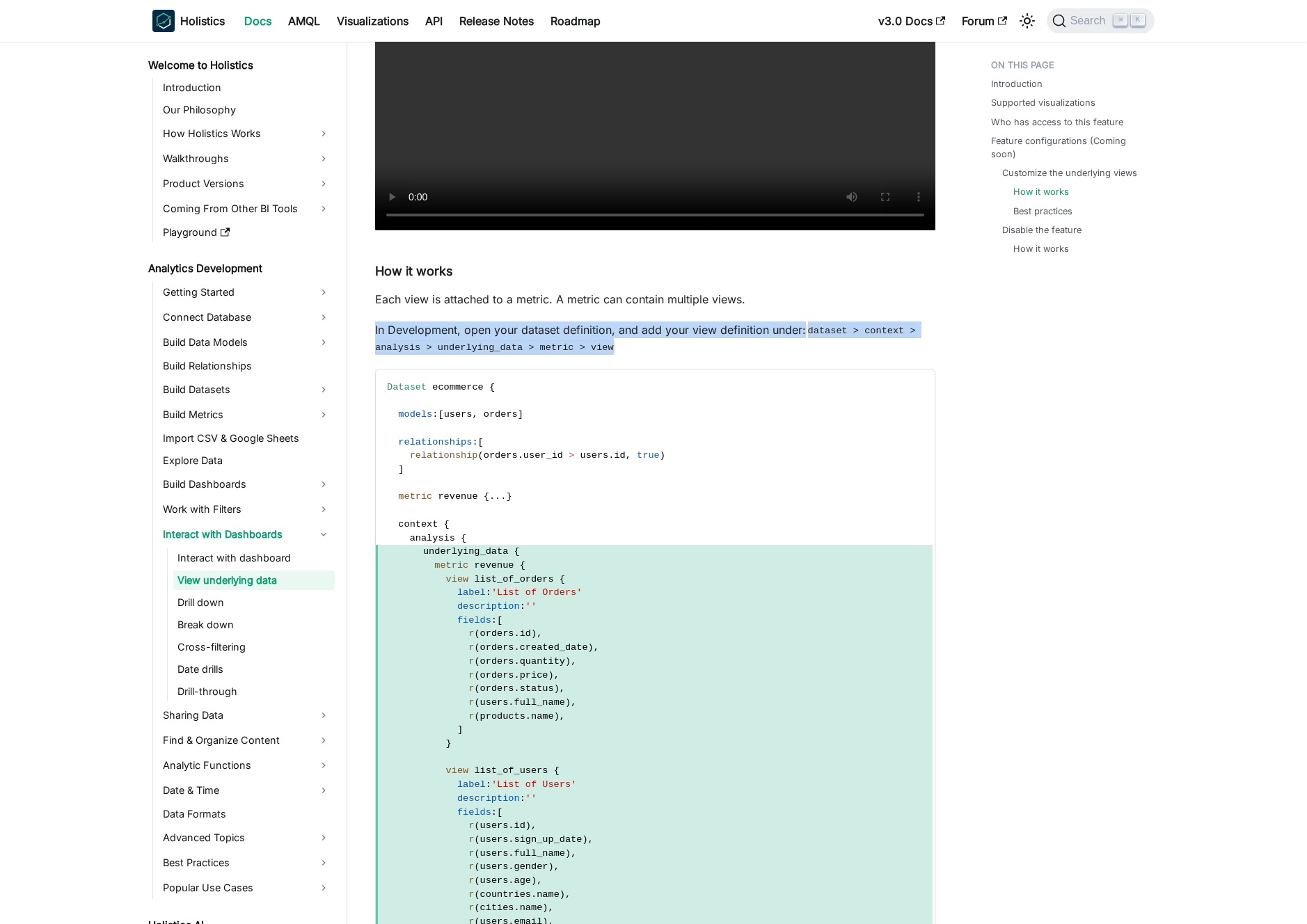
click at [632, 333] on p "In Development, open your dataset definition, and add your view definition unde…" at bounding box center [655, 338] width 561 height 34
click at [645, 330] on p "In Development, open your dataset definition, and add your view definition unde…" at bounding box center [655, 338] width 561 height 34
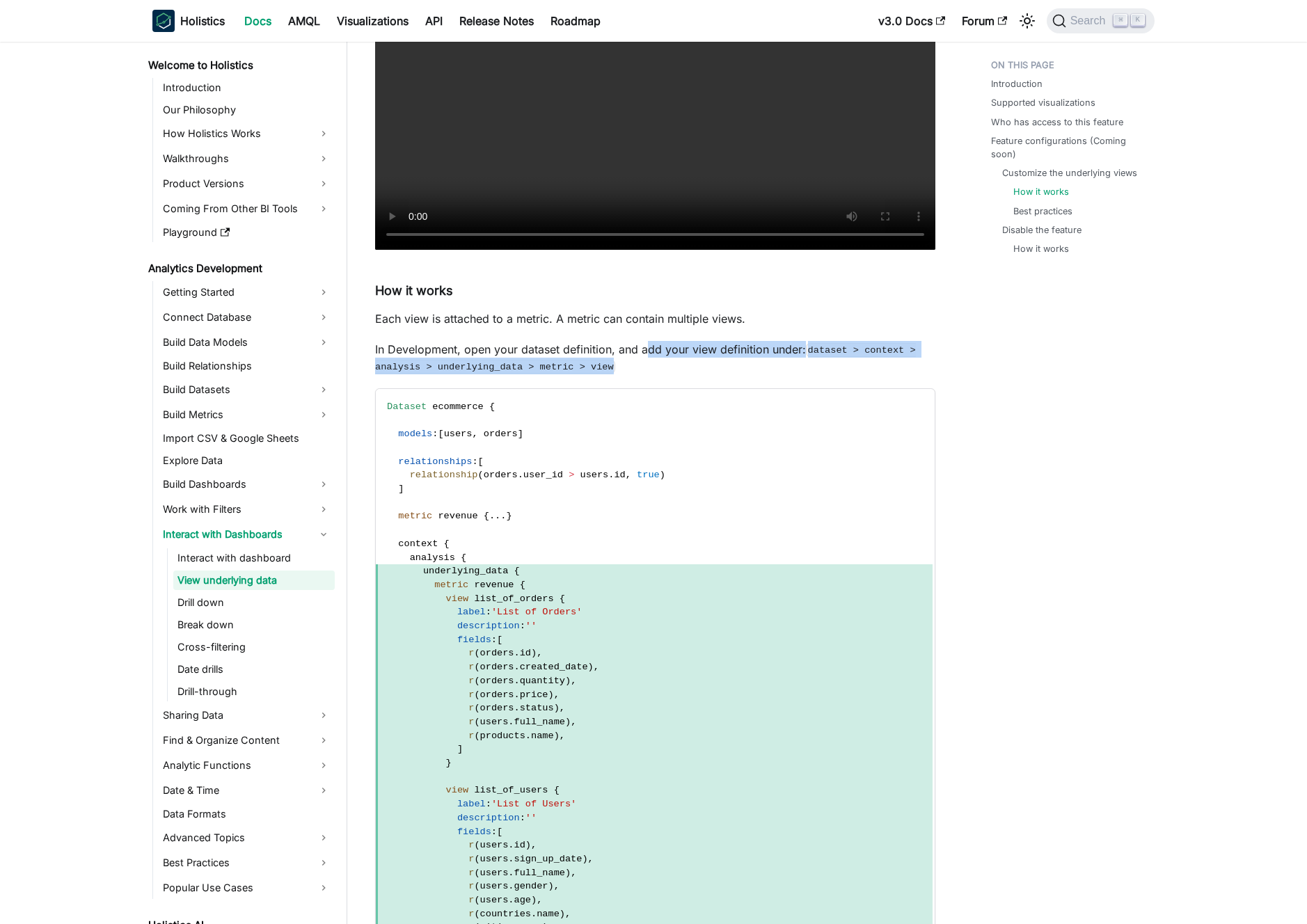
scroll to position [1426, 0]
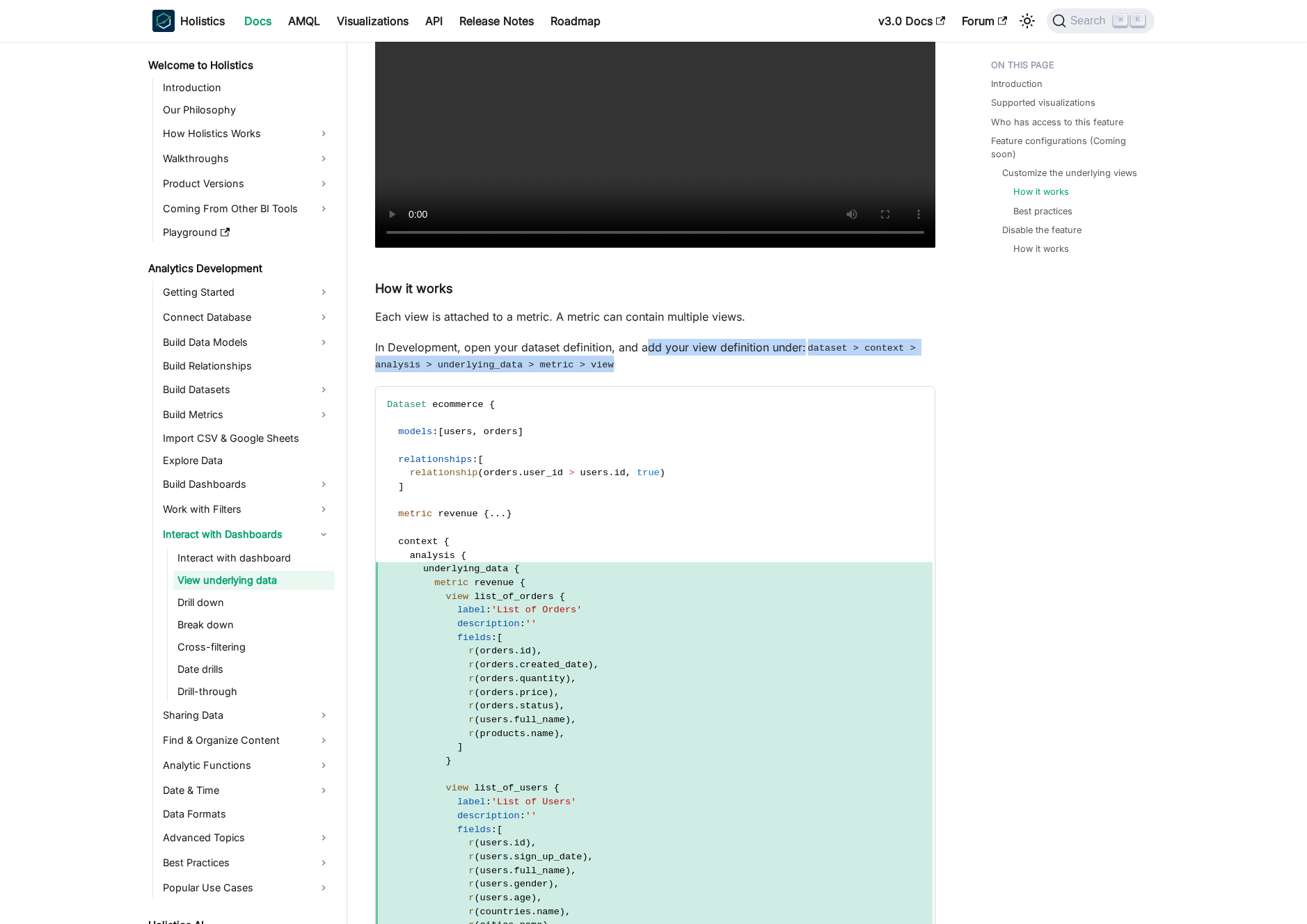
click at [626, 363] on p "In Development, open your dataset definition, and add your view definition unde…" at bounding box center [655, 356] width 561 height 34
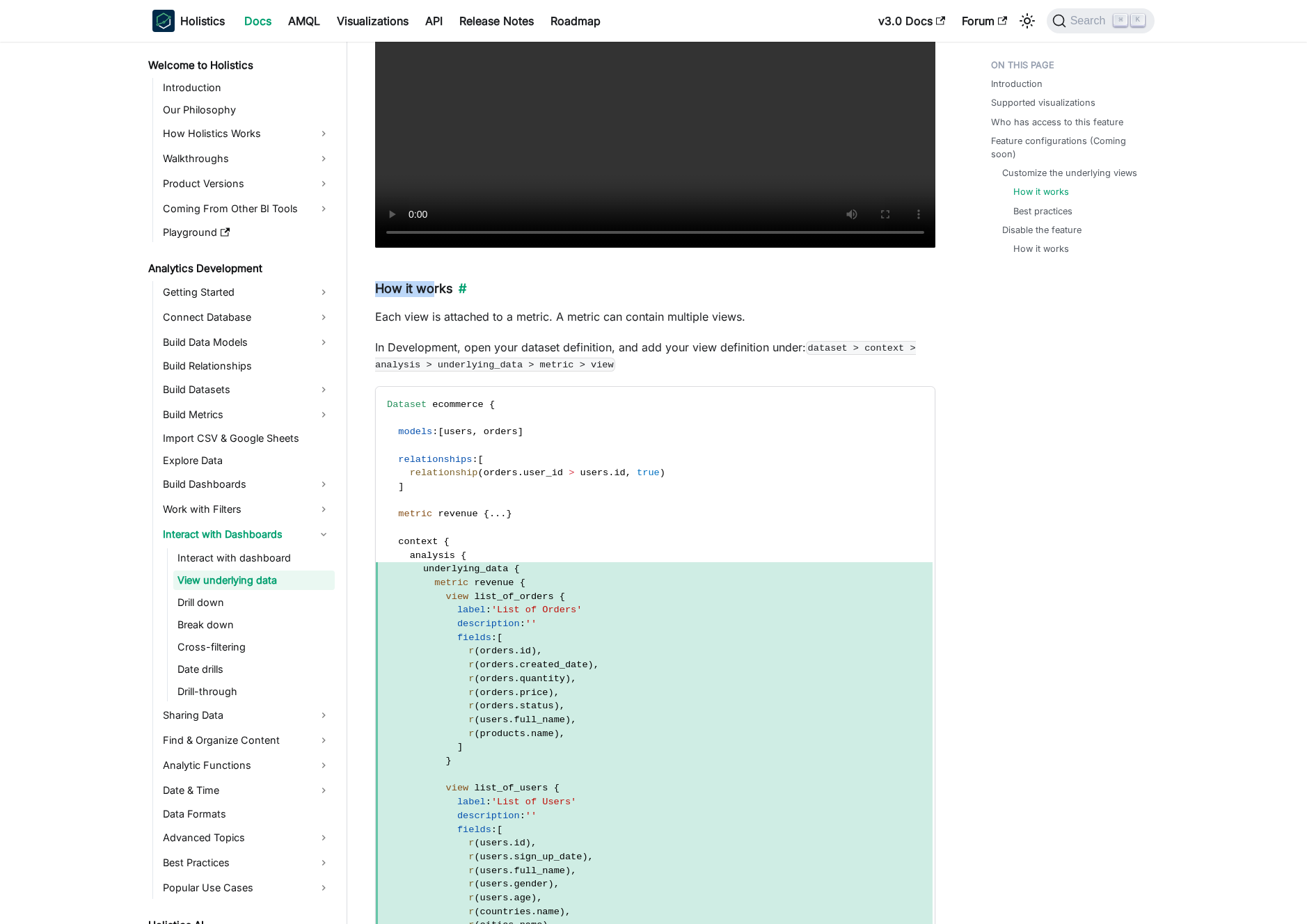
drag, startPoint x: 383, startPoint y: 287, endPoint x: 434, endPoint y: 283, distance: 51.2
click at [434, 283] on h4 "How it works ​" at bounding box center [655, 289] width 561 height 16
drag, startPoint x: 442, startPoint y: 316, endPoint x: 414, endPoint y: 318, distance: 28.1
click at [442, 316] on p "Each view is attached to a metric. A metric can contain multiple views." at bounding box center [655, 317] width 561 height 17
drag, startPoint x: 406, startPoint y: 316, endPoint x: 763, endPoint y: 315, distance: 357.0
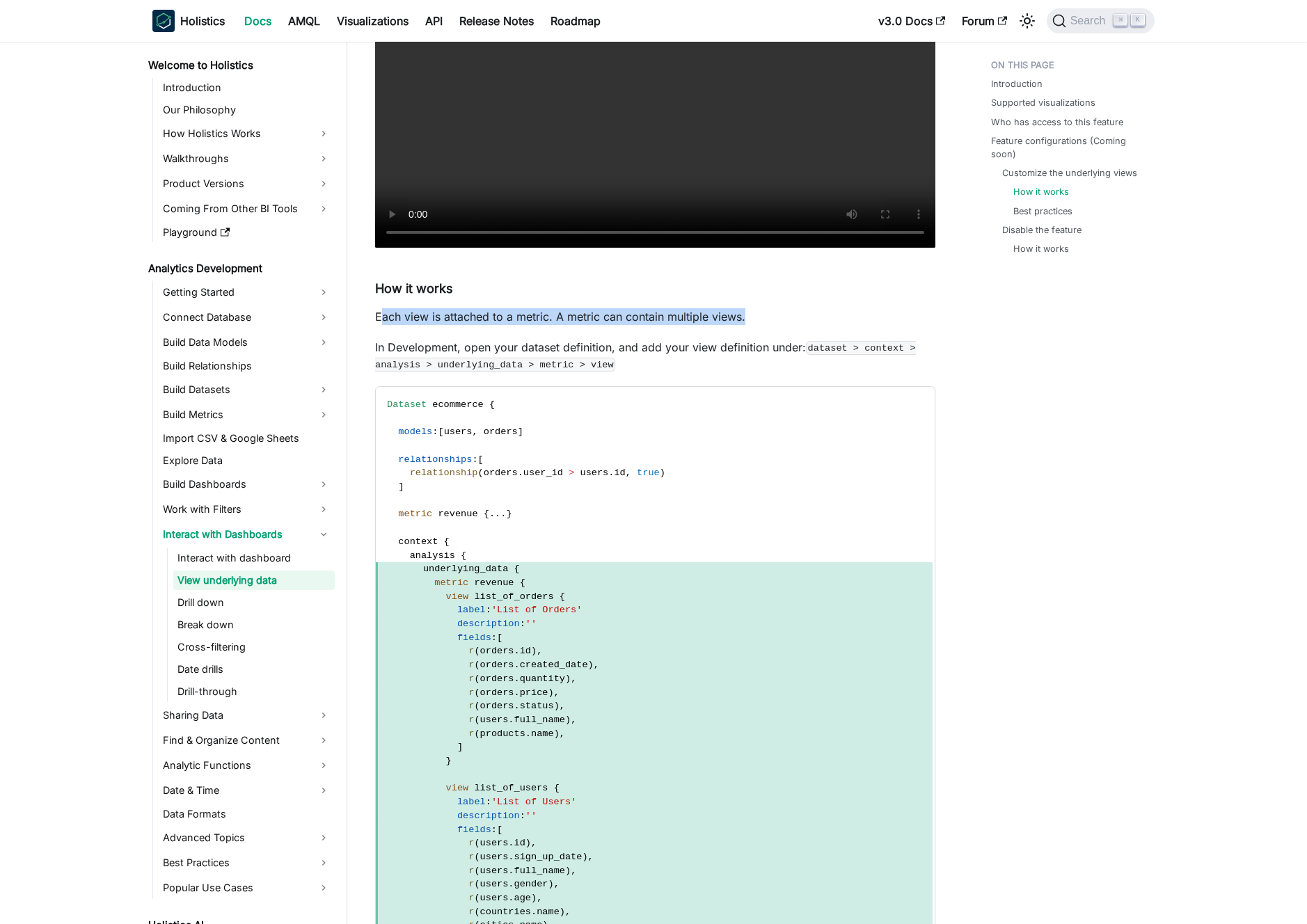
click at [760, 315] on p "Each view is attached to a metric. A metric can contain multiple views." at bounding box center [655, 317] width 561 height 17
drag, startPoint x: 765, startPoint y: 315, endPoint x: 779, endPoint y: 315, distance: 14.0
click at [765, 315] on p "Each view is attached to a metric. A metric can contain multiple views." at bounding box center [655, 317] width 561 height 17
drag, startPoint x: 779, startPoint y: 315, endPoint x: 482, endPoint y: 286, distance: 298.4
click at [380, 282] on div "View underlying data BETA FEATURE This is a Beta feature. The documentation and…" at bounding box center [655, 782] width 561 height 4252
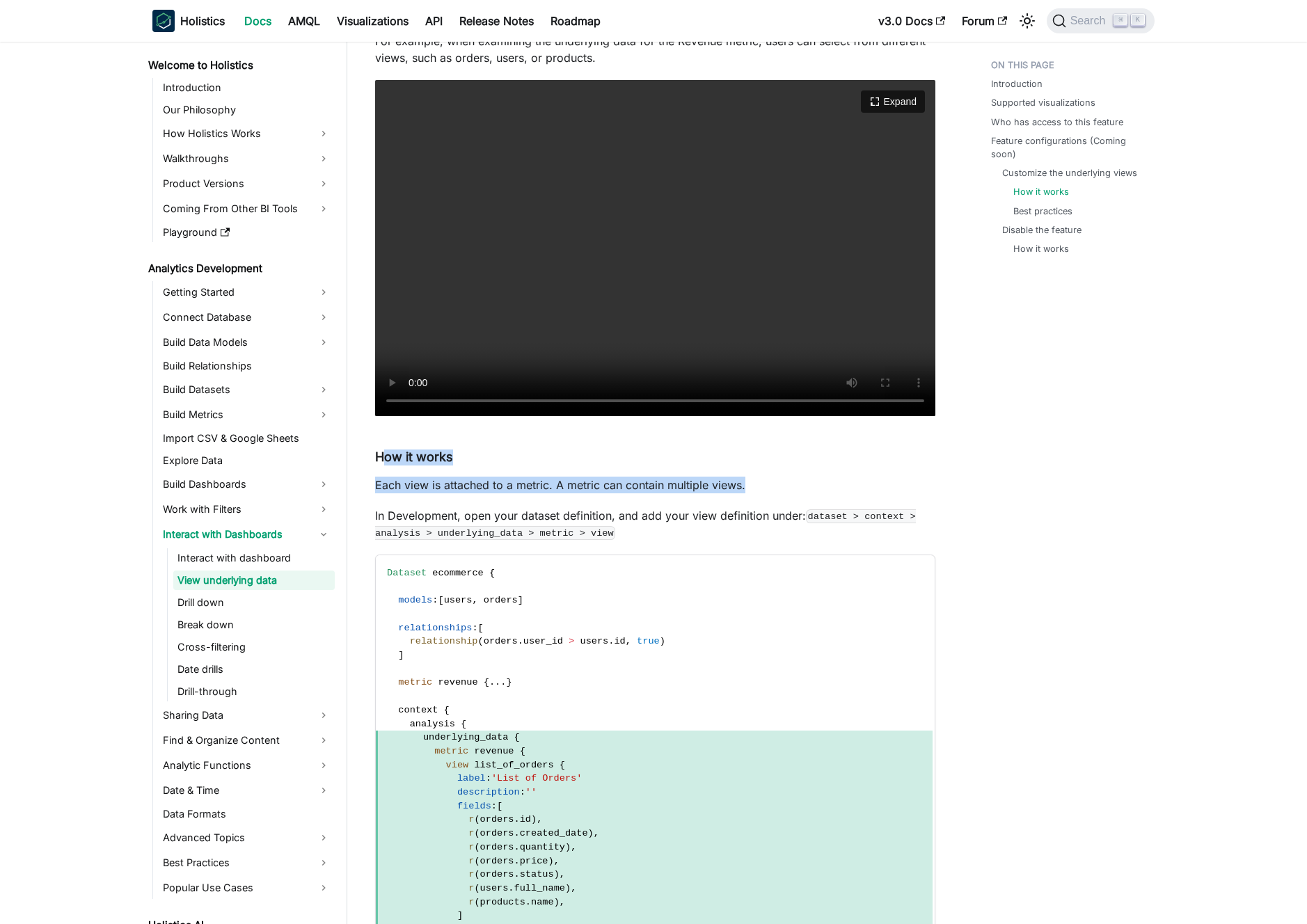
scroll to position [1404, 0]
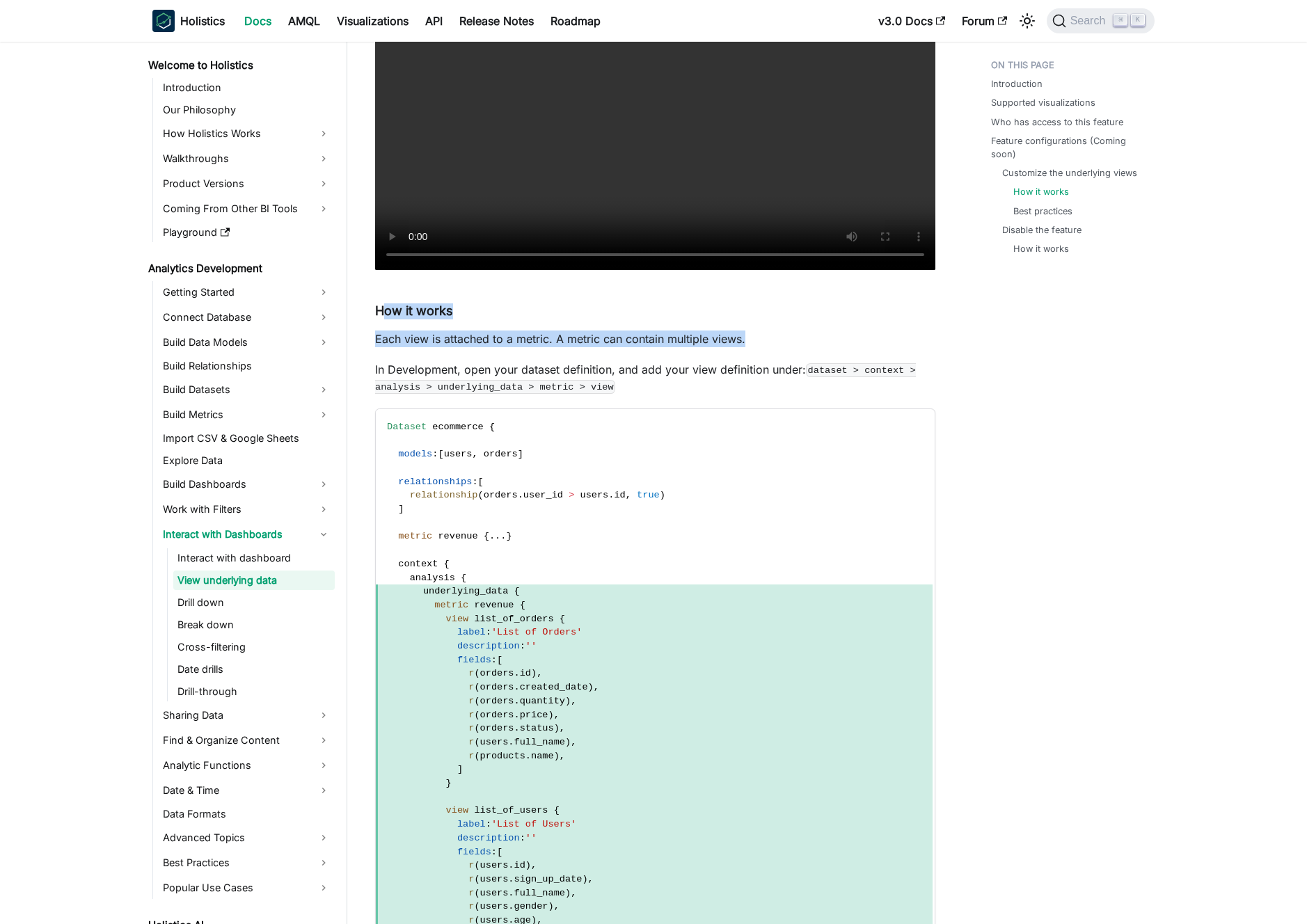
drag, startPoint x: 584, startPoint y: 332, endPoint x: 595, endPoint y: 326, distance: 12.5
click at [585, 331] on p "Each view is attached to a metric. A metric can contain multiple views." at bounding box center [655, 339] width 561 height 17
drag, startPoint x: 376, startPoint y: 309, endPoint x: 451, endPoint y: 309, distance: 75.0
click at [451, 309] on article "Analytics Development Interact with Dashboards View underlying data On this pag…" at bounding box center [655, 790] width 583 height 4282
drag, startPoint x: 374, startPoint y: 341, endPoint x: 769, endPoint y: 344, distance: 395.0
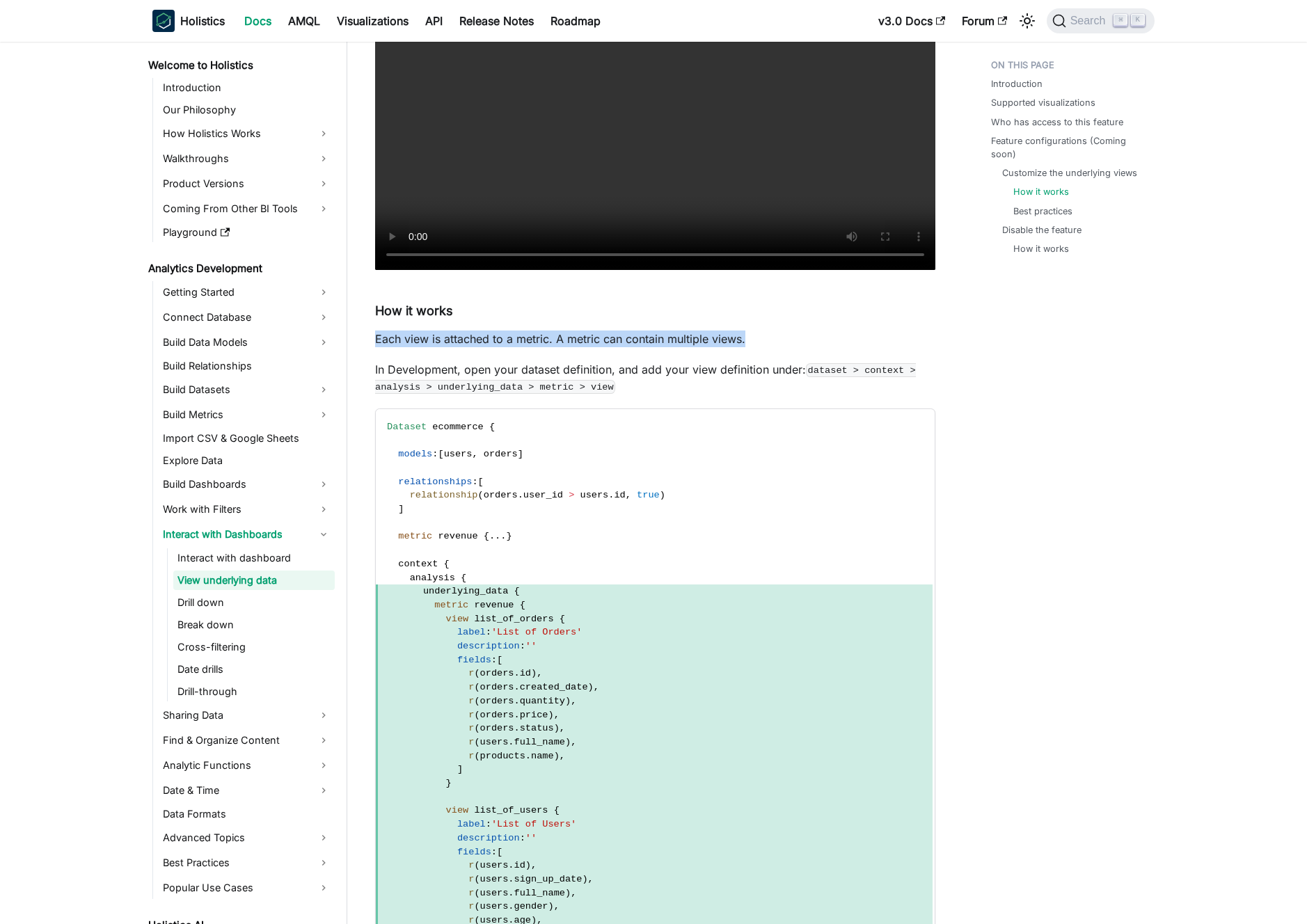
click at [769, 344] on p "Each view is attached to a metric. A metric can contain multiple views." at bounding box center [655, 339] width 561 height 17
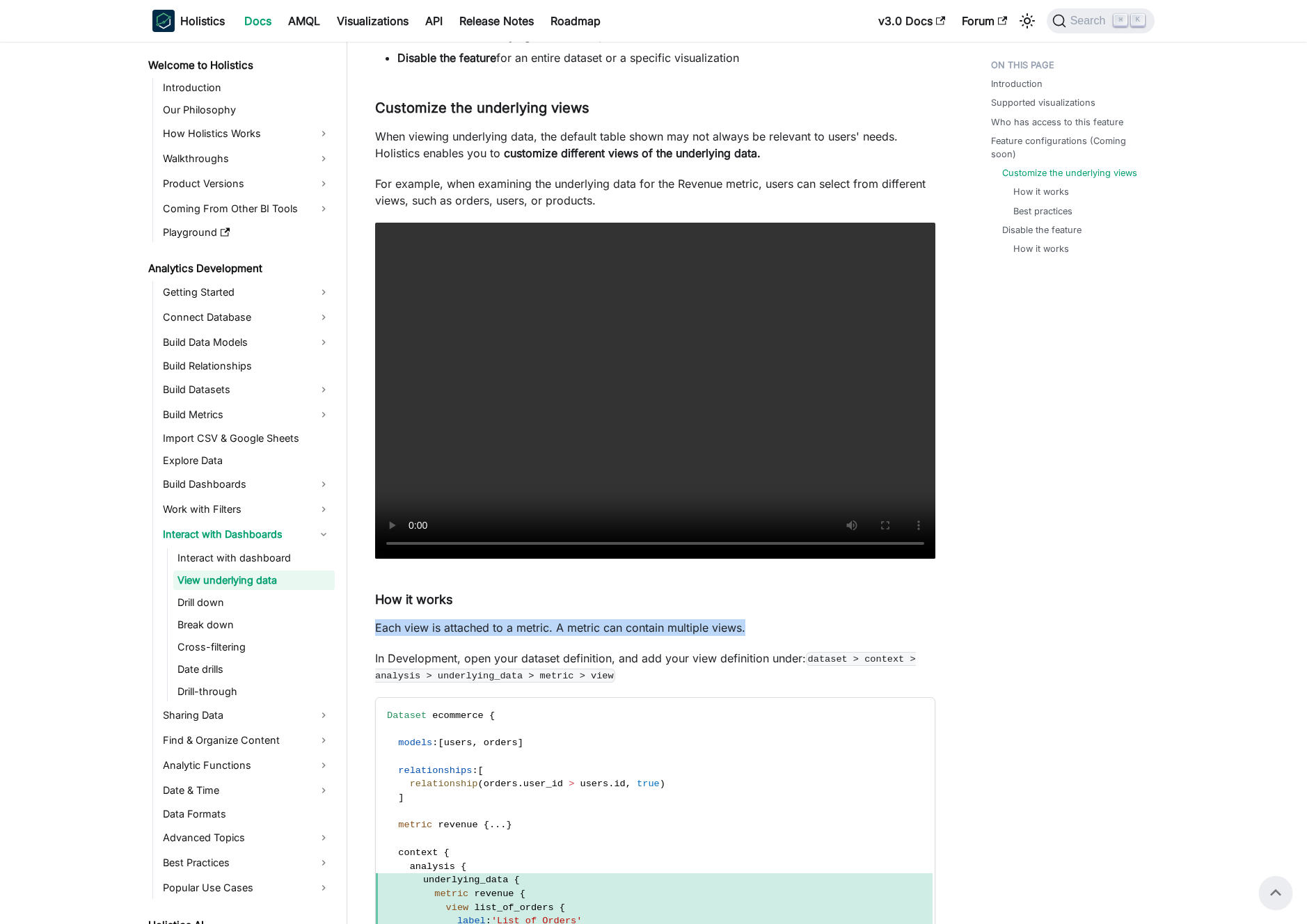
scroll to position [1058, 0]
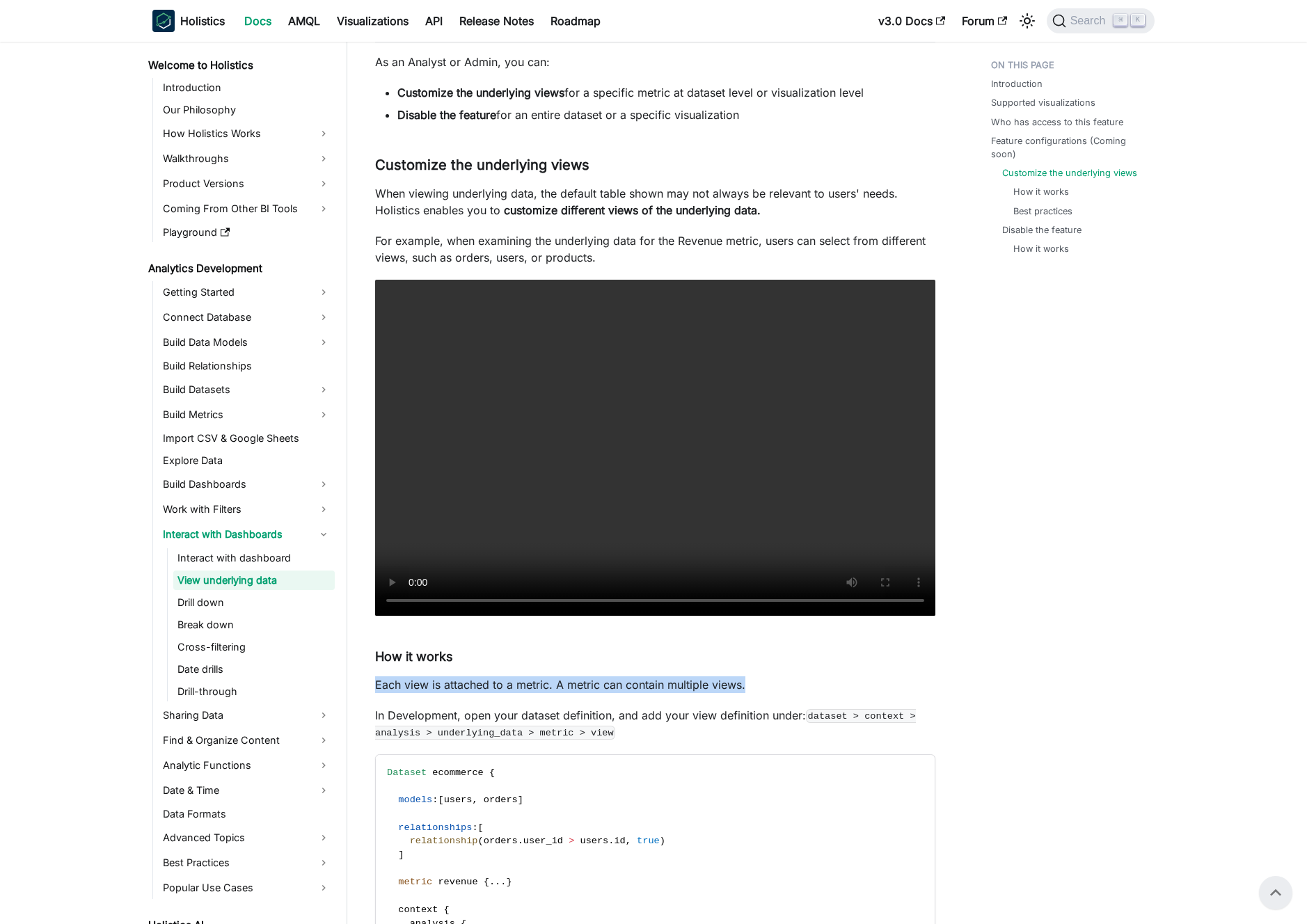
click at [504, 687] on p "Each view is attached to a metric. A metric can contain multiple views." at bounding box center [655, 685] width 561 height 17
click at [409, 655] on h4 "How it works ​" at bounding box center [655, 657] width 561 height 16
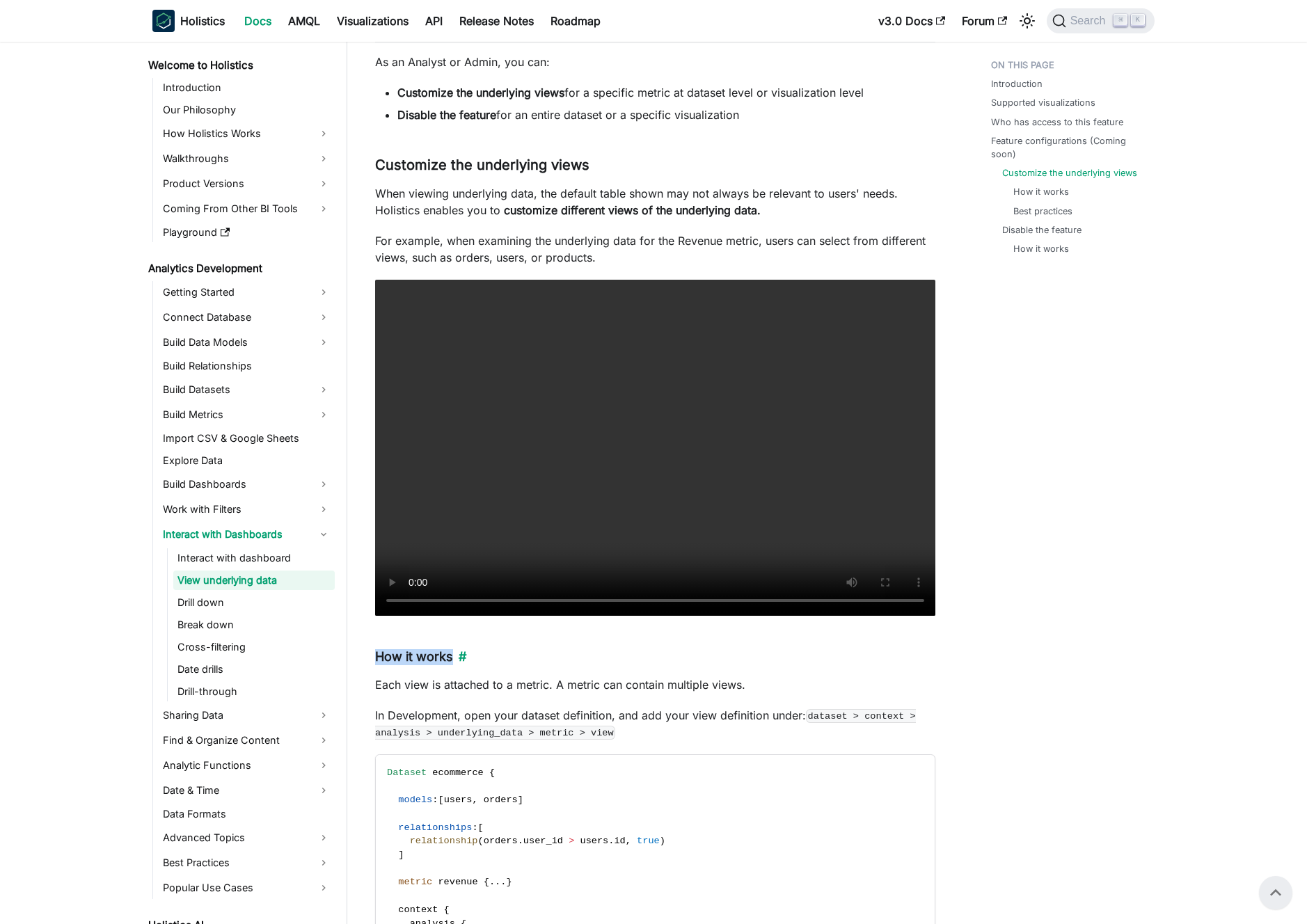
click at [410, 654] on h4 "How it works ​" at bounding box center [655, 657] width 561 height 16
click at [422, 654] on h4 "How it works ​" at bounding box center [655, 657] width 561 height 16
click at [425, 653] on h4 "How it works ​" at bounding box center [655, 657] width 561 height 16
drag, startPoint x: 425, startPoint y: 653, endPoint x: 393, endPoint y: 654, distance: 32.0
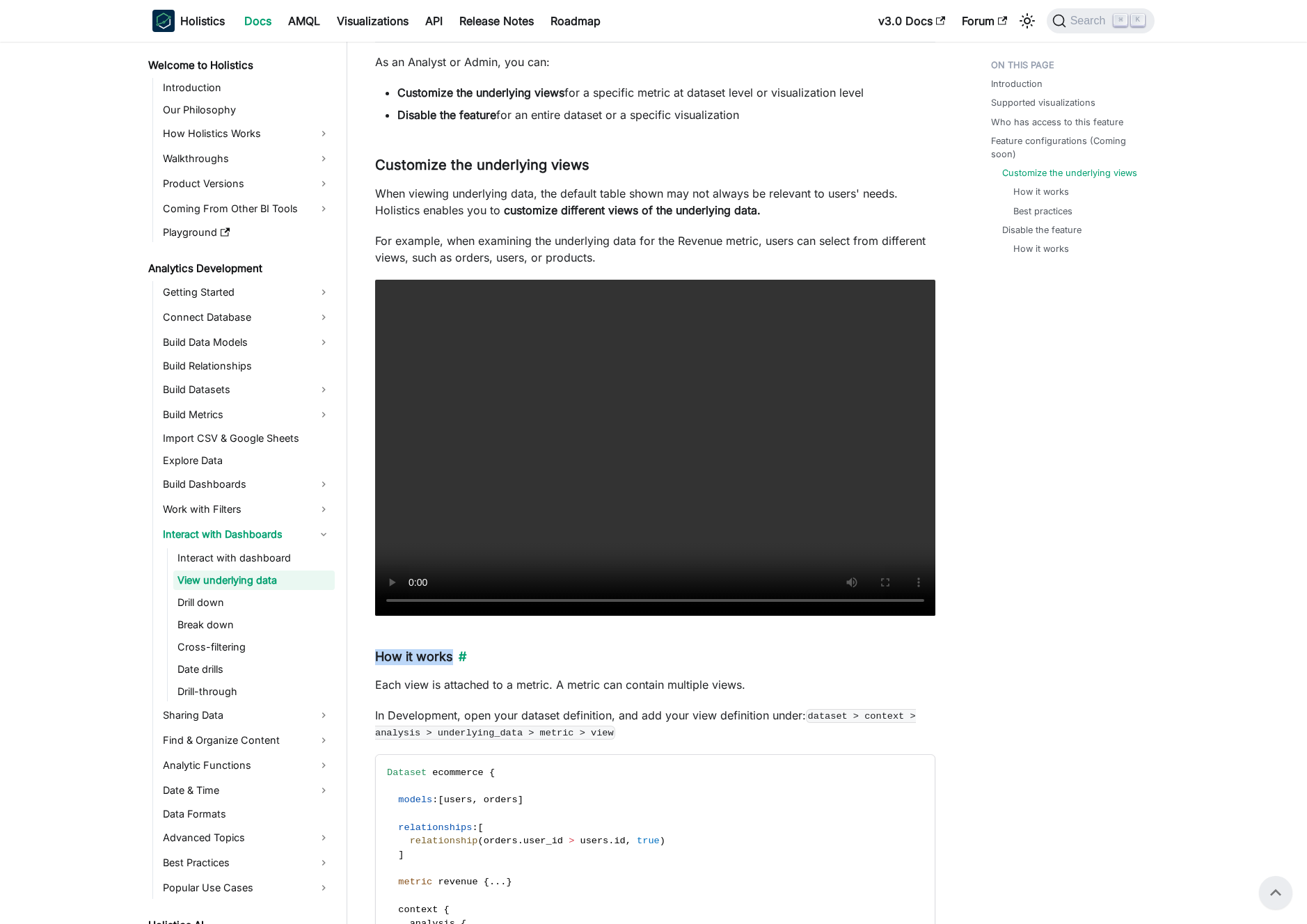
click at [398, 655] on h4 "How it works ​" at bounding box center [655, 657] width 561 height 16
click at [393, 654] on h4 "How it works ​" at bounding box center [655, 657] width 561 height 16
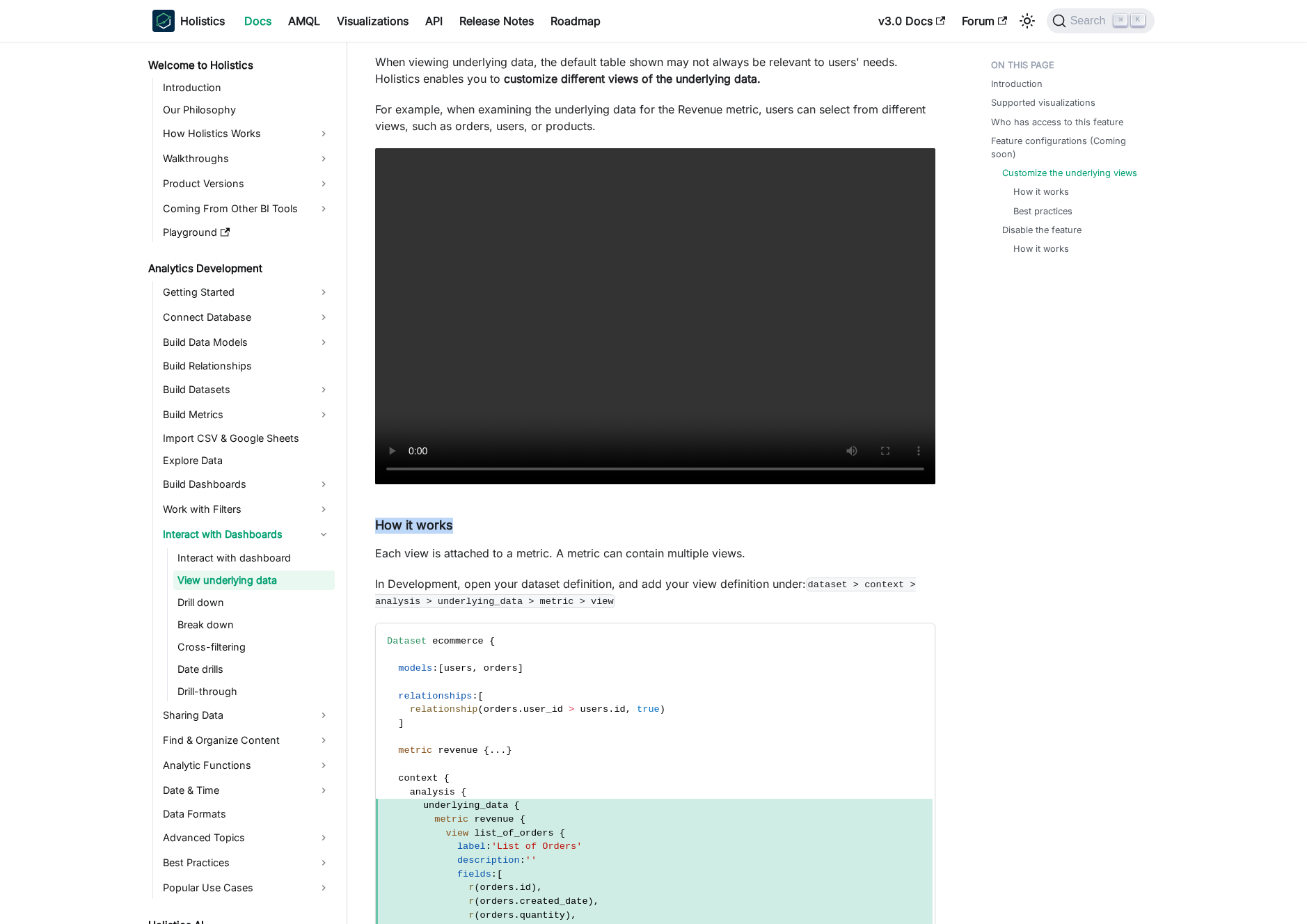
scroll to position [1190, 0]
click at [393, 525] on h4 "How it works ​" at bounding box center [655, 525] width 561 height 16
drag, startPoint x: 393, startPoint y: 525, endPoint x: 427, endPoint y: 522, distance: 34.1
click at [427, 522] on h4 "How it works ​" at bounding box center [655, 525] width 561 height 16
click at [600, 528] on h4 "How it works ​" at bounding box center [655, 525] width 561 height 16
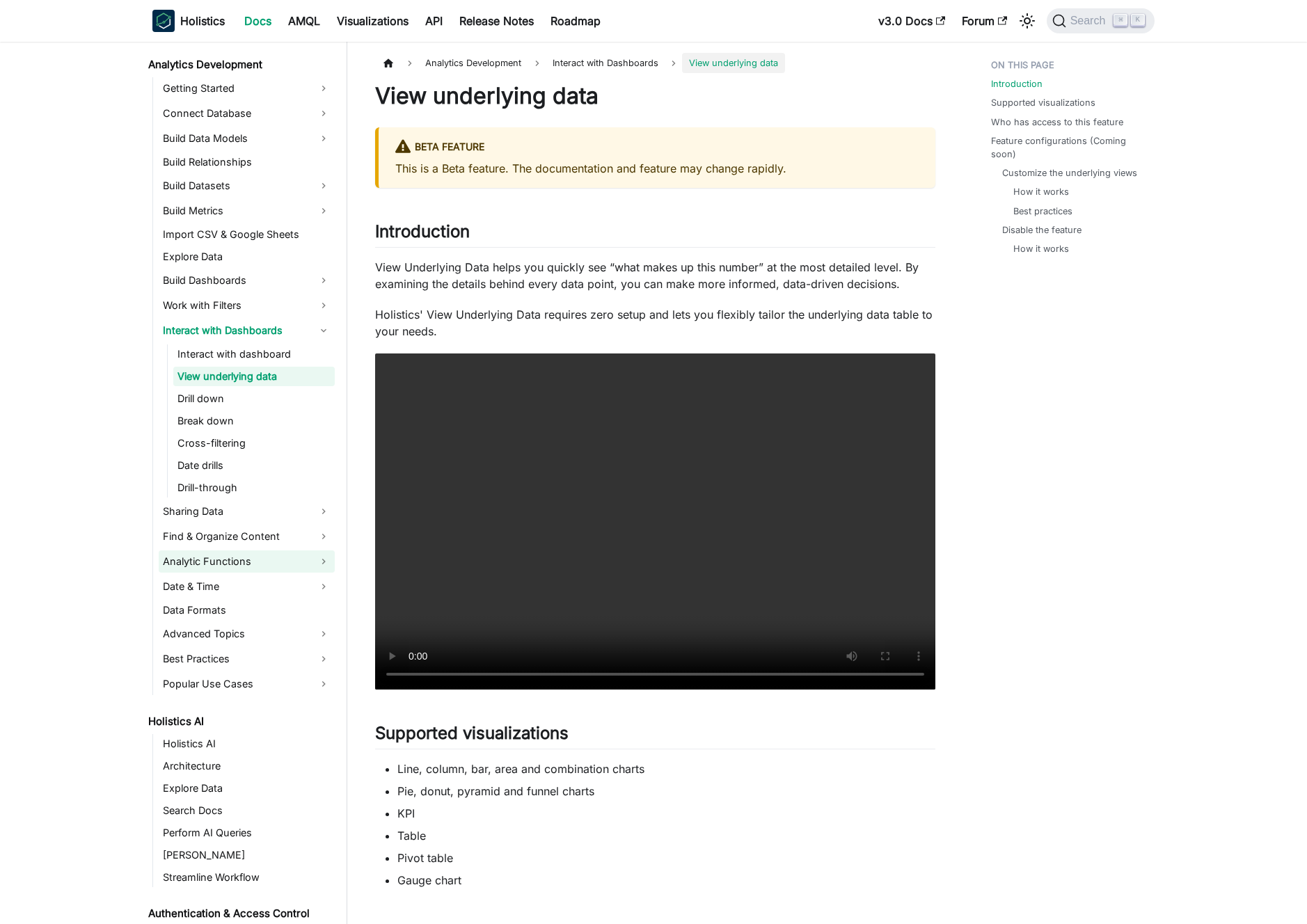
scroll to position [212, 0]
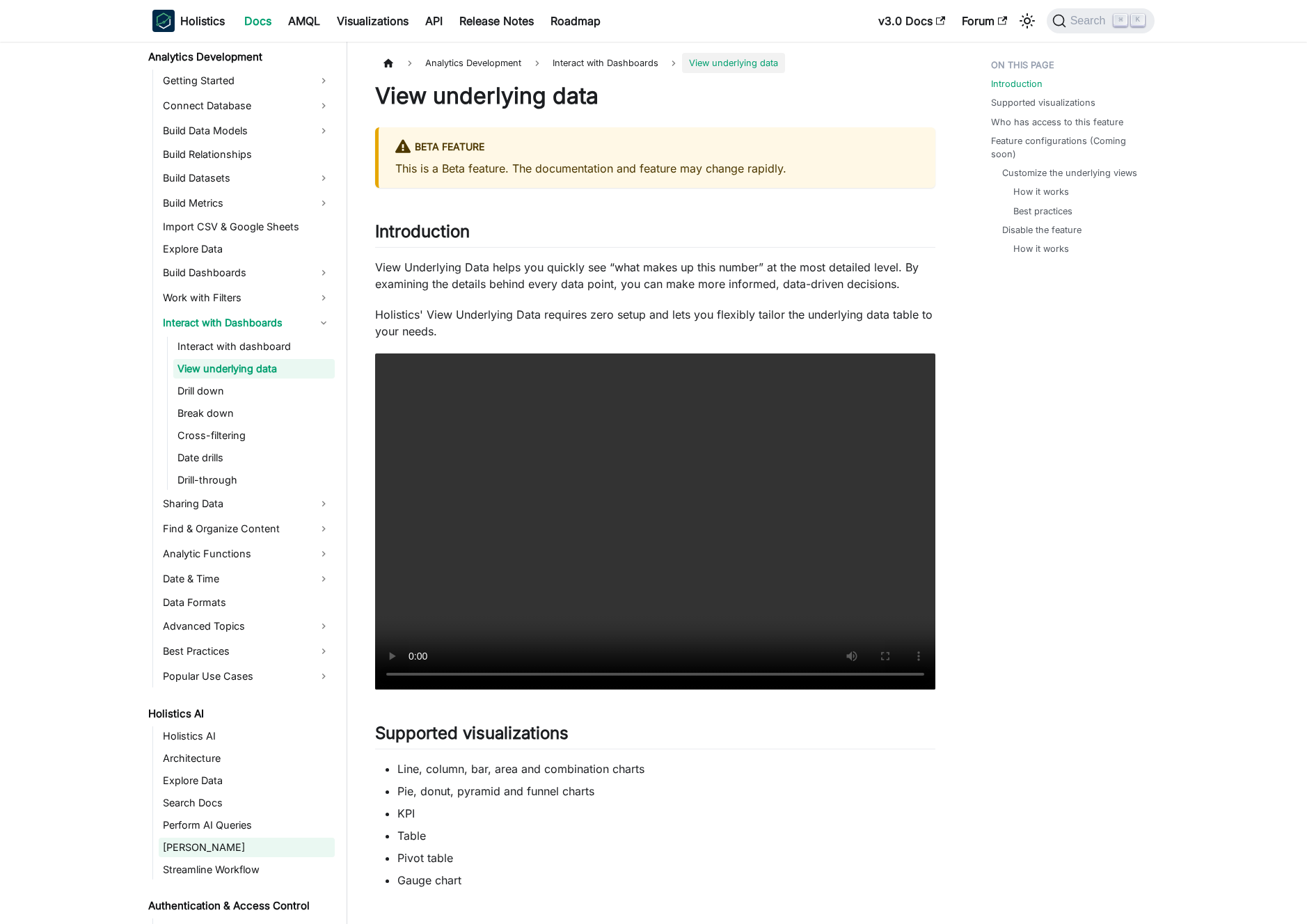
click at [272, 838] on link "[PERSON_NAME]" at bounding box center [247, 848] width 176 height 20
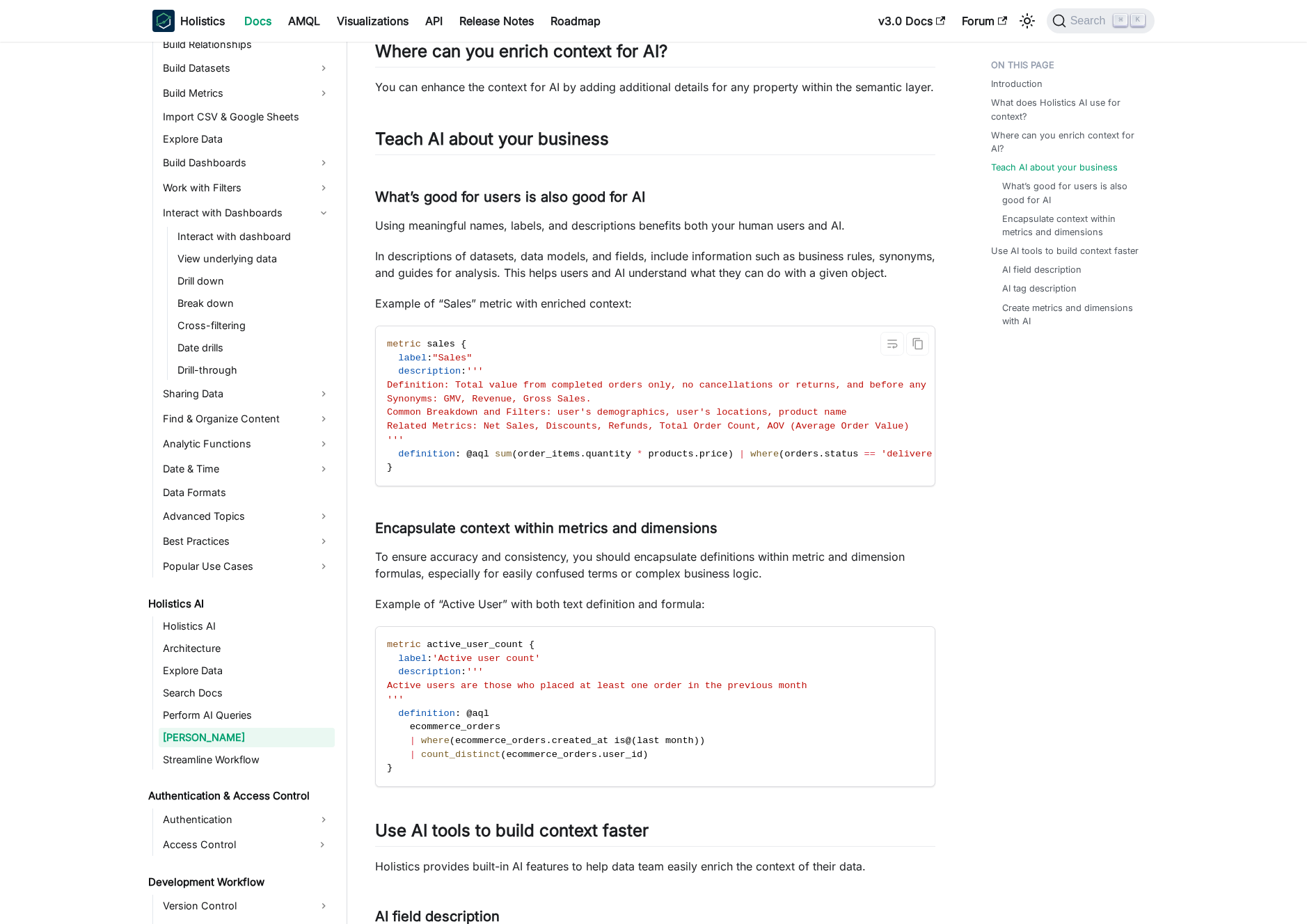
scroll to position [1274, 0]
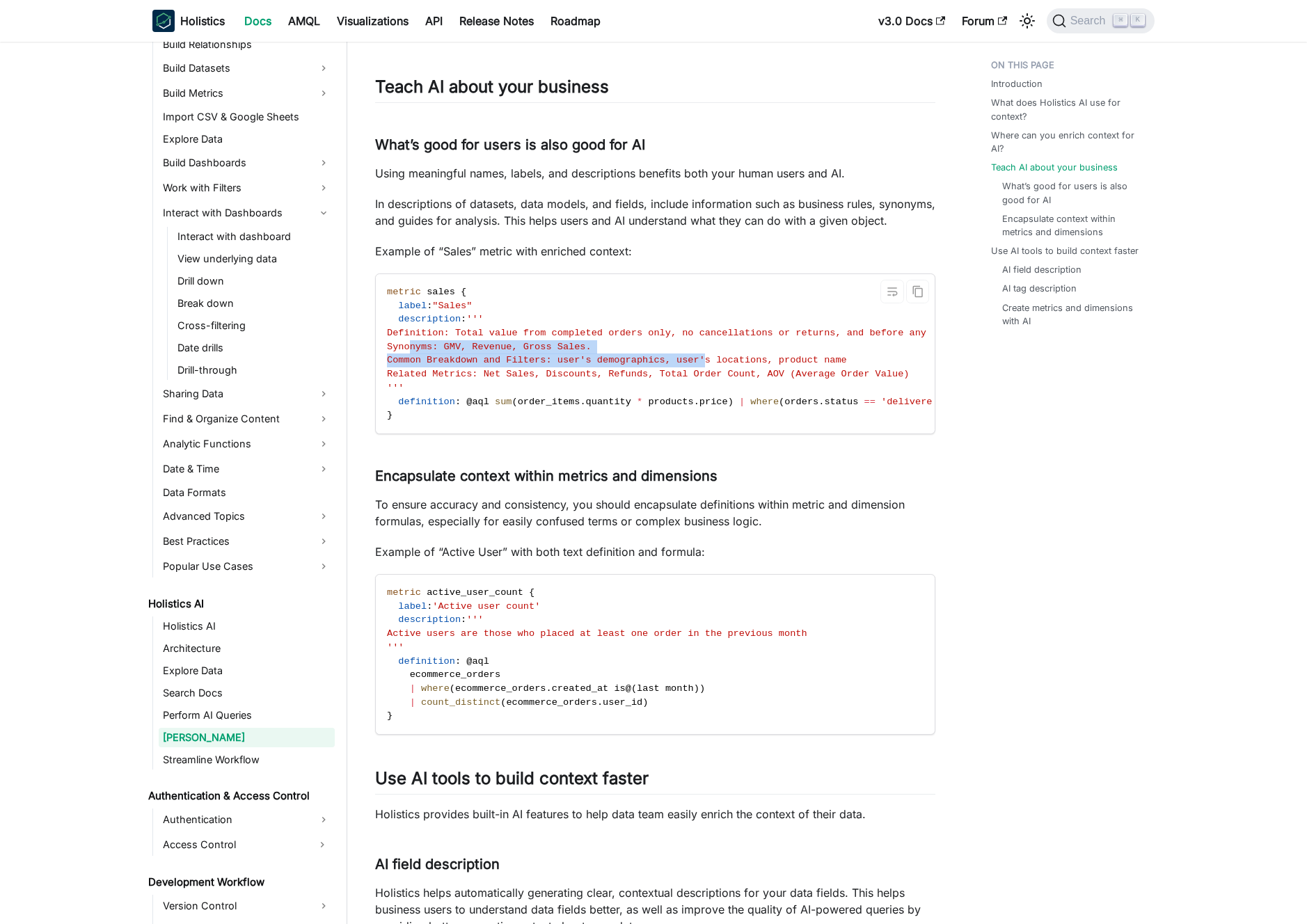
drag, startPoint x: 408, startPoint y: 364, endPoint x: 736, endPoint y: 381, distance: 328.4
click at [718, 380] on code "metric sales { label : "Sales" description : ''' Definition: Total value from c…" at bounding box center [687, 354] width 624 height 160
click at [741, 365] on span "Common Breakdown and Filters: user's demographics, user's locations, product na…" at bounding box center [617, 360] width 460 height 11
click at [739, 380] on span "Related Metrics: Net Sales, Discounts, Refunds, Total Order Count, AOV (Average…" at bounding box center [649, 374] width 522 height 11
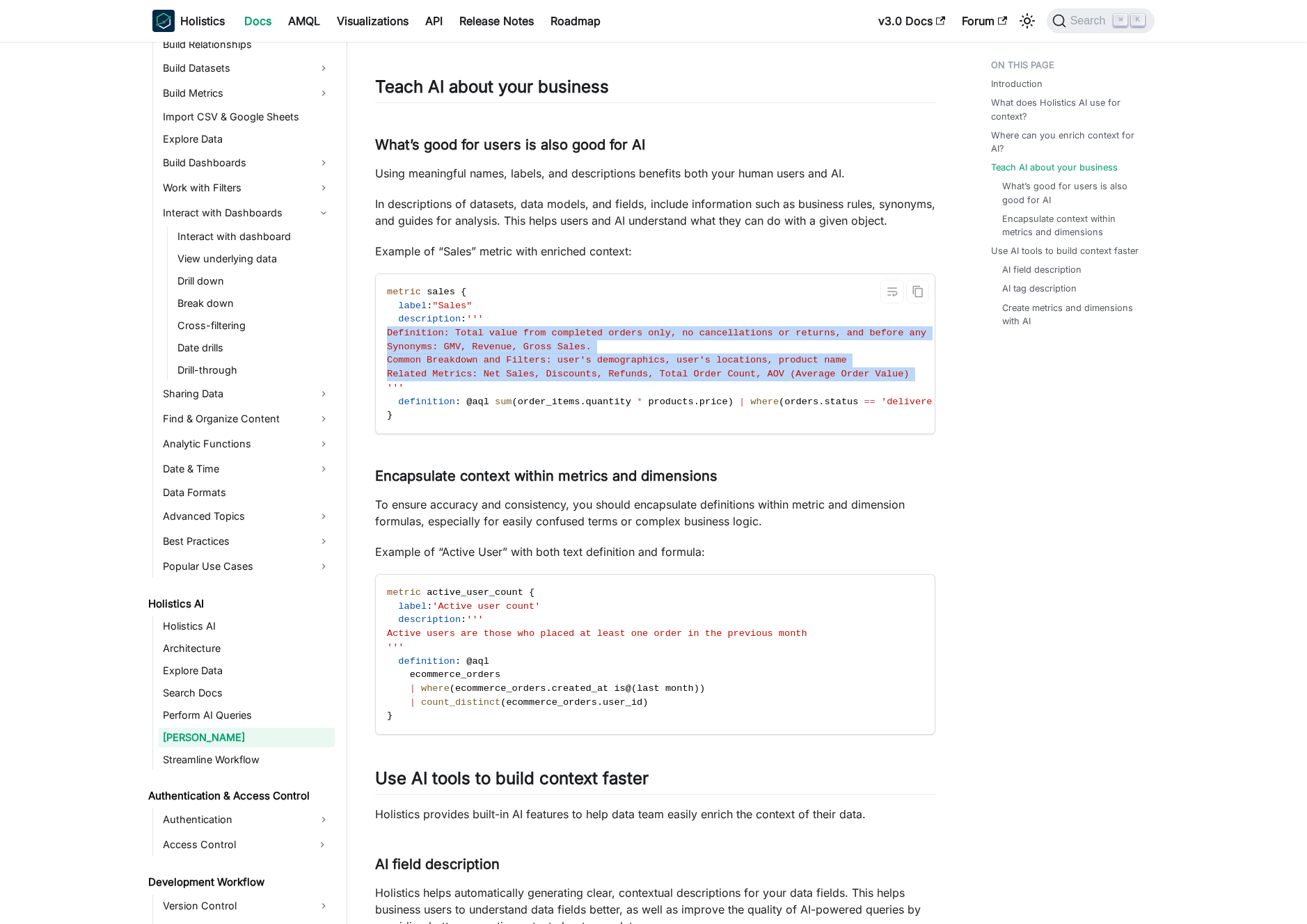
drag, startPoint x: 739, startPoint y: 391, endPoint x: 679, endPoint y: 352, distance: 71.6
click at [679, 352] on code "metric sales { label : "Sales" description : ''' Definition: Total value from c…" at bounding box center [687, 354] width 624 height 160
click at [633, 357] on code "metric sales { label : "Sales" description : ''' Definition: Total value from c…" at bounding box center [687, 354] width 624 height 160
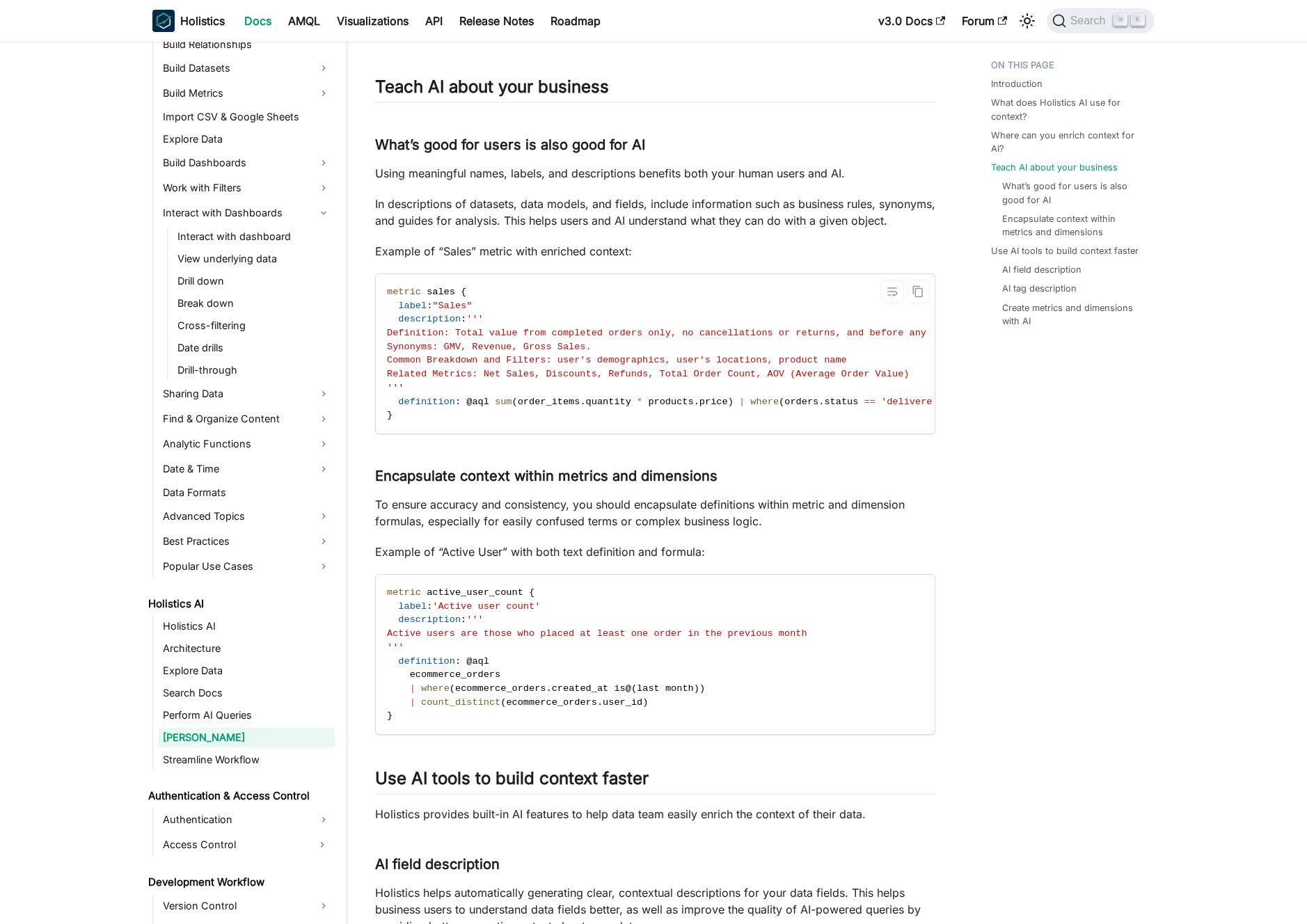
click at [592, 352] on span "Synonyms: GMV, Revenue, Gross Sales." at bounding box center [490, 347] width 205 height 11
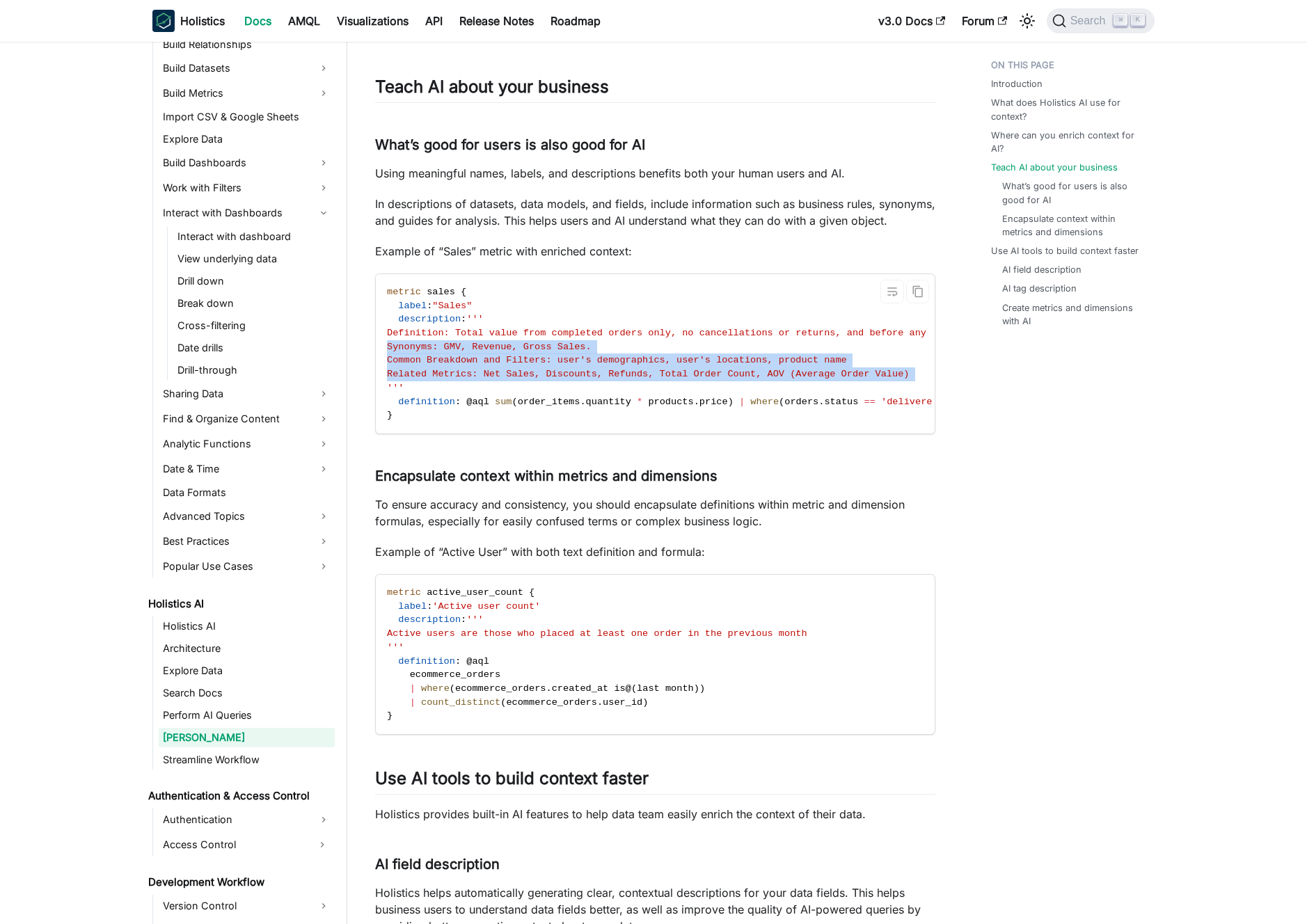
drag, startPoint x: 611, startPoint y: 362, endPoint x: 613, endPoint y: 390, distance: 28.1
click at [613, 390] on code "metric sales { label : "Sales" description : ''' Definition: Total value from c…" at bounding box center [687, 354] width 624 height 160
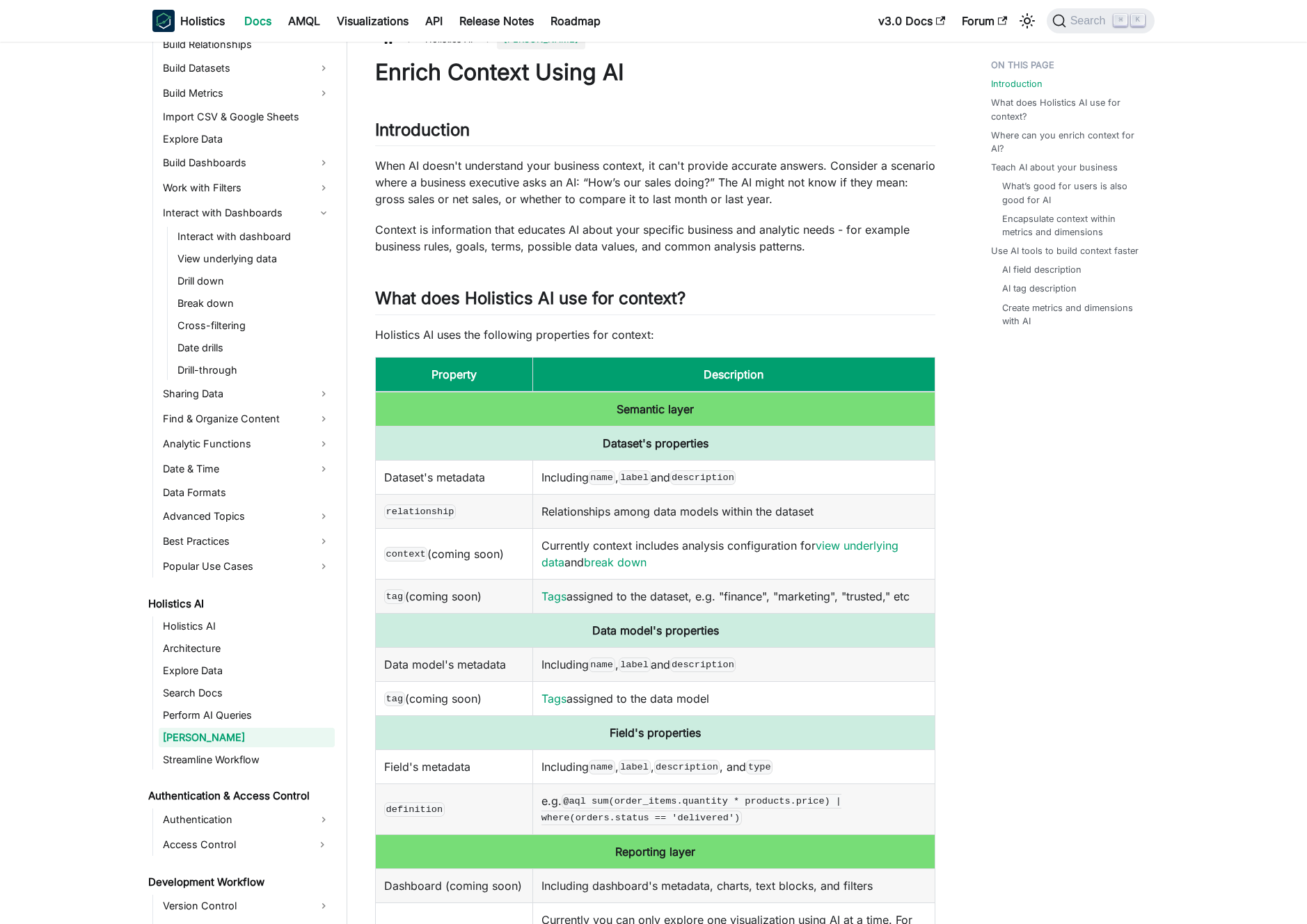
scroll to position [21, 0]
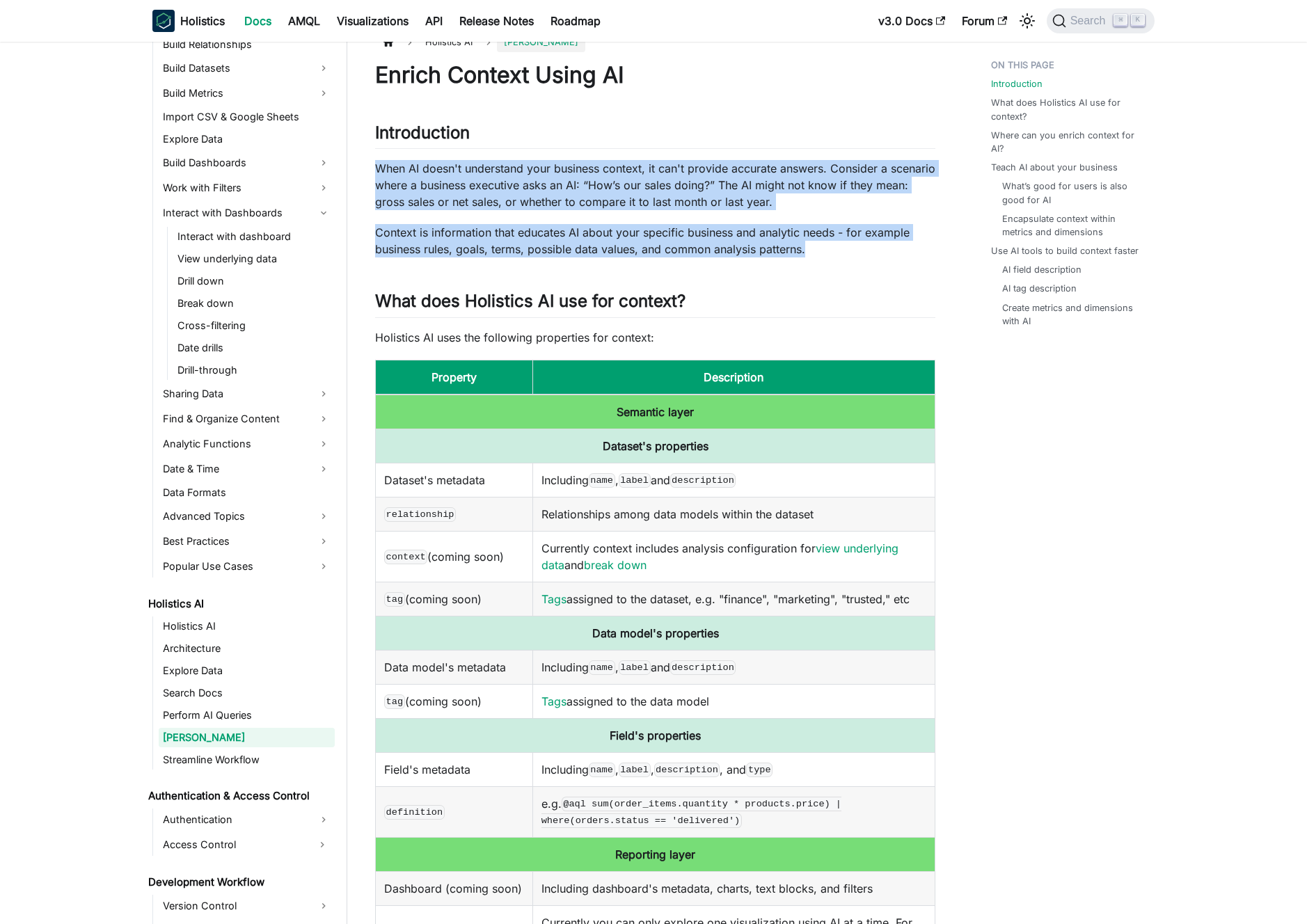
drag, startPoint x: 391, startPoint y: 166, endPoint x: 858, endPoint y: 250, distance: 474.5
click at [859, 255] on p "Context is information that educates AI about your specific business and analyt…" at bounding box center [655, 241] width 561 height 34
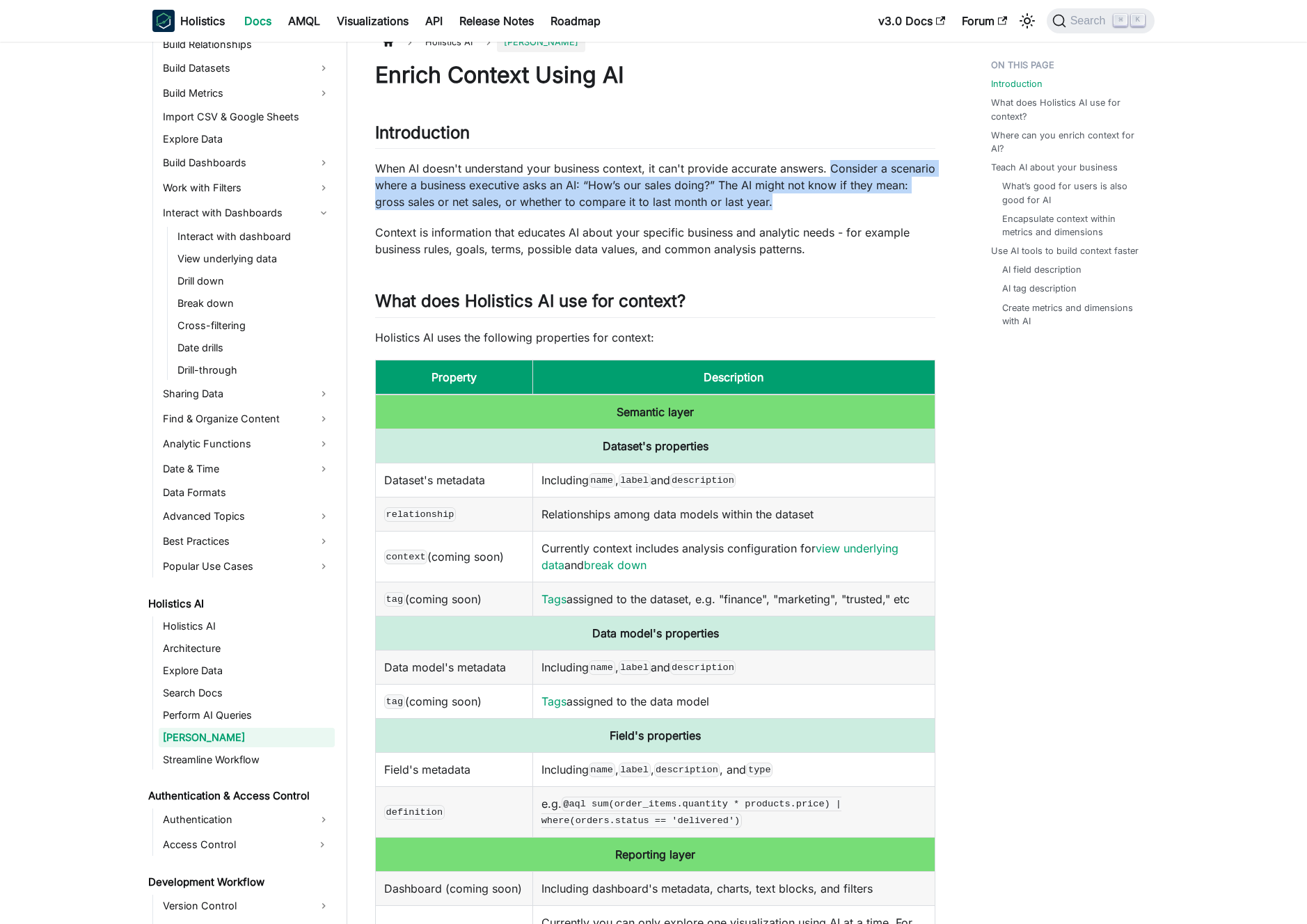
drag, startPoint x: 835, startPoint y: 162, endPoint x: 846, endPoint y: 207, distance: 46.3
click at [846, 207] on p "When AI doesn't understand your business context, it can't provide accurate ans…" at bounding box center [655, 186] width 561 height 50
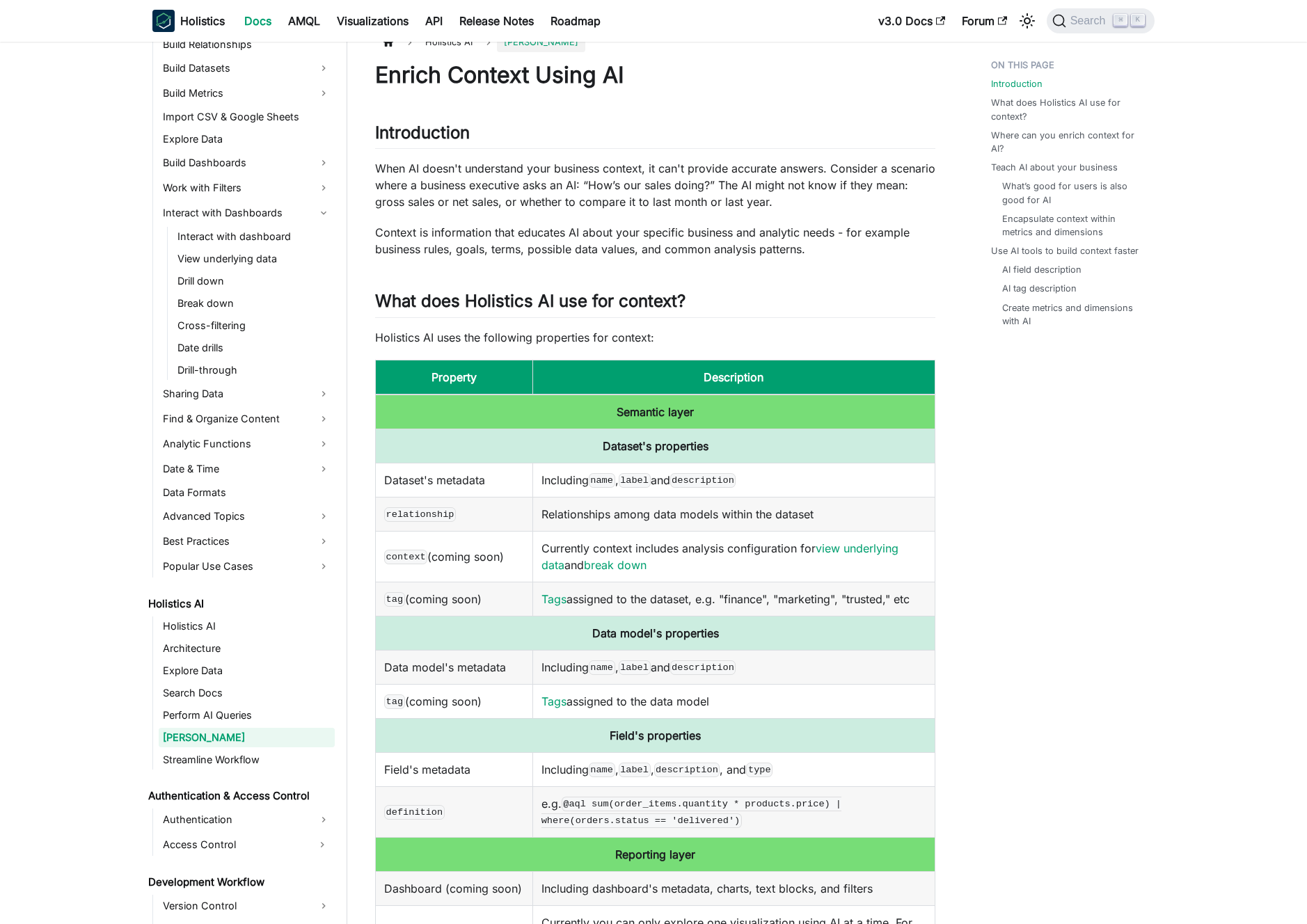
click at [797, 167] on p "When AI doesn't understand your business context, it can't provide accurate ans…" at bounding box center [655, 186] width 561 height 50
drag, startPoint x: 797, startPoint y: 167, endPoint x: 394, endPoint y: 168, distance: 403.0
click at [394, 168] on p "When AI doesn't understand your business context, it can't provide accurate ans…" at bounding box center [655, 186] width 561 height 50
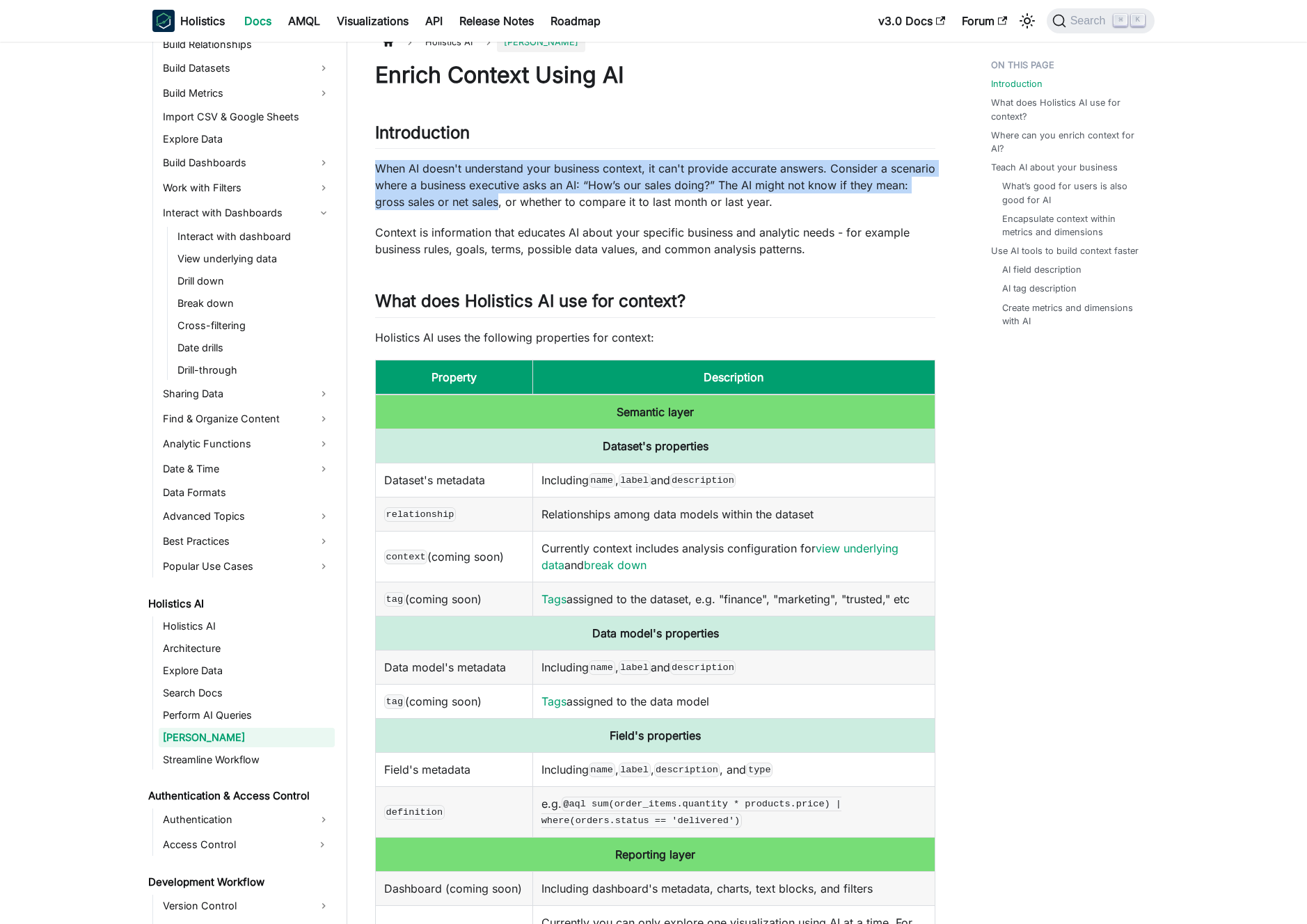
drag, startPoint x: 394, startPoint y: 168, endPoint x: 561, endPoint y: 205, distance: 171.0
click at [547, 205] on p "When AI doesn't understand your business context, it can't provide accurate ans…" at bounding box center [655, 186] width 561 height 50
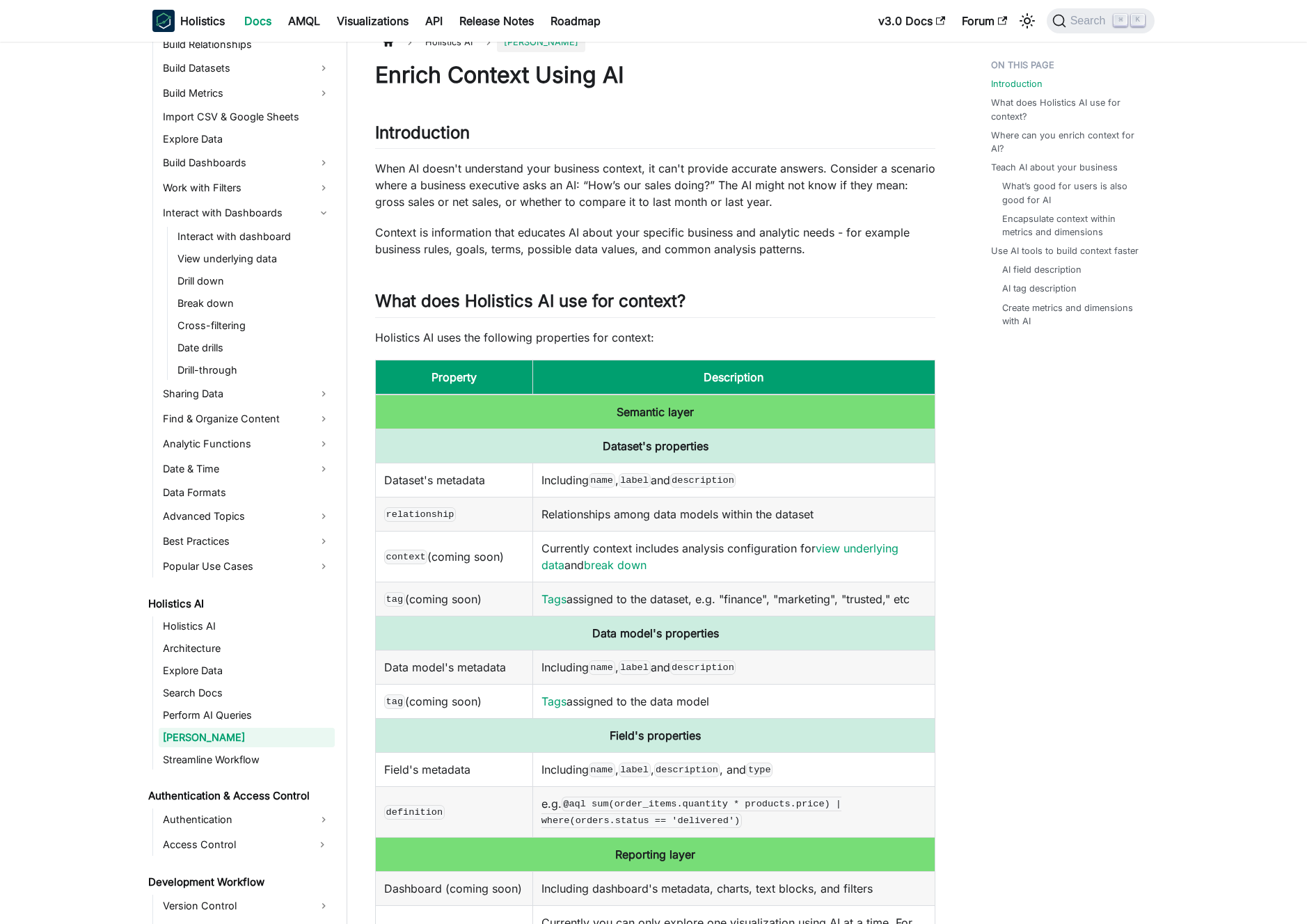
click at [561, 205] on p "When AI doesn't understand your business context, it can't provide accurate ans…" at bounding box center [655, 186] width 561 height 50
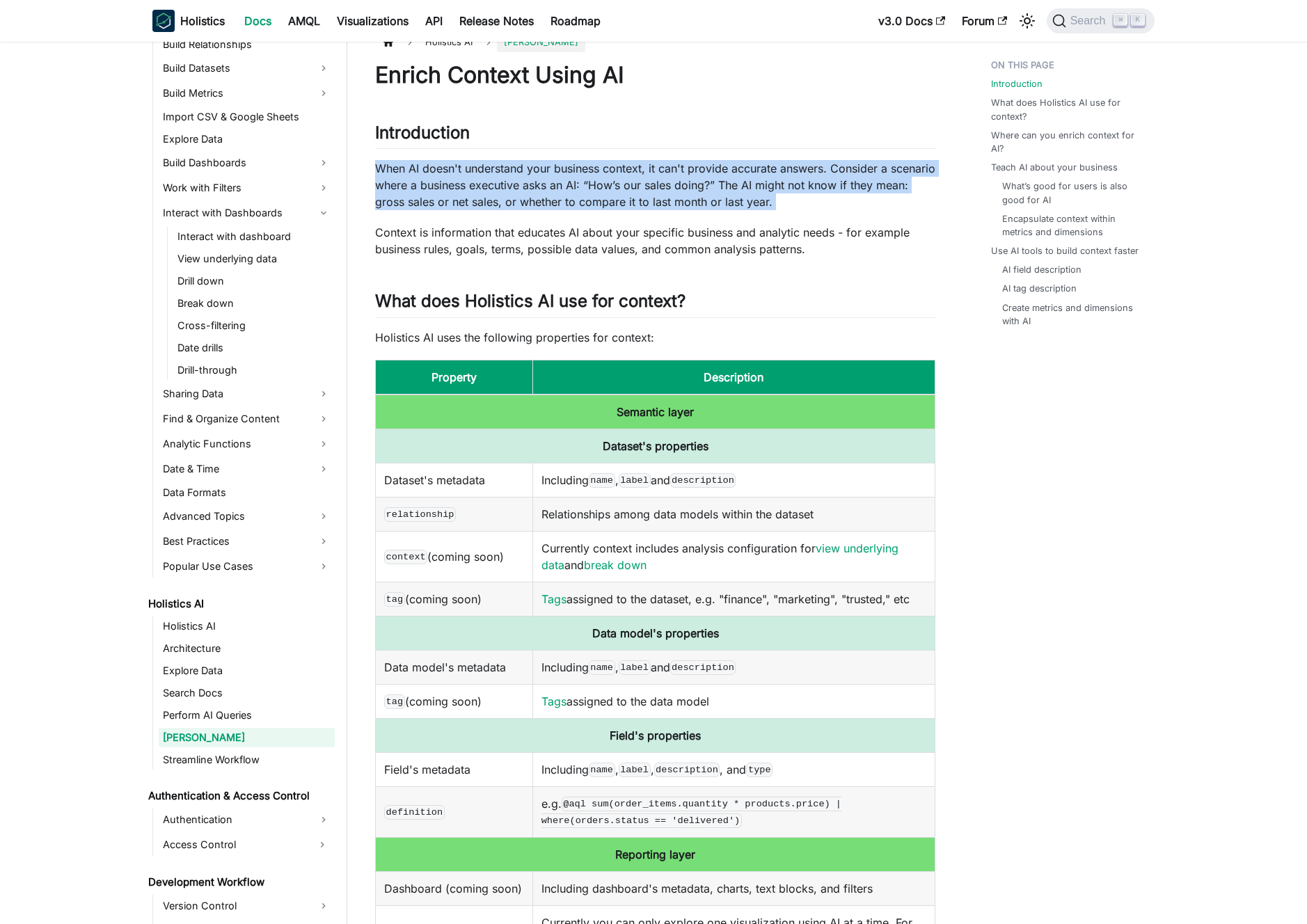
click at [561, 205] on p "When AI doesn't understand your business context, it can't provide accurate ans…" at bounding box center [655, 186] width 561 height 50
click at [558, 197] on p "When AI doesn't understand your business context, it can't provide accurate ans…" at bounding box center [655, 186] width 561 height 50
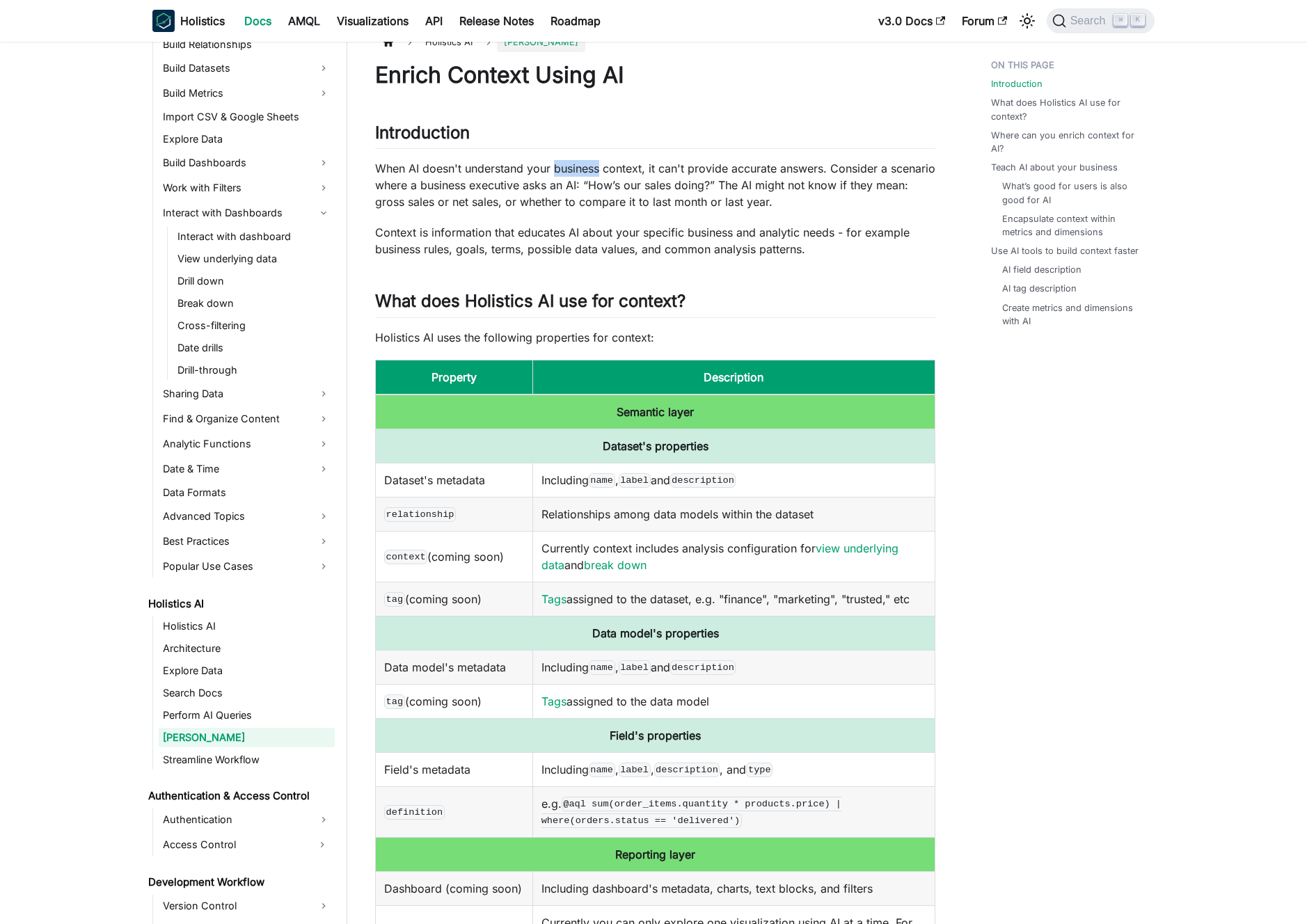
click at [550, 174] on p "When AI doesn't understand your business context, it can't provide accurate ans…" at bounding box center [655, 186] width 561 height 50
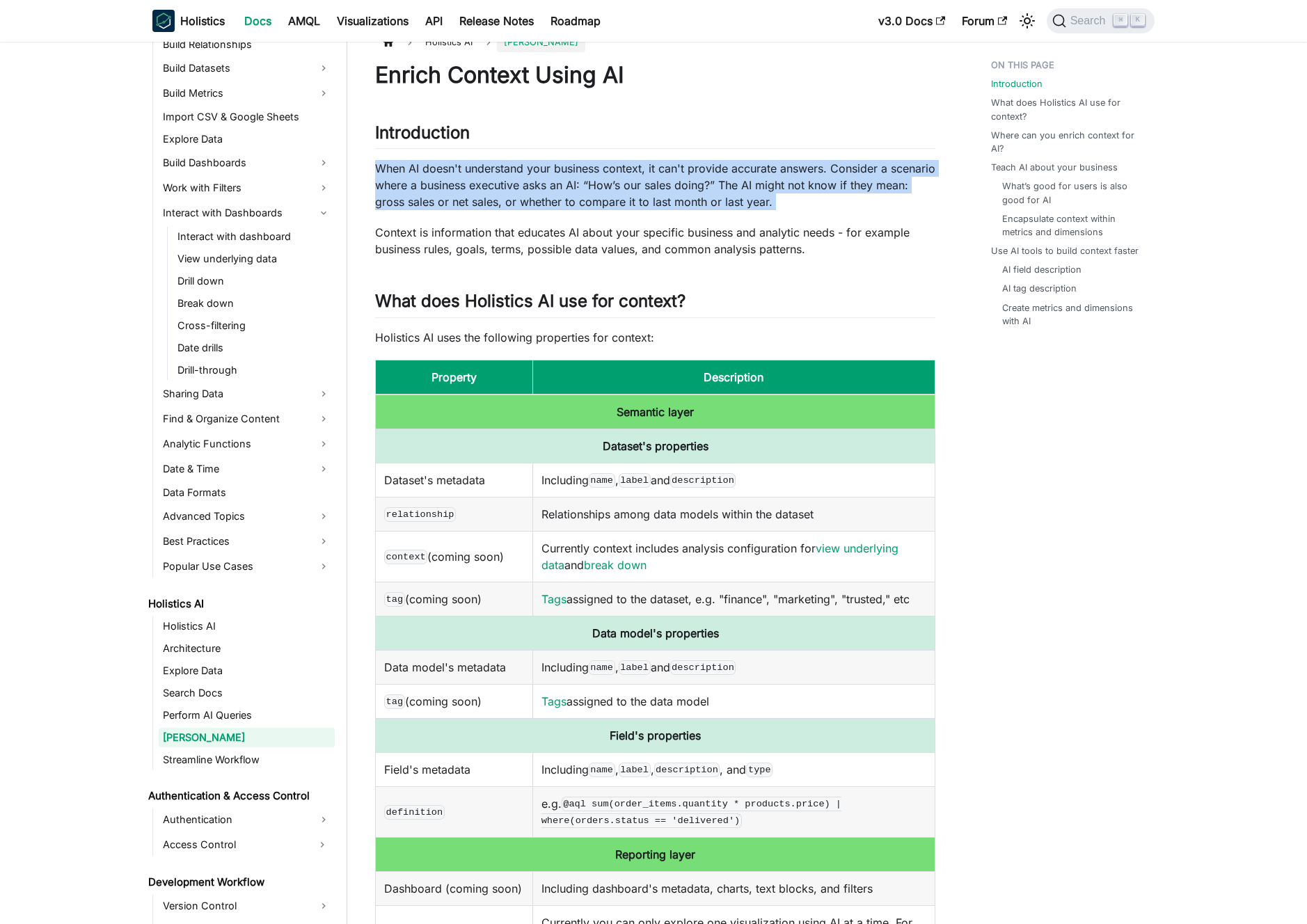
click at [546, 175] on p "When AI doesn't understand your business context, it can't provide accurate ans…" at bounding box center [655, 186] width 561 height 50
click at [537, 177] on p "When AI doesn't understand your business context, it can't provide accurate ans…" at bounding box center [655, 186] width 561 height 50
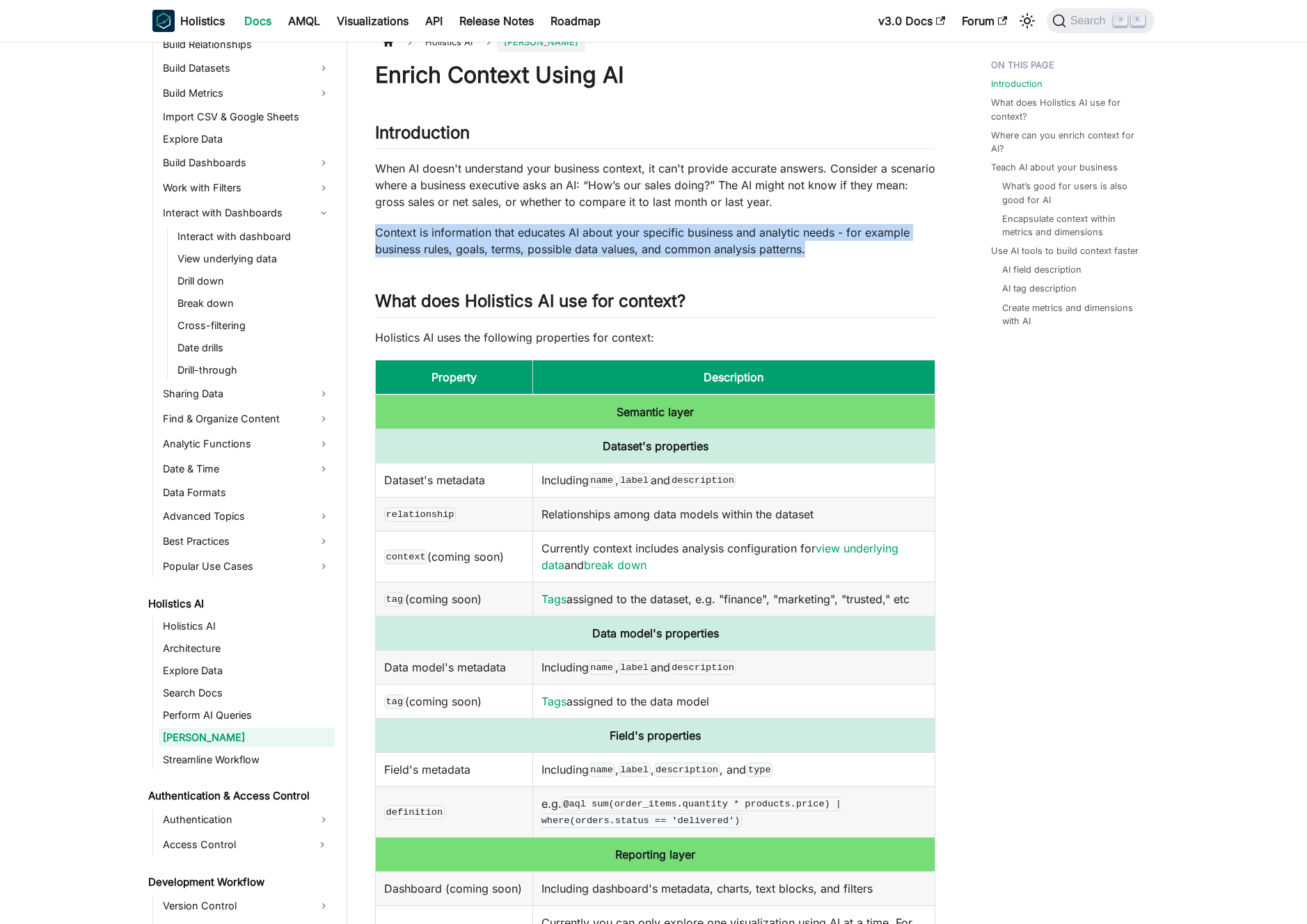
drag, startPoint x: 372, startPoint y: 233, endPoint x: 859, endPoint y: 247, distance: 487.2
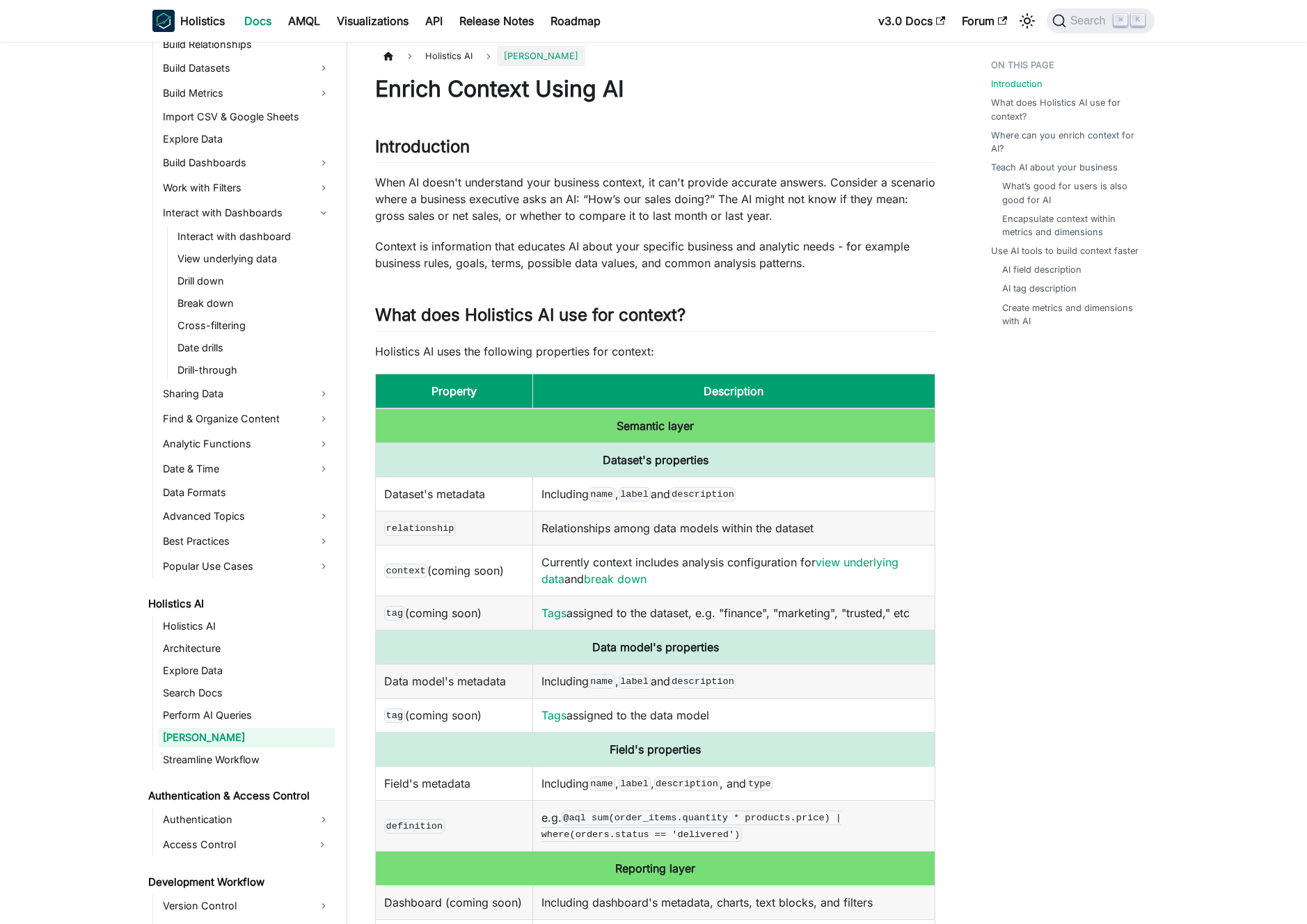
scroll to position [0, 0]
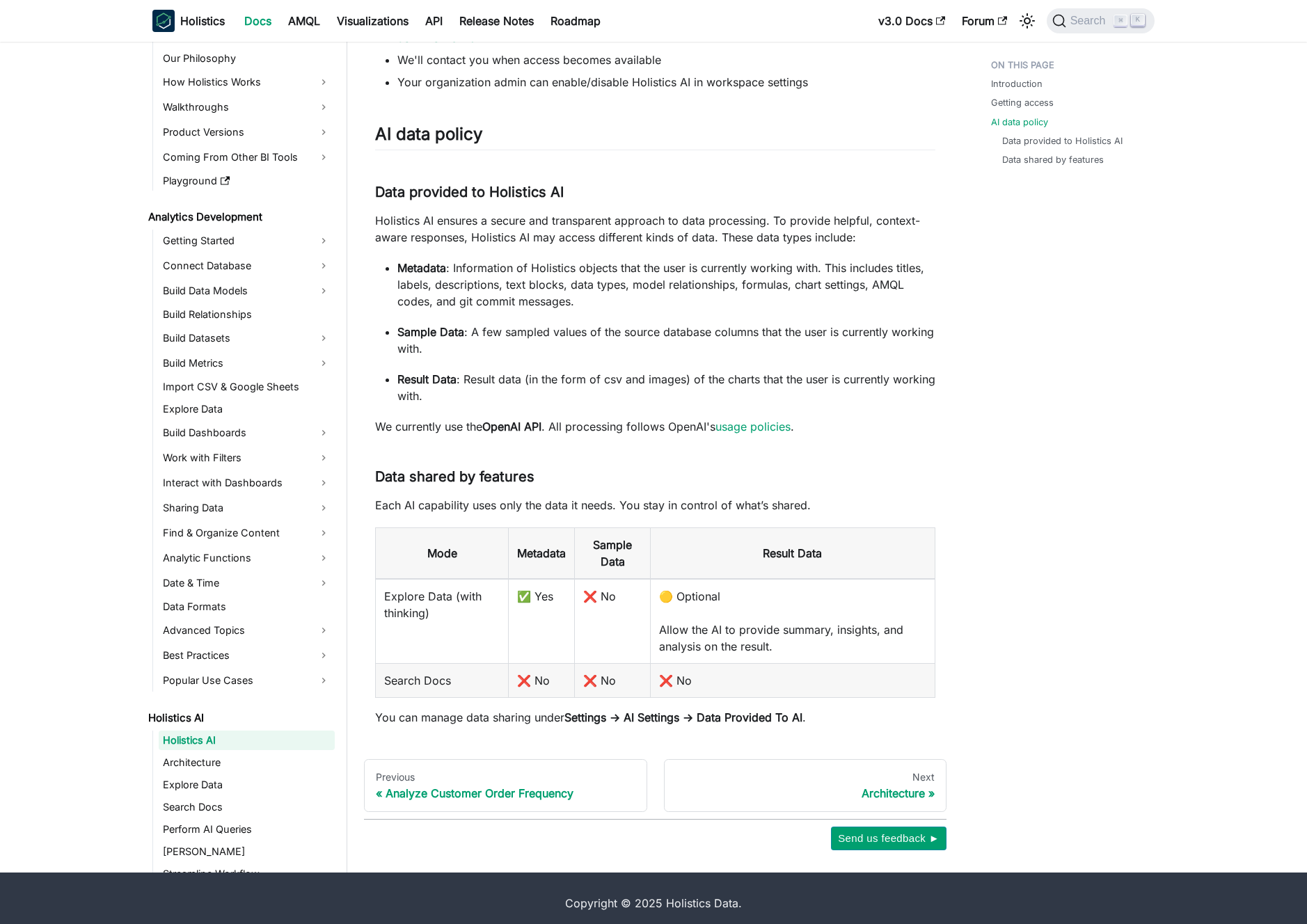
scroll to position [141, 0]
